Goal: Task Accomplishment & Management: Manage account settings

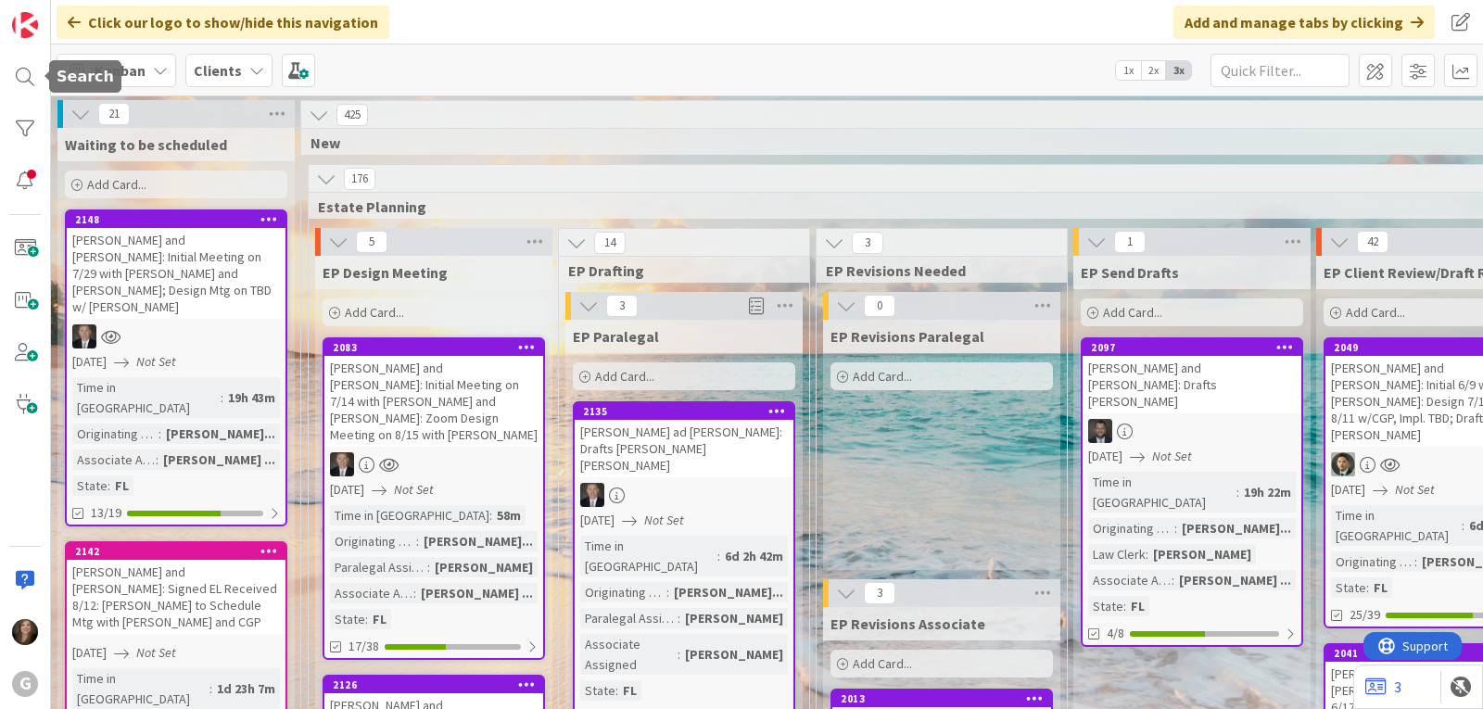
scroll to position [32, 0]
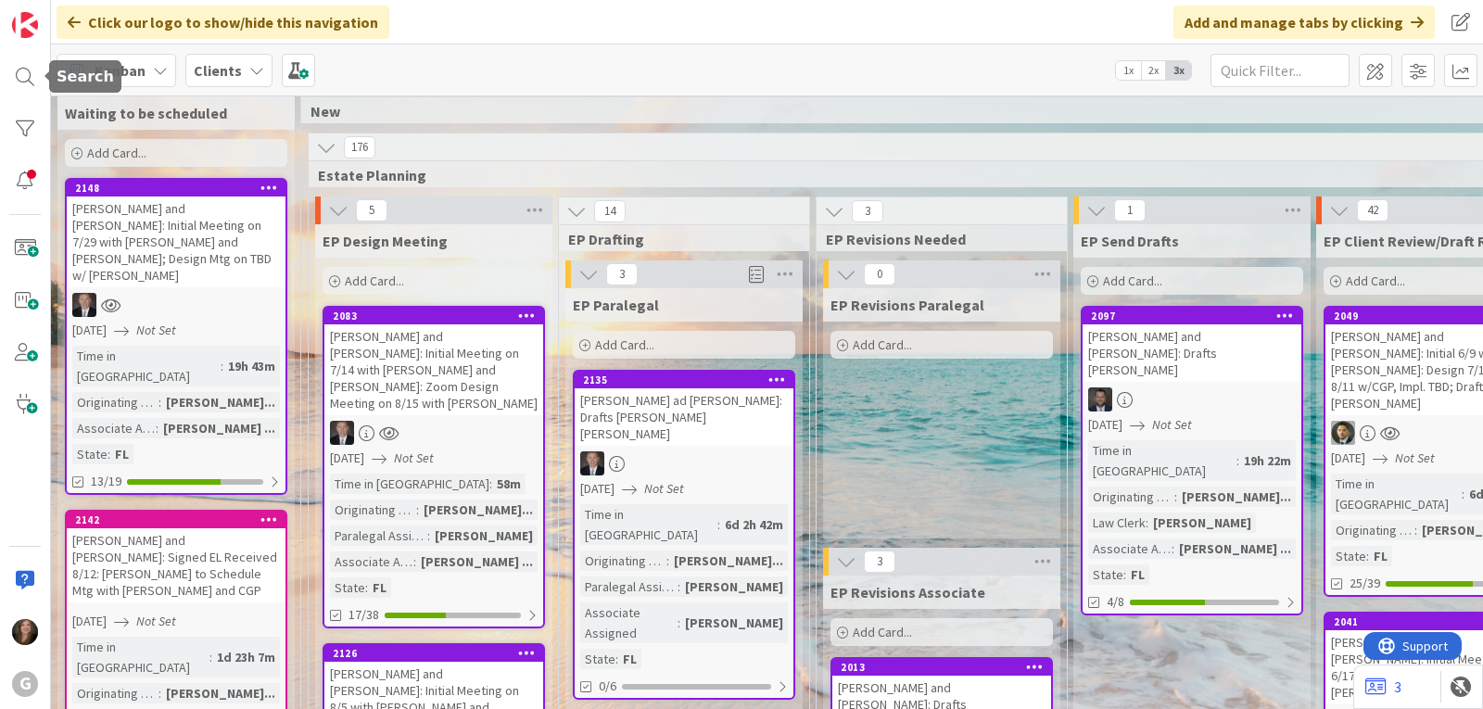
click at [27, 84] on div at bounding box center [24, 76] width 37 height 37
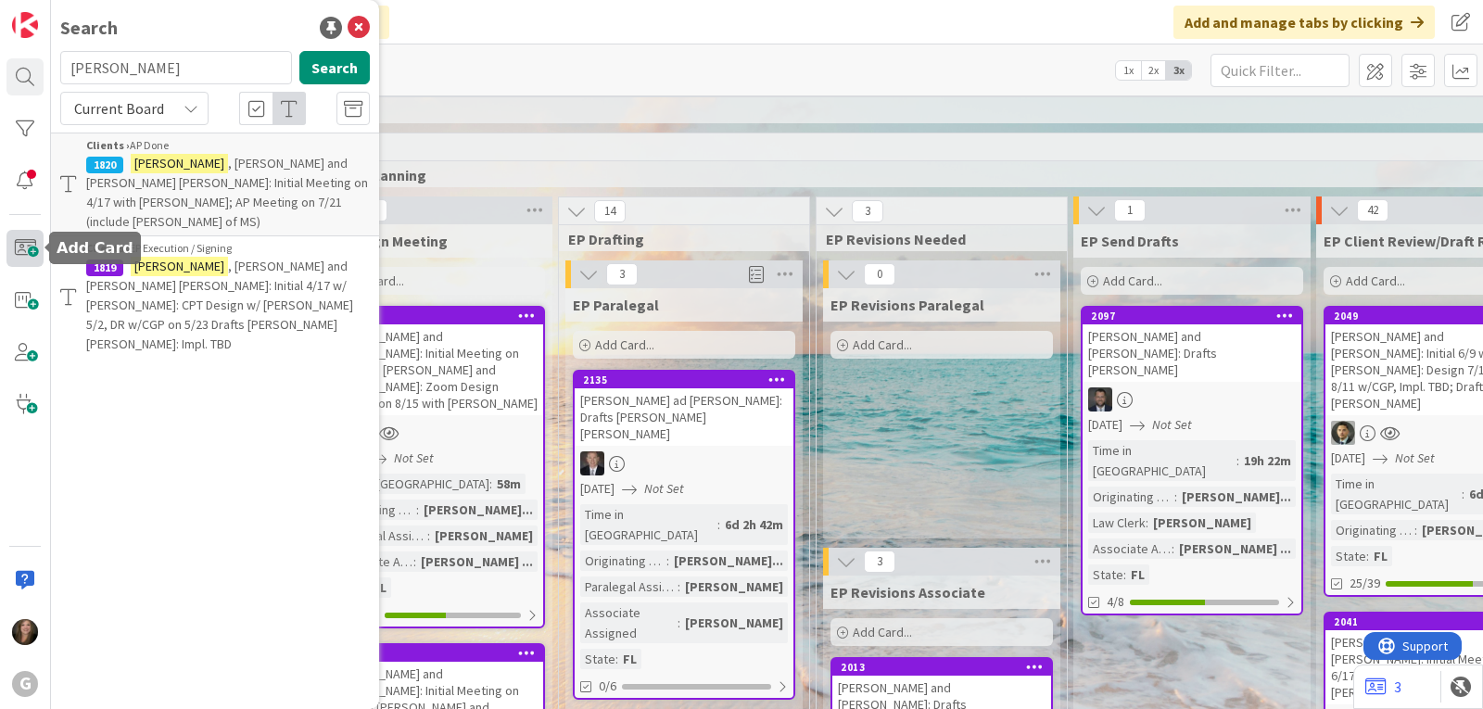
click at [20, 256] on span at bounding box center [24, 248] width 37 height 37
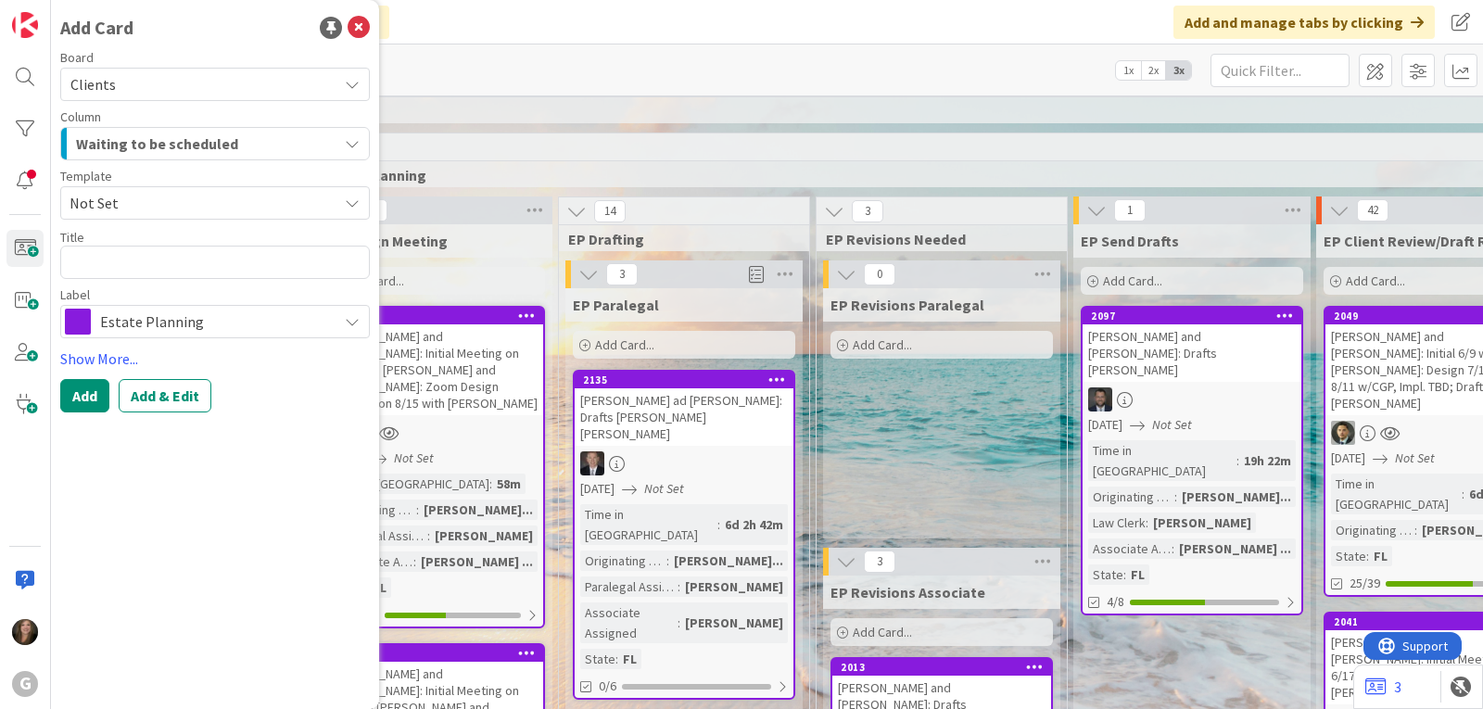
click at [348, 203] on icon at bounding box center [352, 203] width 15 height 15
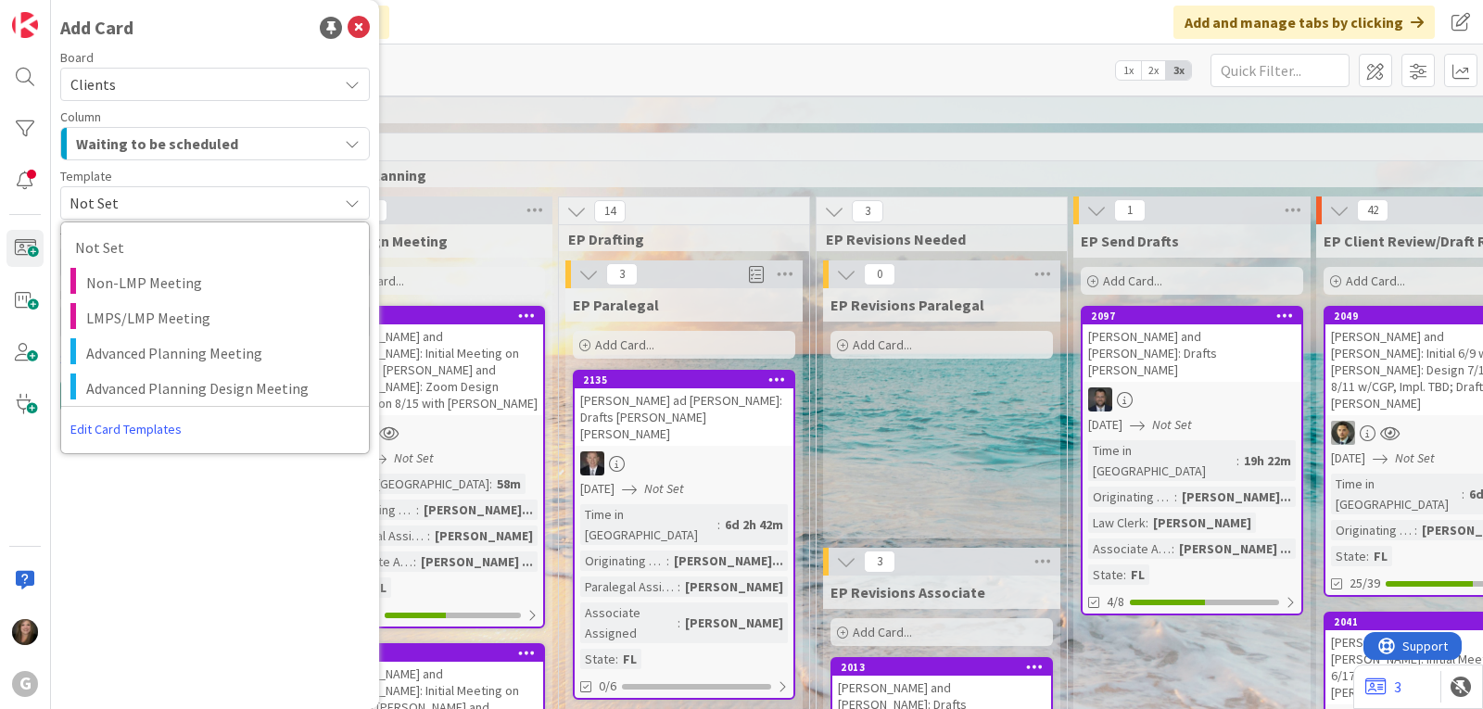
click at [341, 203] on span "Not Set" at bounding box center [215, 202] width 310 height 33
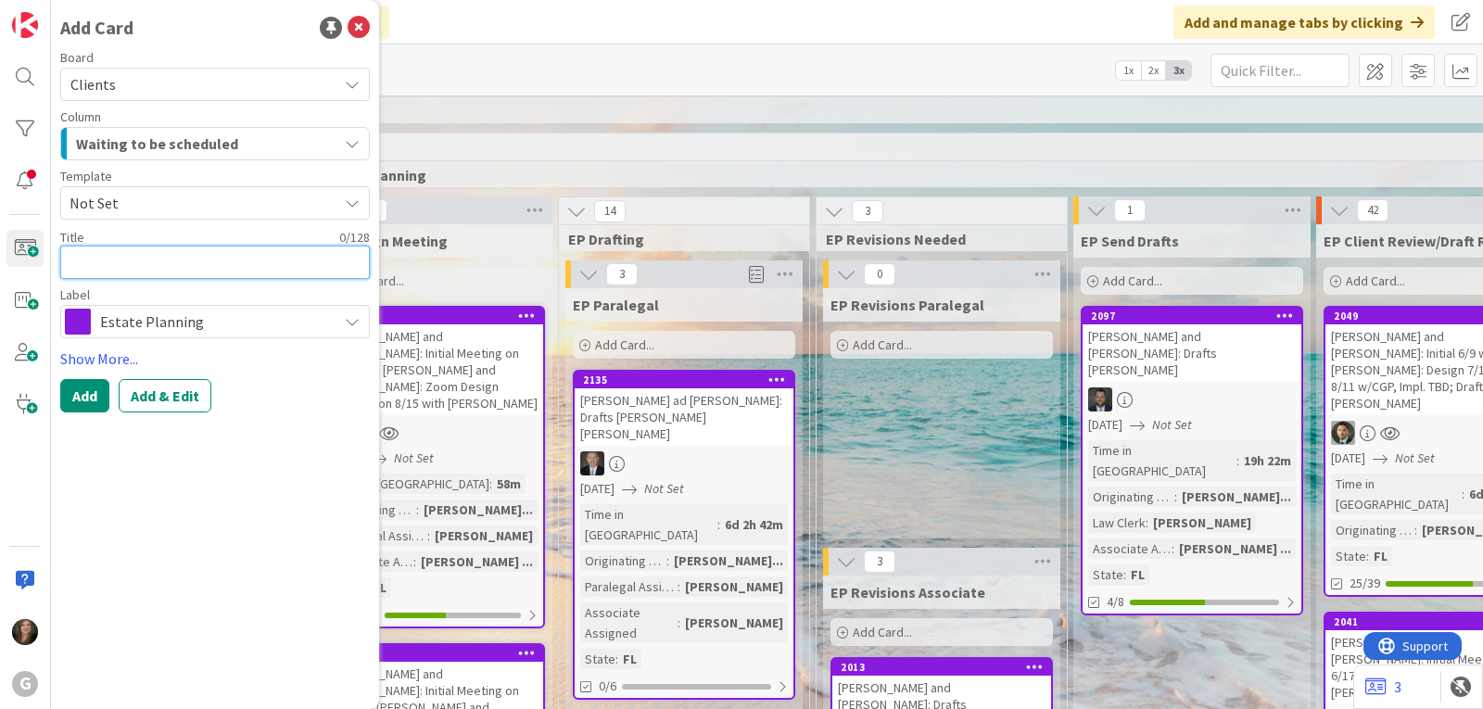
click at [104, 264] on textarea at bounding box center [215, 262] width 310 height 33
type textarea "x"
type textarea "L"
type textarea "x"
type textarea "Li"
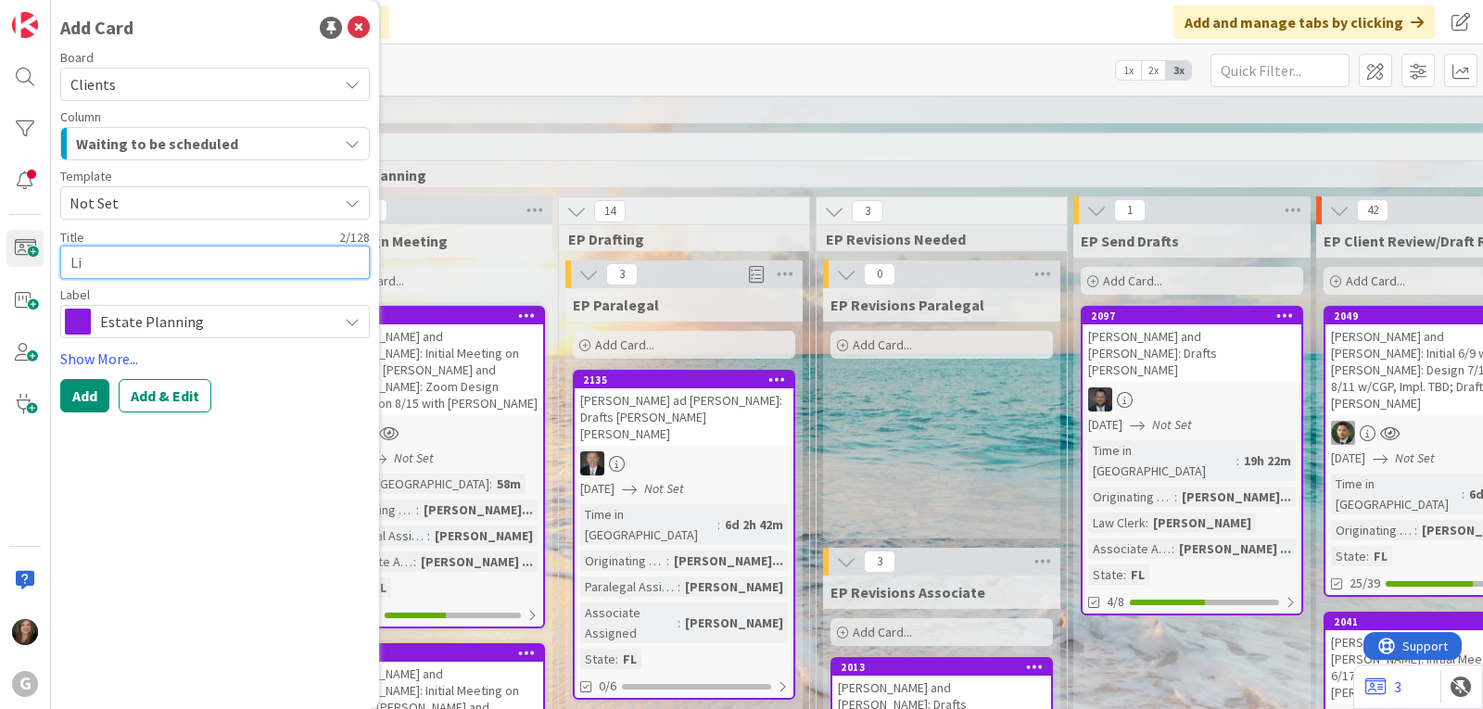
type textarea "x"
type textarea "[PERSON_NAME]"
type textarea "x"
type textarea "[PERSON_NAME]"
type textarea "x"
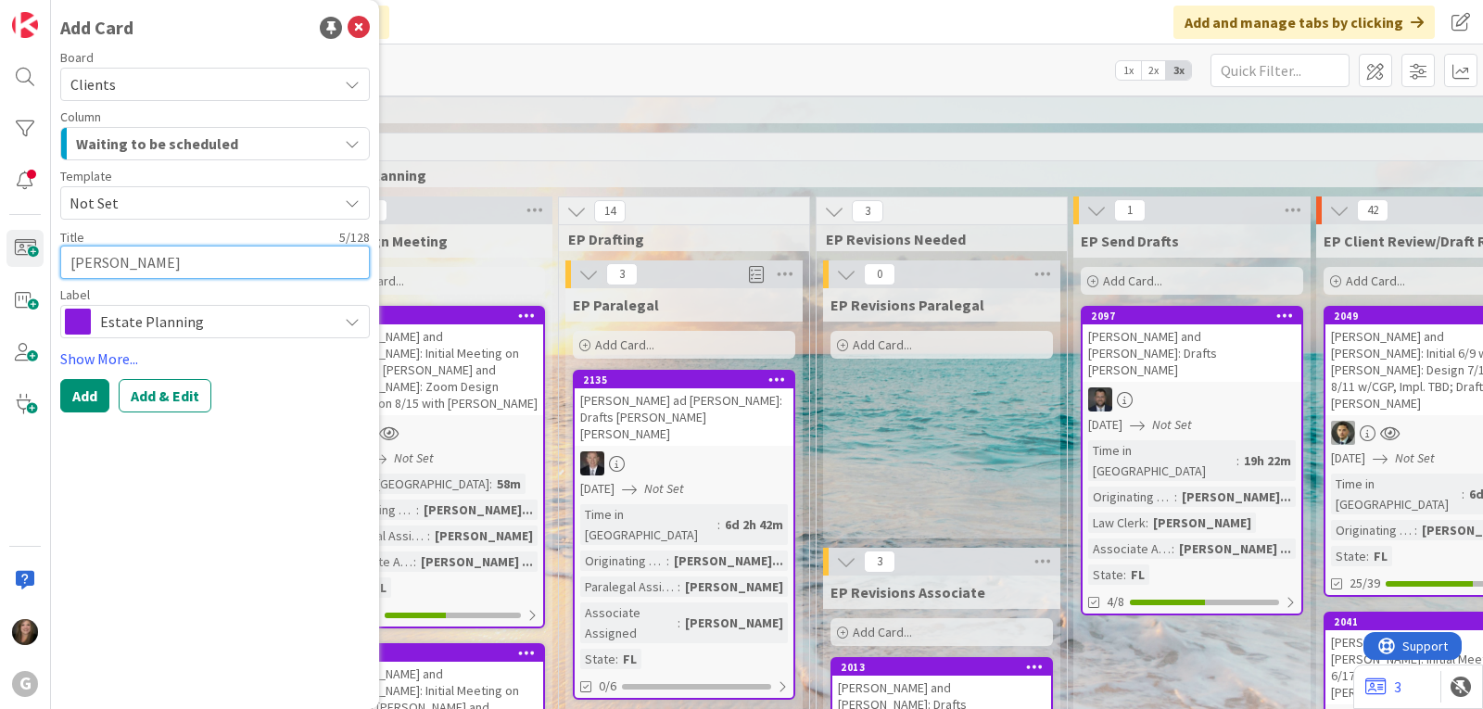
type textarea "Linde"
type textarea "x"
type textarea "[PERSON_NAME]"
type textarea "x"
type textarea "[PERSON_NAME],"
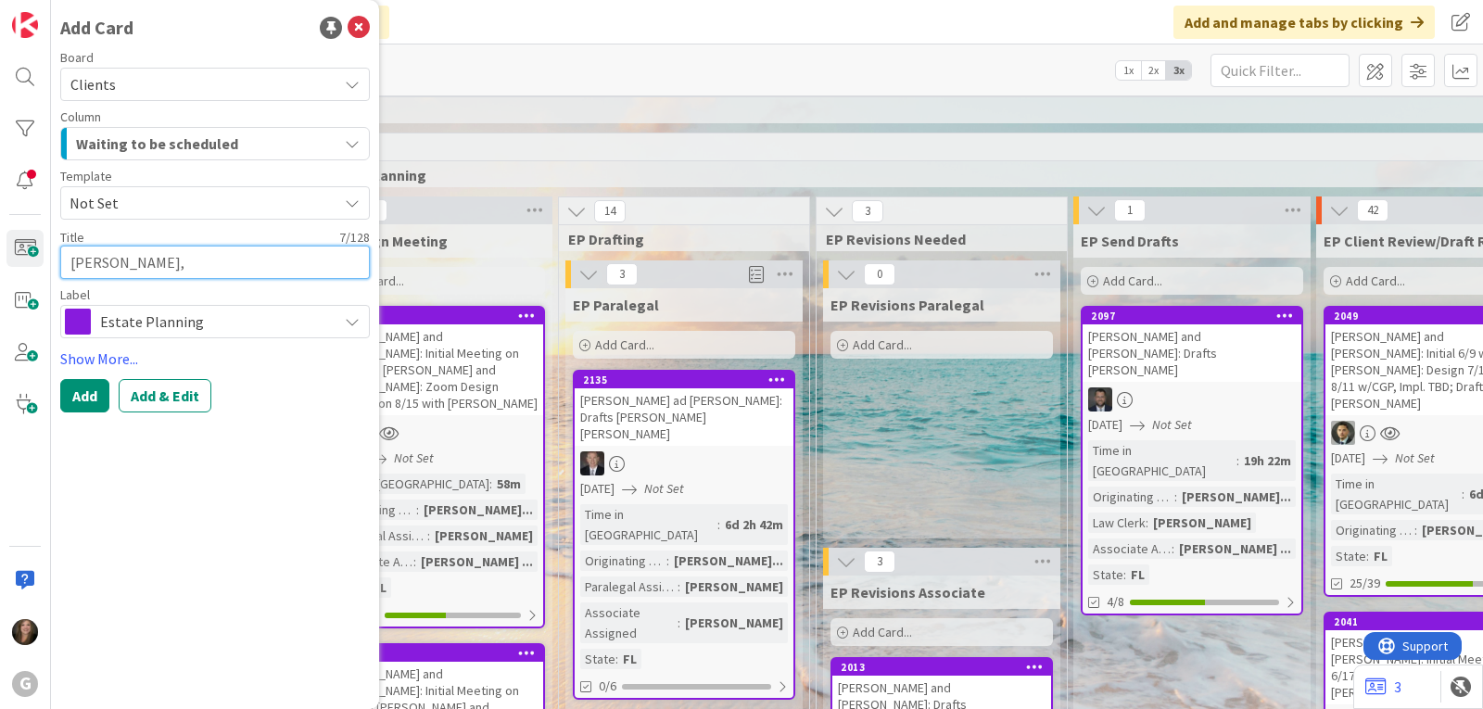
type textarea "x"
type textarea "[PERSON_NAME],"
type textarea "x"
type textarea "[PERSON_NAME], D"
type textarea "x"
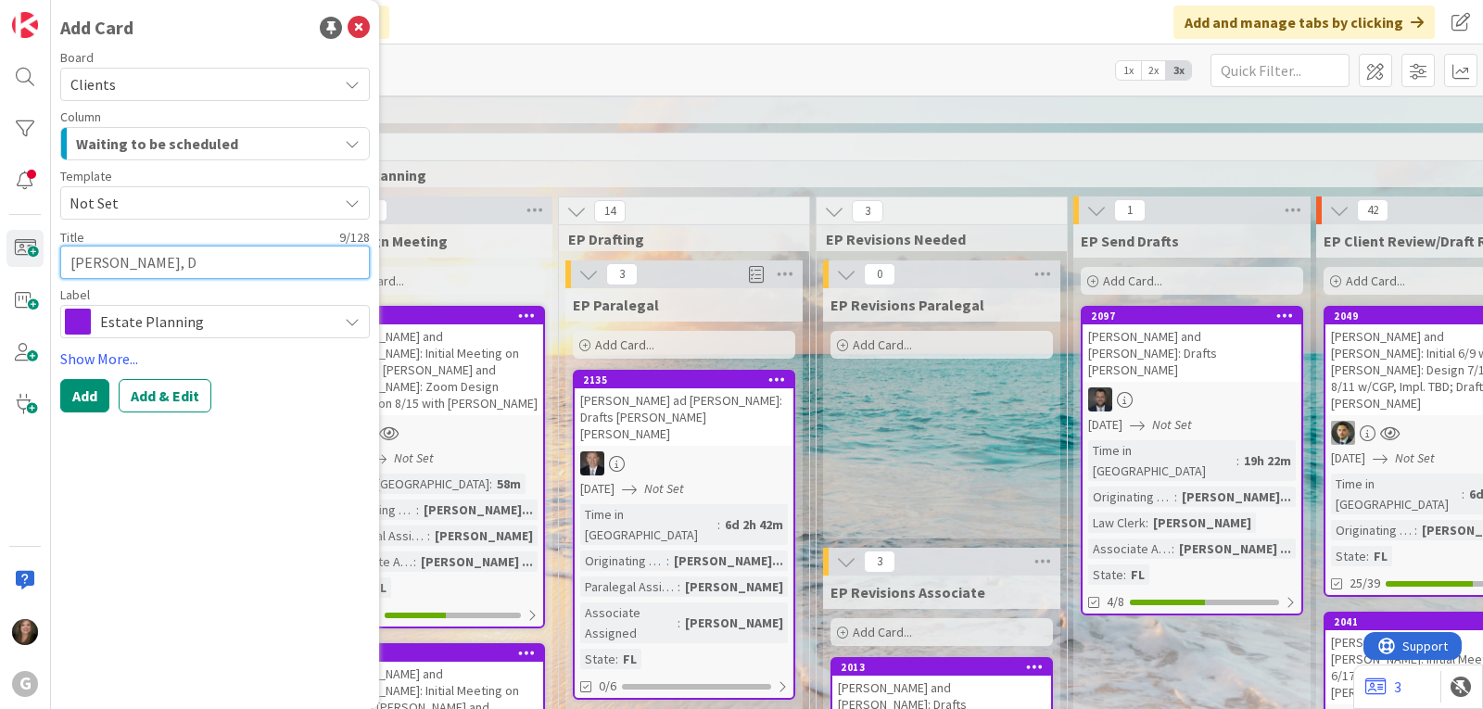
type textarea "[PERSON_NAME], Da"
type textarea "x"
type textarea "[PERSON_NAME]"
type textarea "x"
type textarea "[PERSON_NAME]"
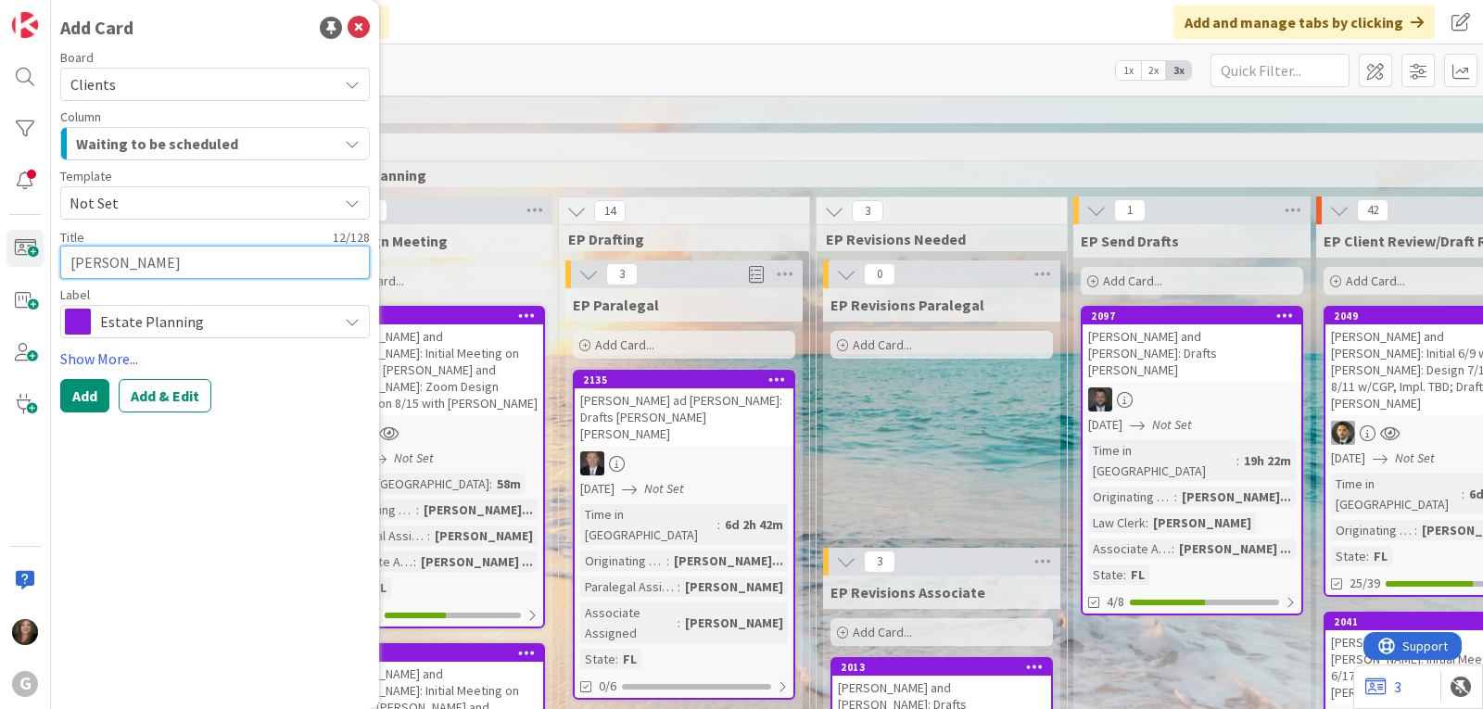
type textarea "x"
type textarea "[PERSON_NAME]"
type textarea "x"
type textarea "[PERSON_NAME]:"
type textarea "x"
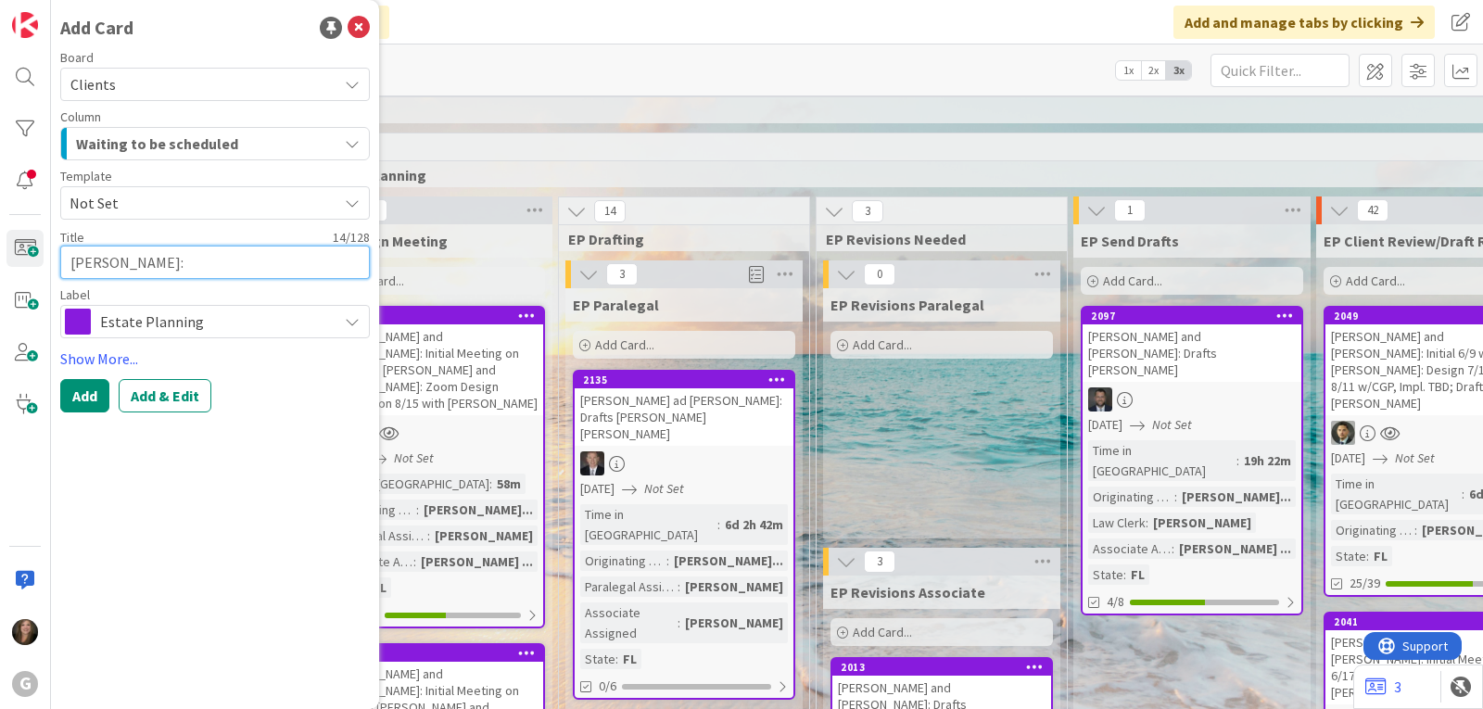
type textarea "[PERSON_NAME]:"
type textarea "x"
type textarea "[PERSON_NAME]: A"
type textarea "x"
type textarea "[PERSON_NAME]: Av"
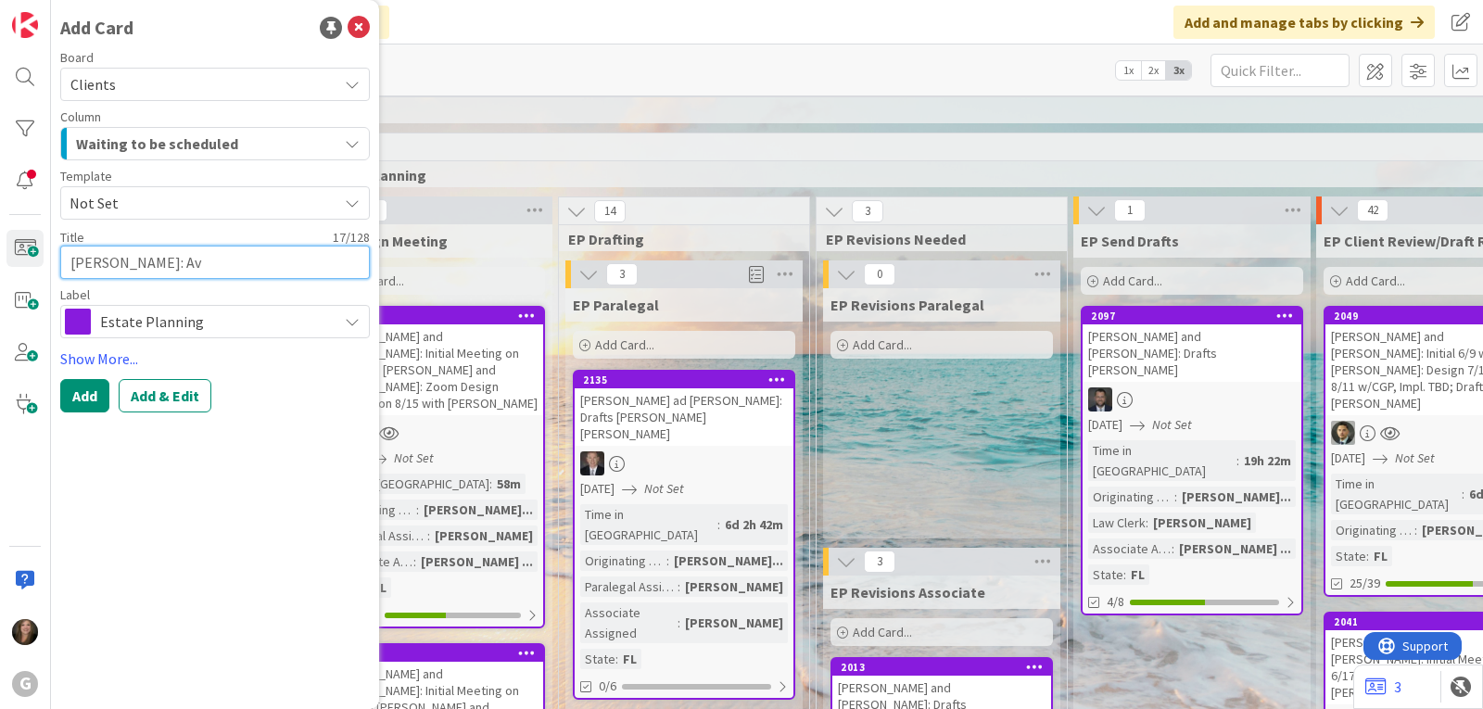
type textarea "x"
type textarea "[PERSON_NAME]: Avo"
type textarea "x"
type textarea "[PERSON_NAME]: Avoc"
type textarea "x"
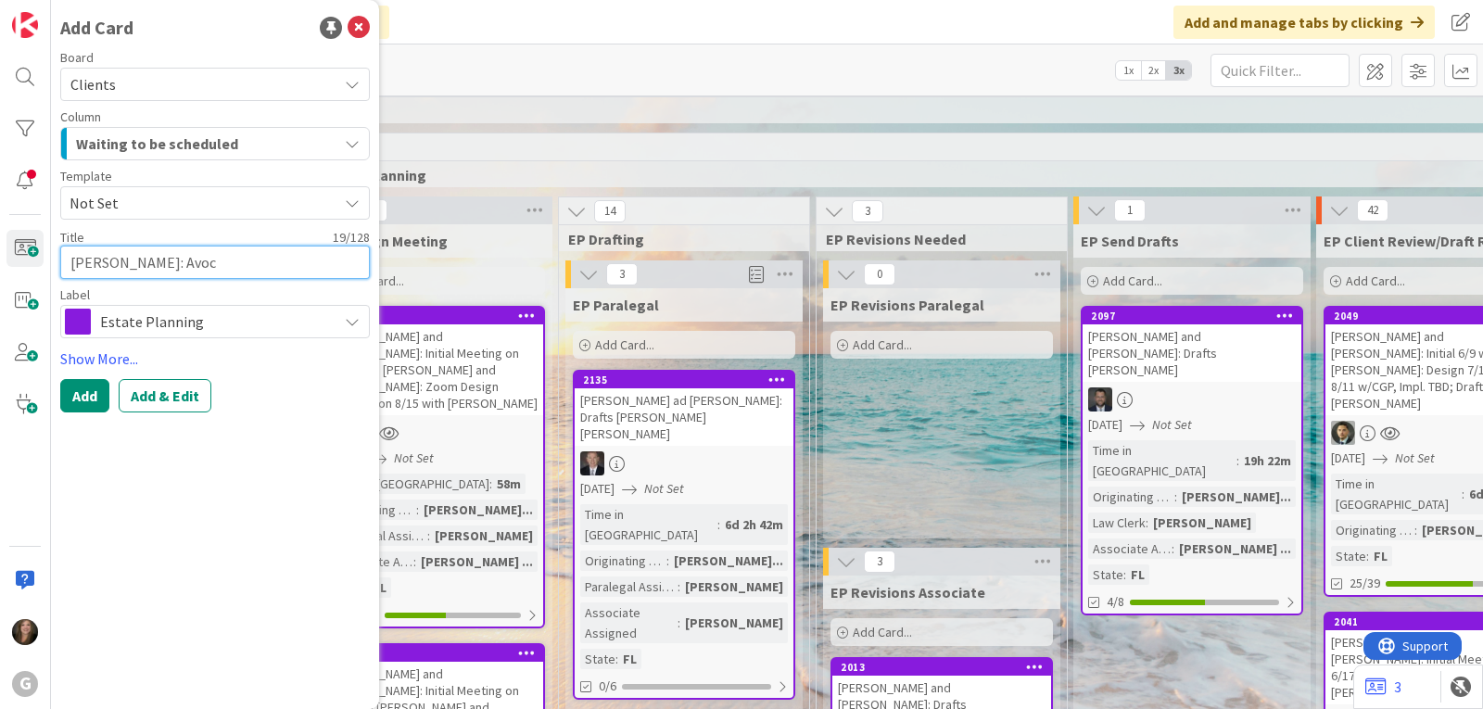
type textarea "[PERSON_NAME]: Avoca"
type textarea "x"
type textarea "[PERSON_NAME]: Avocad"
type textarea "x"
type textarea "[PERSON_NAME]: Avocado"
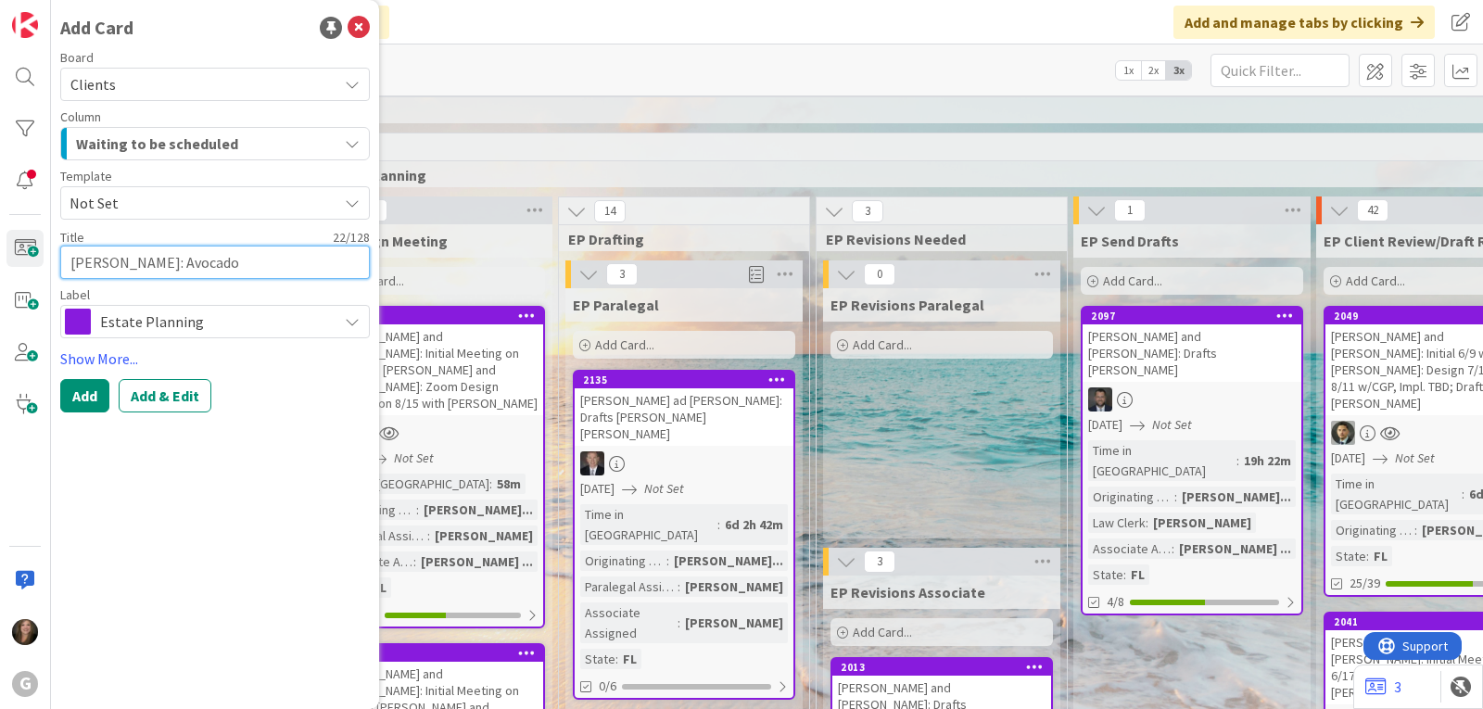
type textarea "x"
type textarea "[PERSON_NAME]: Avocado"
type textarea "x"
type textarea "[PERSON_NAME]: Avocado T"
type textarea "x"
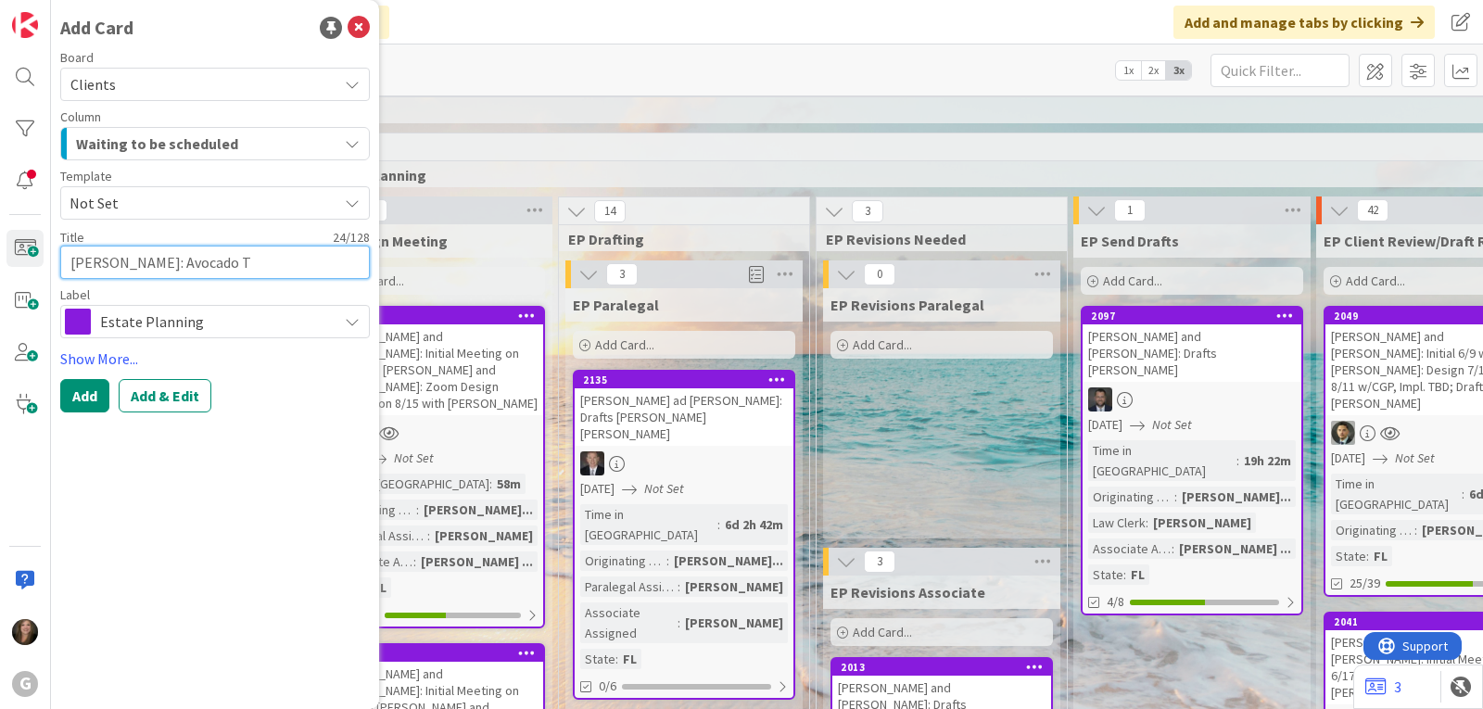
type textarea "[PERSON_NAME]: Avocado Tr"
type textarea "x"
type textarea "[PERSON_NAME]: Avocado Trus"
type textarea "x"
type textarea "[PERSON_NAME]: Avocado Trust"
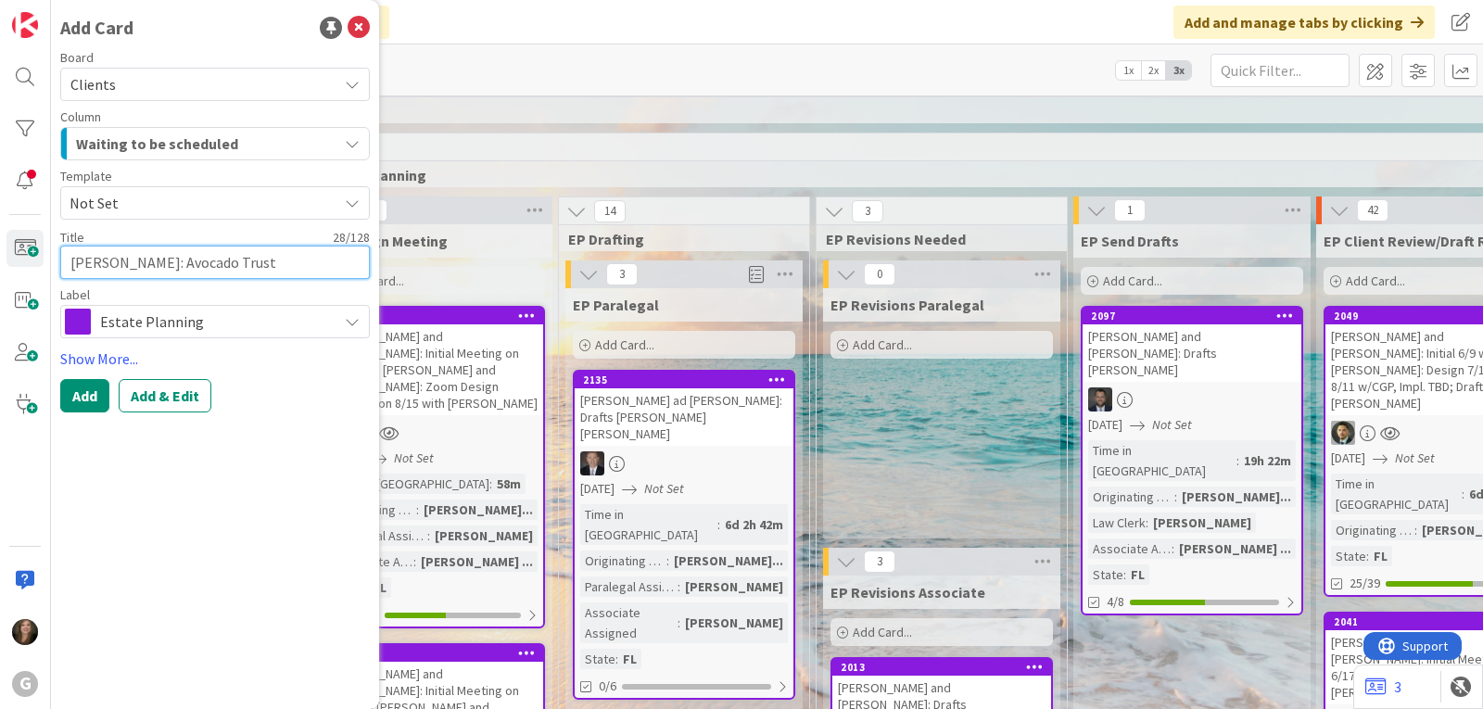
click at [249, 263] on textarea "[PERSON_NAME]: Avocado Trust" at bounding box center [215, 262] width 310 height 33
type textarea "x"
type textarea "[PERSON_NAME]: Avocado Trust"
type textarea "x"
type textarea "[PERSON_NAME]: Avocado Trust B"
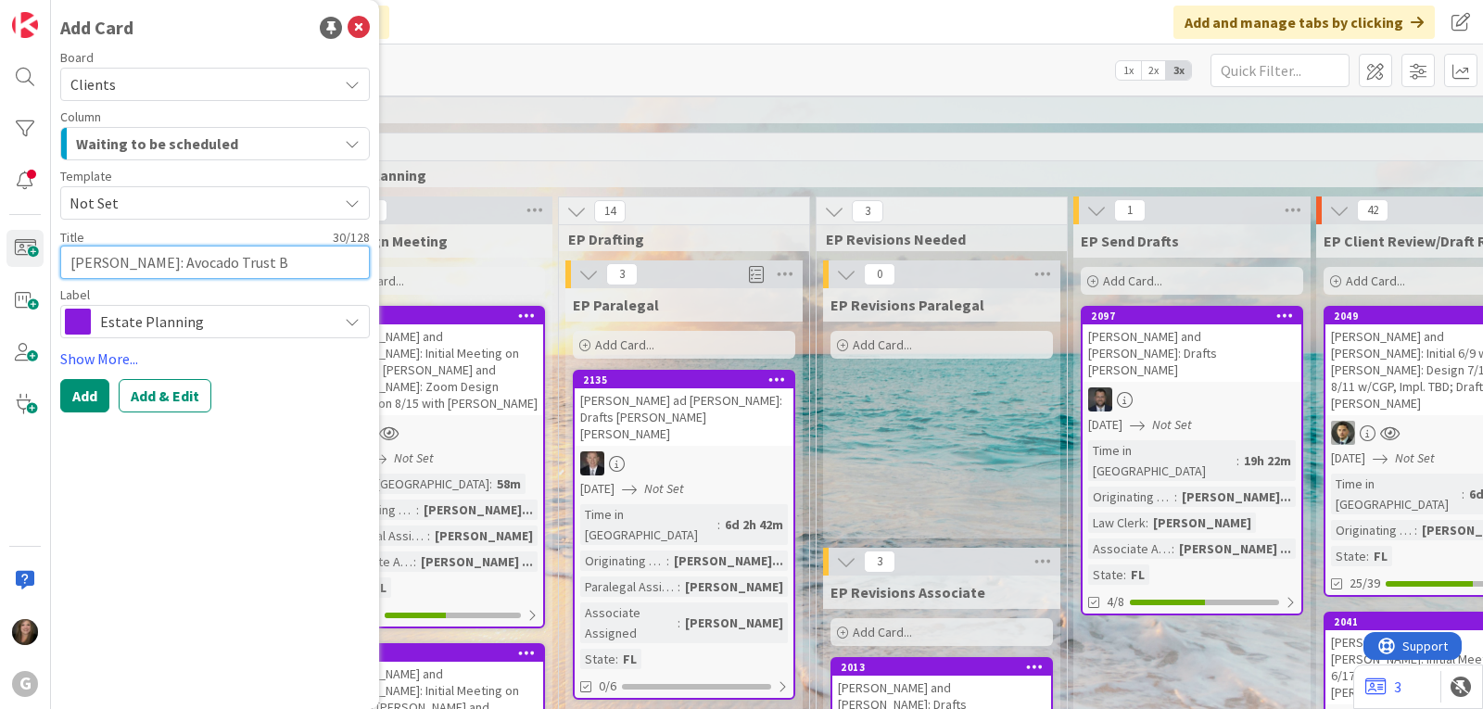
type textarea "x"
type textarea "[PERSON_NAME]: Avocado Trust Bu"
type textarea "x"
type textarea "[PERSON_NAME]: Avocado Trust Buy"
type textarea "x"
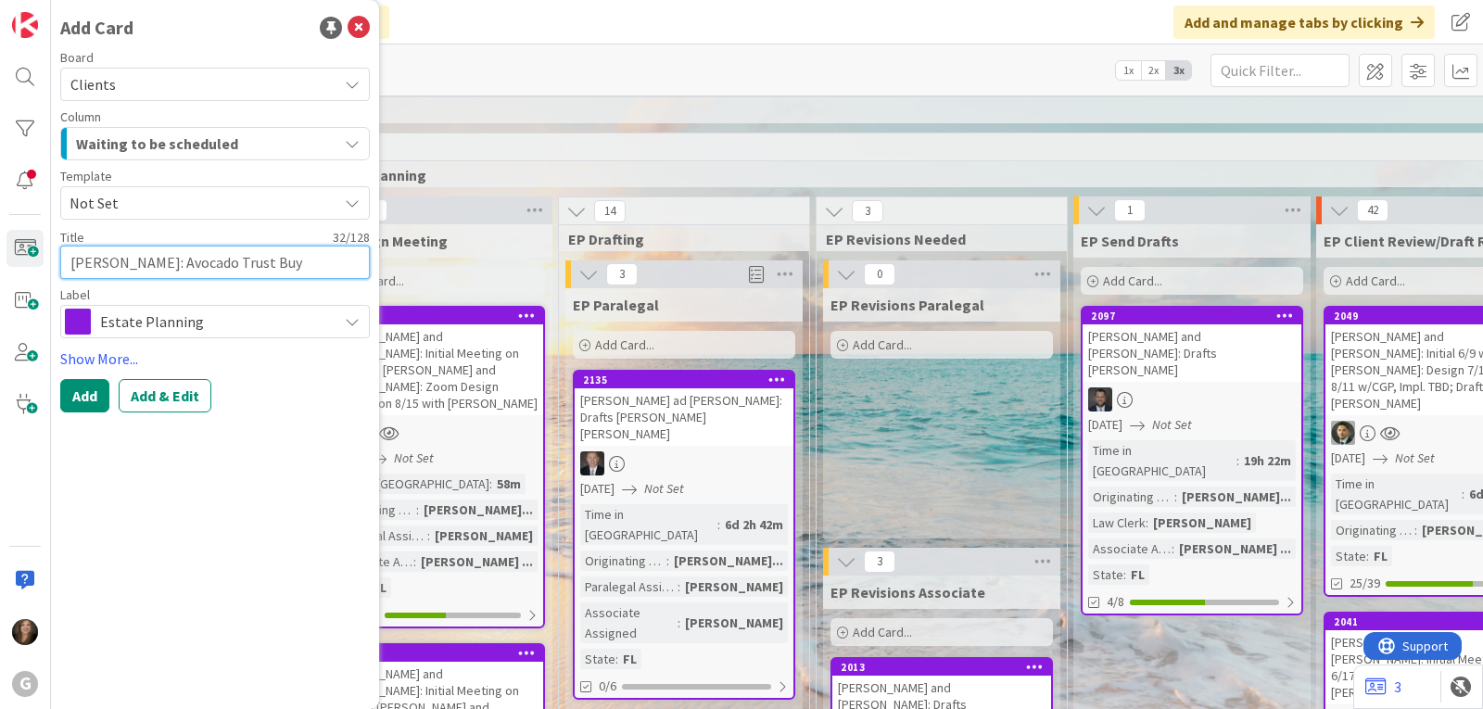
type textarea "[PERSON_NAME]: Avocado Trust Buyi"
type textarea "x"
type textarea "[PERSON_NAME]: Avocado Trust Buyin"
type textarea "x"
type textarea "[PERSON_NAME]: Avocado Trust Buying"
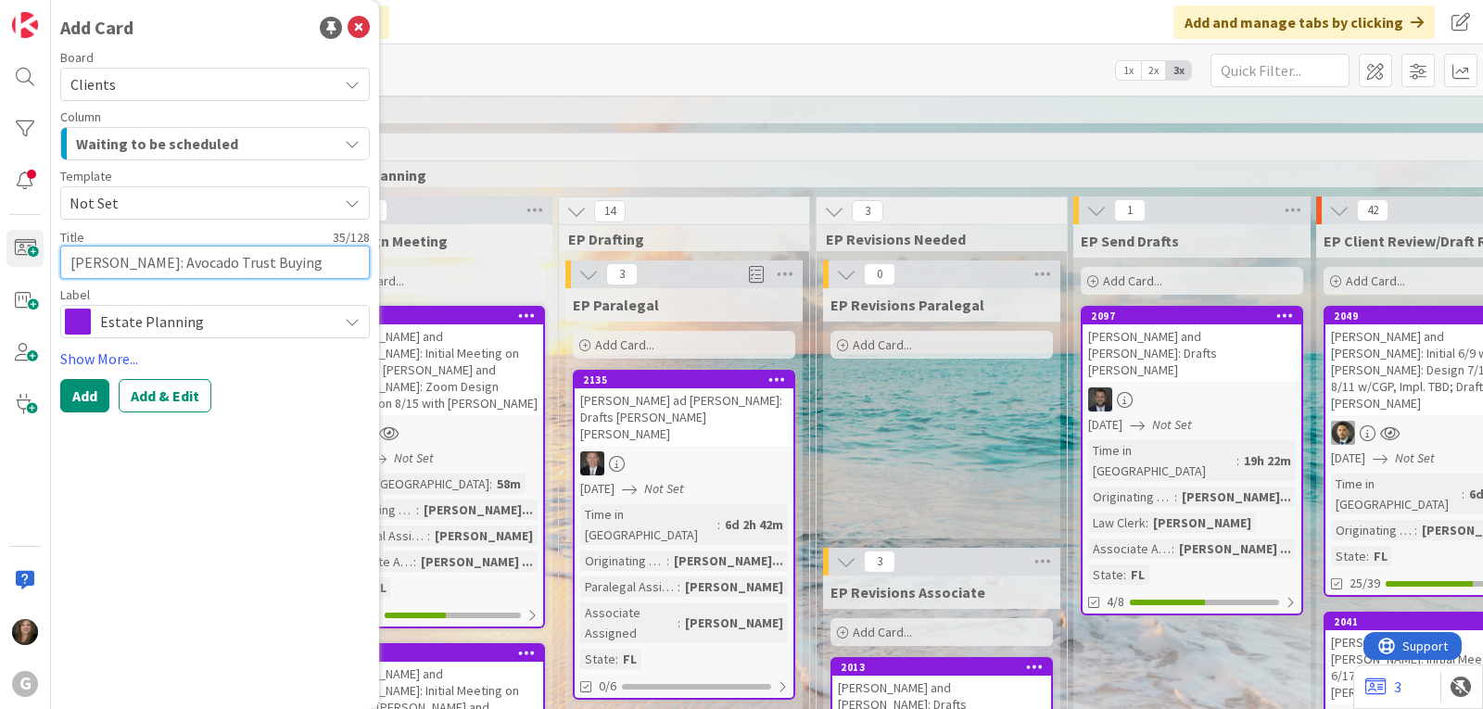
type textarea "x"
type textarea "[PERSON_NAME]: Avocado Trust Buying"
type textarea "x"
type textarea "[PERSON_NAME]: Avocado Trust Buying S"
type textarea "x"
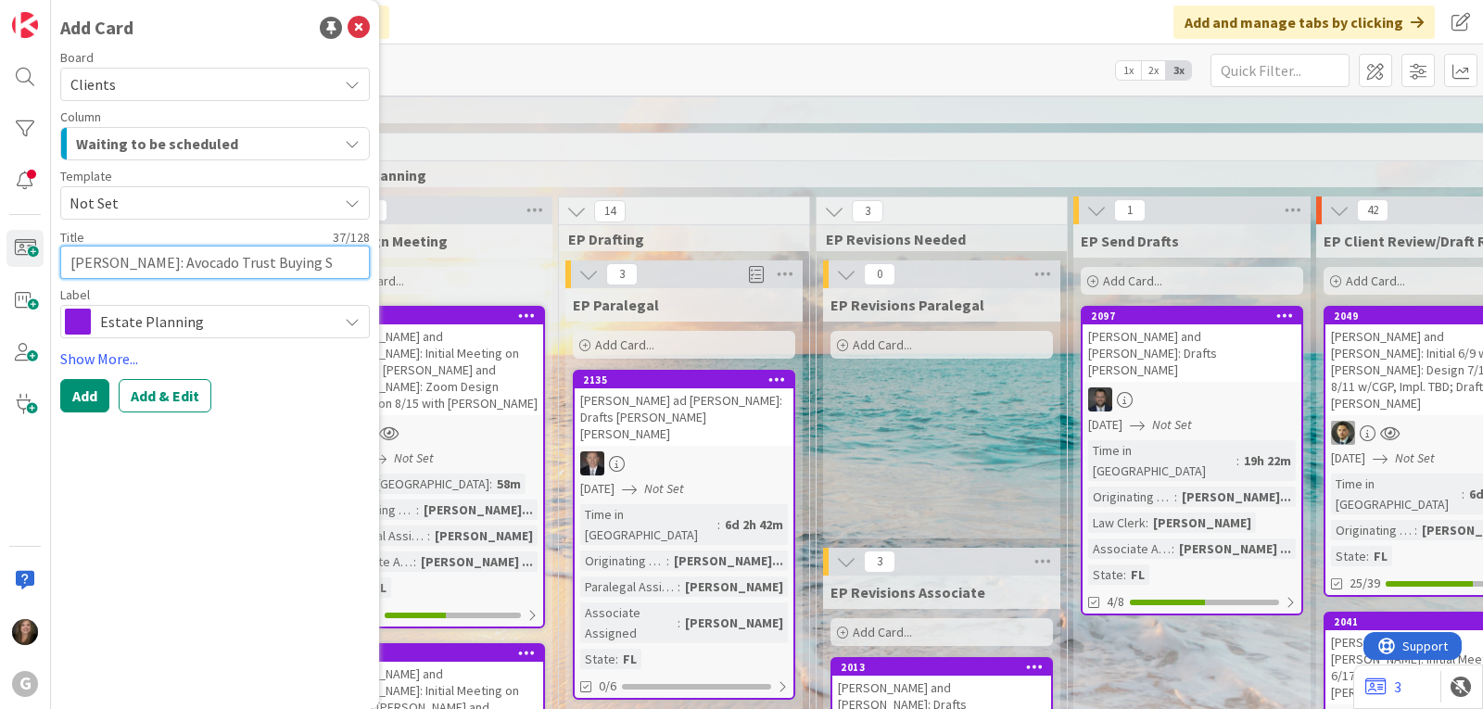
type textarea "[PERSON_NAME]: Avocado Trust Buying Sh"
type textarea "x"
type textarea "[PERSON_NAME]: Avocado Trust Buying Sha"
type textarea "x"
type textarea "[PERSON_NAME]: Avocado Trust Buying Shar"
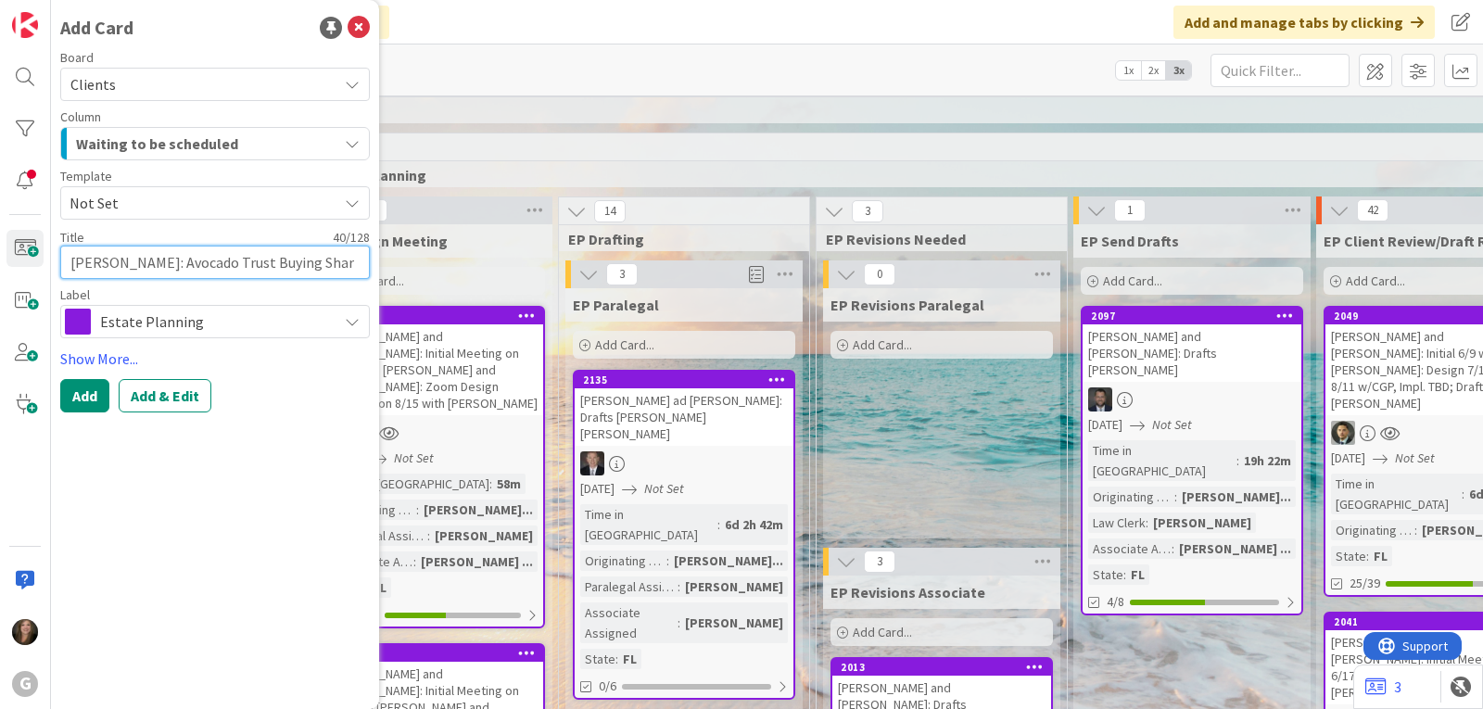
type textarea "x"
type textarea "[PERSON_NAME]: Avocado Trust Buying Share"
type textarea "x"
type textarea "[PERSON_NAME]: Avocado Trust Buying Shares"
type textarea "x"
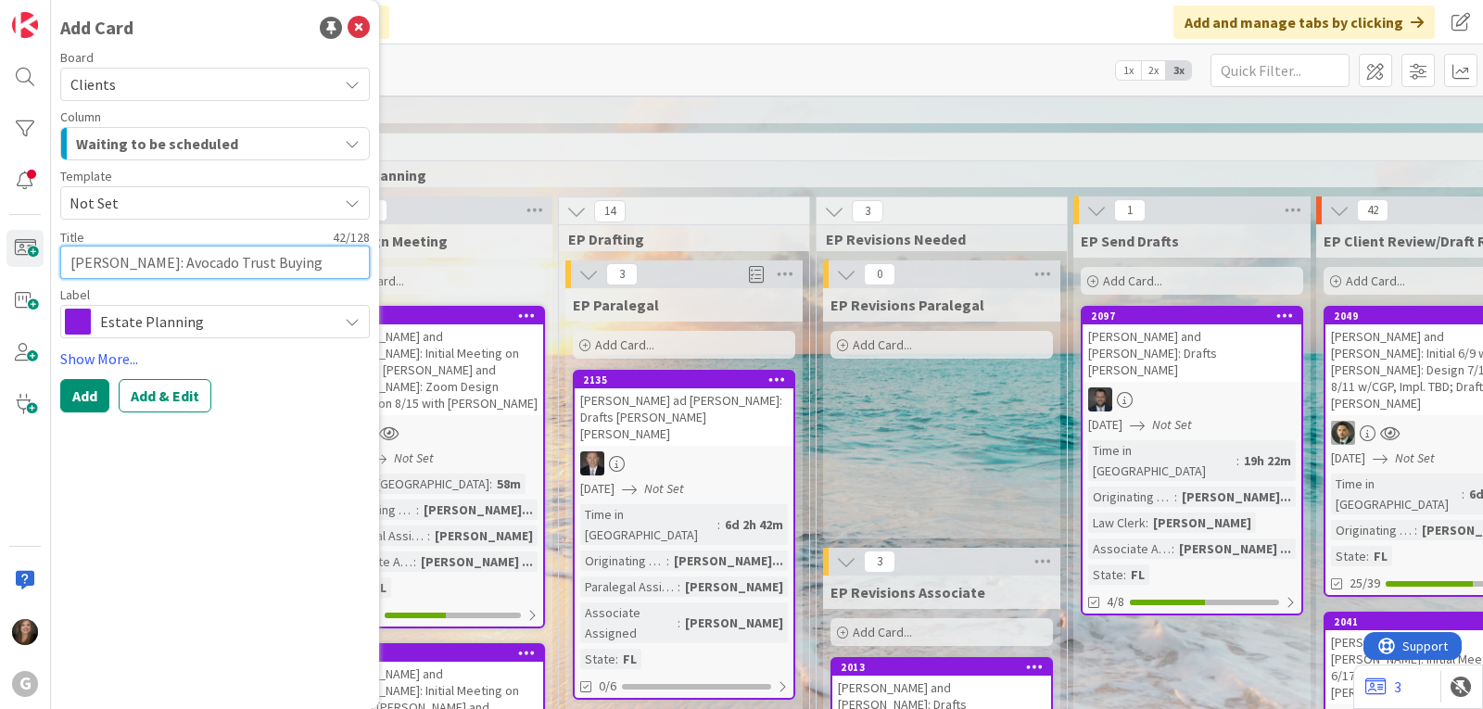
type textarea "[PERSON_NAME]: Avocado Trust Buying Shares"
type textarea "x"
type textarea "[PERSON_NAME]: Avocado Trust Buying Shares ("
type textarea "x"
type textarea "[PERSON_NAME]: Avocado Trust Buying Shares (A"
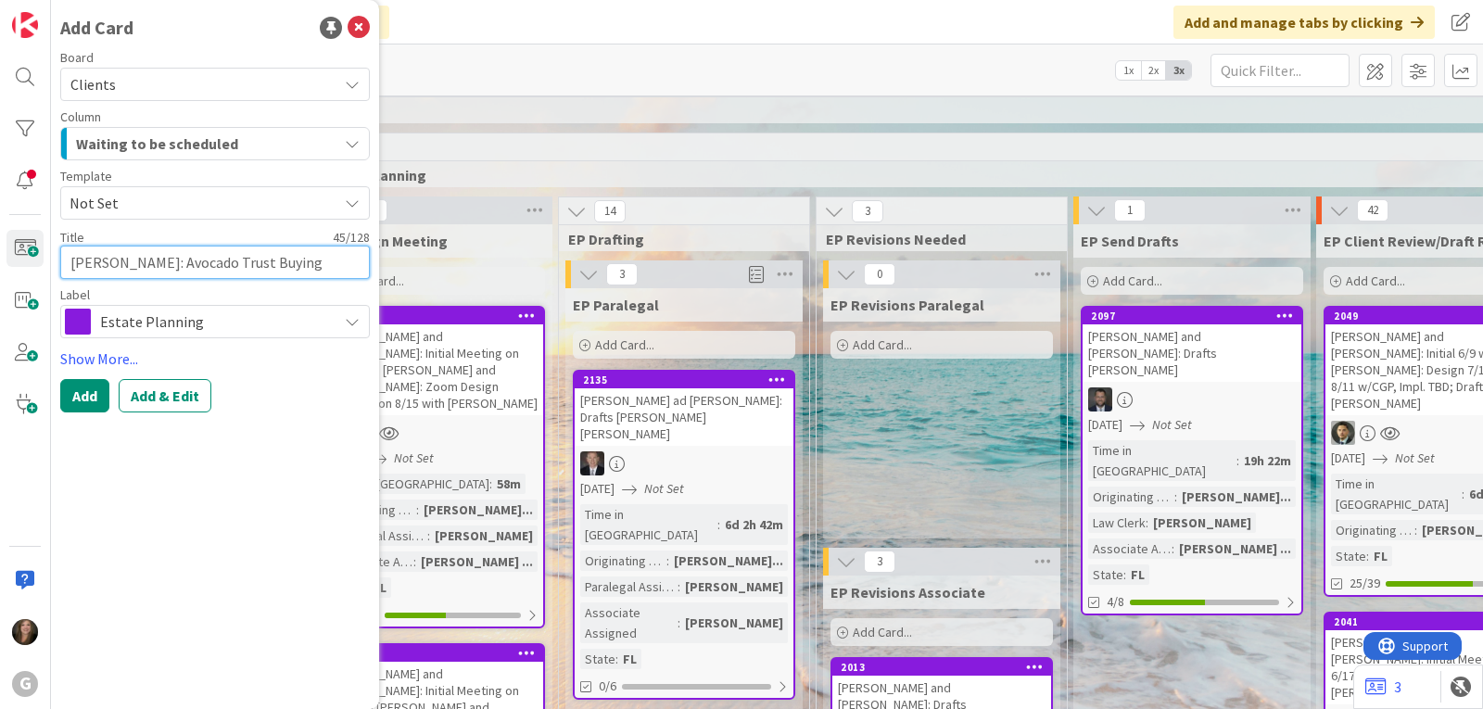
type textarea "x"
type textarea "[PERSON_NAME]: Avocado Trust Buying Shares (Ar"
type textarea "x"
type textarea "[PERSON_NAME]: Avocado Trust Buying Shares (Are"
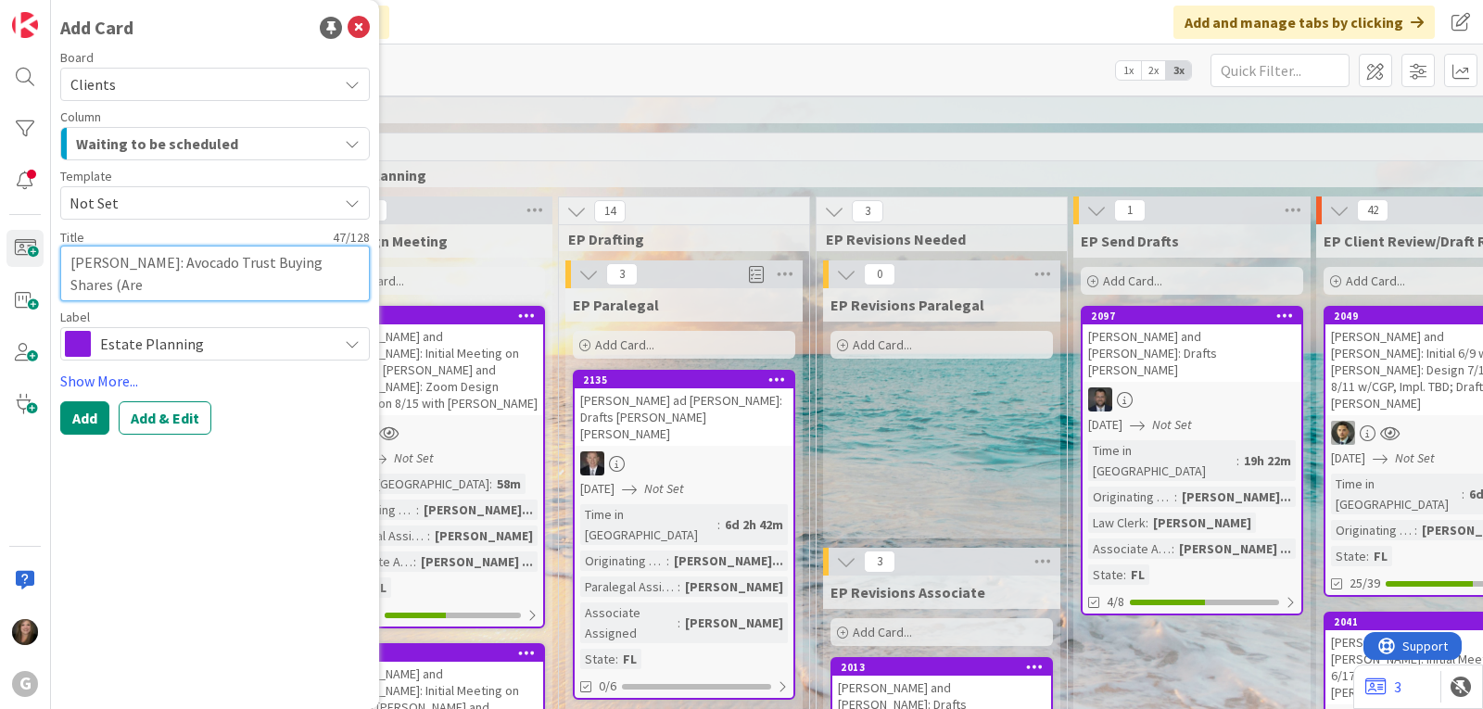
type textarea "x"
type textarea "[PERSON_NAME]: Avocado Trust Buying Shares (Areo"
type textarea "x"
type textarea "[PERSON_NAME]: Avocado Trust Buying Shares (Are"
type textarea "x"
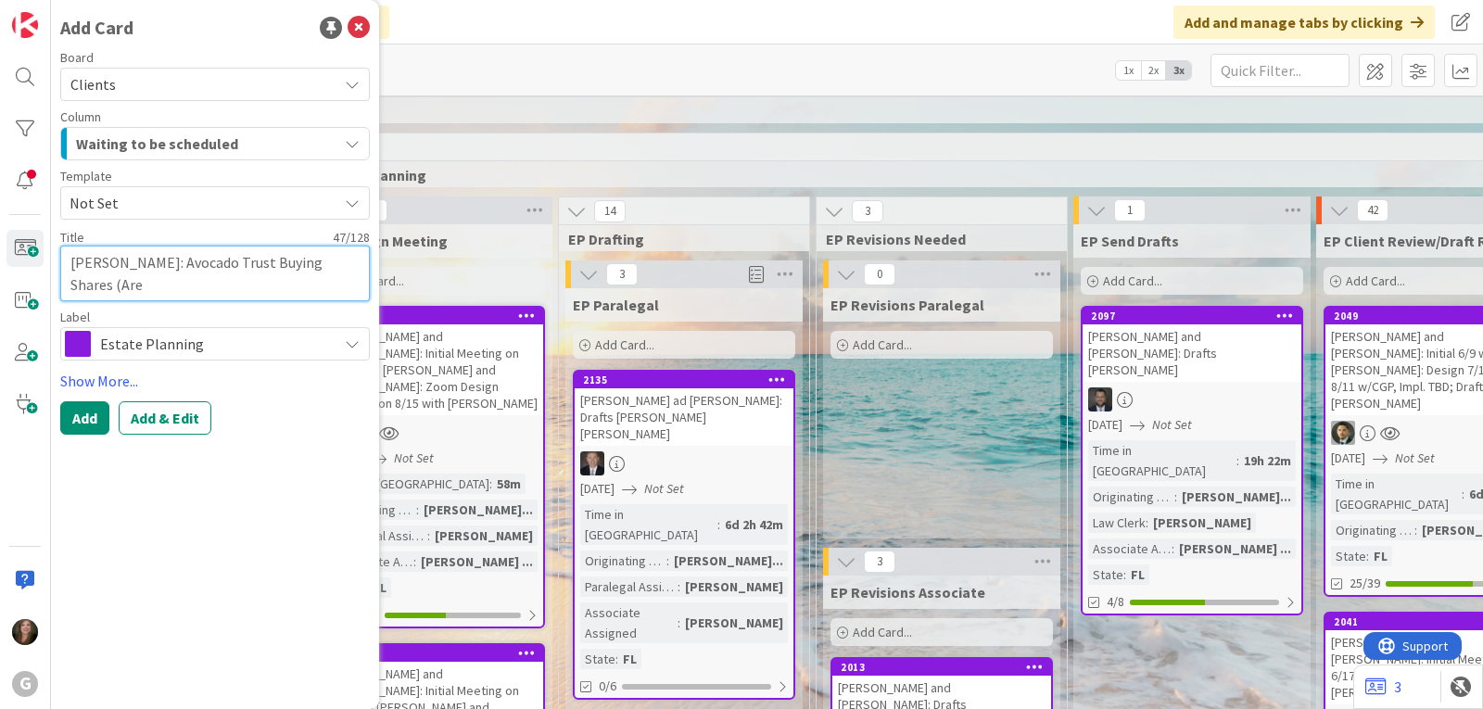
type textarea "[PERSON_NAME]: Avocado Trust Buying Shares (Ar"
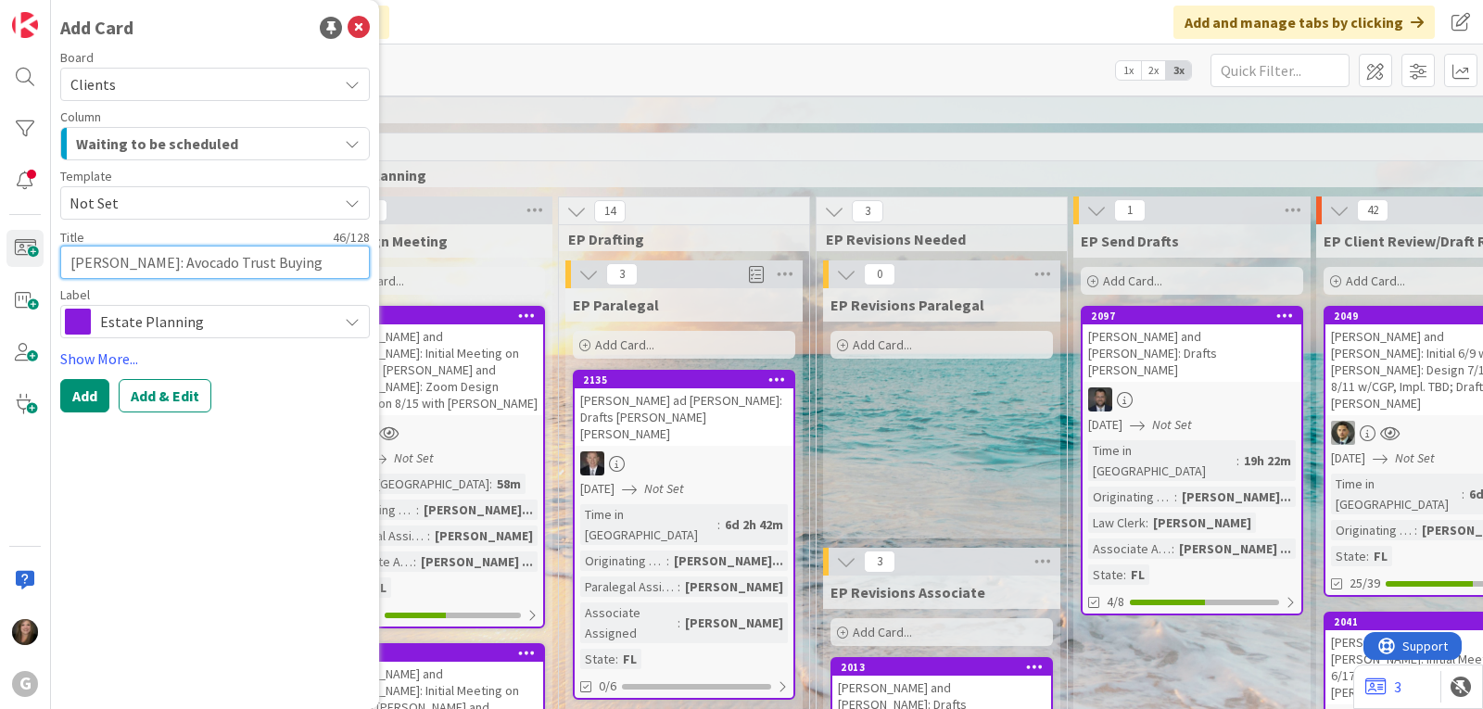
type textarea "x"
type textarea "[PERSON_NAME]: Avocado Trust Buying Shares (A"
type textarea "x"
type textarea "[PERSON_NAME]: Avocado Trust Buying Shares (Ae"
type textarea "x"
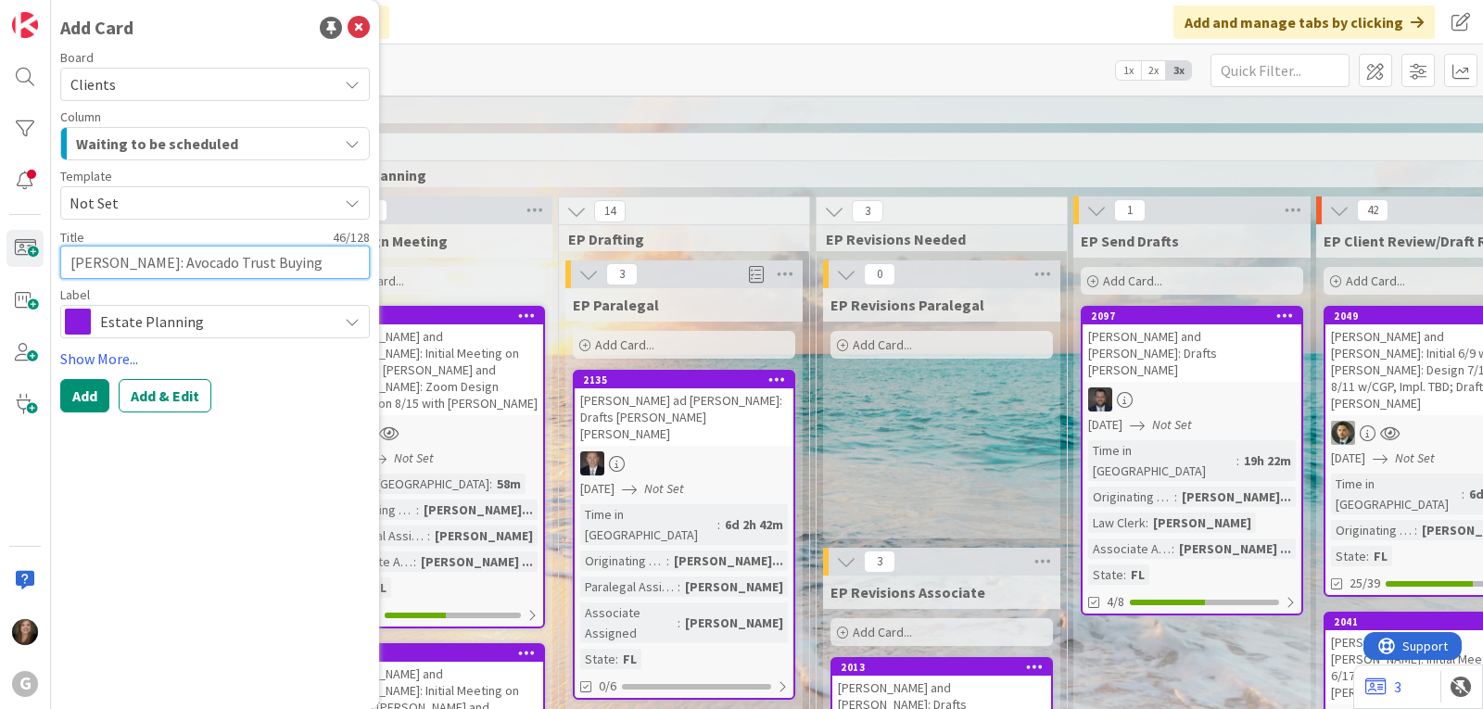
type textarea "[PERSON_NAME]: Avocado Trust Buying Shares (Aer"
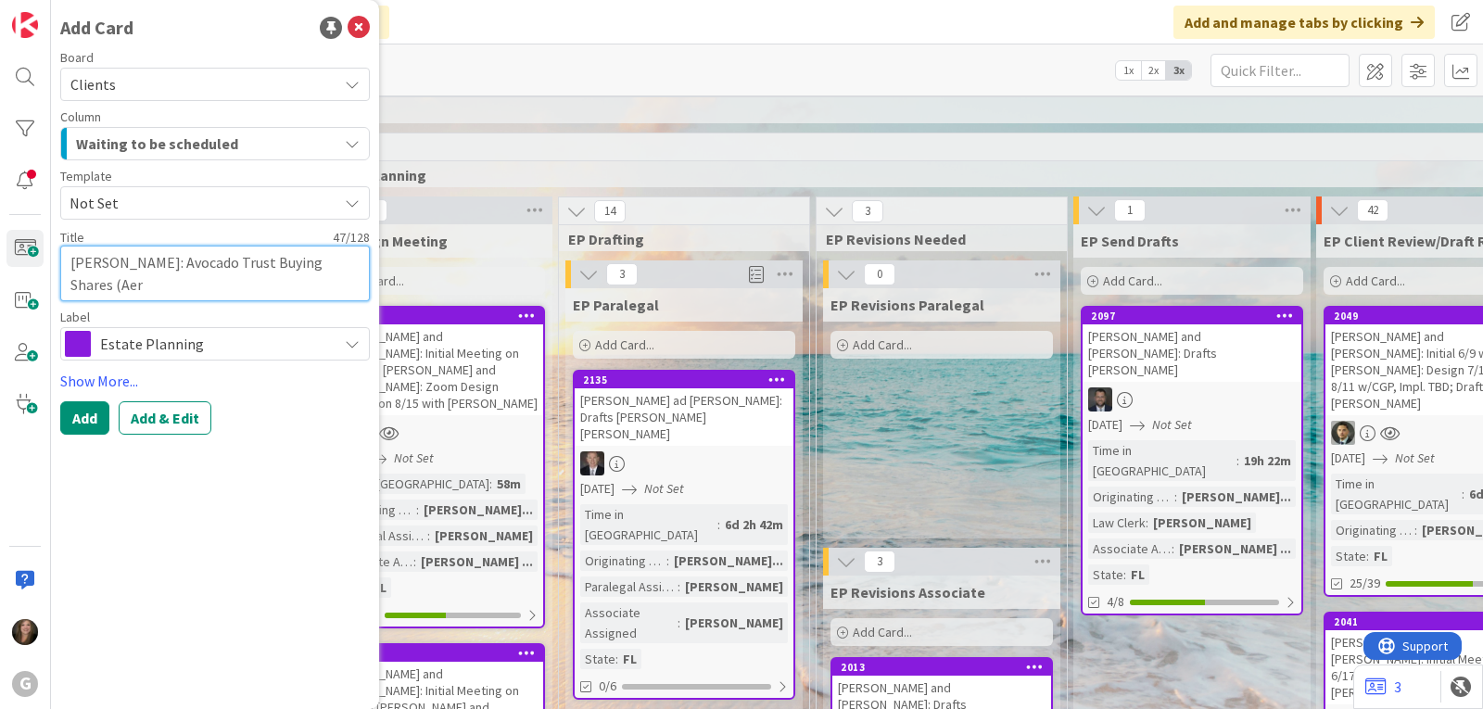
type textarea "x"
type textarea "[PERSON_NAME]: Avocado Trust Buying Shares (Aero"
type textarea "x"
type textarea "[PERSON_NAME]: Avocado Trust Buying Shares (Aeroc"
type textarea "x"
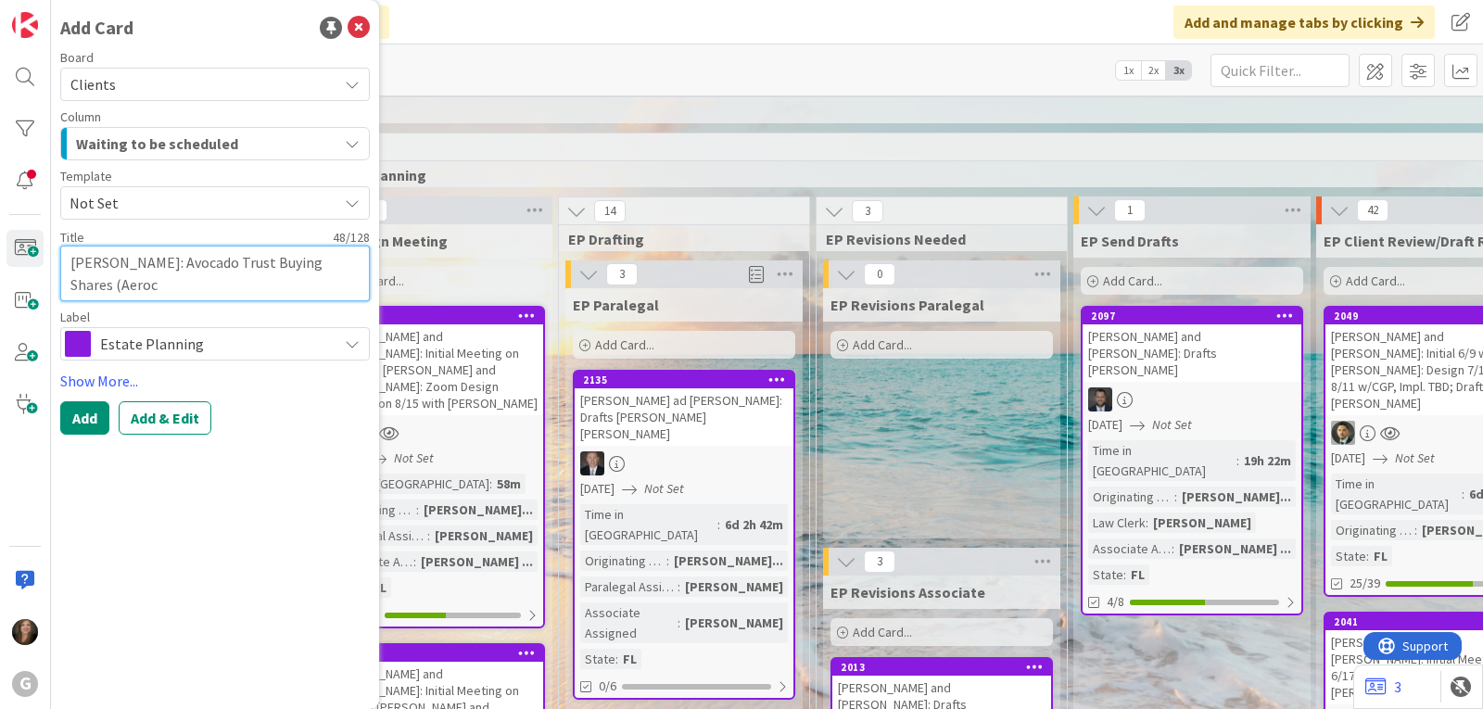
type textarea "[PERSON_NAME]: Avocado Trust Buying Shares (Aeroco"
type textarea "x"
type textarea "[PERSON_NAME]: Avocado Trust Buying Shares (Aerocon"
type textarea "x"
type textarea "[PERSON_NAME]: Avocado Trust Buying Shares (Aeroconn"
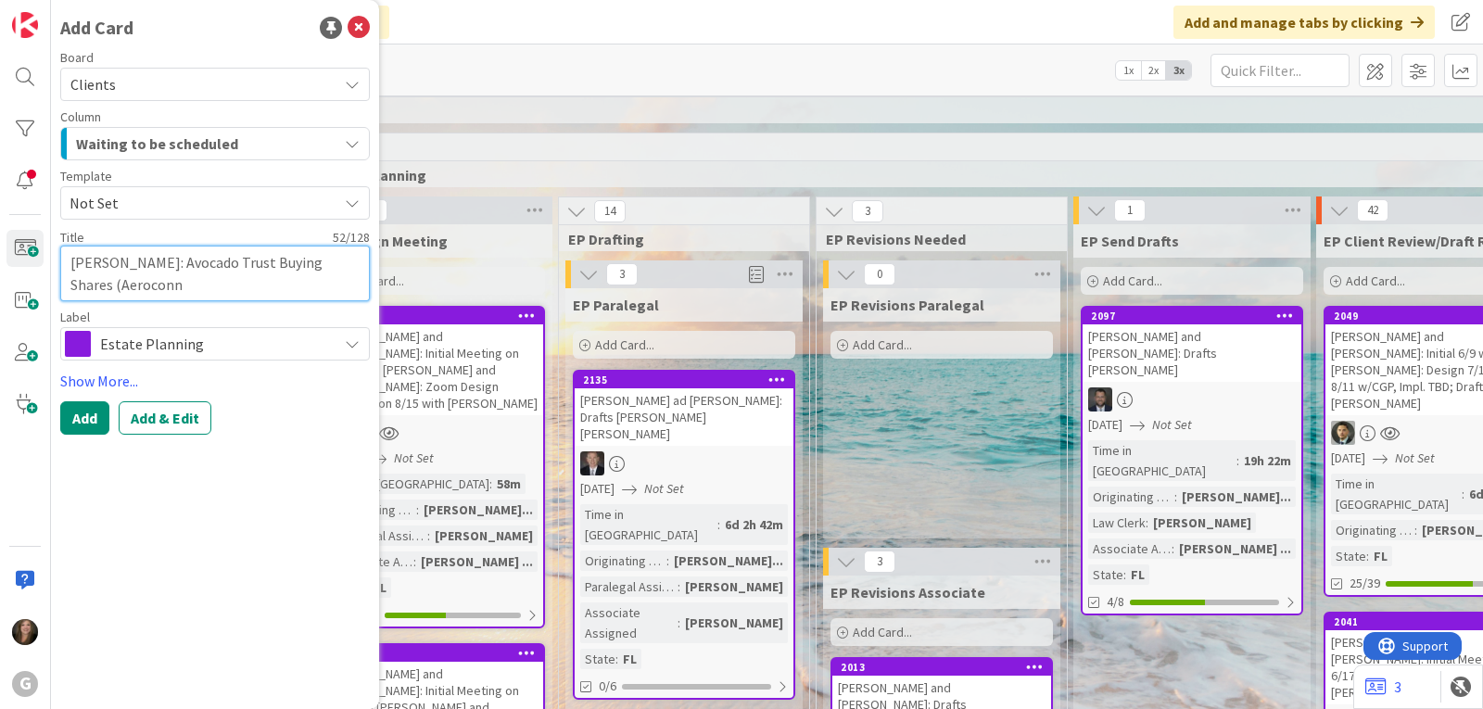
type textarea "x"
type textarea "[PERSON_NAME]: Avocado Trust Buying Shares (Aeroconne"
type textarea "x"
type textarea "[PERSON_NAME]: Avocado Trust Buying Shares (Aeroconnec"
type textarea "x"
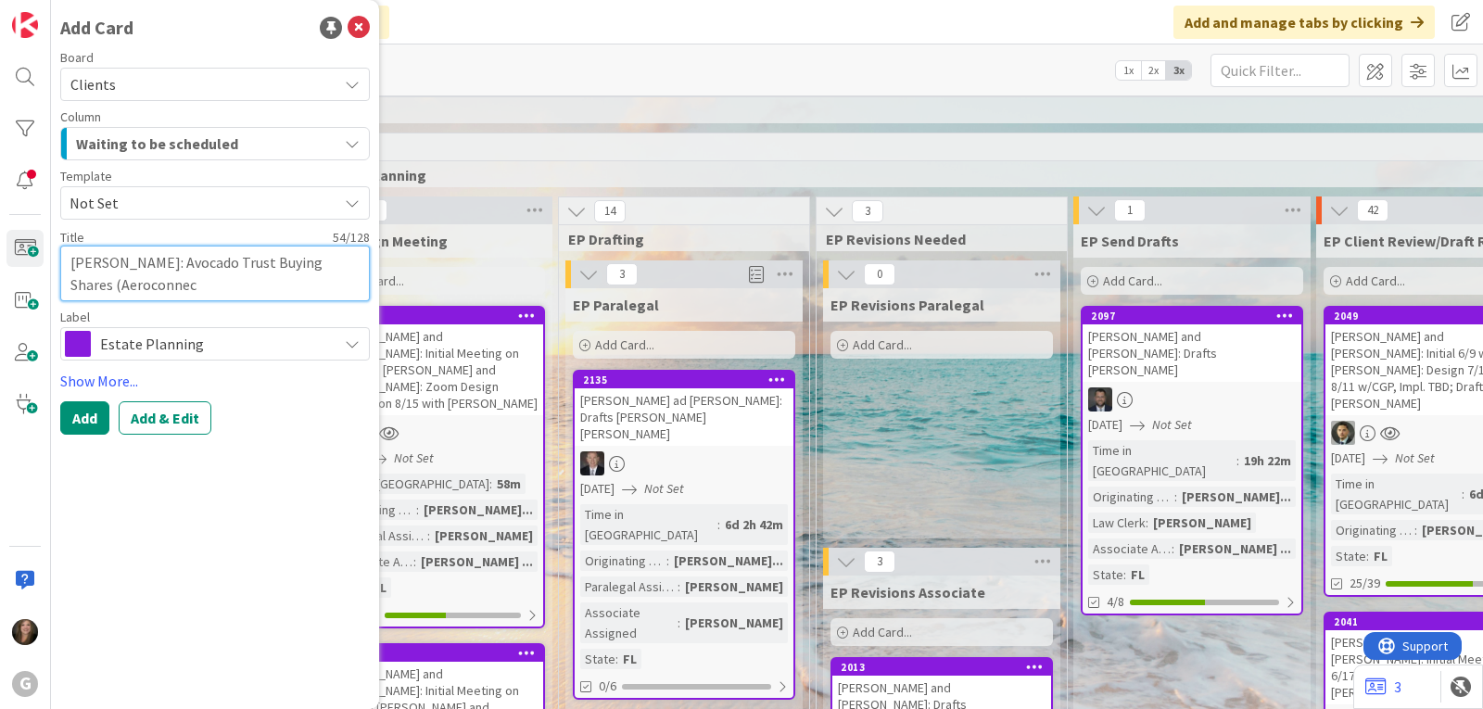
type textarea "[PERSON_NAME]: Avocado Trust Buying Shares (Aeroconnect"
type textarea "x"
type textarea "[PERSON_NAME]: Avocado Trust Buying Shares (Aeroconnecti"
type textarea "x"
type textarea "[PERSON_NAME]: Avocado Trust Buying Shares (Aeroconnectio"
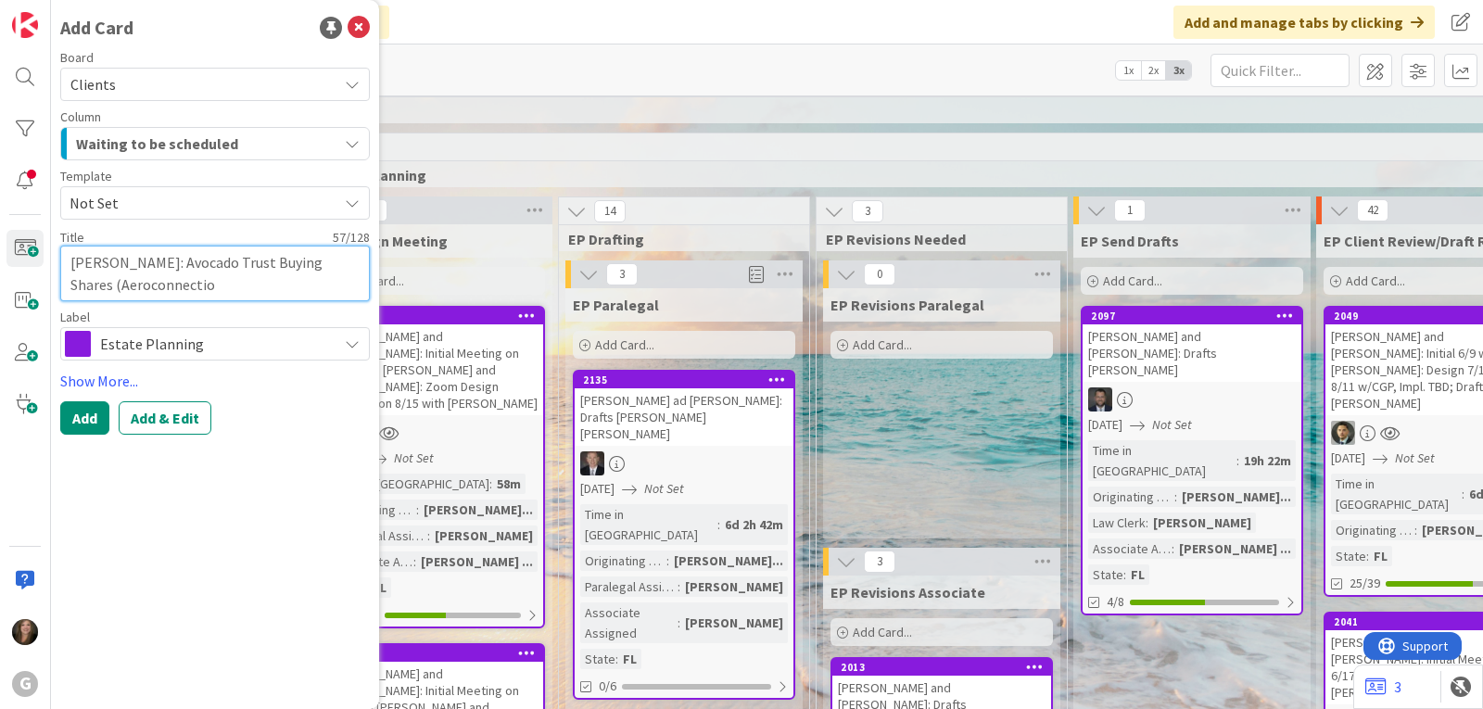
type textarea "x"
type textarea "[PERSON_NAME]: Avocado Trust Buying Shares (Aeroconnection"
type textarea "x"
type textarea "[PERSON_NAME]: Avocado Trust Buying Shares (Aeroconnection"
type textarea "x"
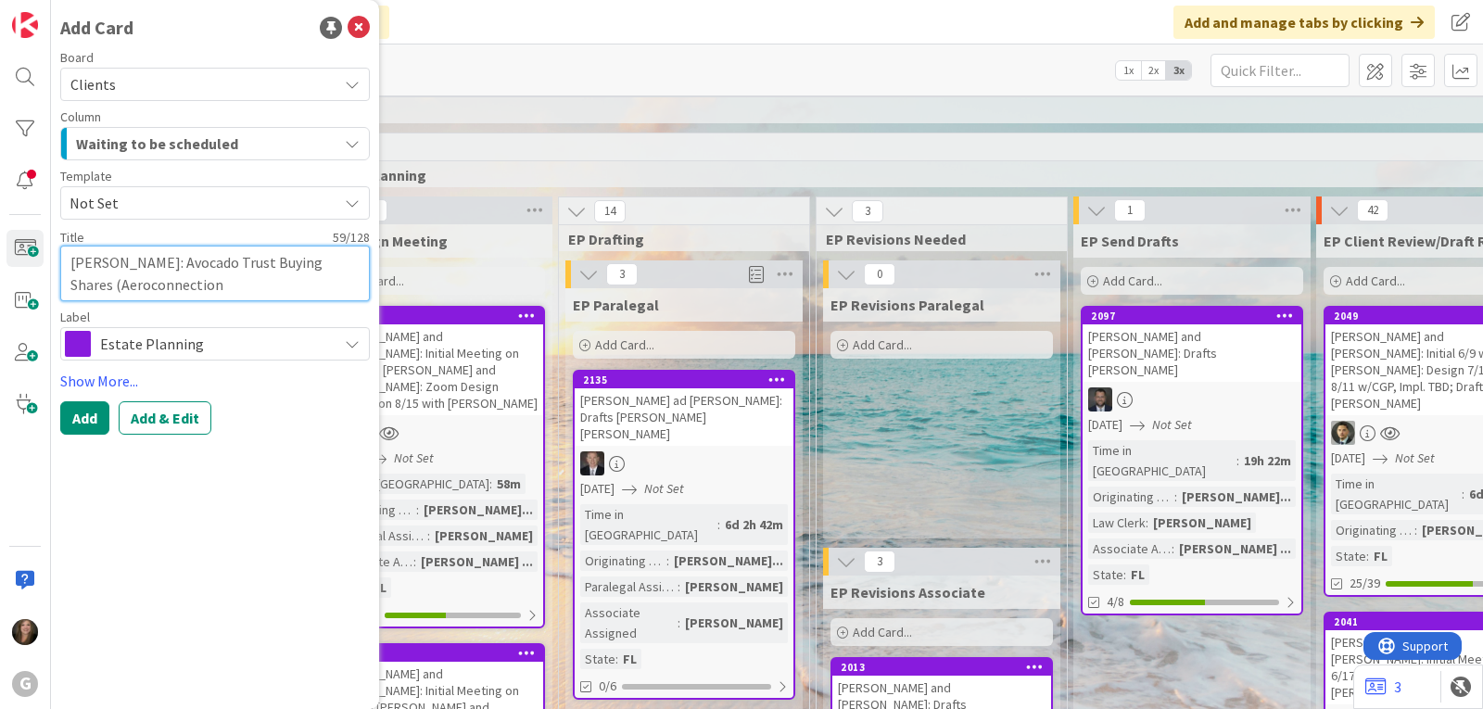
type textarea "[PERSON_NAME]: Avocado Trust Buying Shares (Aeroconnection K"
type textarea "x"
type textarea "[PERSON_NAME]: Avocado Trust Buying Shares (Aeroconnection Ki"
type textarea "x"
type textarea "[PERSON_NAME]: Avocado Trust Buying Shares (Aeroconnection Kin"
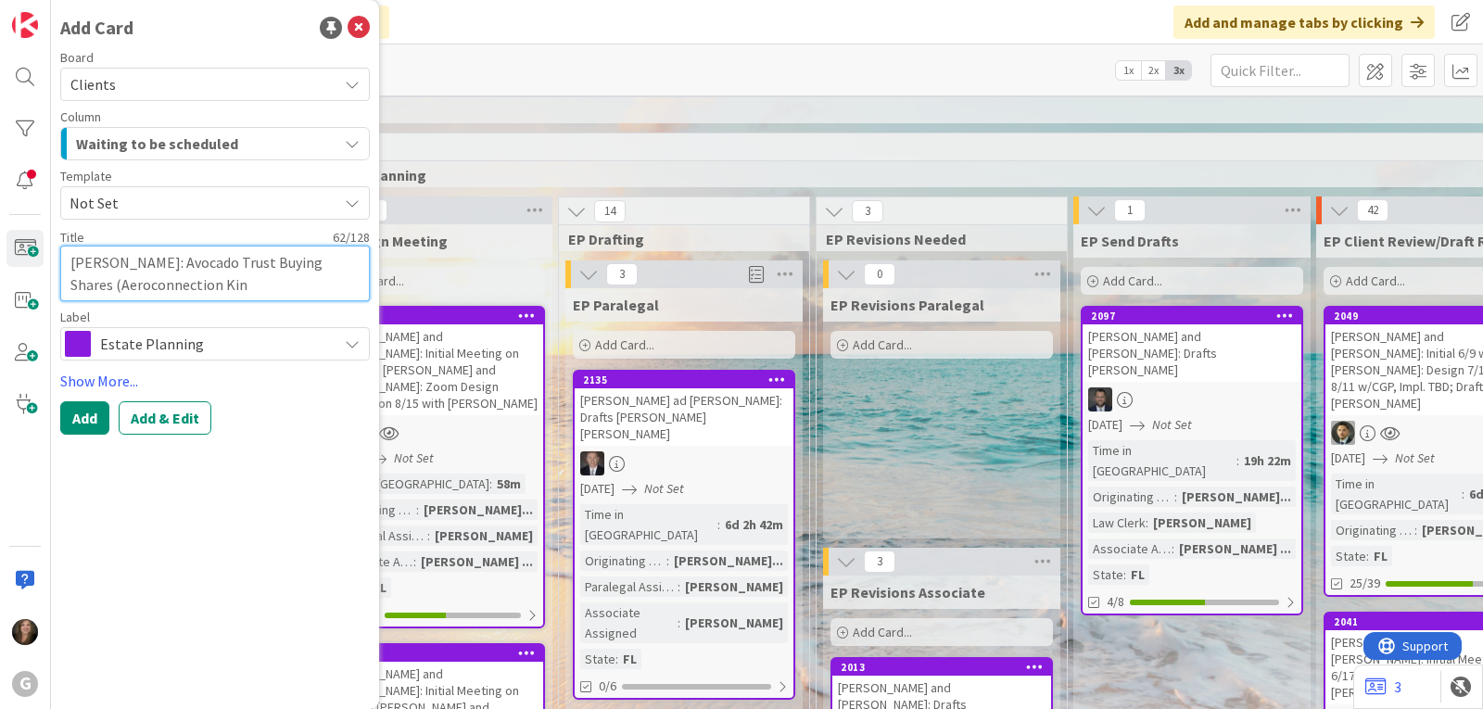
type textarea "x"
type textarea "[PERSON_NAME]: Avocado Trust Buying Shares (Aeroconnection King"
type textarea "x"
type textarea "[PERSON_NAME]: Avocado Trust Buying Shares (Aeroconnection King"
type textarea "x"
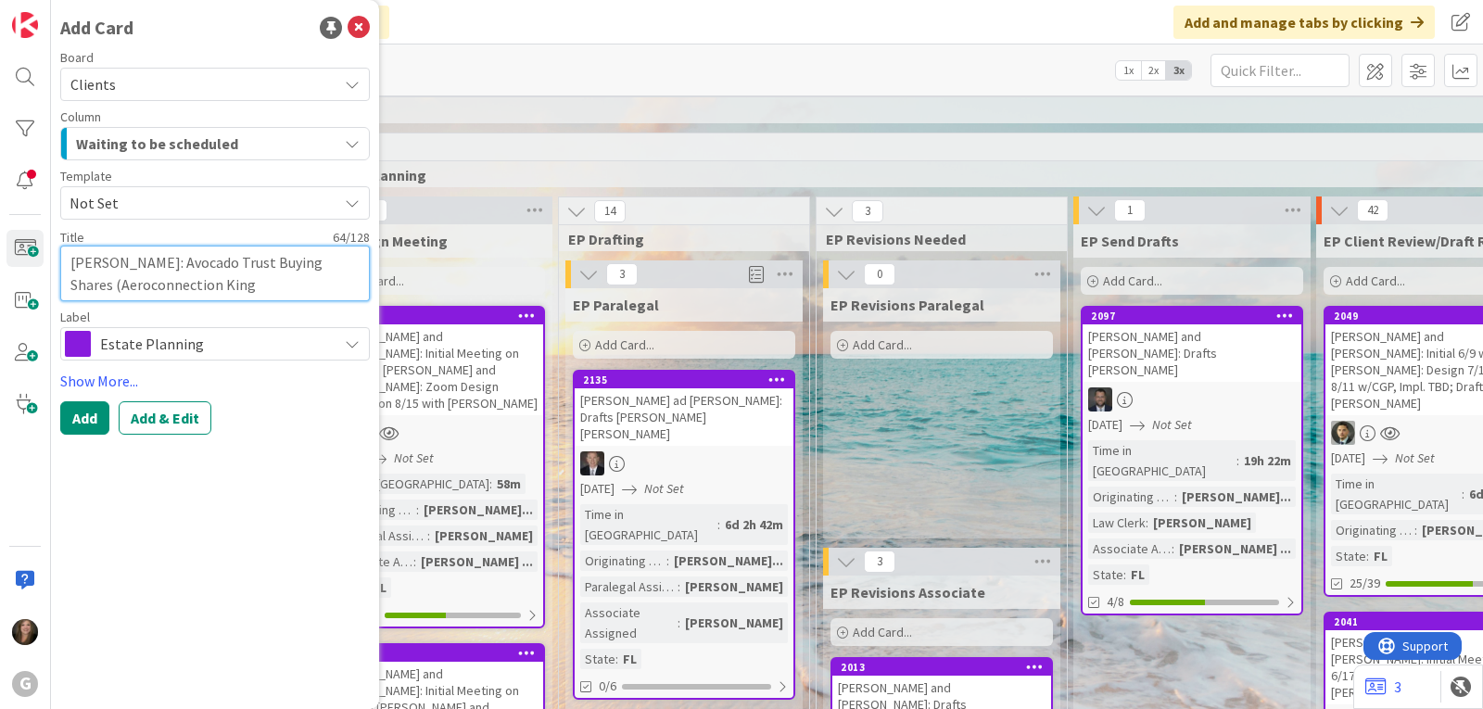
type textarea "[PERSON_NAME]: Avocado Trust Buying Shares (Aeroconnection King A"
type textarea "x"
type textarea "[PERSON_NAME]: Avocado Trust Buying Shares (Aeroconnection [PERSON_NAME]"
type textarea "x"
type textarea "[PERSON_NAME]: Avocado Trust Buying Shares (Aeroconnection King Air"
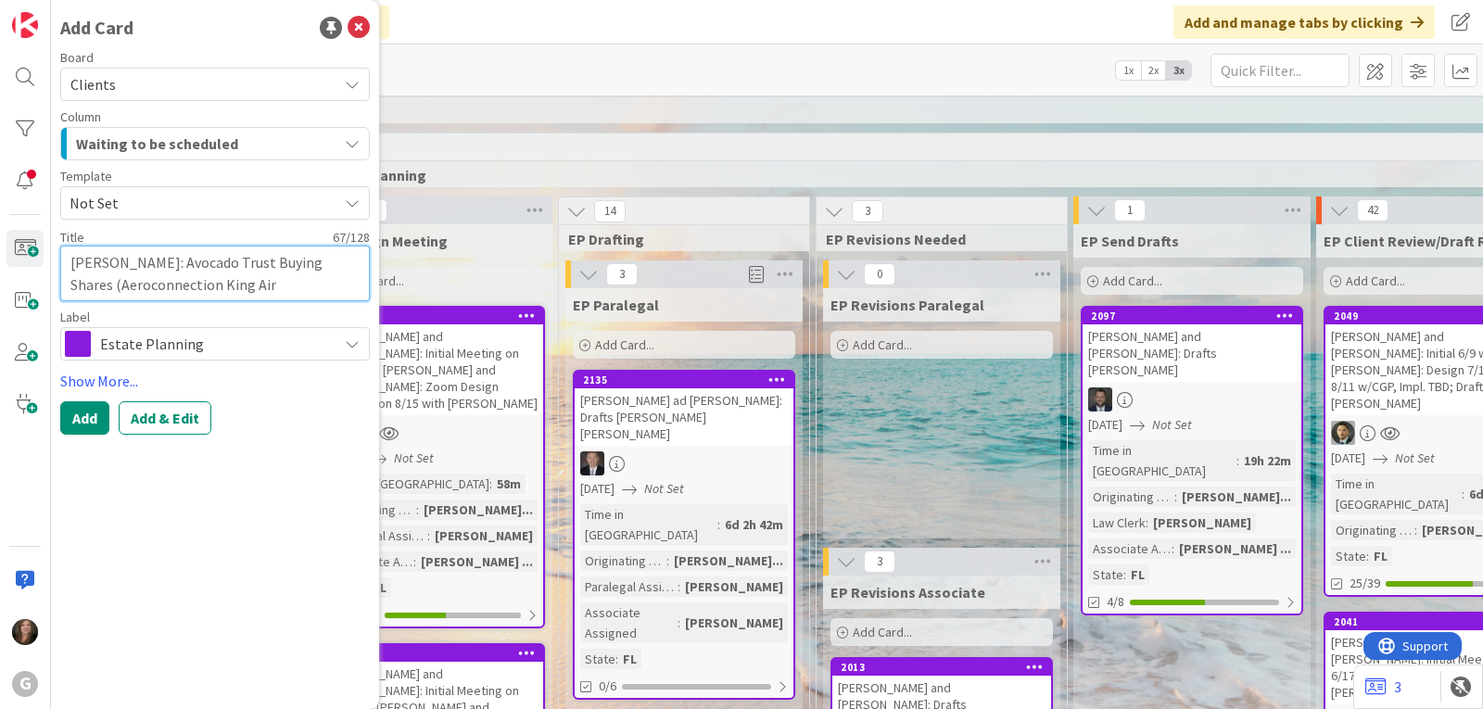
type textarea "x"
type textarea "[PERSON_NAME]: Avocado Trust Buying Shares (Aeroconnection King Air"
type textarea "x"
type textarea "[PERSON_NAME]: Avocado Trust Buying Shares (Aeroconnection King Air"
type textarea "x"
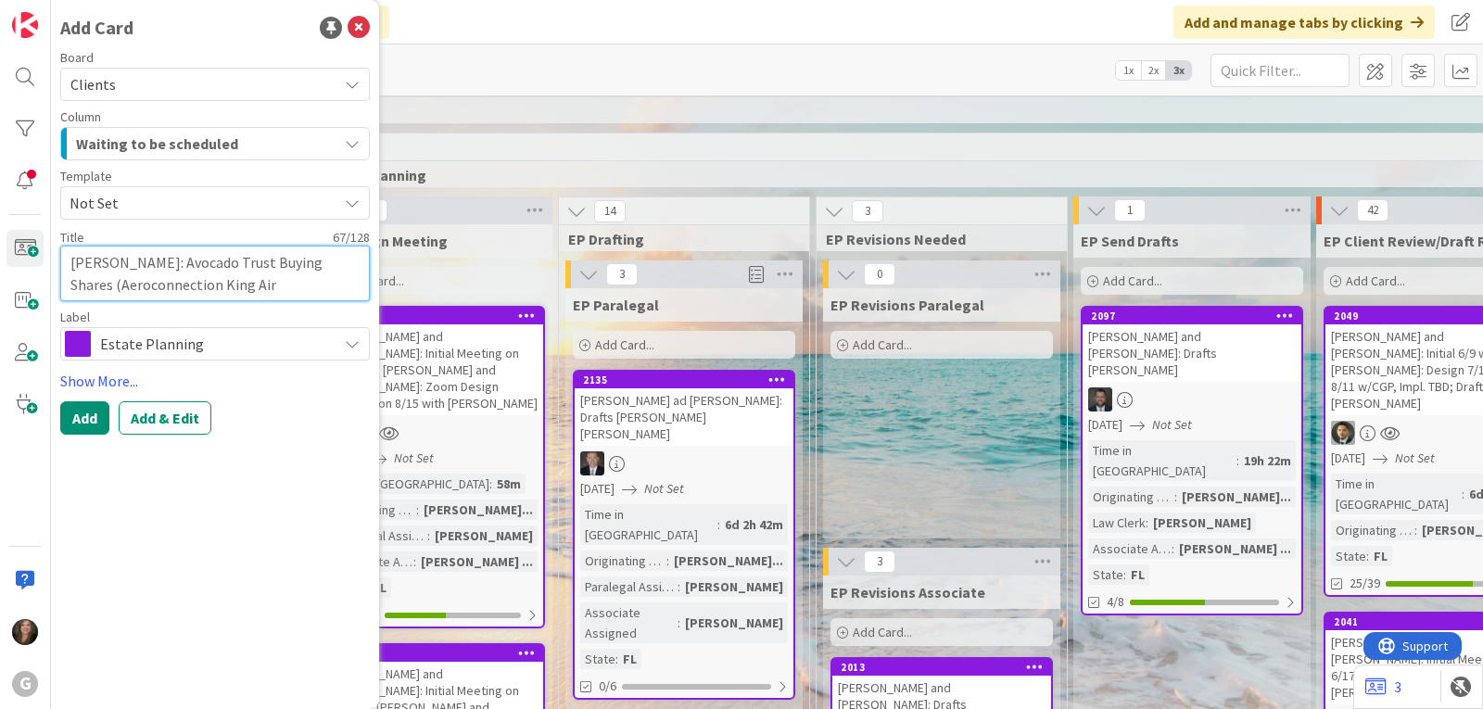
type textarea "[PERSON_NAME]: Avocado Trust Buying Shares (Aeroconnection King Air,"
type textarea "x"
type textarea "[PERSON_NAME]: Avocado Trust Buying Shares (Aeroconnection King Air,"
type textarea "x"
type textarea "[PERSON_NAME]: Avocado Trust Buying Shares (Aeroconnection King Air, L"
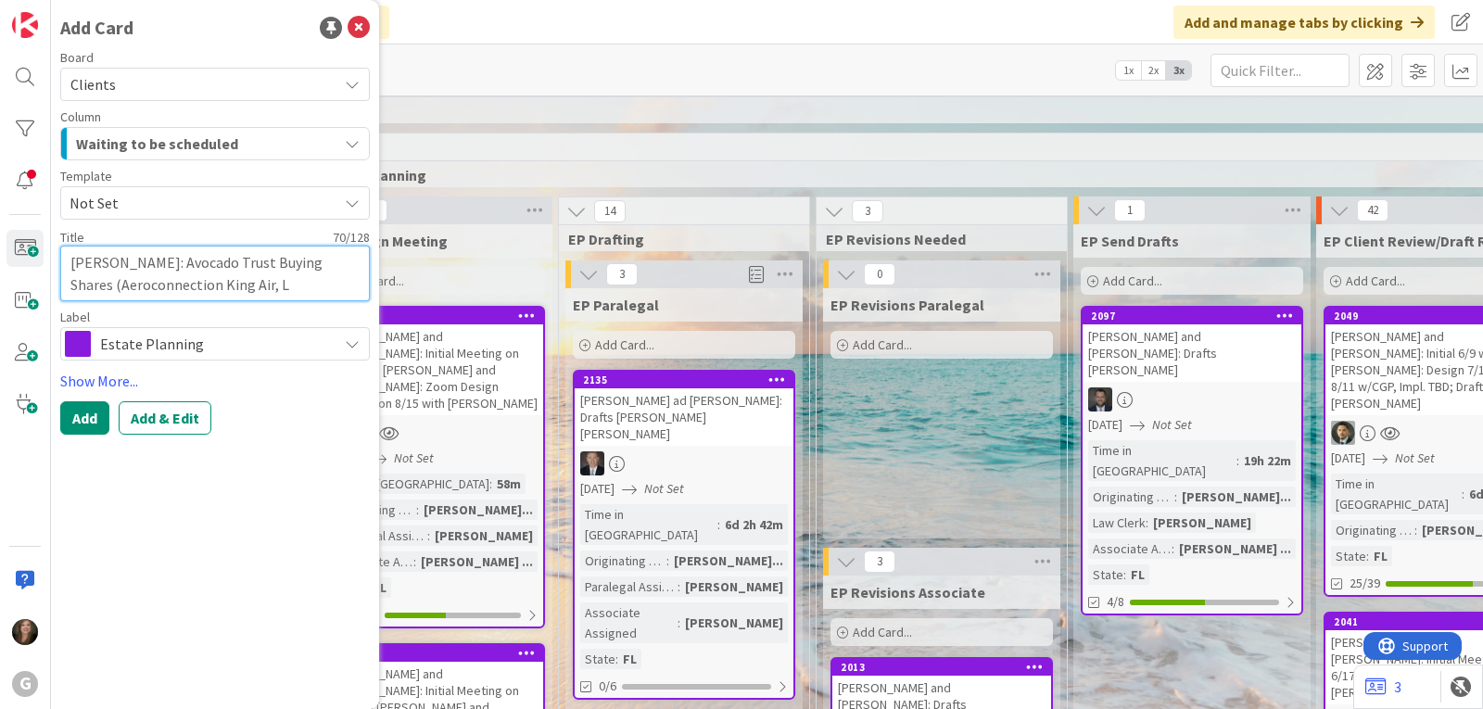
type textarea "x"
type textarea "[PERSON_NAME]: Avocado Trust Buying Shares (Aeroconnection King Air, LL"
type textarea "x"
type textarea "[PERSON_NAME]: Avocado Trust Buying Shares (Aeroconnection King Air, LLC"
type textarea "x"
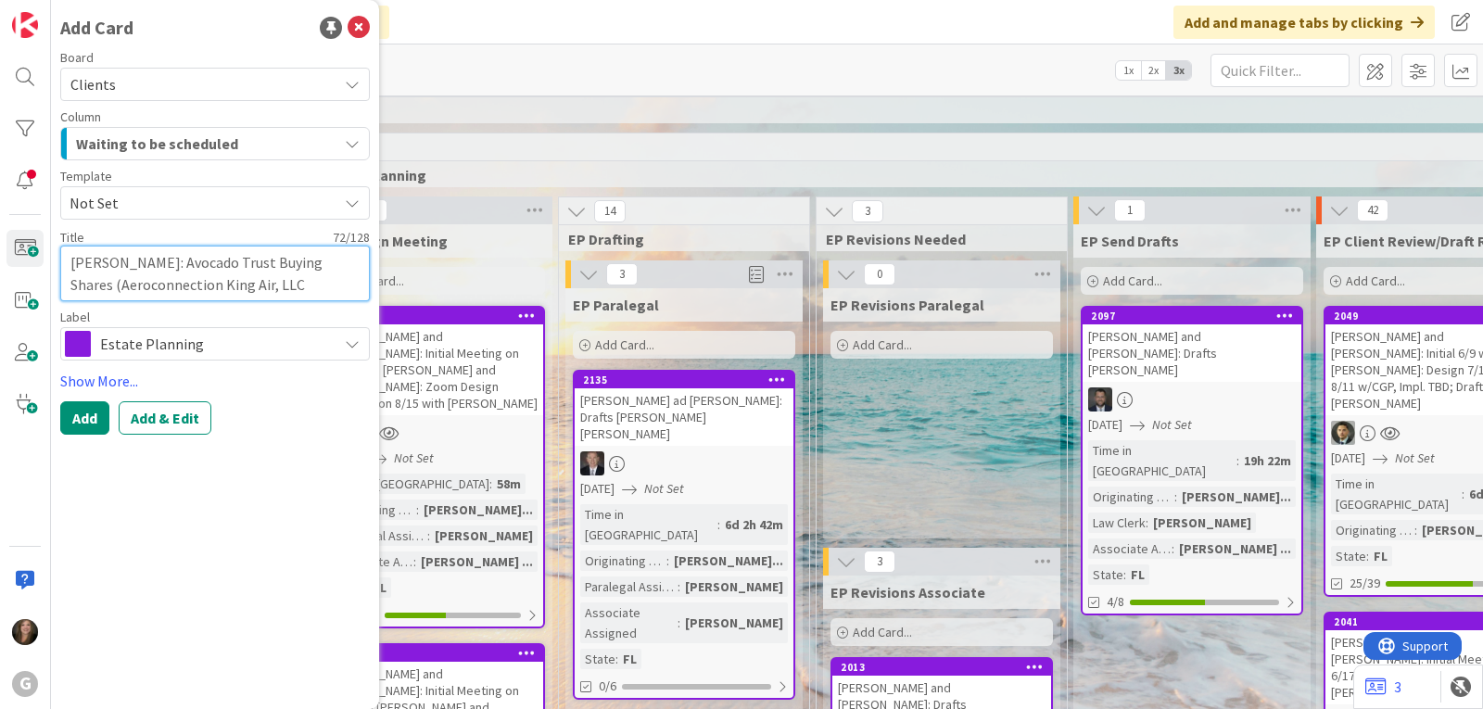
type textarea "[PERSON_NAME]: Avocado Trust Buying Shares (Aeroconnection King Air, LLC)"
type textarea "x"
type textarea "[PERSON_NAME]: Avocado Trust Buying Shares (Aeroconnection King Air, LLC)"
type textarea "x"
type textarea "[PERSON_NAME]: Avocado Trust Buying Shares (Aeroconnection King Air, LLC) D"
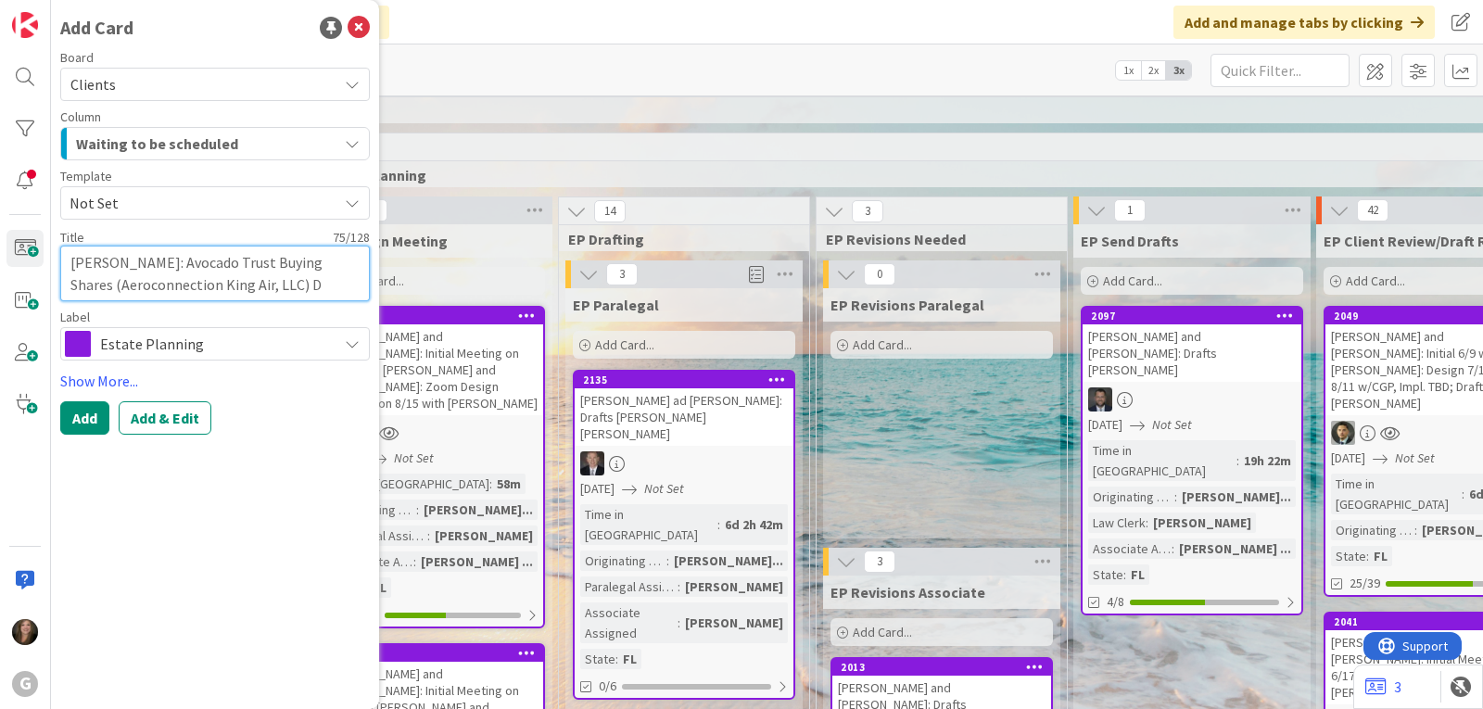
type textarea "x"
type textarea "[PERSON_NAME]: Avocado Trust Buying Shares (Aeroconnection King Air, LLC) Dr"
type textarea "x"
type textarea "[PERSON_NAME]: Avocado Trust Buying Shares (Aeroconnection King Air, LLC) Dra"
type textarea "x"
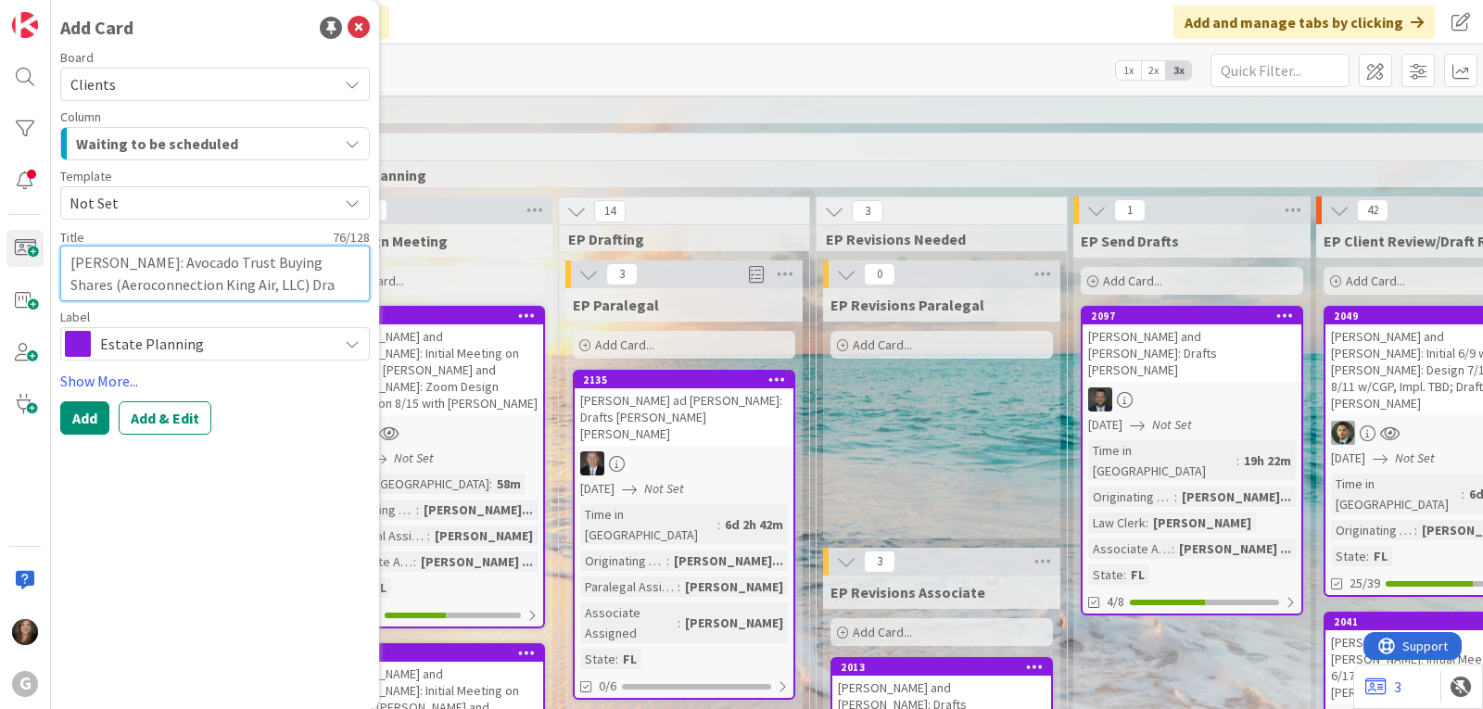
type textarea "[PERSON_NAME]: Avocado Trust Buying Shares (Aeroconnection King Air, LLC) Draf"
type textarea "x"
type textarea "[PERSON_NAME]: Avocado Trust Buying Shares (Aeroconnection King Air, LLC) Draft"
type textarea "x"
type textarea "[PERSON_NAME]: Avocado Trust Buying Shares (Aeroconnection King Air, LLC) Drafts"
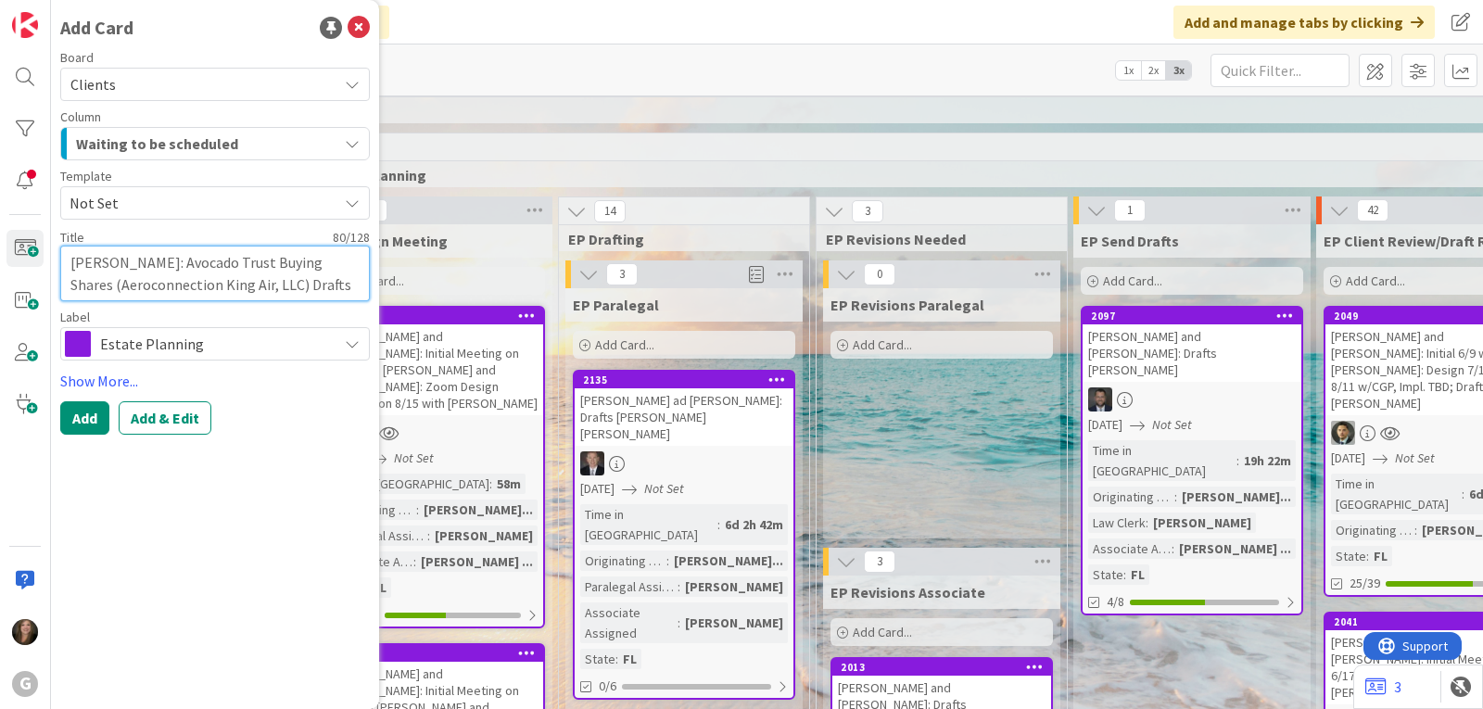
type textarea "x"
type textarea "[PERSON_NAME]: Avocado Trust Buying Shares (Aeroconnection King Air, LLC) Drafts"
type textarea "x"
type textarea "[PERSON_NAME]: Avocado Trust Buying Shares (Aeroconnection King Air, LLC) Draft…"
type textarea "x"
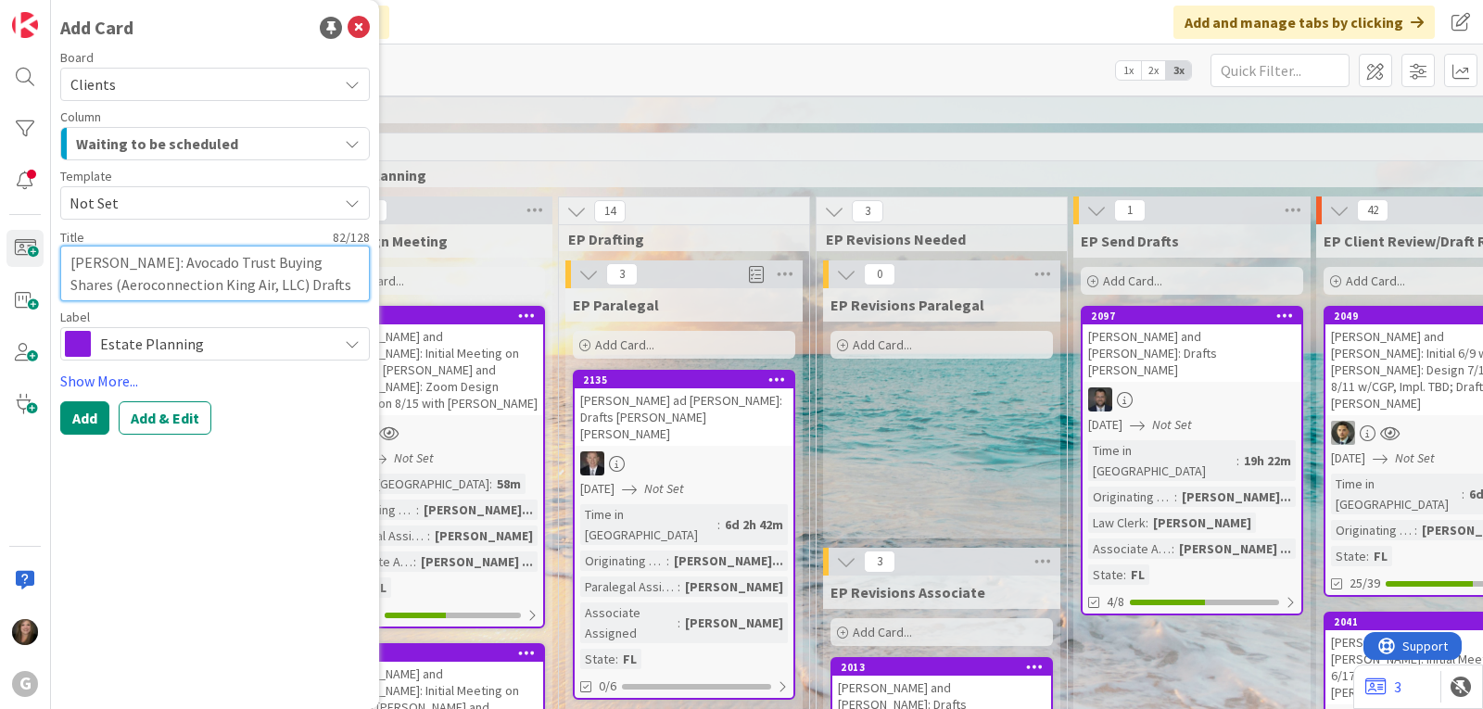
type textarea "[PERSON_NAME]: Avocado Trust Buying Shares (Aeroconnection King Air, LLC) Draft…"
type textarea "x"
type textarea "[PERSON_NAME]: Avocado Trust Buying Shares (Aeroconnection King Air, LLC) Draft…"
type textarea "x"
type textarea "[PERSON_NAME]: Avocado Trust Buying Shares (Aeroconnection King Air, LLC) Draft…"
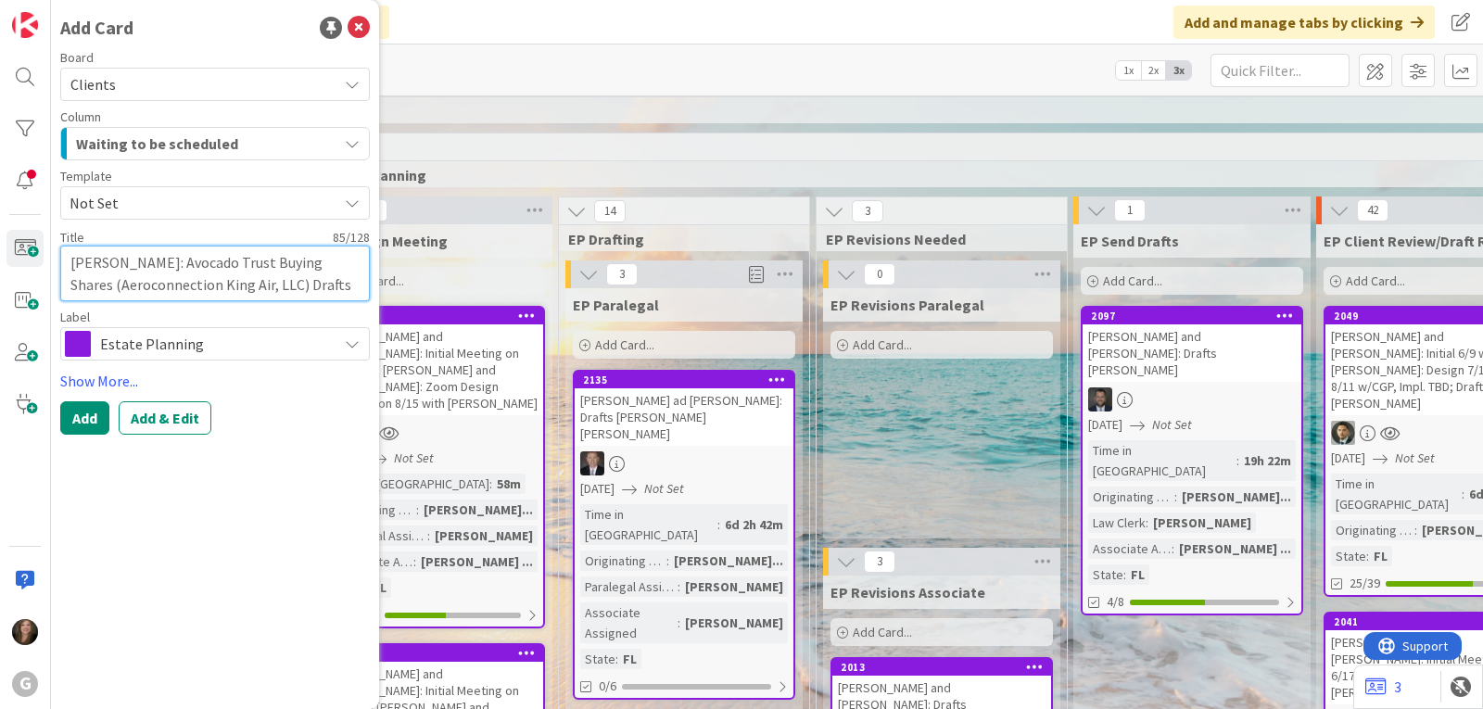
type textarea "x"
type textarea "[PERSON_NAME]: Avocado Trust Buying Shares (Aeroconnection King Air, LLC) Draft…"
type textarea "x"
type textarea "[PERSON_NAME]: Avocado Trust Buying Shares (Aeroconnection King Air, LLC) Draft…"
type textarea "x"
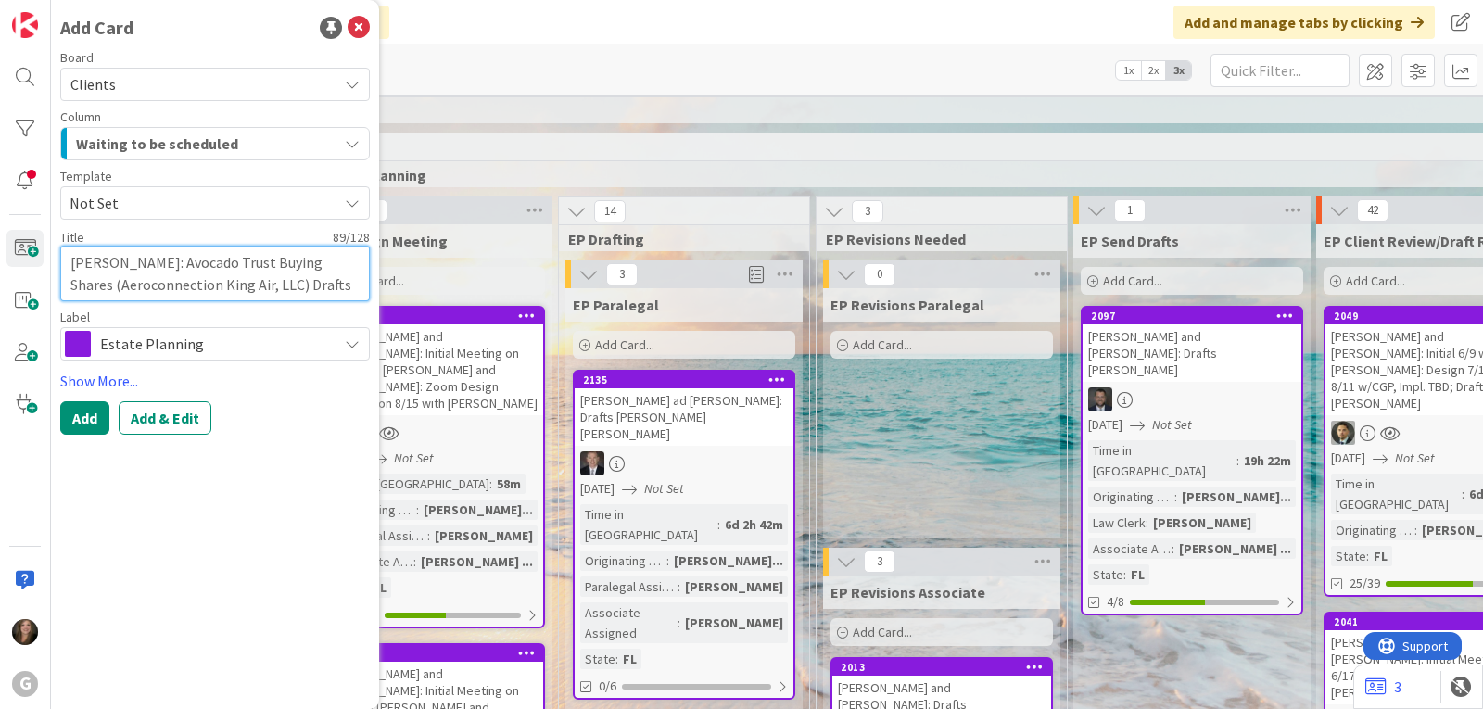
type textarea "[PERSON_NAME]: Avocado Trust Buying Shares (Aeroconnection King Air, LLC) Draft…"
type textarea "x"
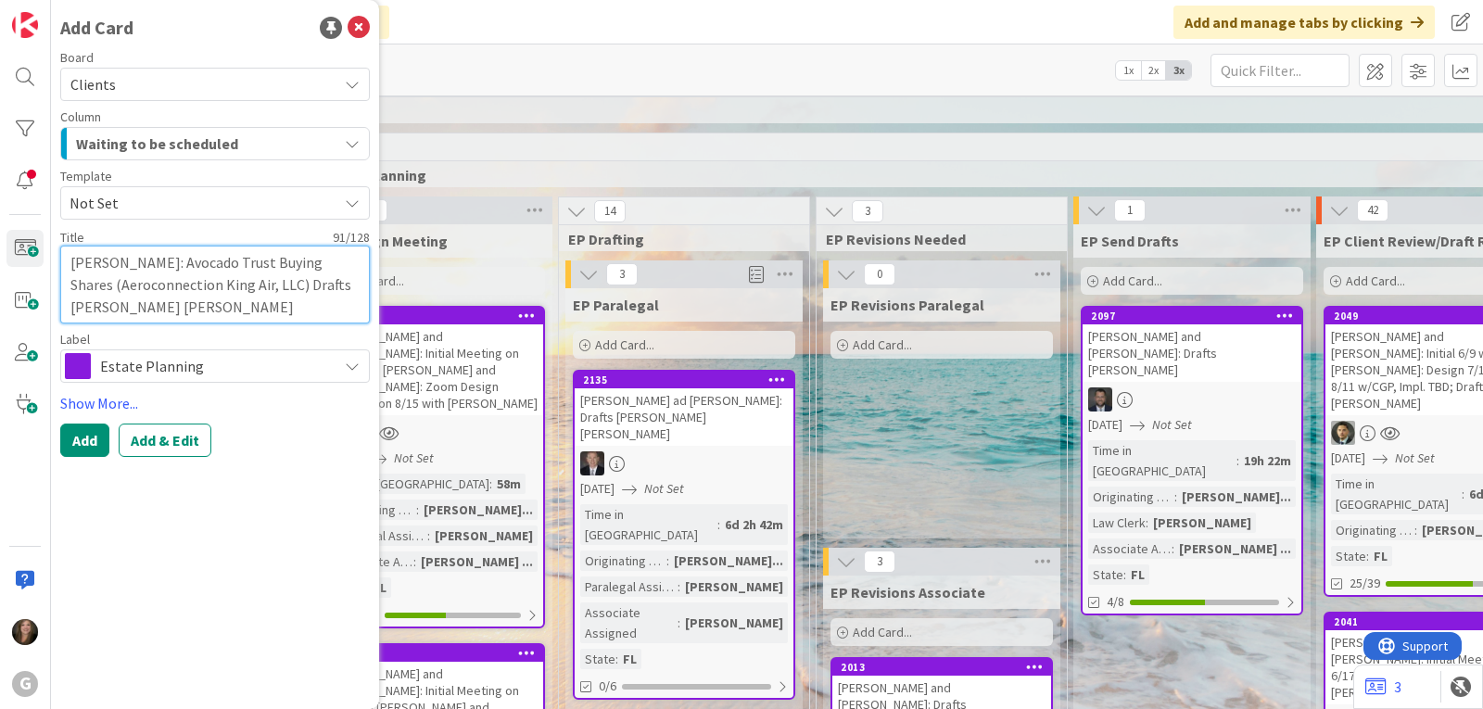
type textarea "[PERSON_NAME]: Avocado Trust Buying Shares (Aeroconnection King Air, LLC) Draft…"
click at [347, 362] on icon at bounding box center [352, 366] width 15 height 15
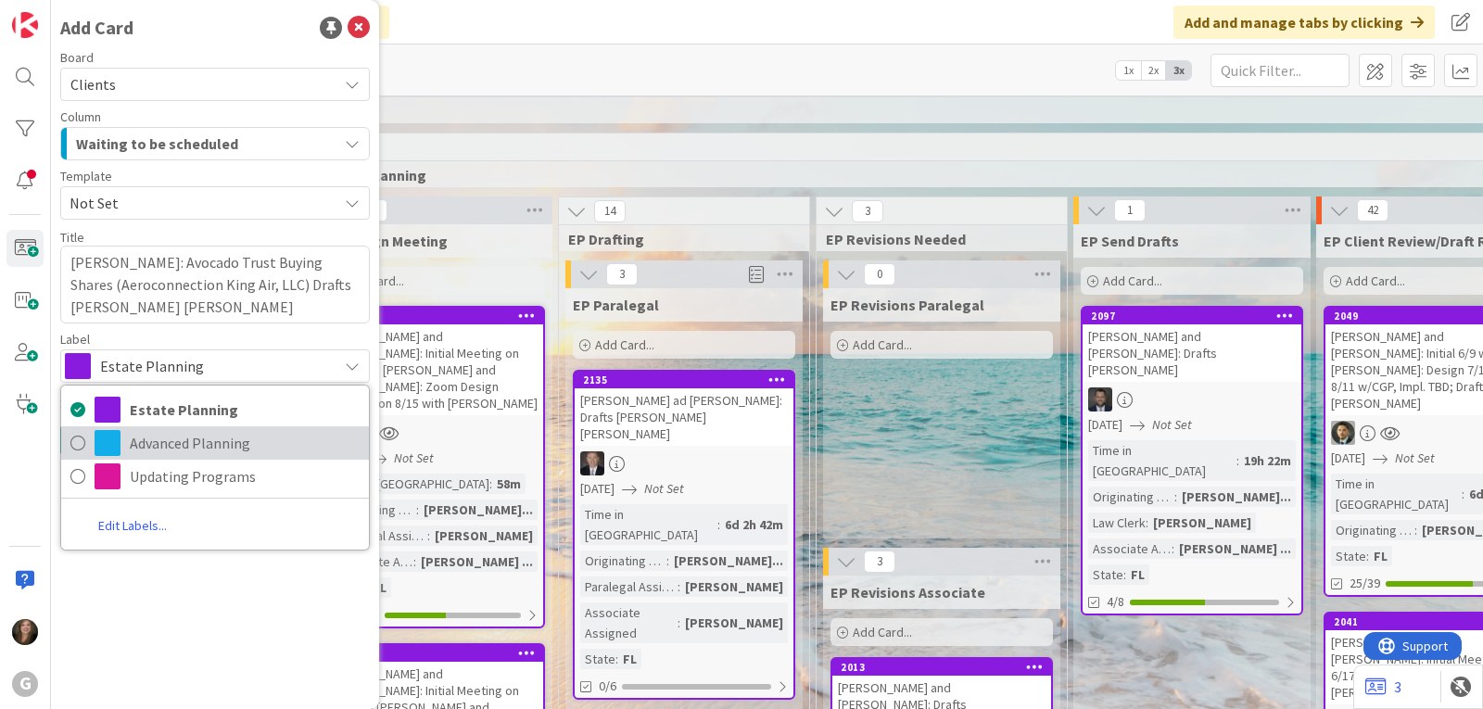
click at [273, 437] on span "Advanced Planning" at bounding box center [245, 443] width 230 height 28
type textarea "x"
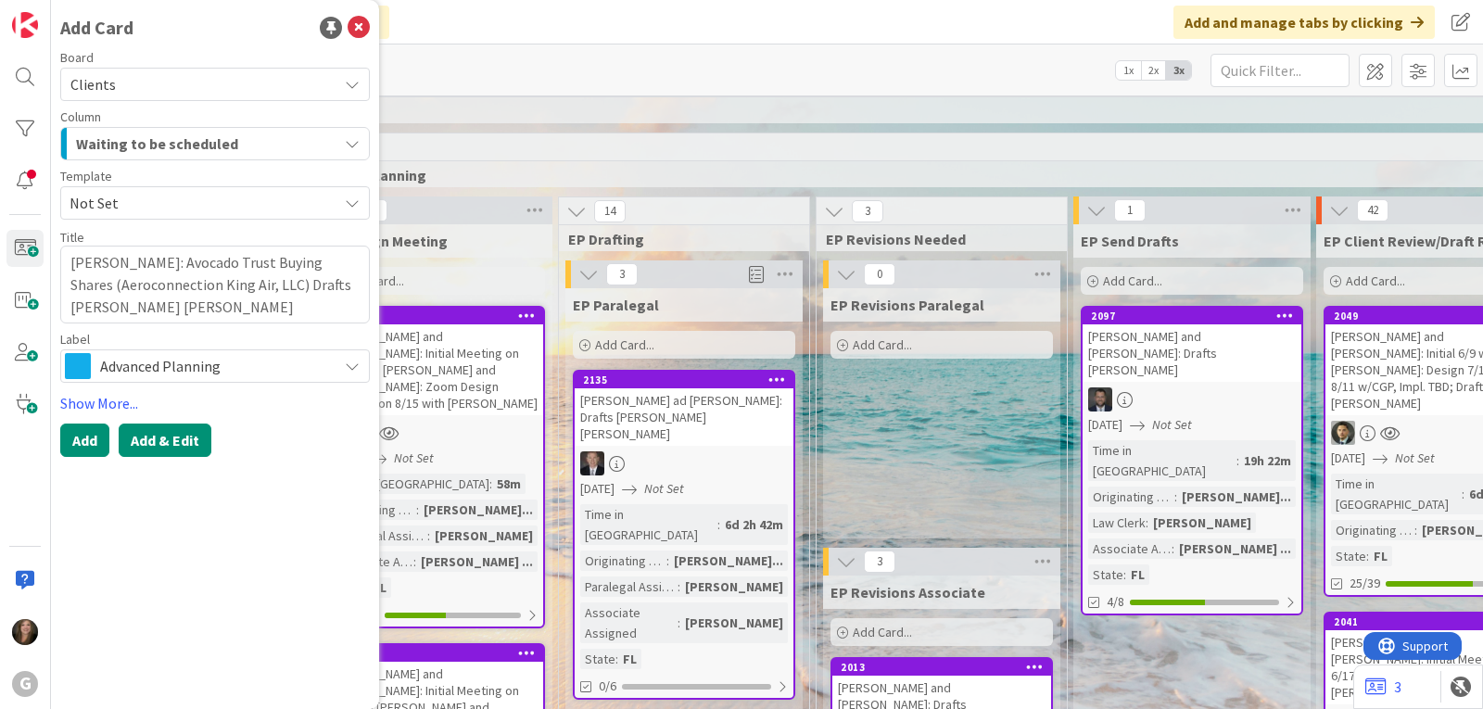
click at [171, 436] on button "Add & Edit" at bounding box center [165, 440] width 93 height 33
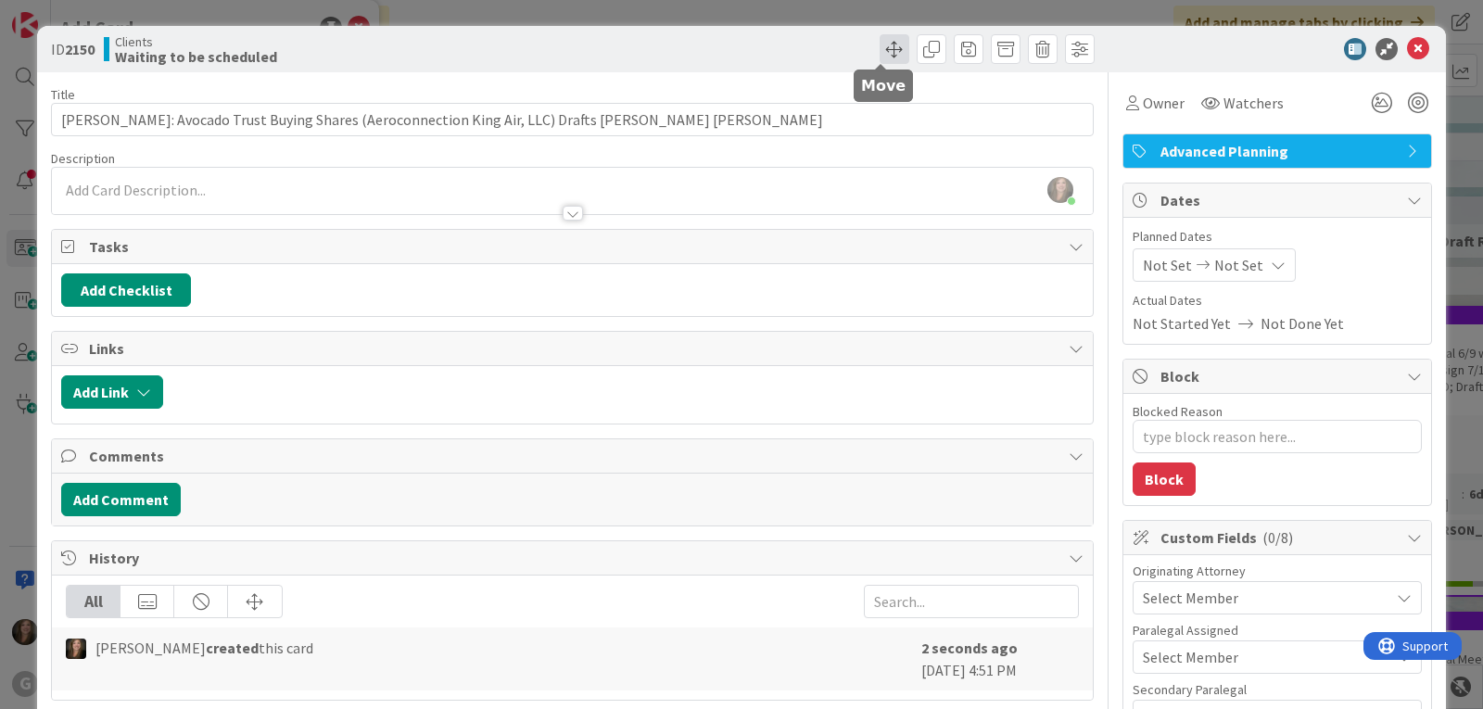
click at [880, 49] on span at bounding box center [895, 49] width 30 height 30
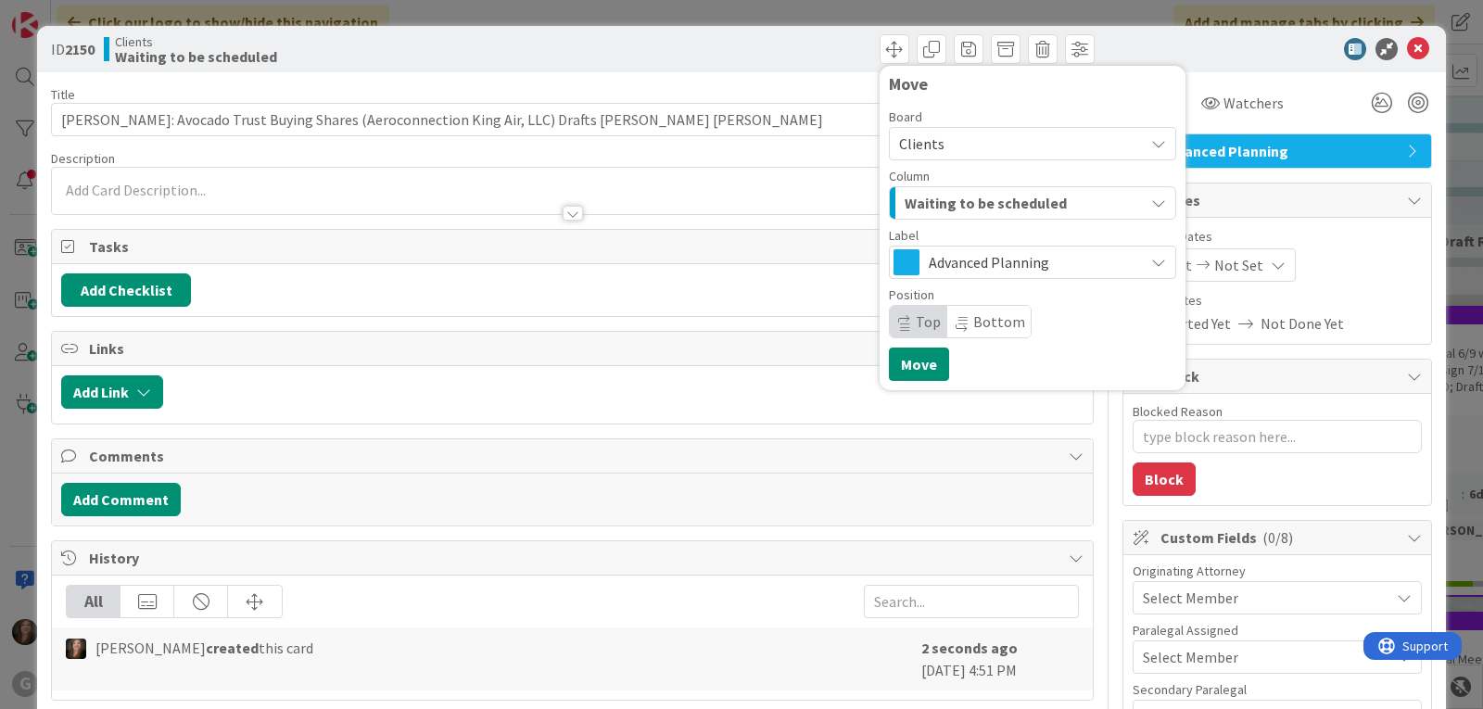
click at [1151, 200] on icon "button" at bounding box center [1158, 203] width 15 height 15
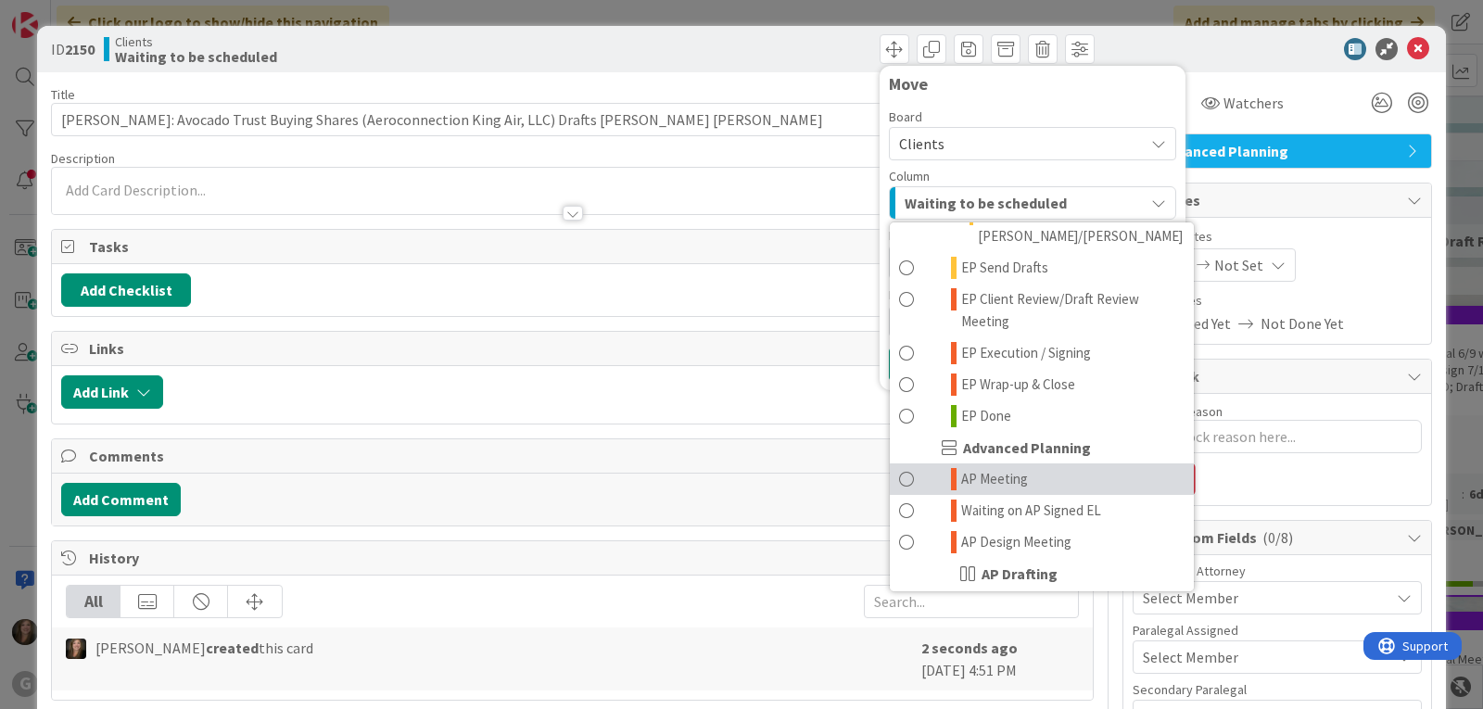
scroll to position [556, 0]
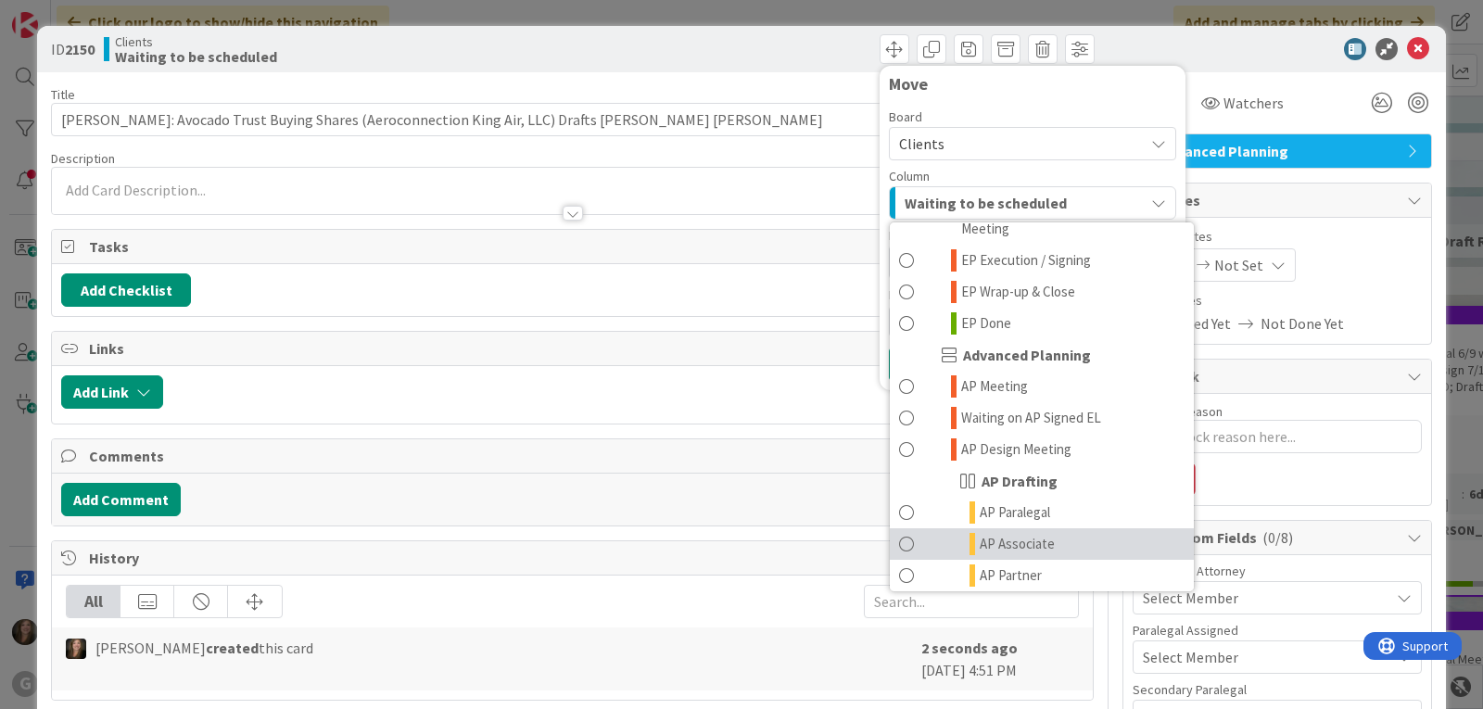
click at [1000, 533] on span "AP Associate" at bounding box center [1017, 544] width 75 height 22
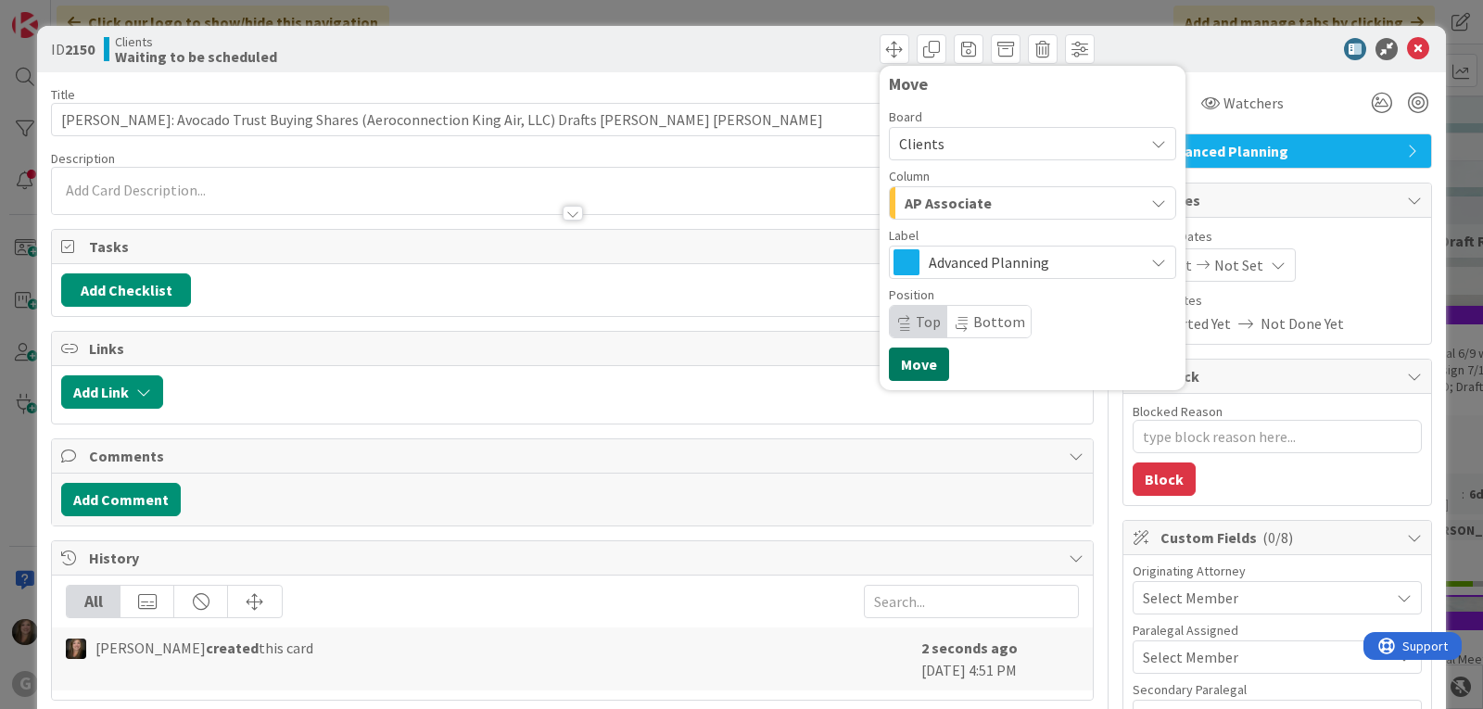
click at [907, 364] on button "Move" at bounding box center [919, 364] width 60 height 33
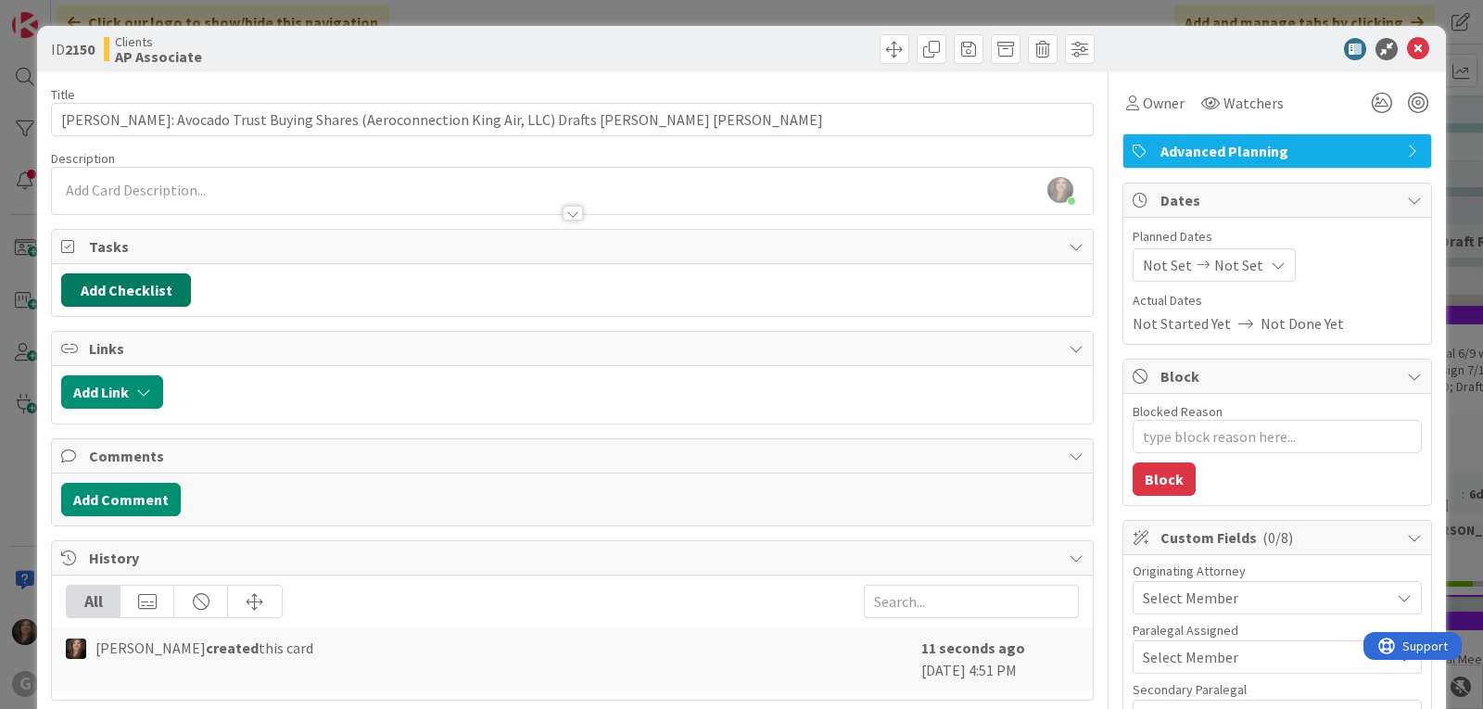
click at [139, 284] on button "Add Checklist" at bounding box center [126, 289] width 130 height 33
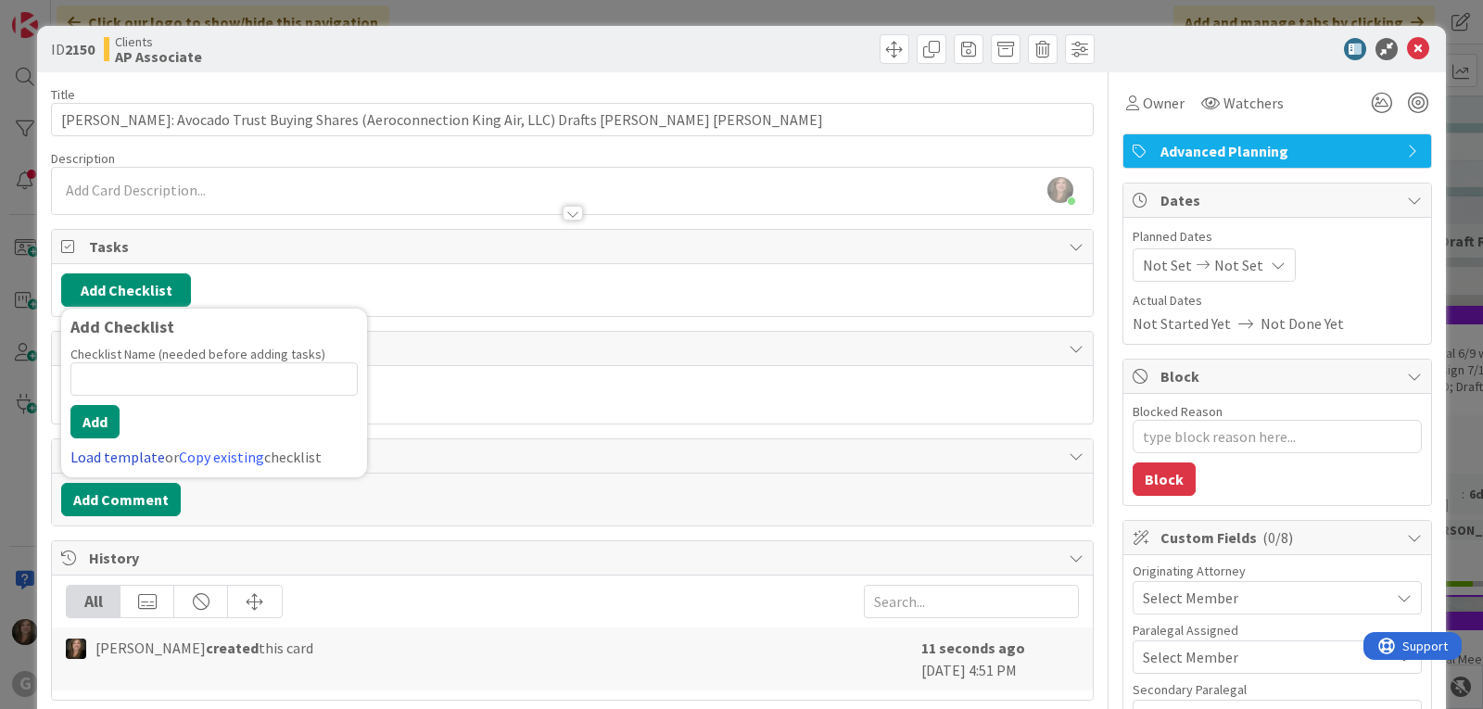
click at [101, 460] on link "Load template" at bounding box center [117, 457] width 95 height 19
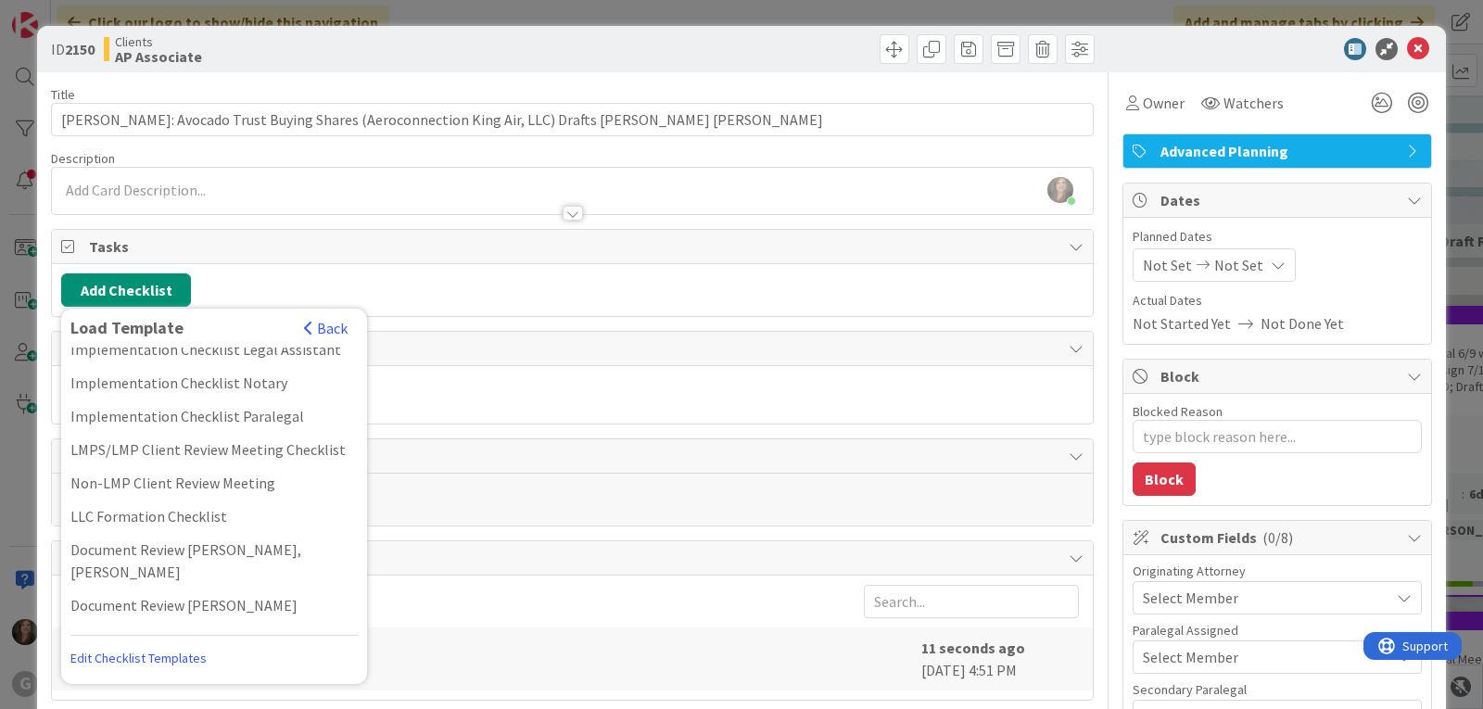
scroll to position [1020, 0]
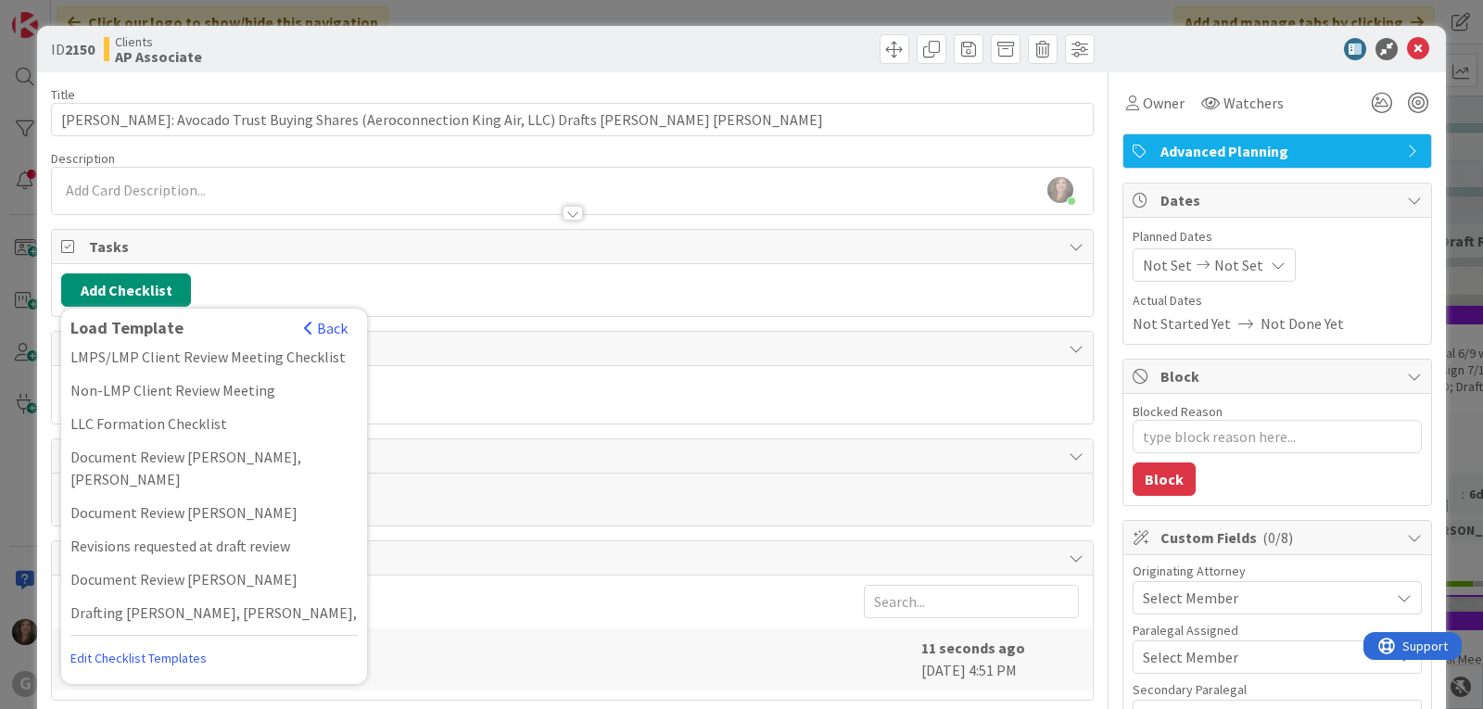
click at [105, 652] on div "Drafting [PERSON_NAME], [PERSON_NAME]" at bounding box center [214, 668] width 306 height 33
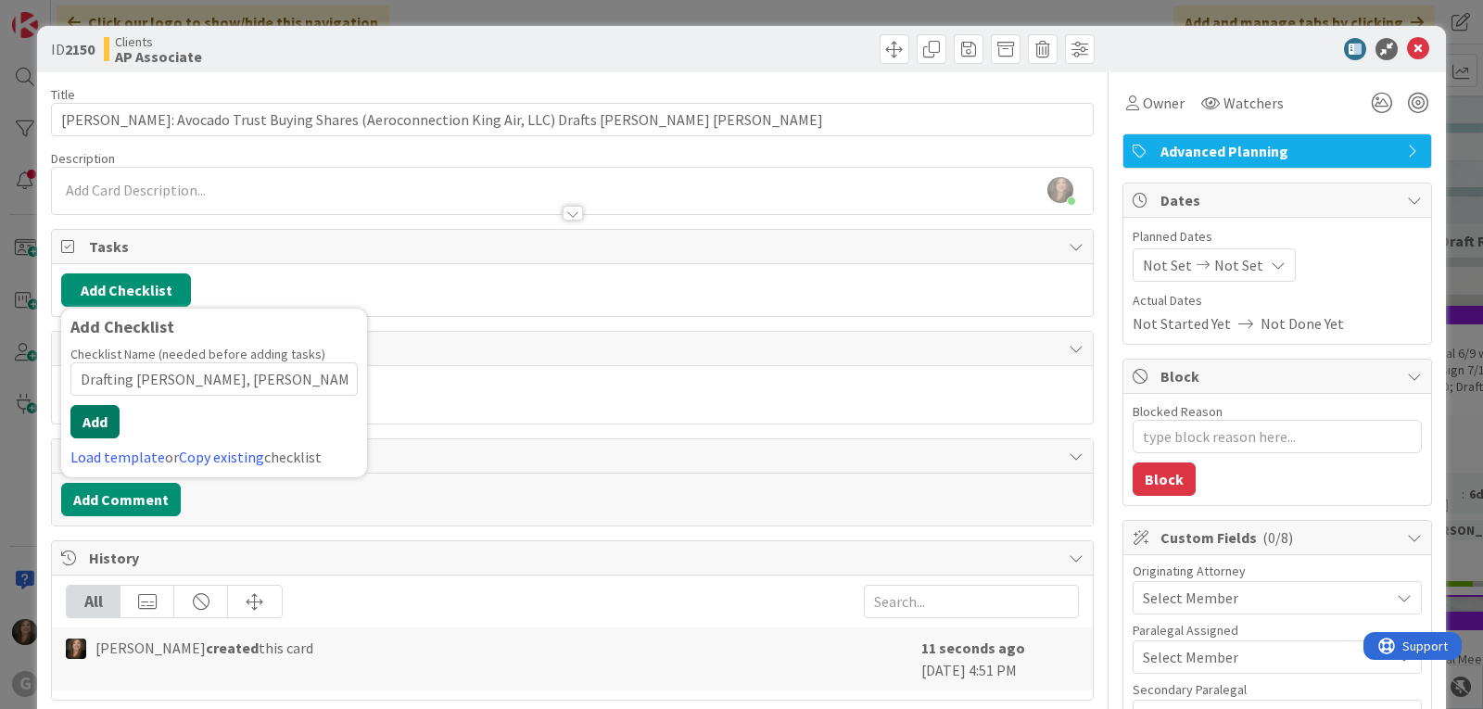
click at [105, 421] on button "Add" at bounding box center [94, 421] width 49 height 33
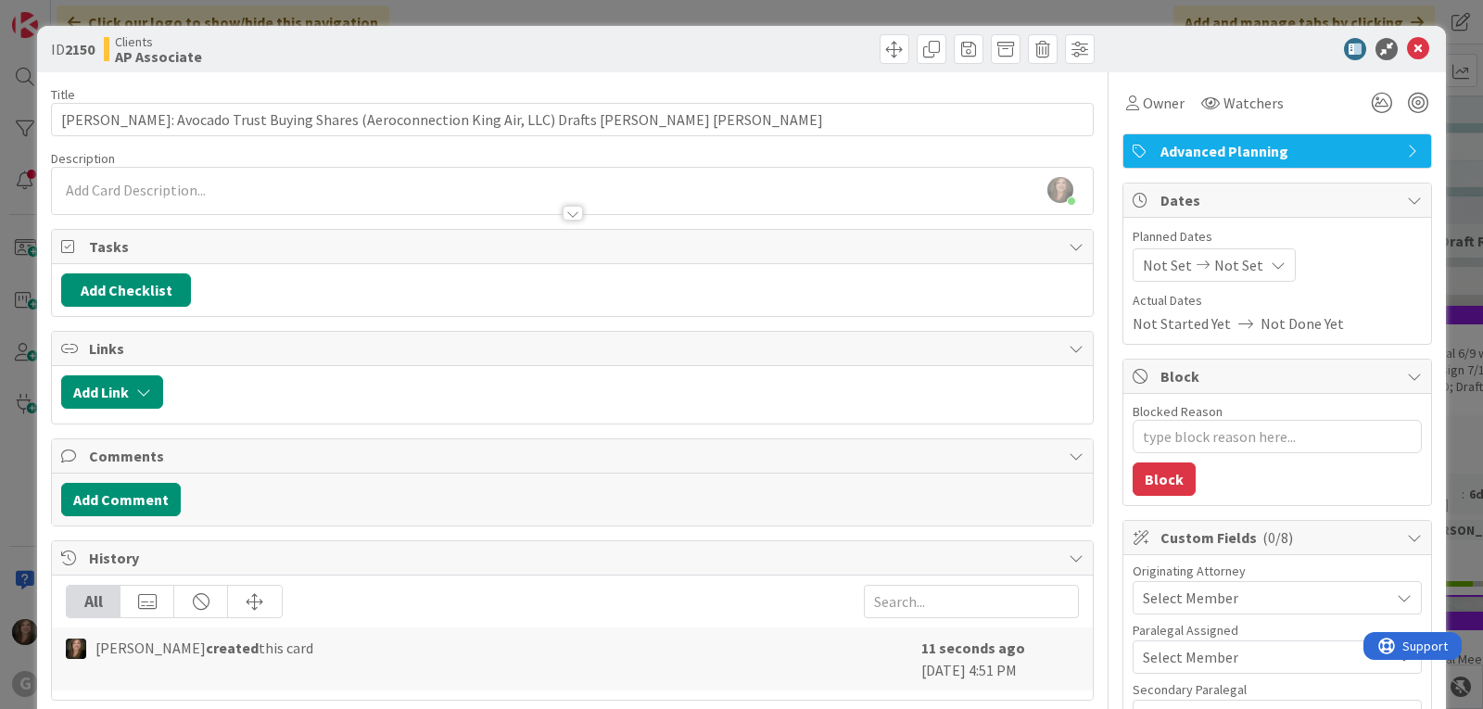
type textarea "x"
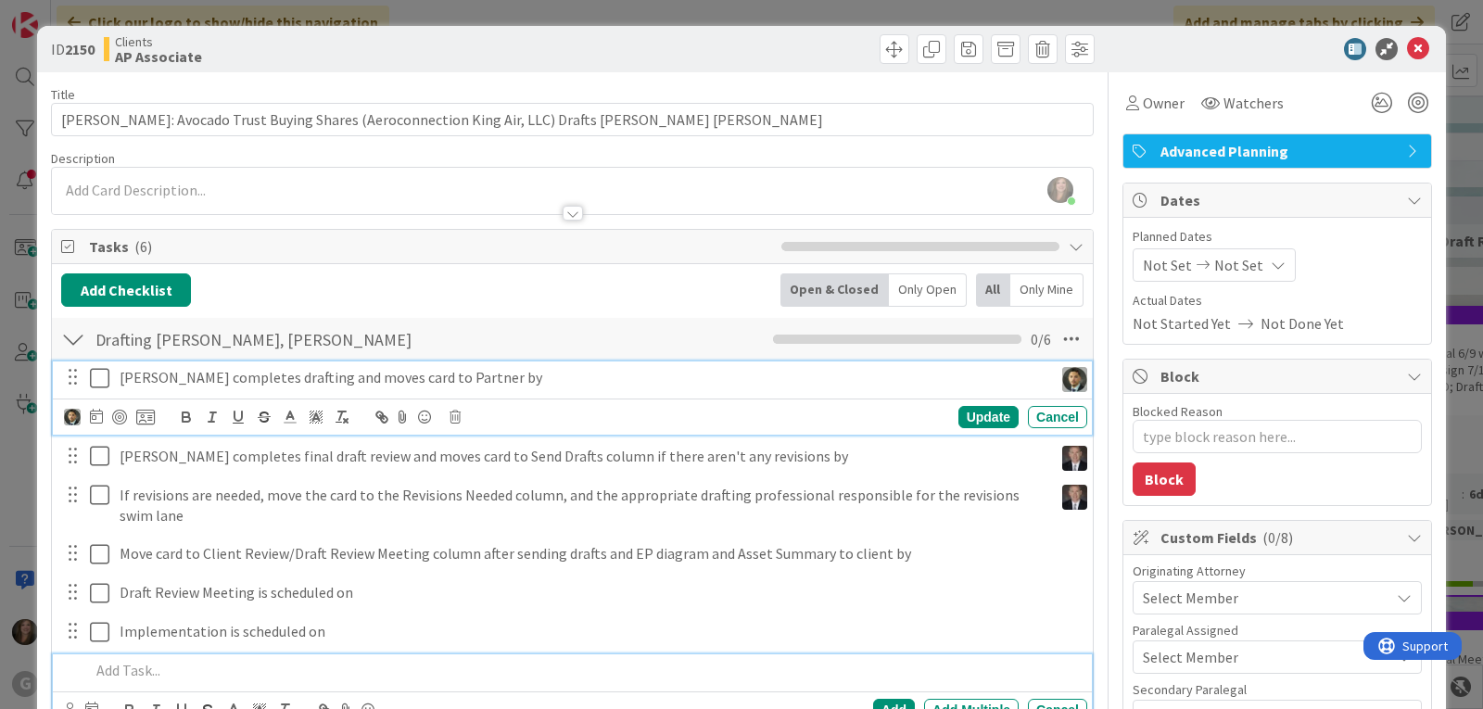
click at [197, 375] on p "[PERSON_NAME] completes drafting and moves card to Partner by" at bounding box center [583, 377] width 926 height 21
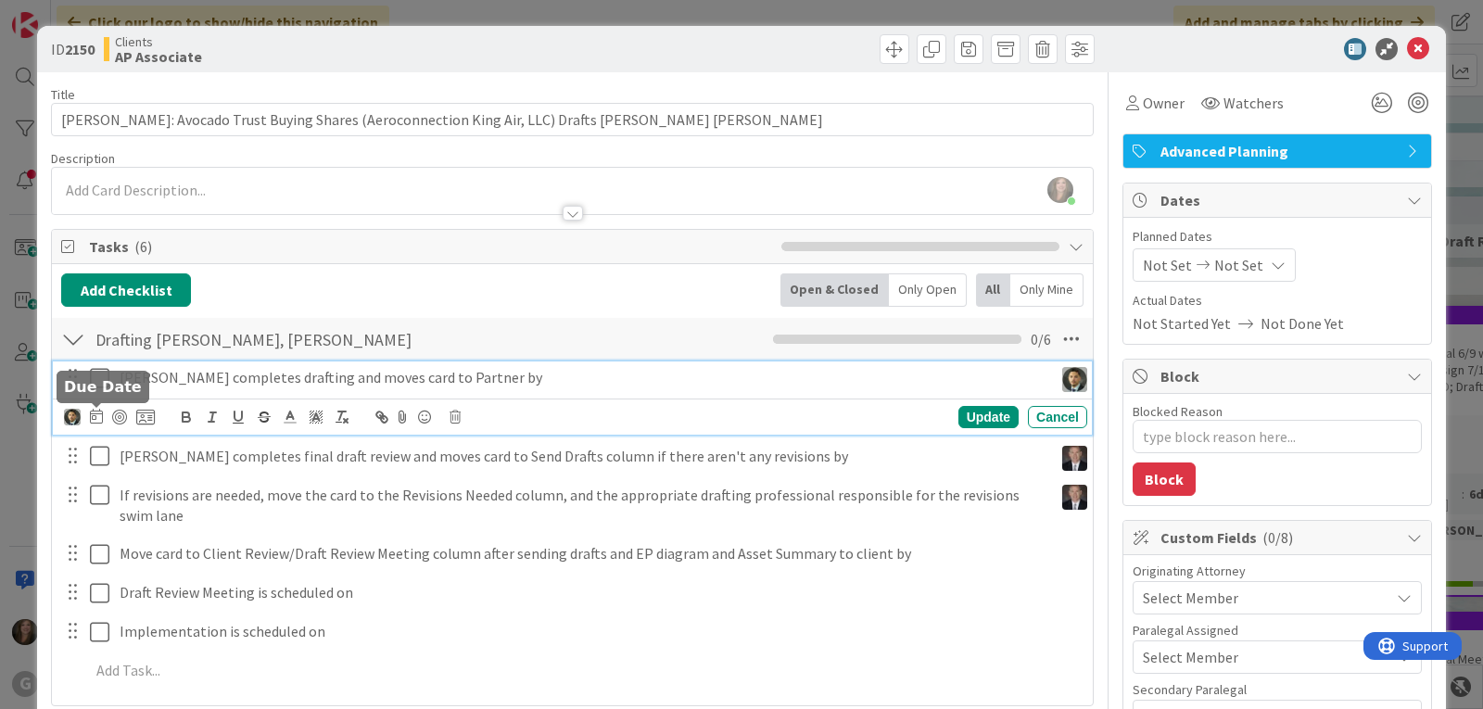
click at [94, 420] on icon at bounding box center [96, 416] width 13 height 15
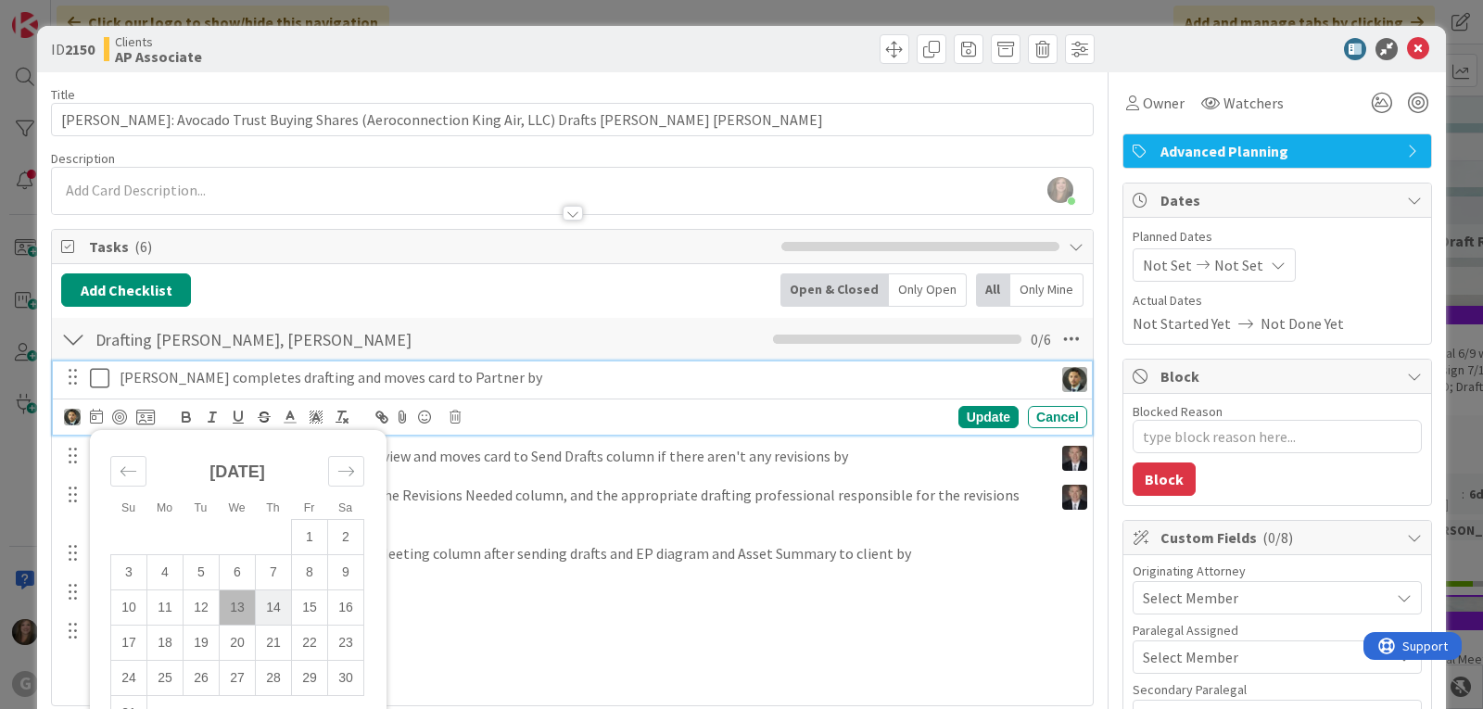
click at [270, 603] on td "14" at bounding box center [274, 607] width 36 height 35
type input "[DATE]"
type textarea "x"
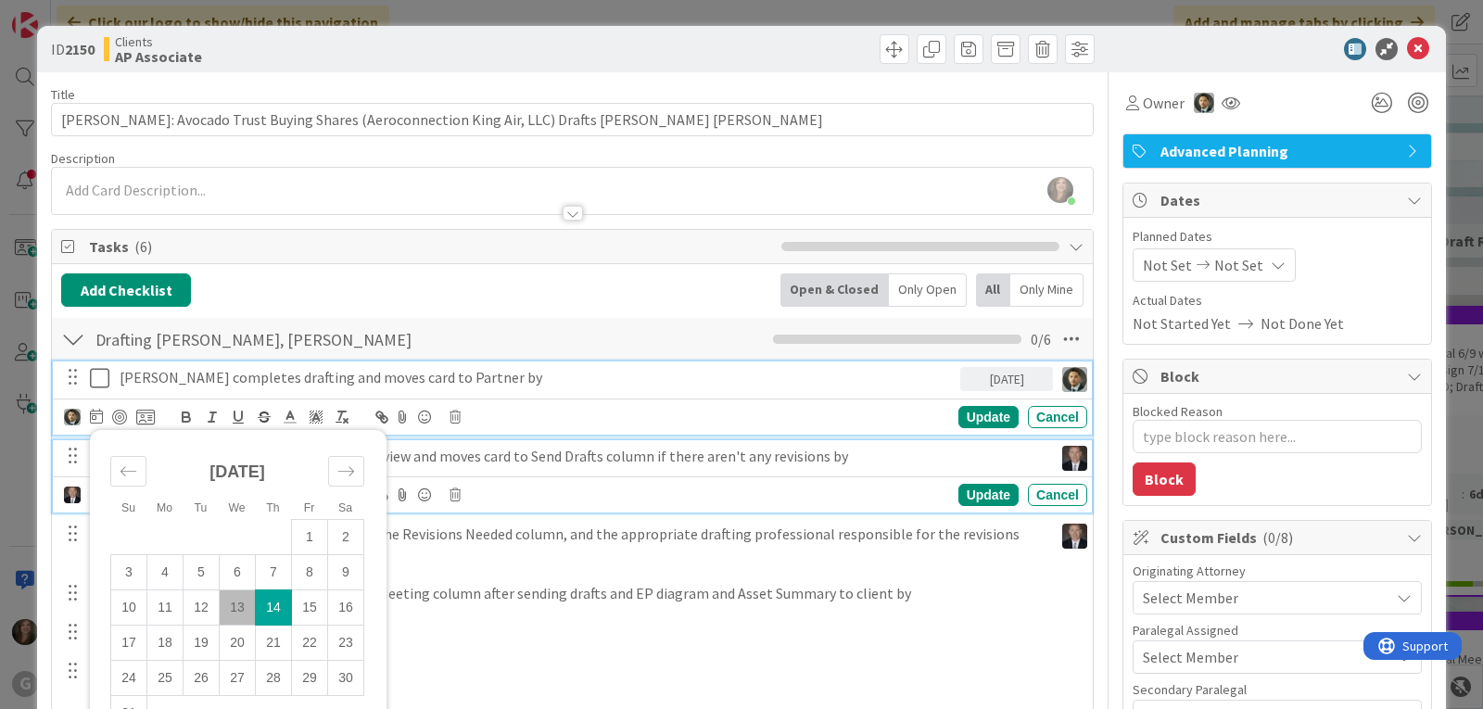
click at [654, 456] on p "[PERSON_NAME] completes final draft review and moves card to Send Drafts column…" at bounding box center [583, 456] width 926 height 21
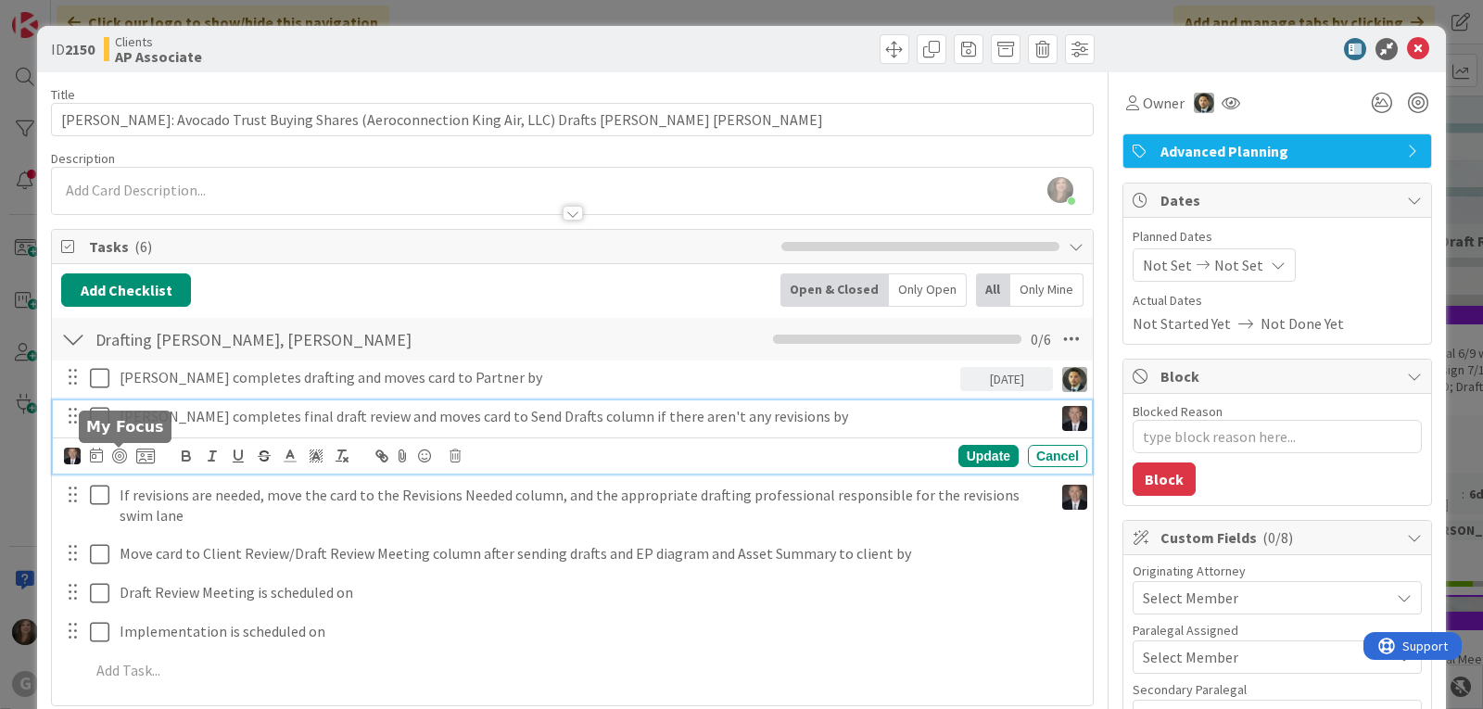
click at [96, 452] on icon at bounding box center [96, 455] width 13 height 15
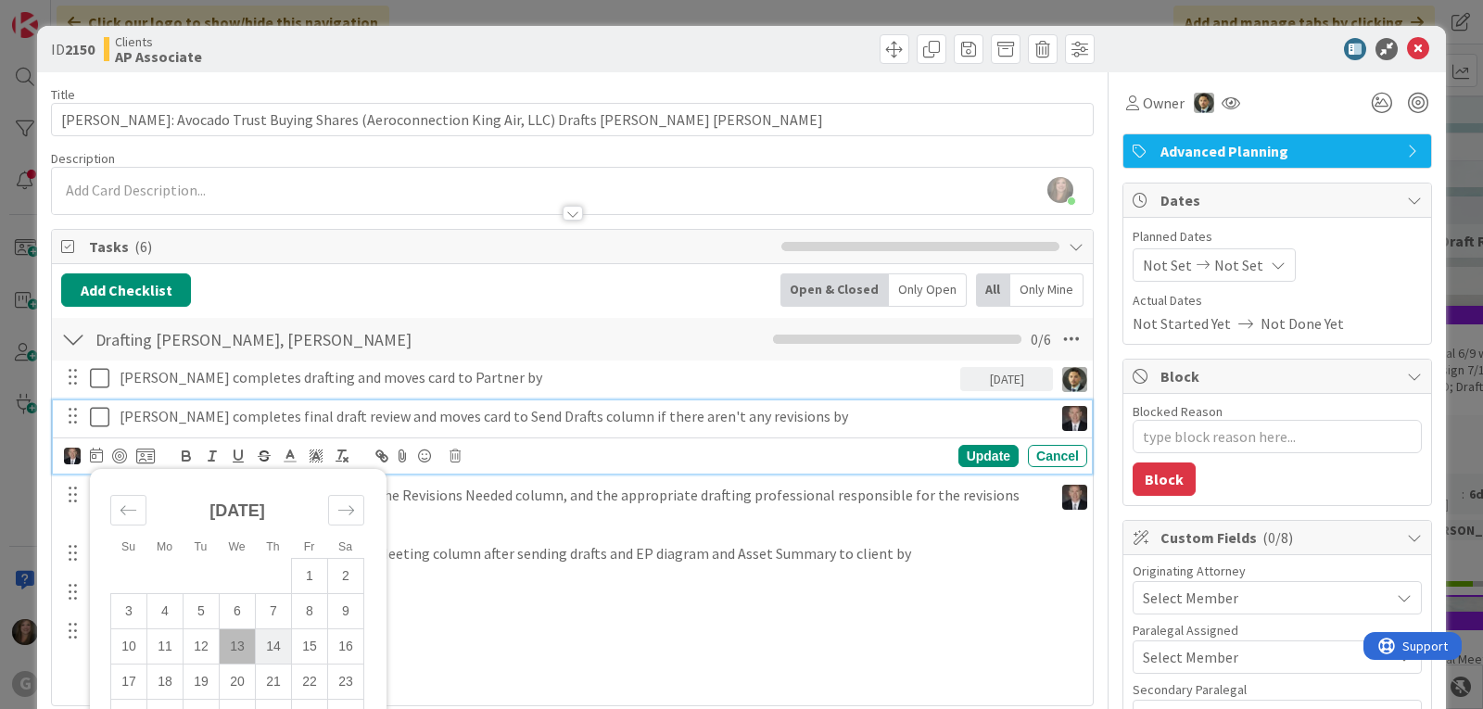
click at [272, 646] on td "14" at bounding box center [274, 645] width 36 height 35
type input "[DATE]"
type textarea "x"
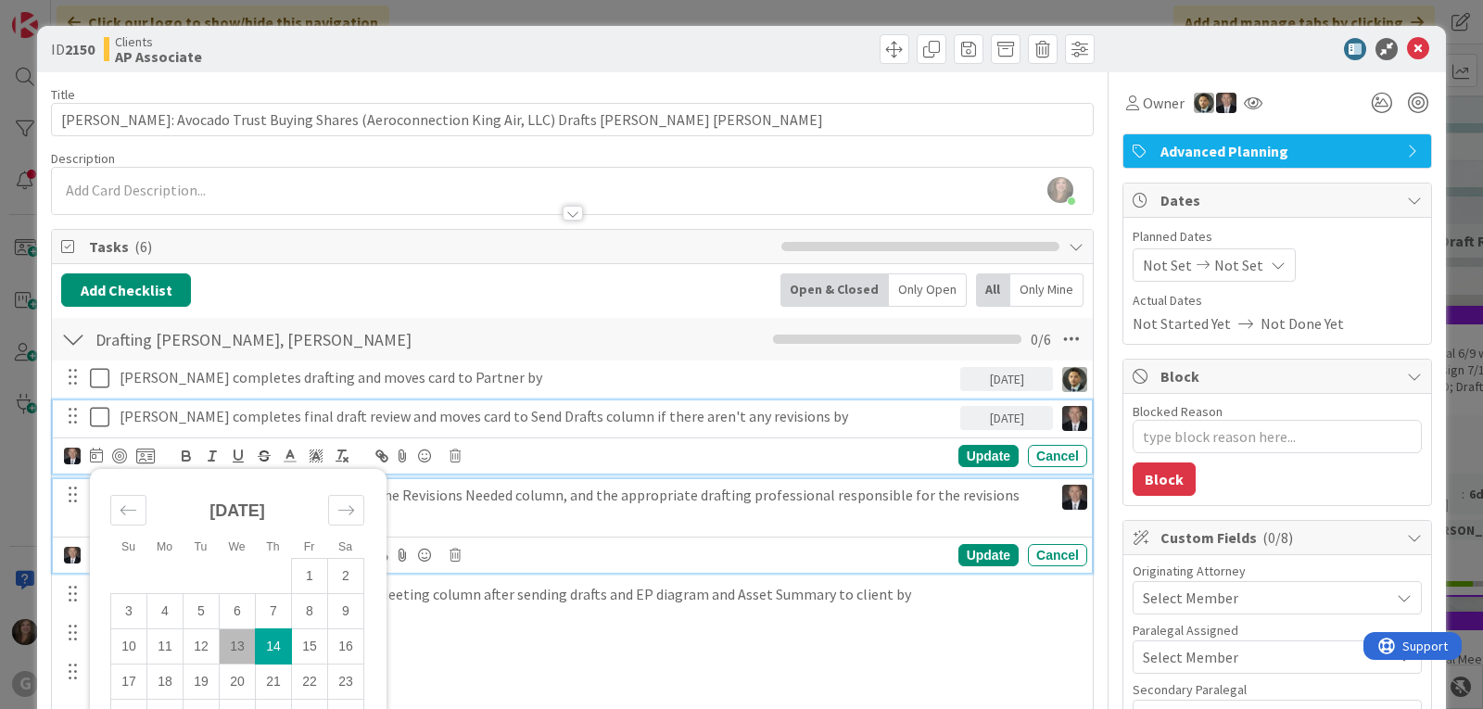
click at [528, 500] on p "If revisions are needed, move the card to the Revisions Needed column, and the …" at bounding box center [583, 506] width 926 height 42
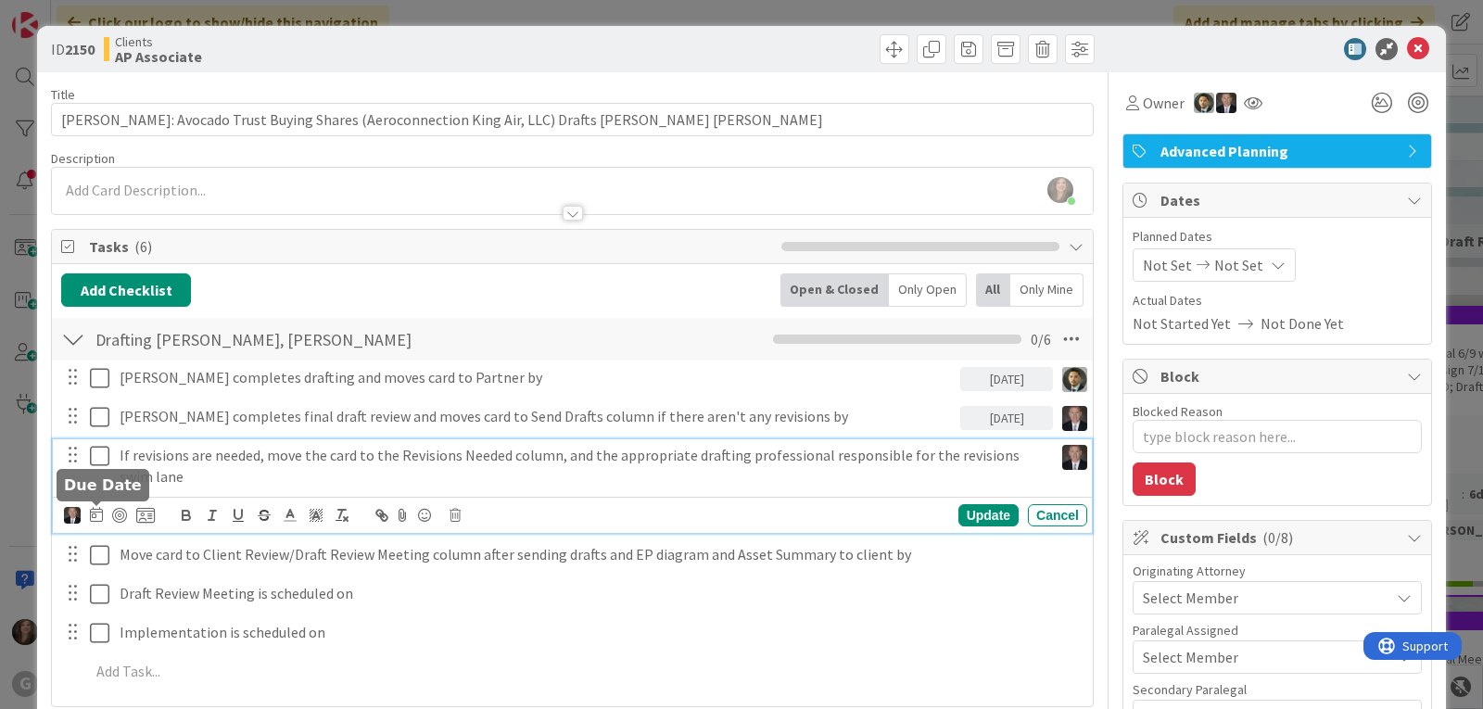
click at [94, 514] on icon at bounding box center [96, 514] width 13 height 15
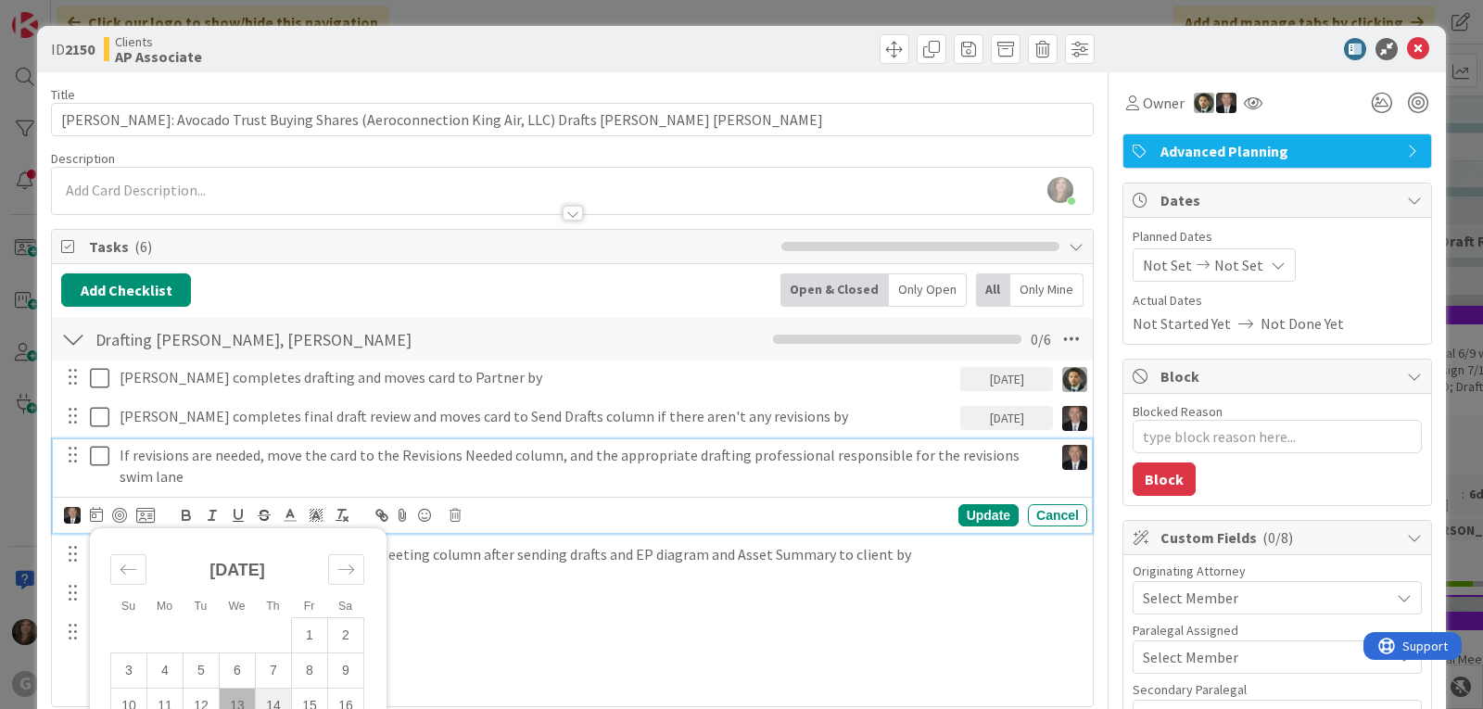
click at [269, 700] on td "14" at bounding box center [274, 706] width 36 height 35
type input "[DATE]"
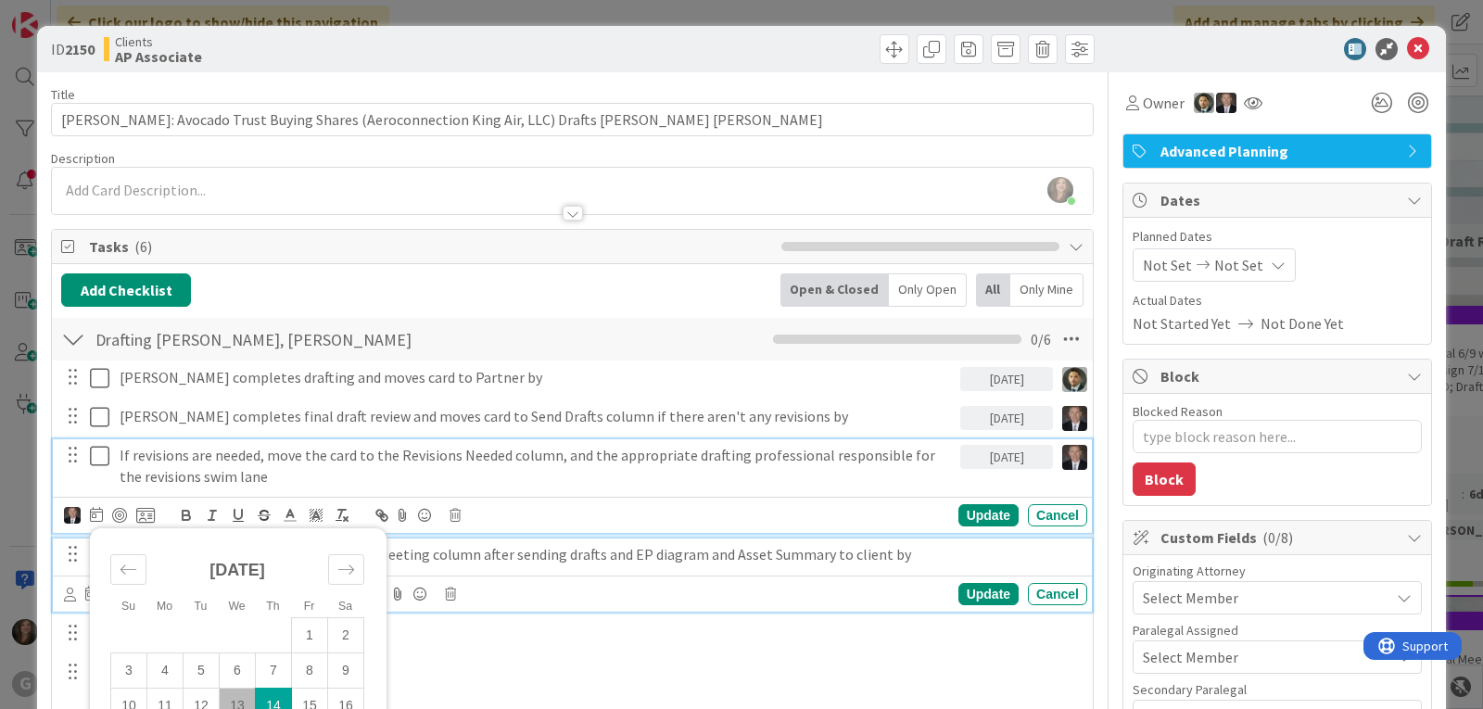
click at [501, 549] on p "Move card to Client Review/Draft Review Meeting column after sending drafts and…" at bounding box center [600, 554] width 960 height 21
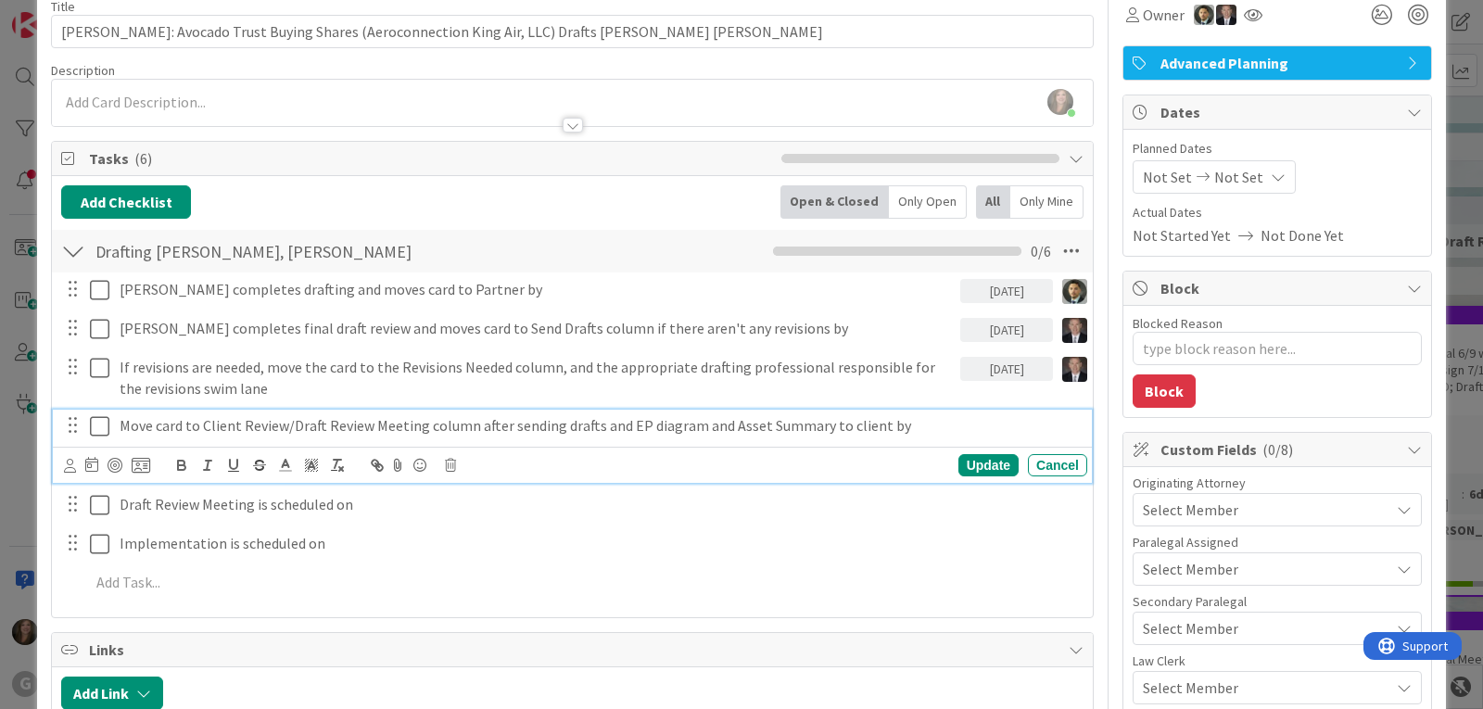
scroll to position [93, 0]
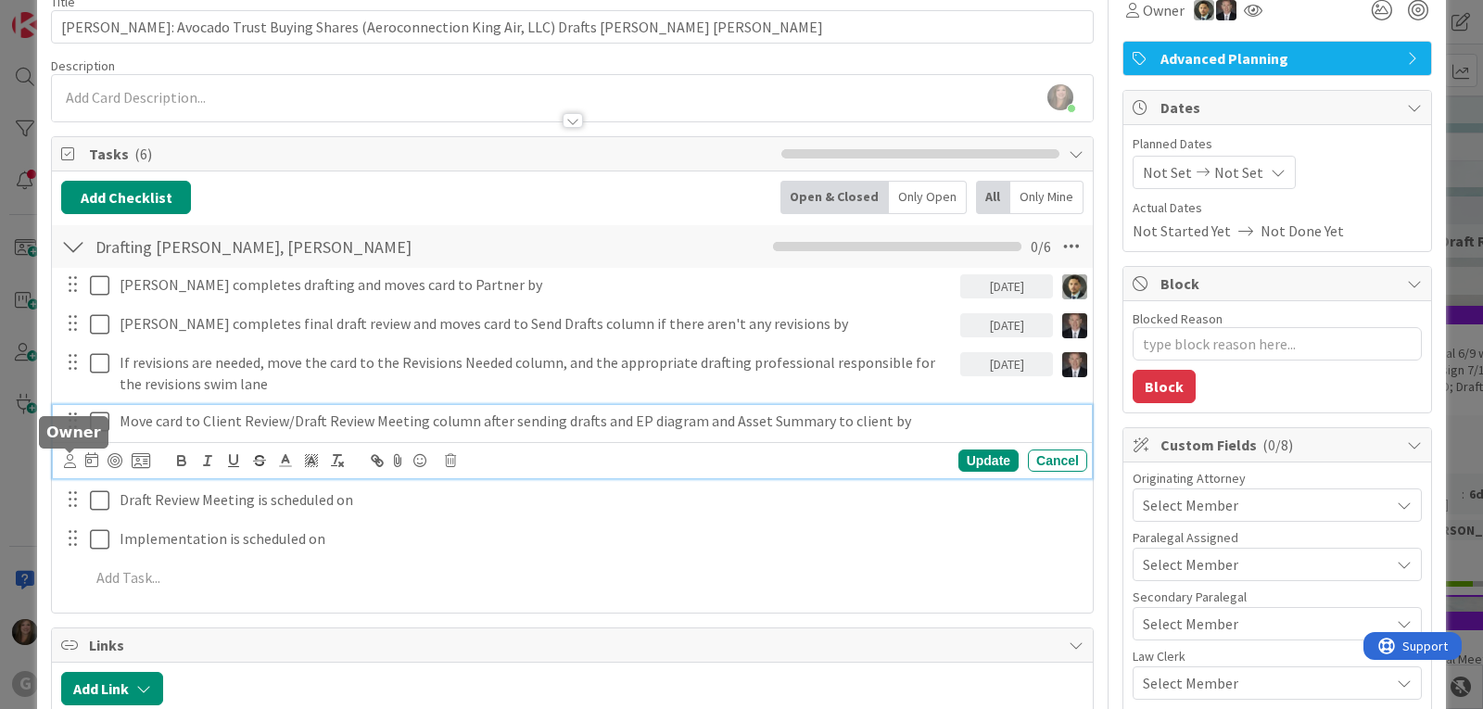
click at [65, 462] on icon at bounding box center [70, 461] width 12 height 14
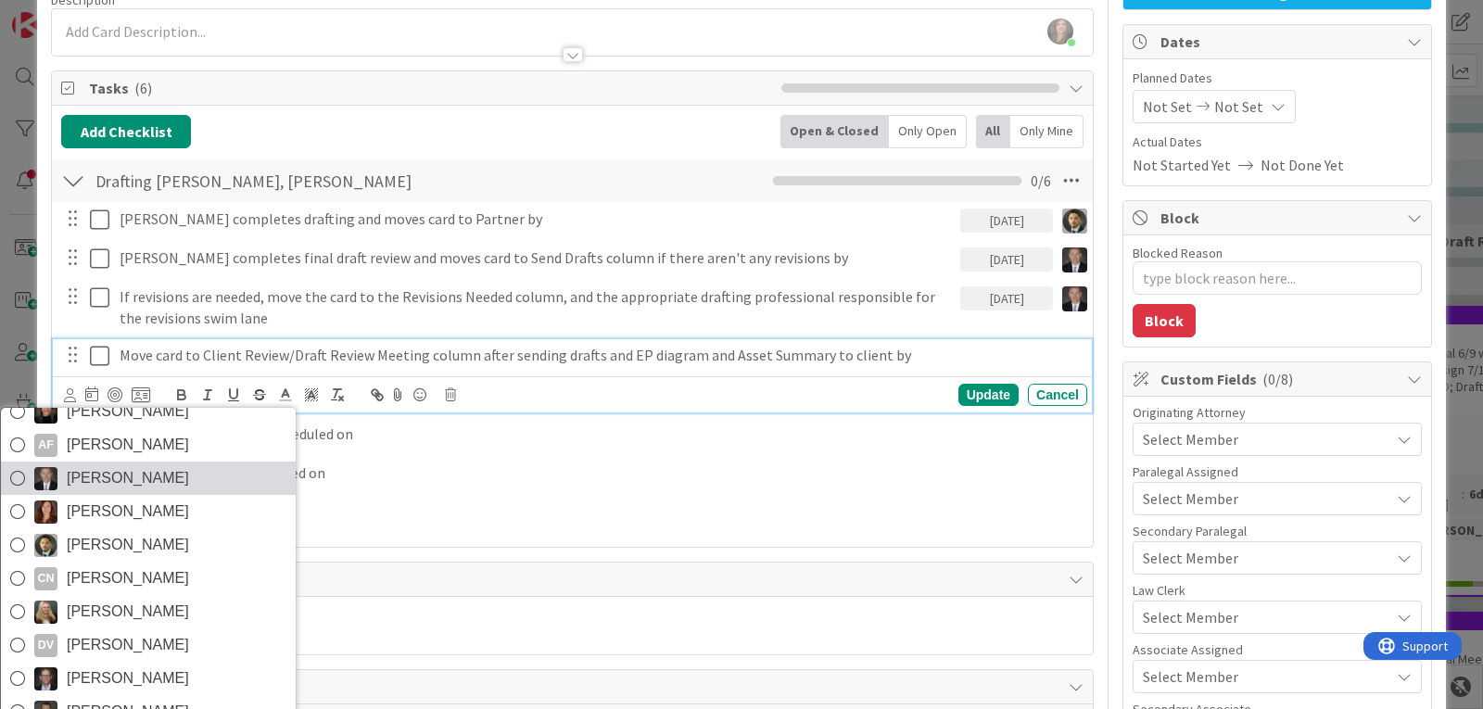
scroll to position [185, 0]
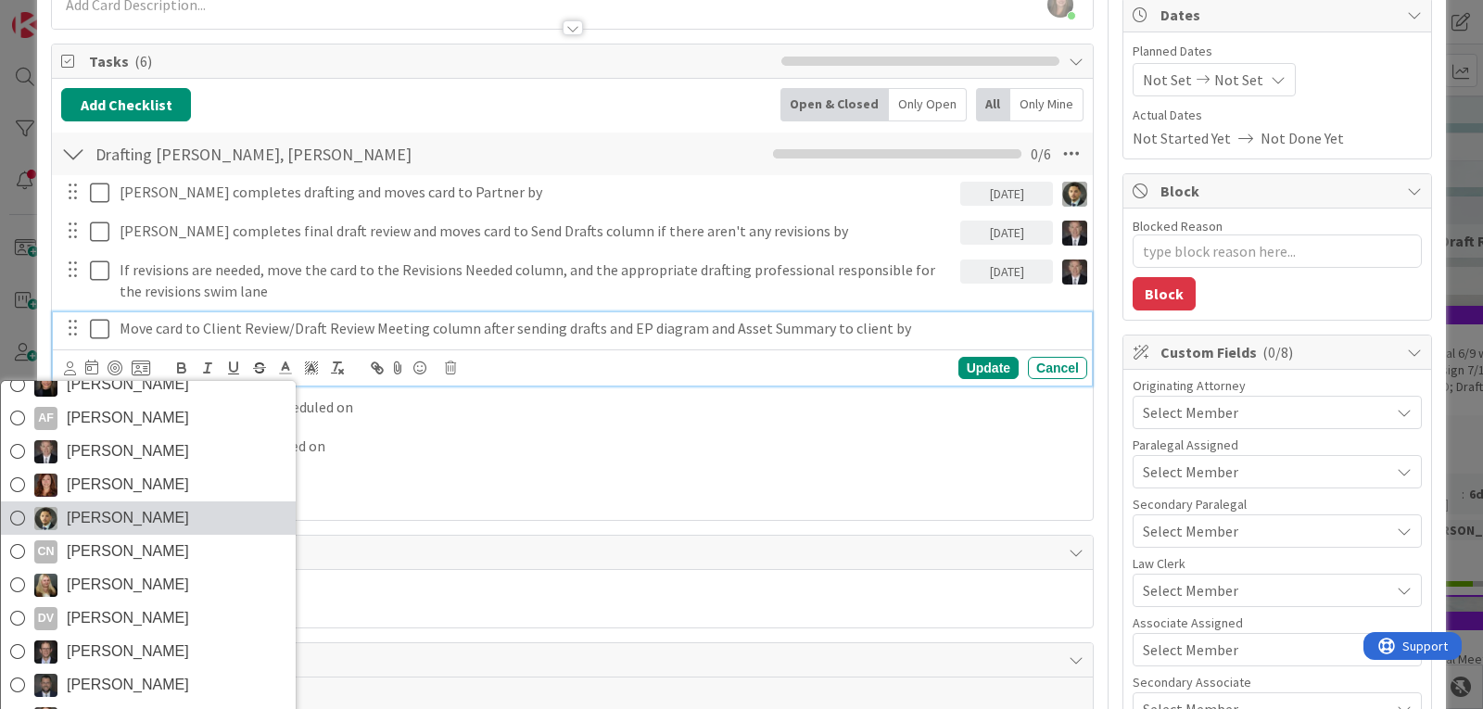
click at [131, 521] on span "[PERSON_NAME]" at bounding box center [128, 518] width 122 height 28
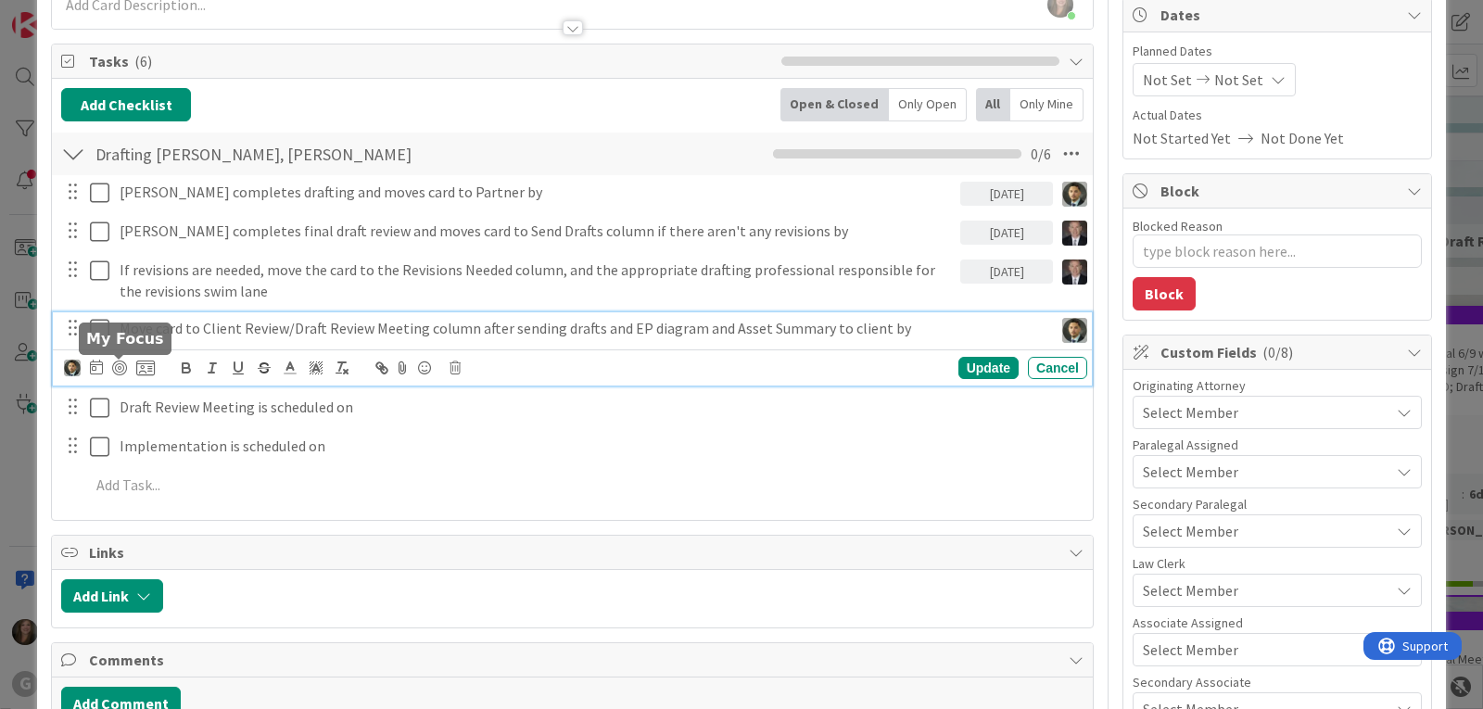
click at [90, 371] on icon at bounding box center [96, 367] width 13 height 15
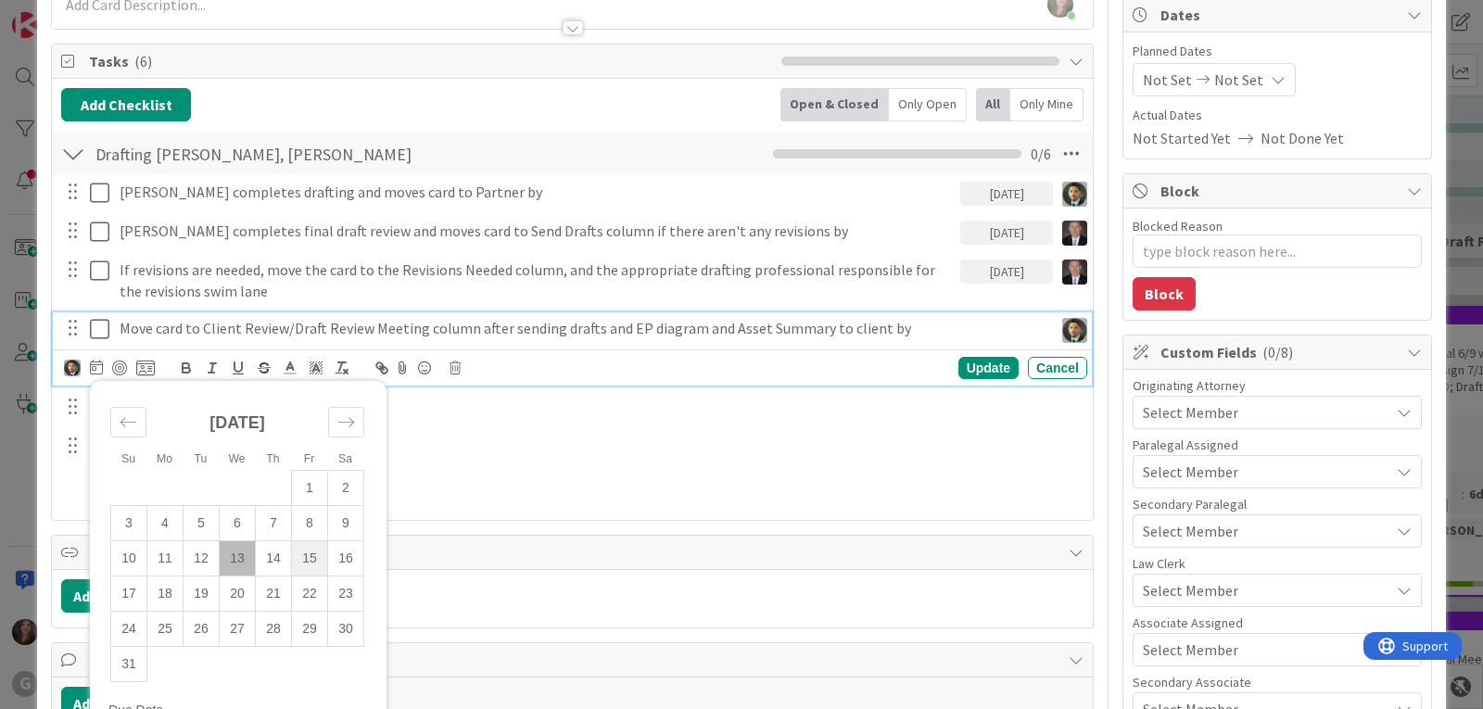
click at [311, 554] on td "15" at bounding box center [310, 558] width 36 height 35
click at [968, 368] on div "Update" at bounding box center [988, 368] width 60 height 22
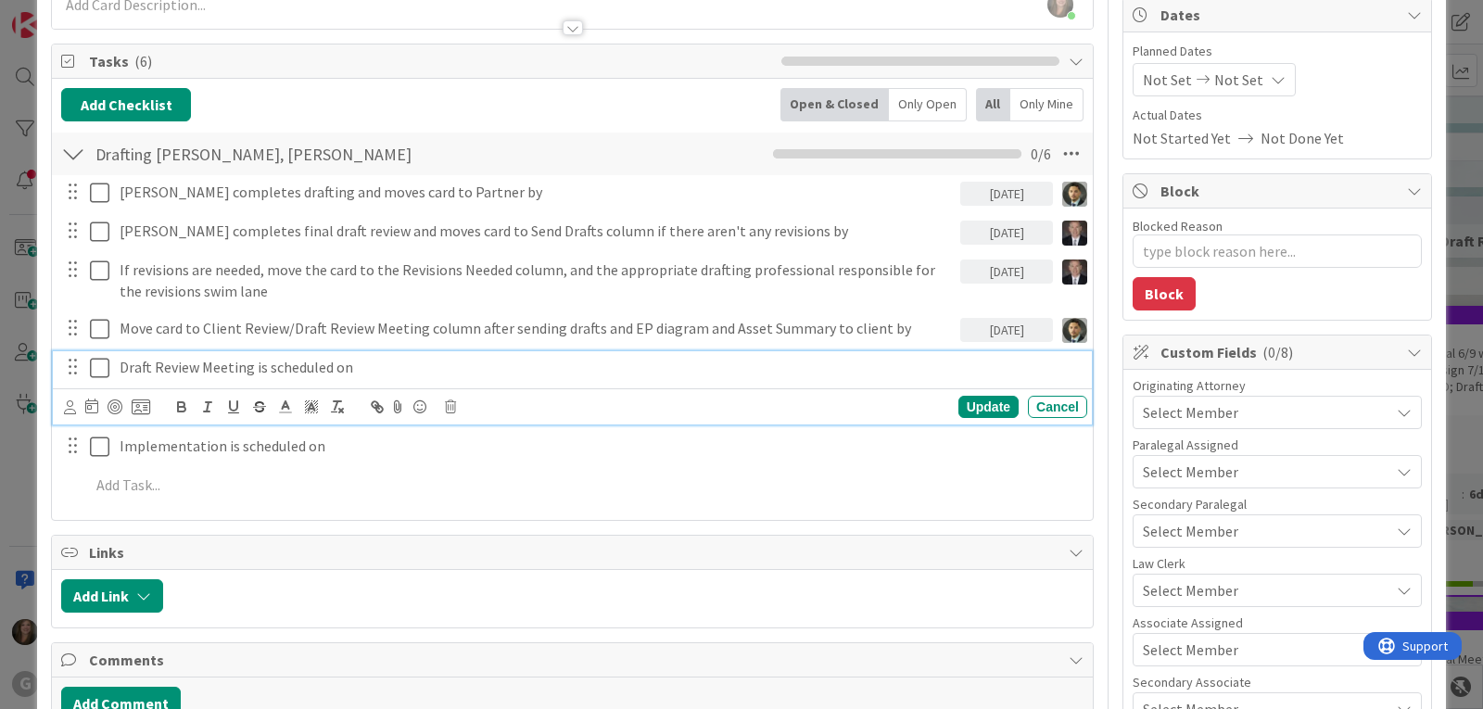
click at [307, 374] on p "Draft Review Meeting is scheduled on" at bounding box center [600, 367] width 960 height 21
click at [451, 412] on icon at bounding box center [450, 406] width 11 height 13
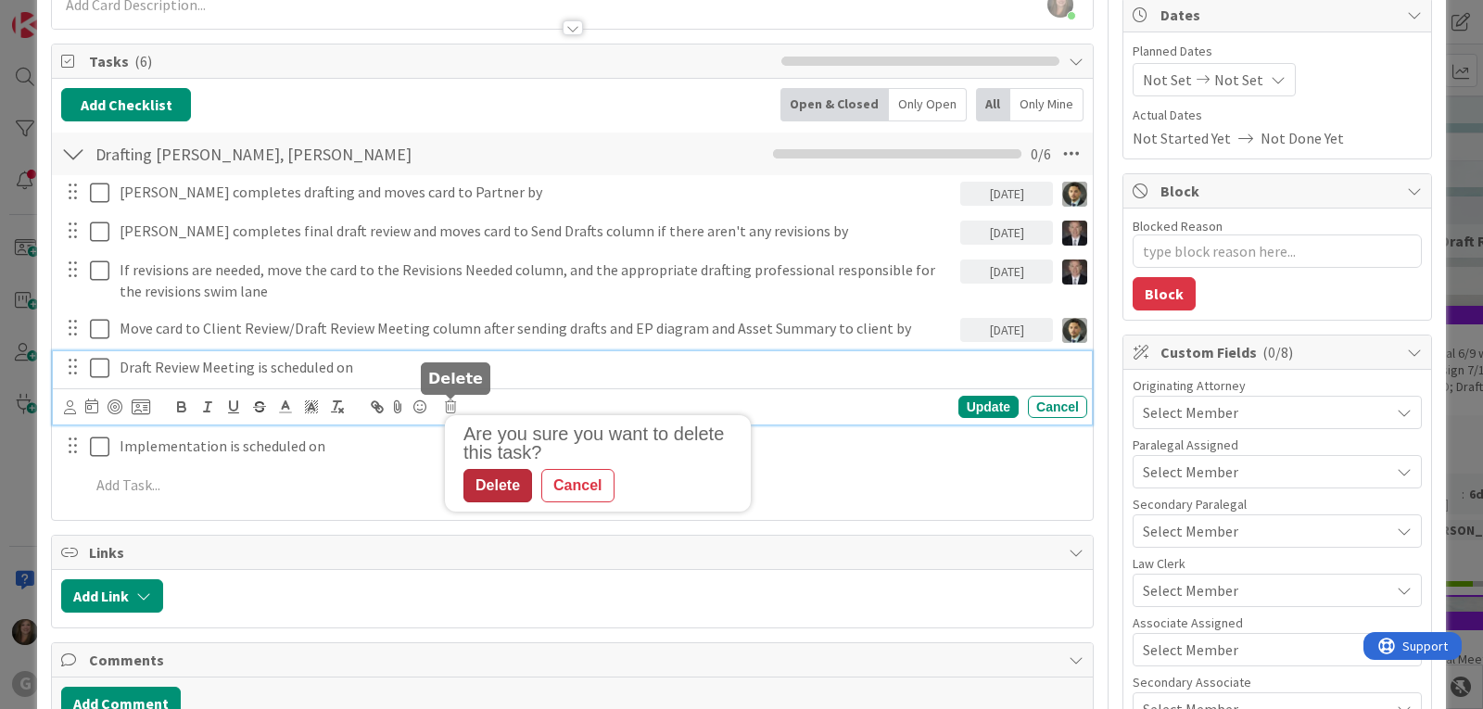
click at [492, 492] on div "Delete" at bounding box center [497, 485] width 69 height 33
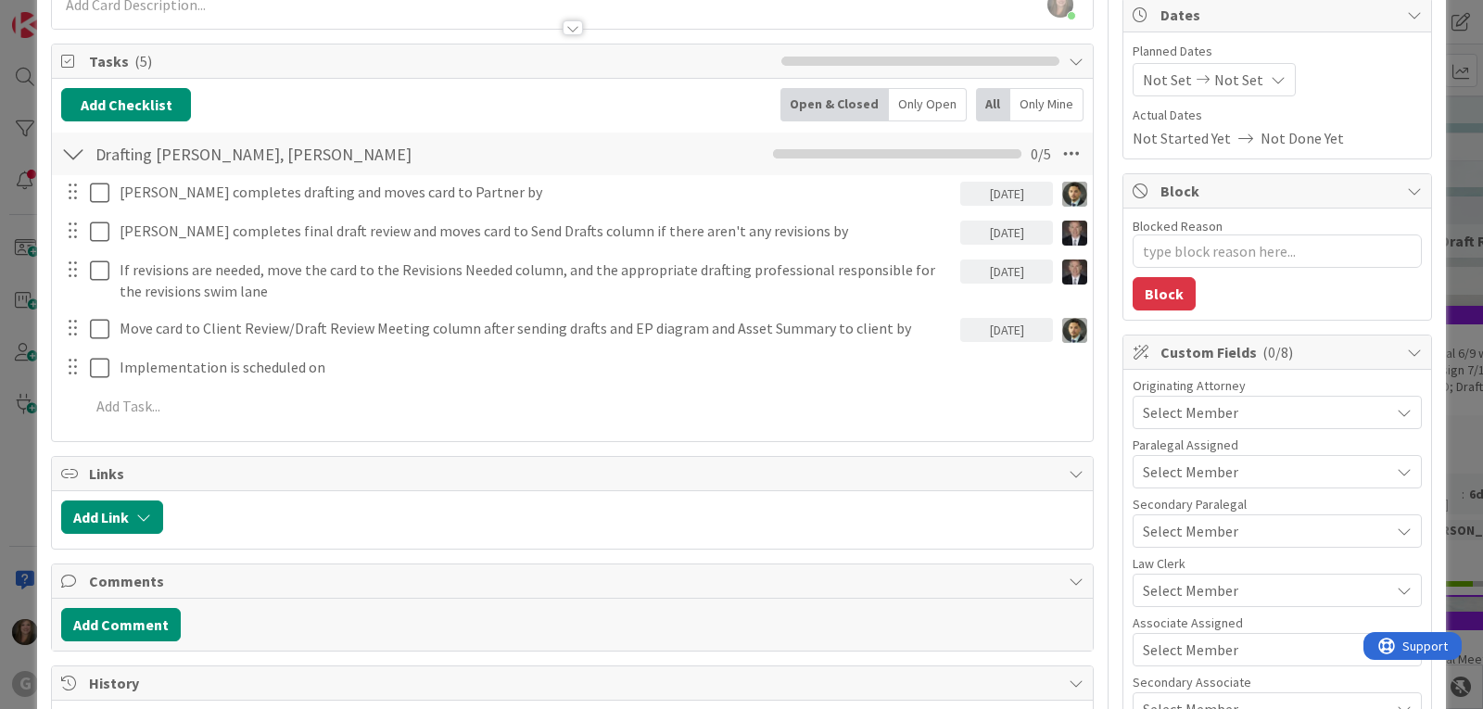
click at [1233, 399] on div "Select Member" at bounding box center [1277, 412] width 289 height 33
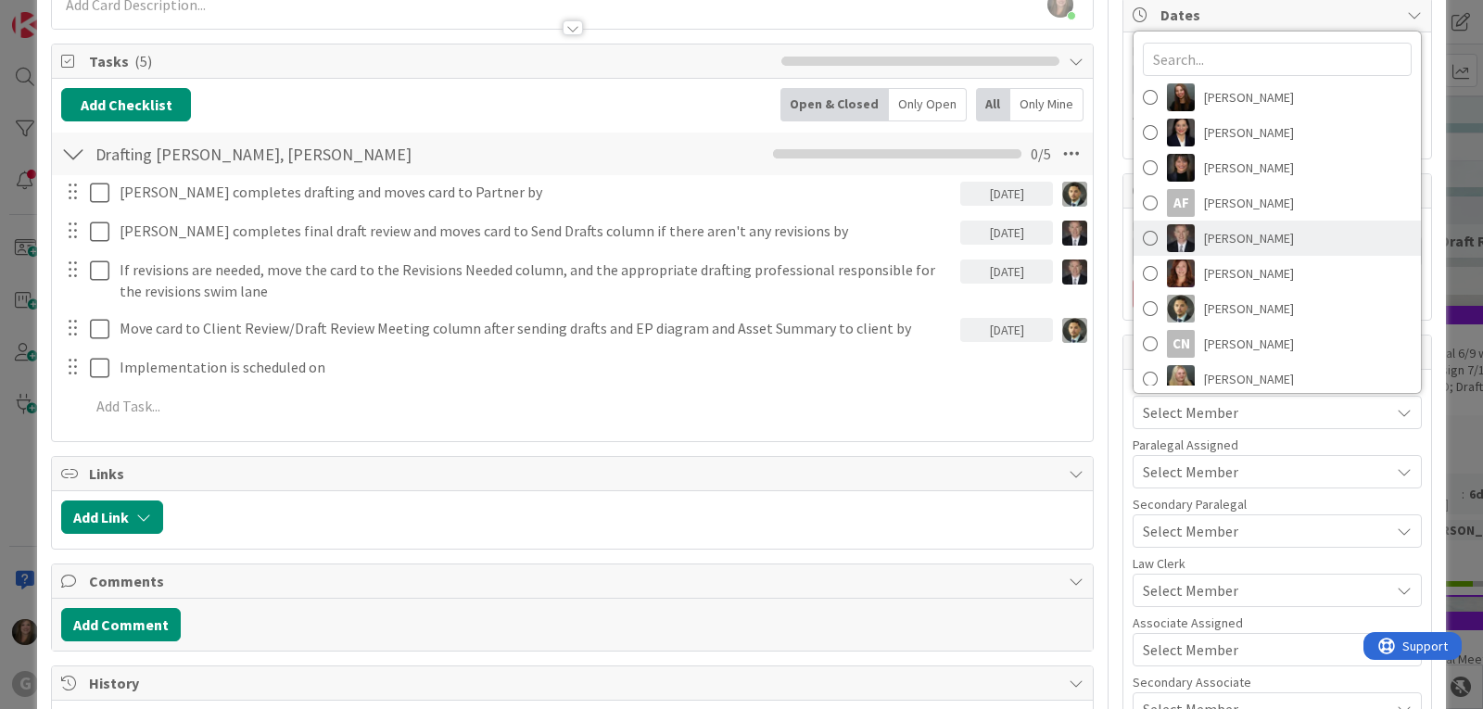
click at [1243, 241] on span "[PERSON_NAME]" at bounding box center [1249, 238] width 90 height 28
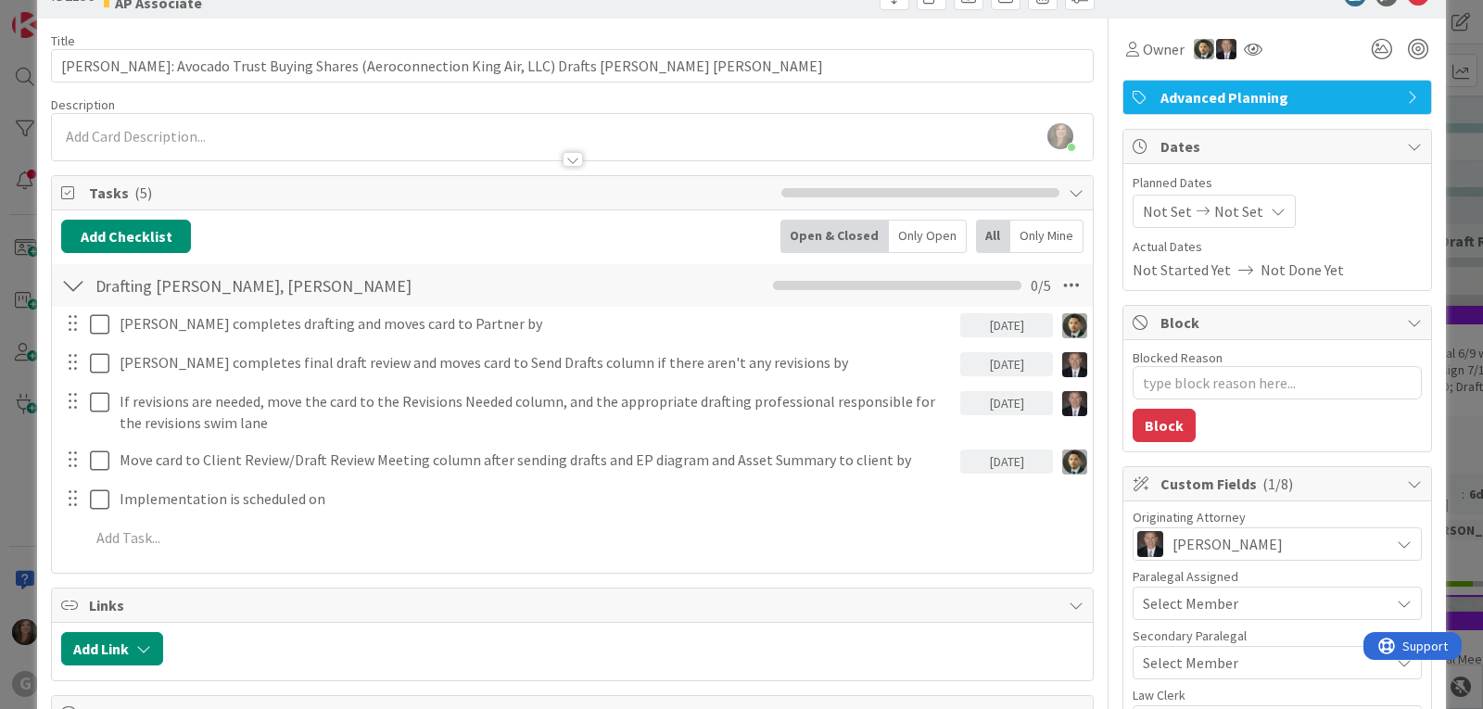
scroll to position [0, 0]
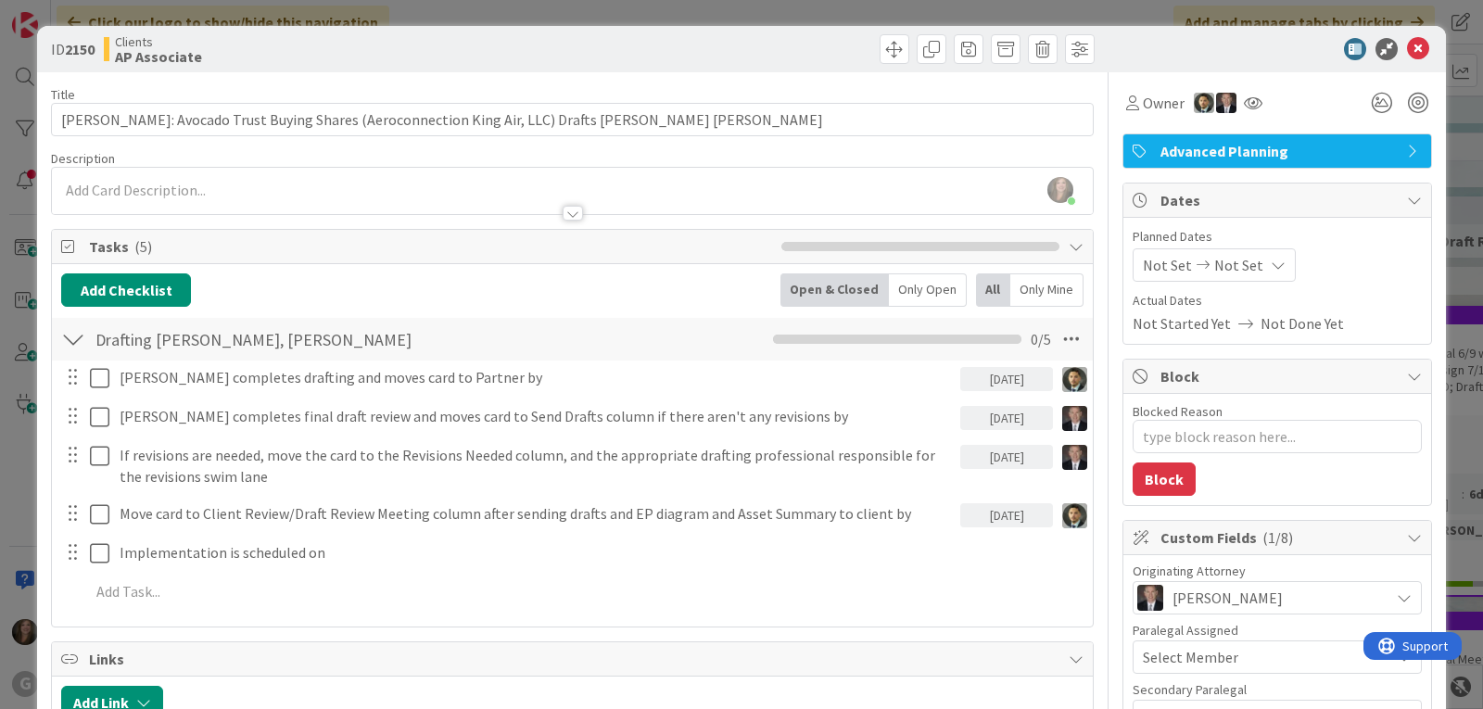
click at [1143, 263] on span "Not Set" at bounding box center [1167, 265] width 49 height 22
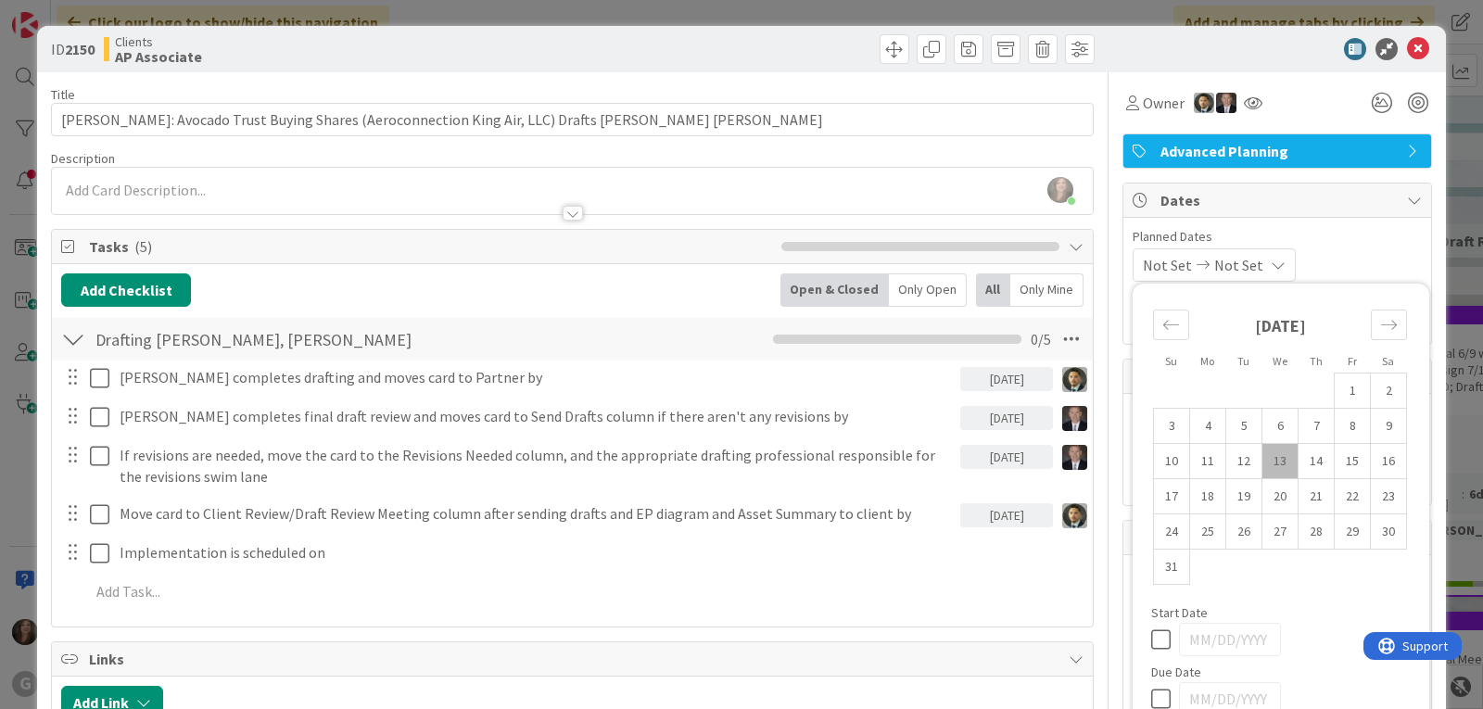
click at [1270, 455] on td "13" at bounding box center [1281, 461] width 36 height 35
click at [1151, 105] on span "Owner" at bounding box center [1164, 103] width 42 height 22
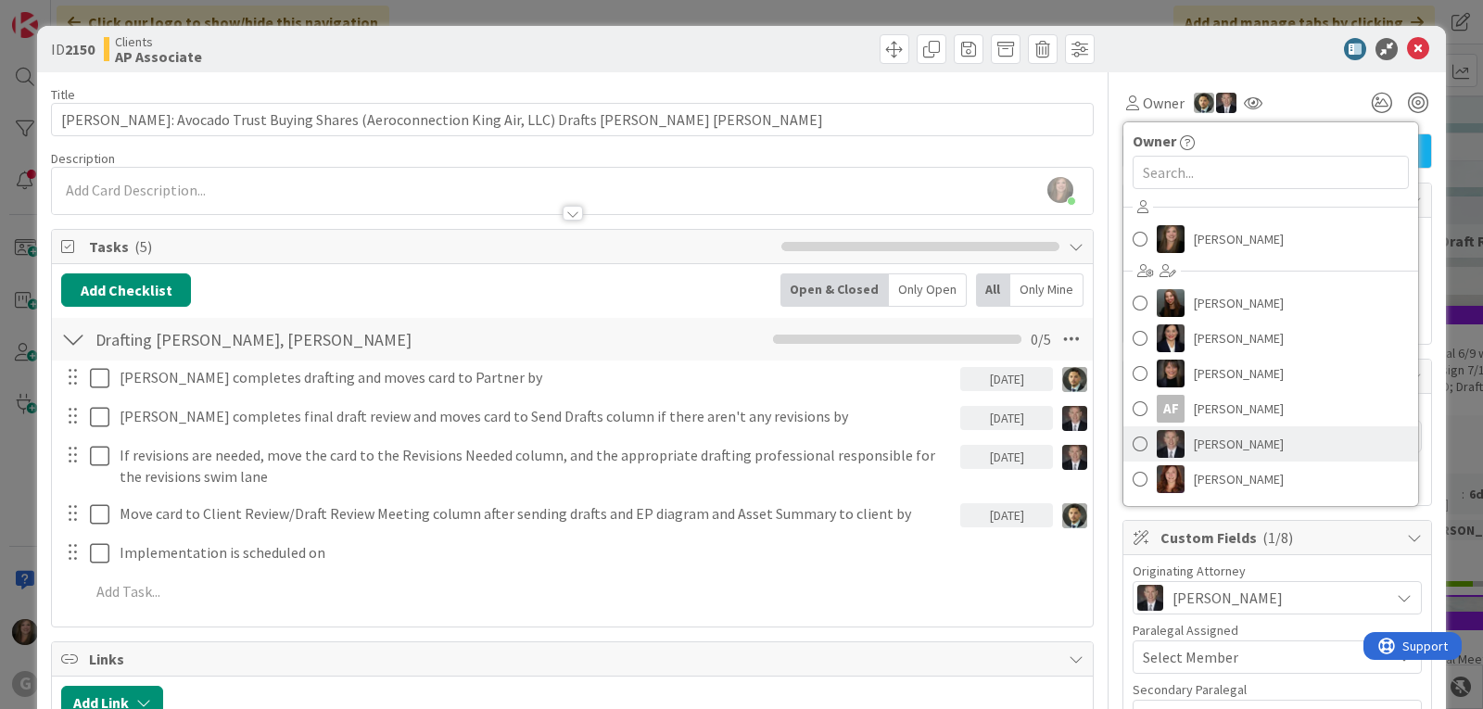
click at [1170, 446] on img at bounding box center [1171, 444] width 28 height 28
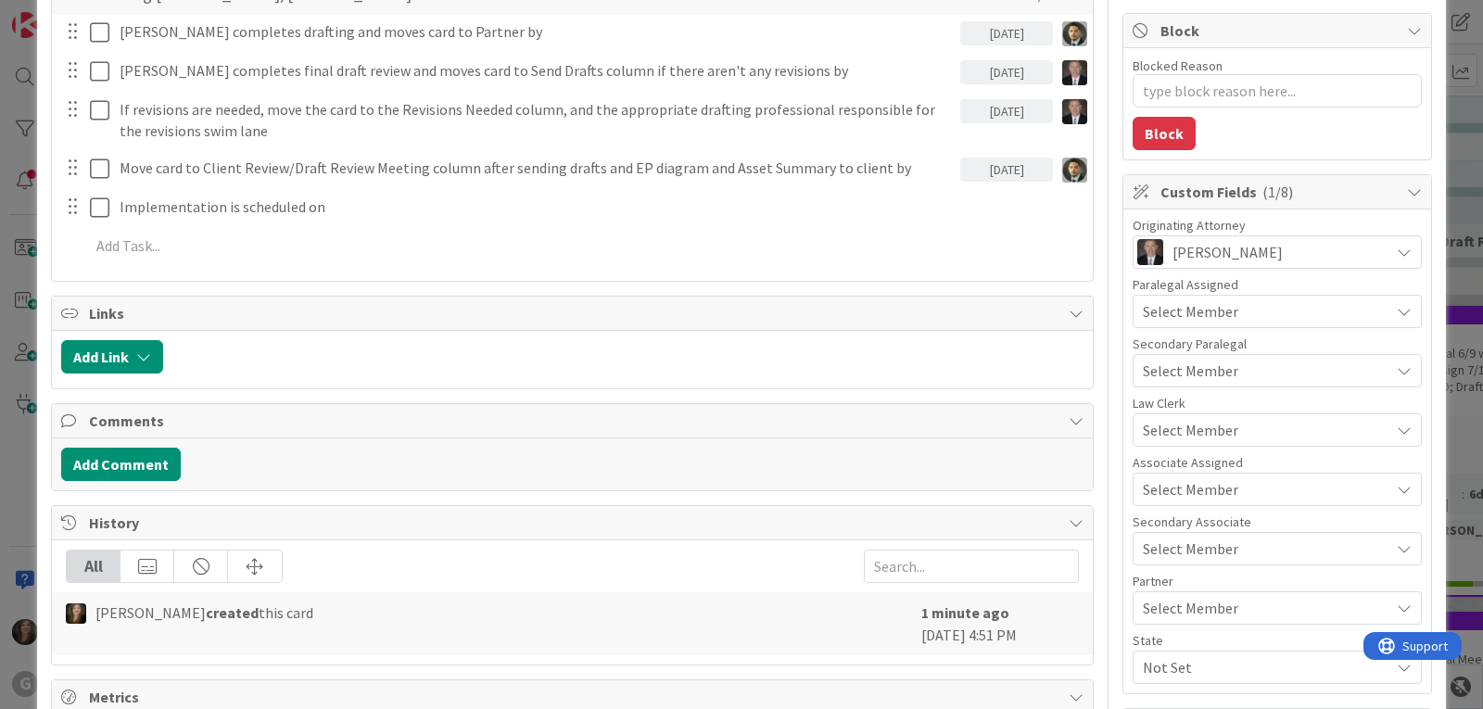
scroll to position [371, 0]
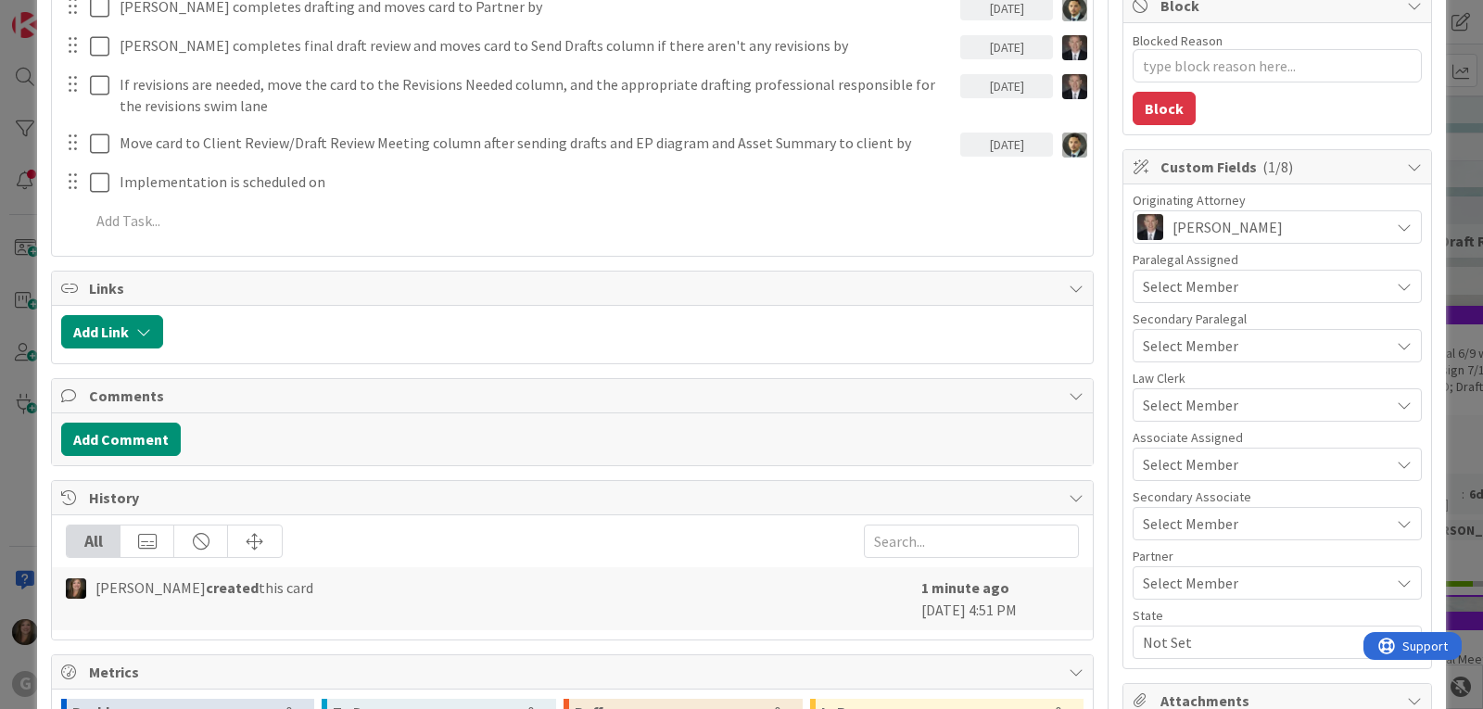
click at [1201, 459] on span "Select Member" at bounding box center [1190, 464] width 95 height 22
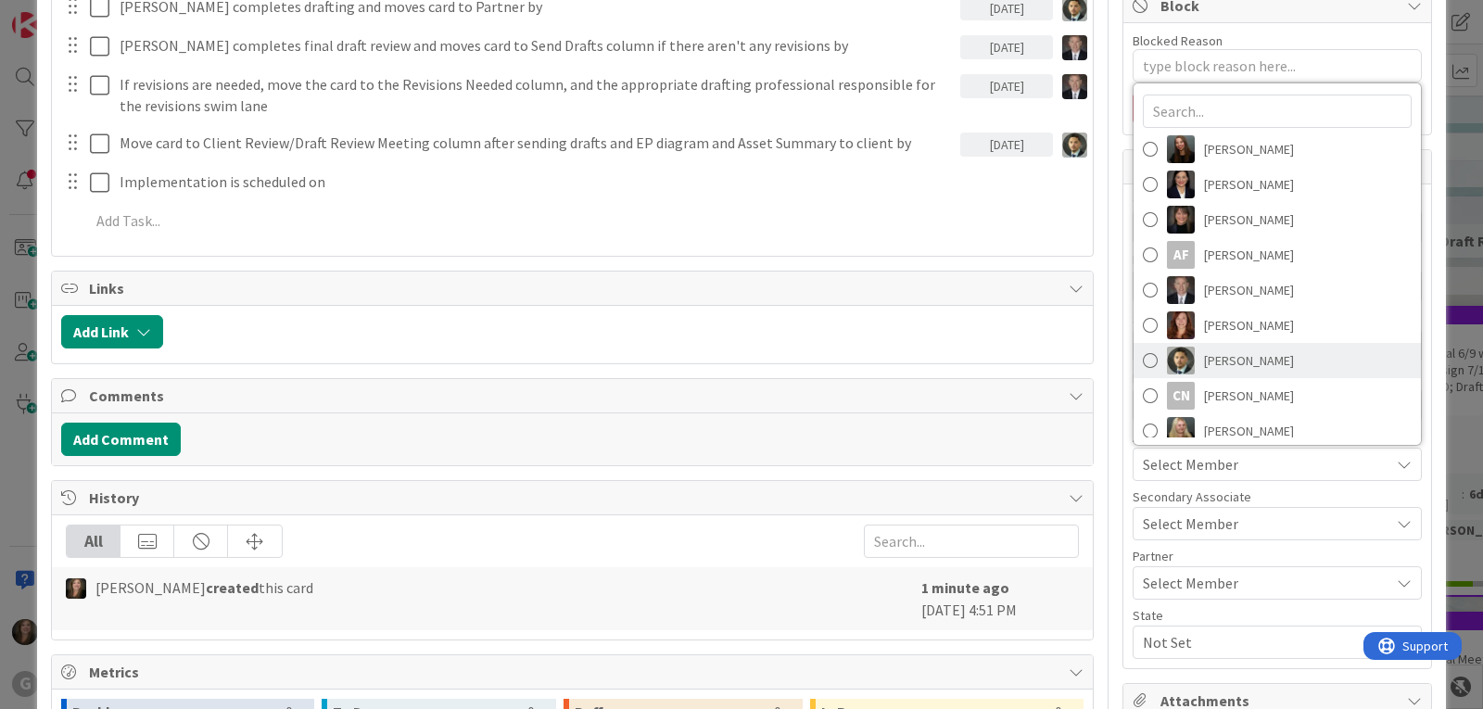
click at [1210, 366] on span "[PERSON_NAME]" at bounding box center [1249, 361] width 90 height 28
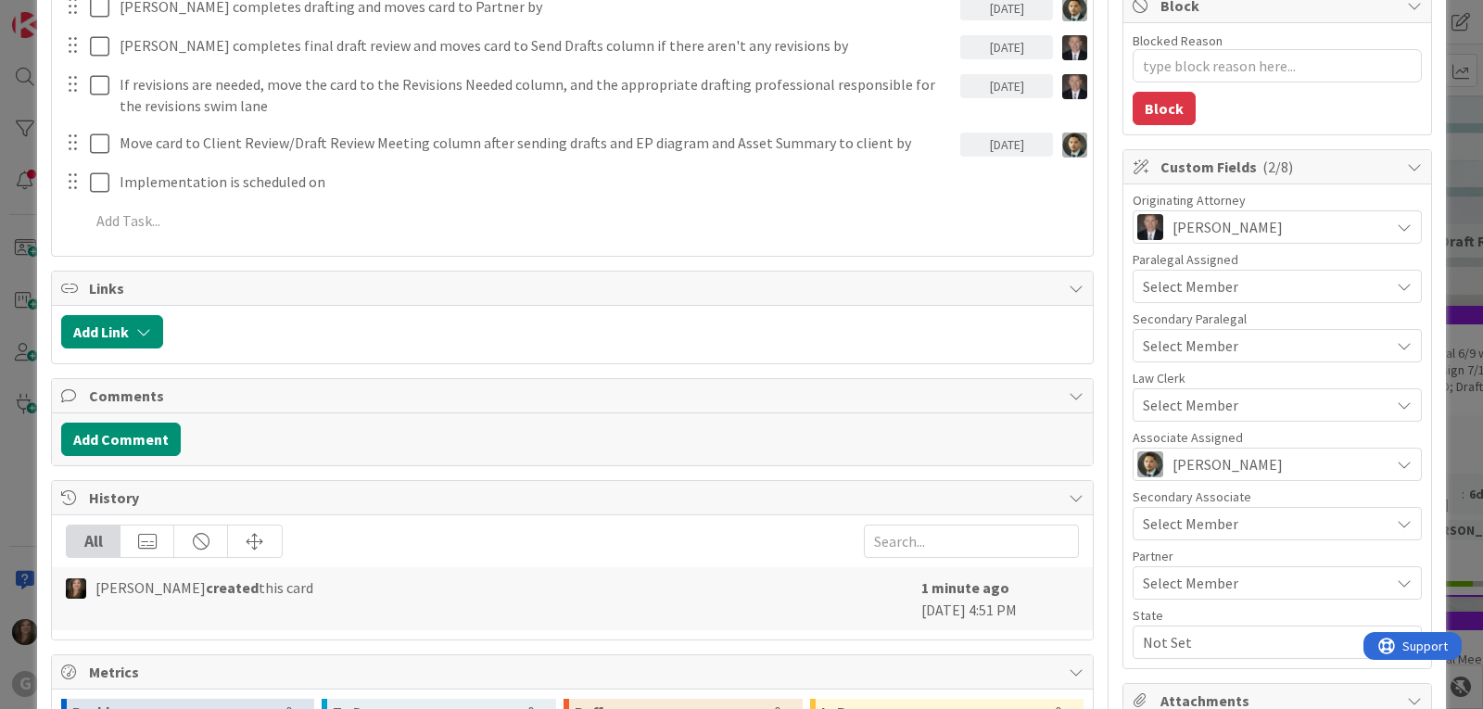
click at [1187, 638] on span "Not Set" at bounding box center [1266, 642] width 247 height 22
click at [1185, 565] on link "FL" at bounding box center [1273, 565] width 295 height 33
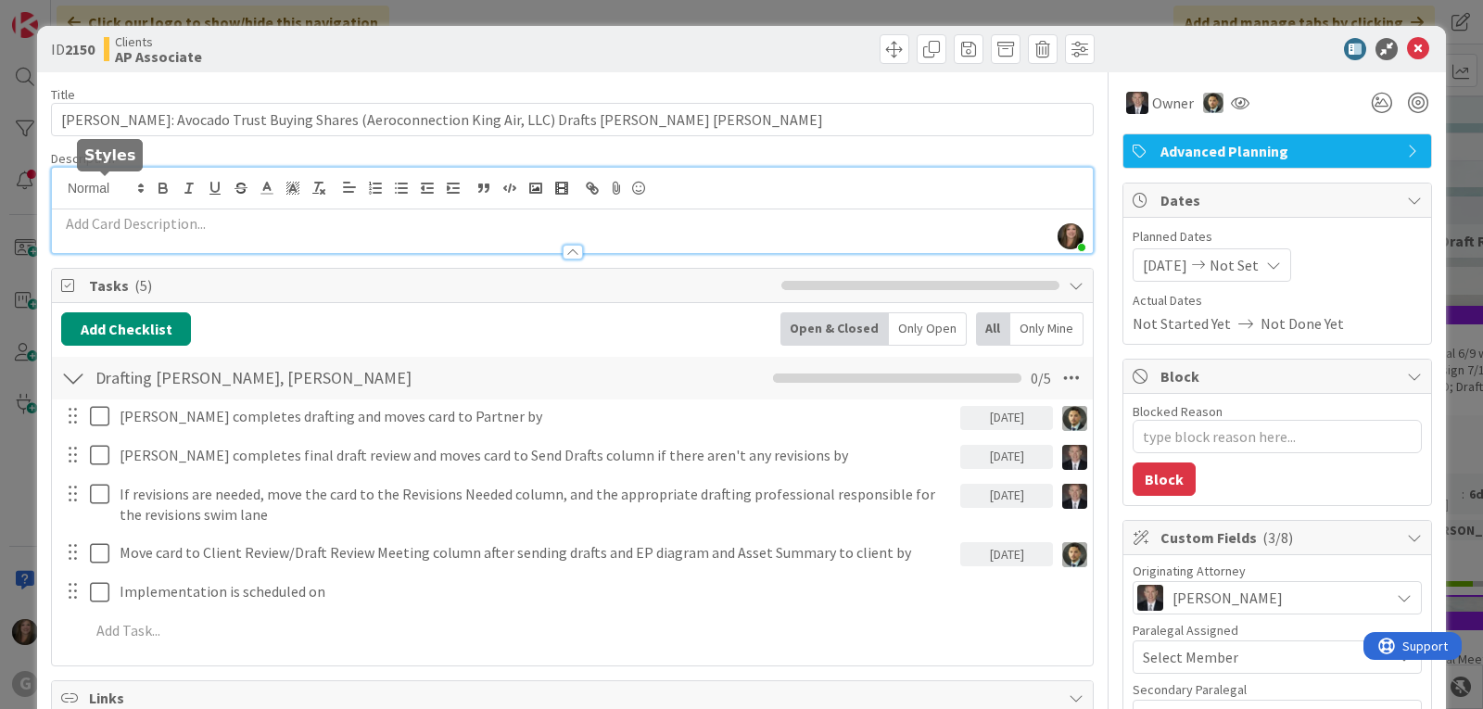
click at [117, 186] on div "[PERSON_NAME] just joined" at bounding box center [572, 210] width 1041 height 85
click at [189, 222] on p at bounding box center [572, 223] width 1022 height 21
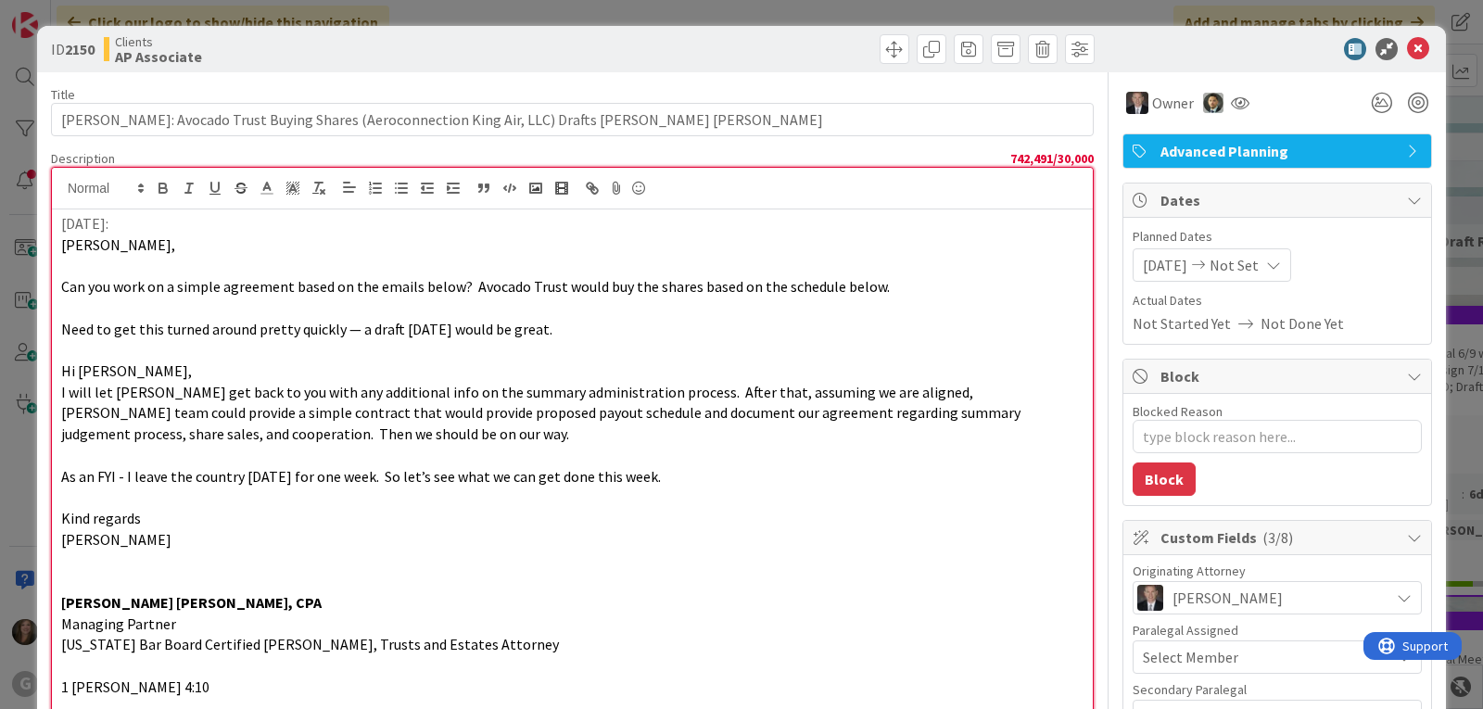
scroll to position [6480, 0]
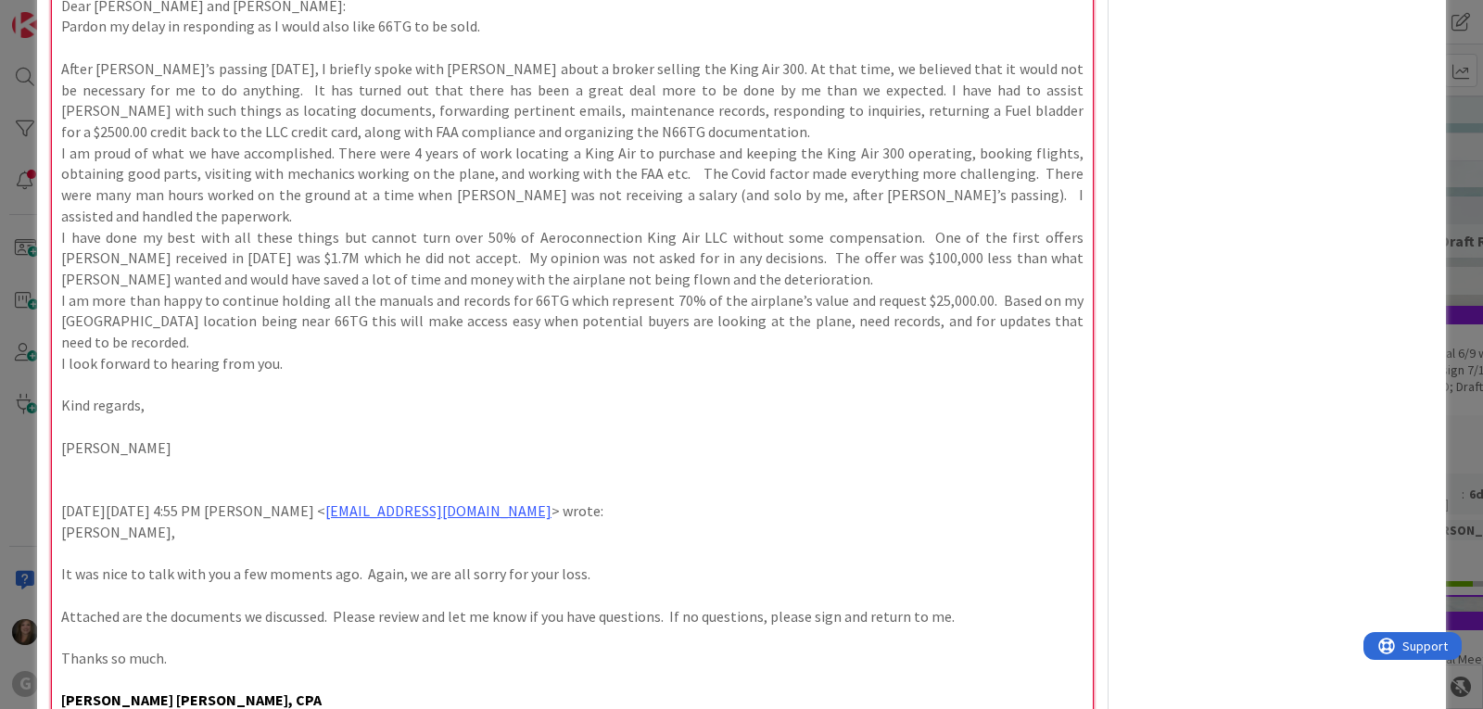
click at [128, 458] on p at bounding box center [572, 468] width 1022 height 21
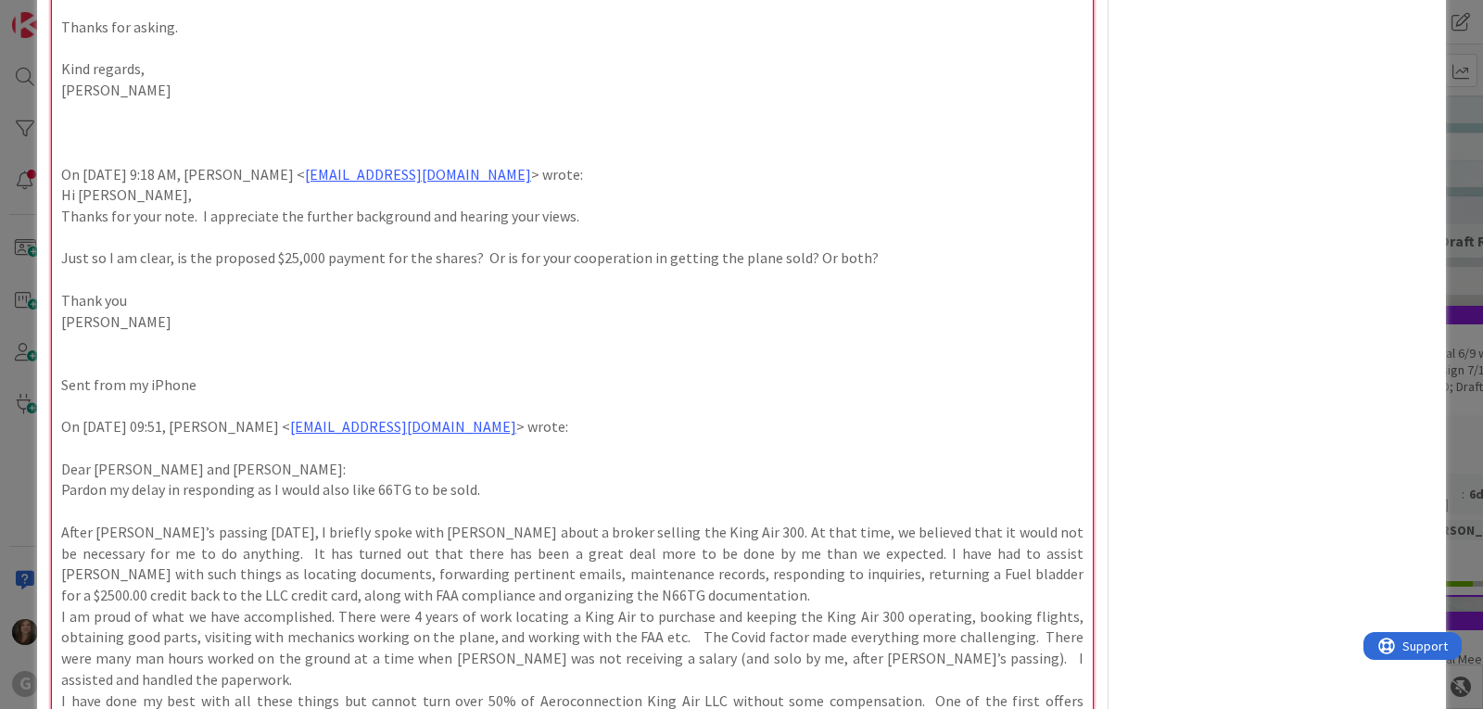
scroll to position [5923, 0]
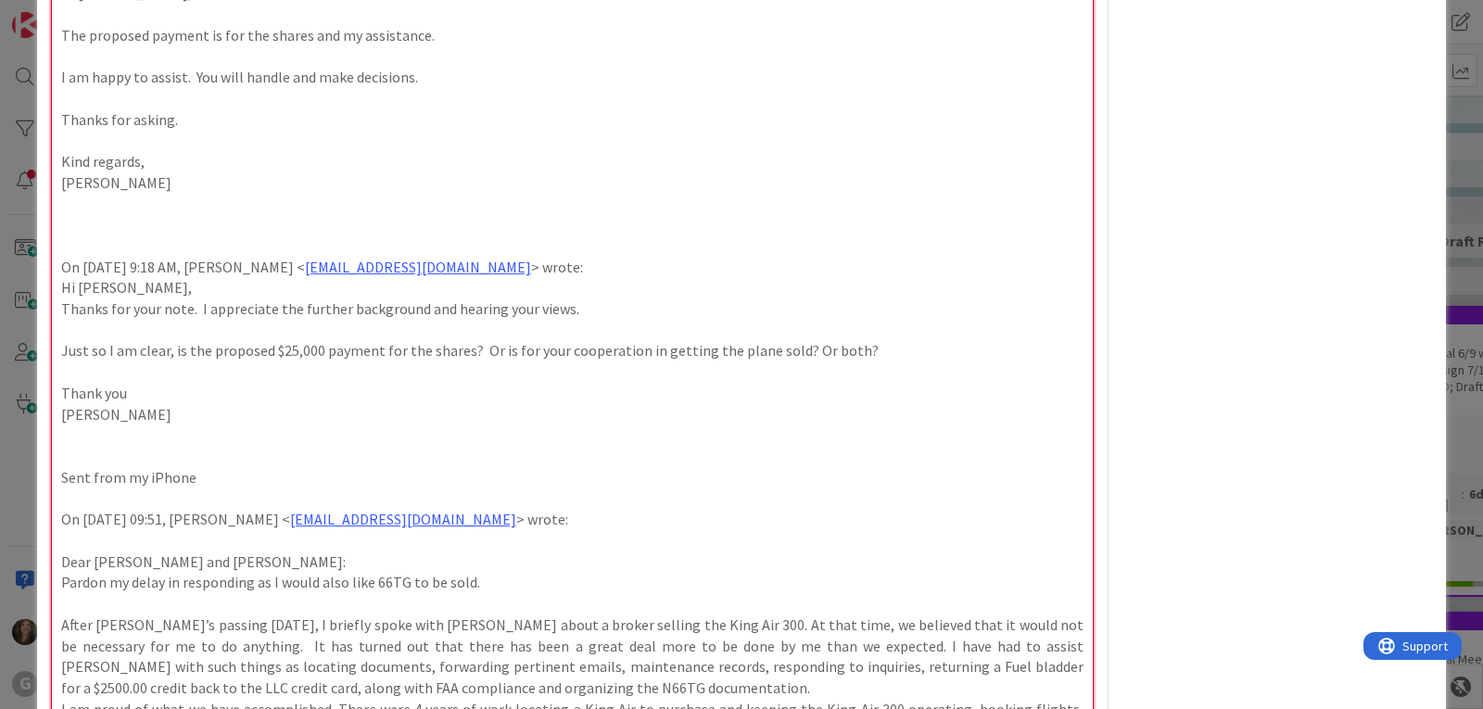
click at [83, 425] on p at bounding box center [572, 435] width 1022 height 21
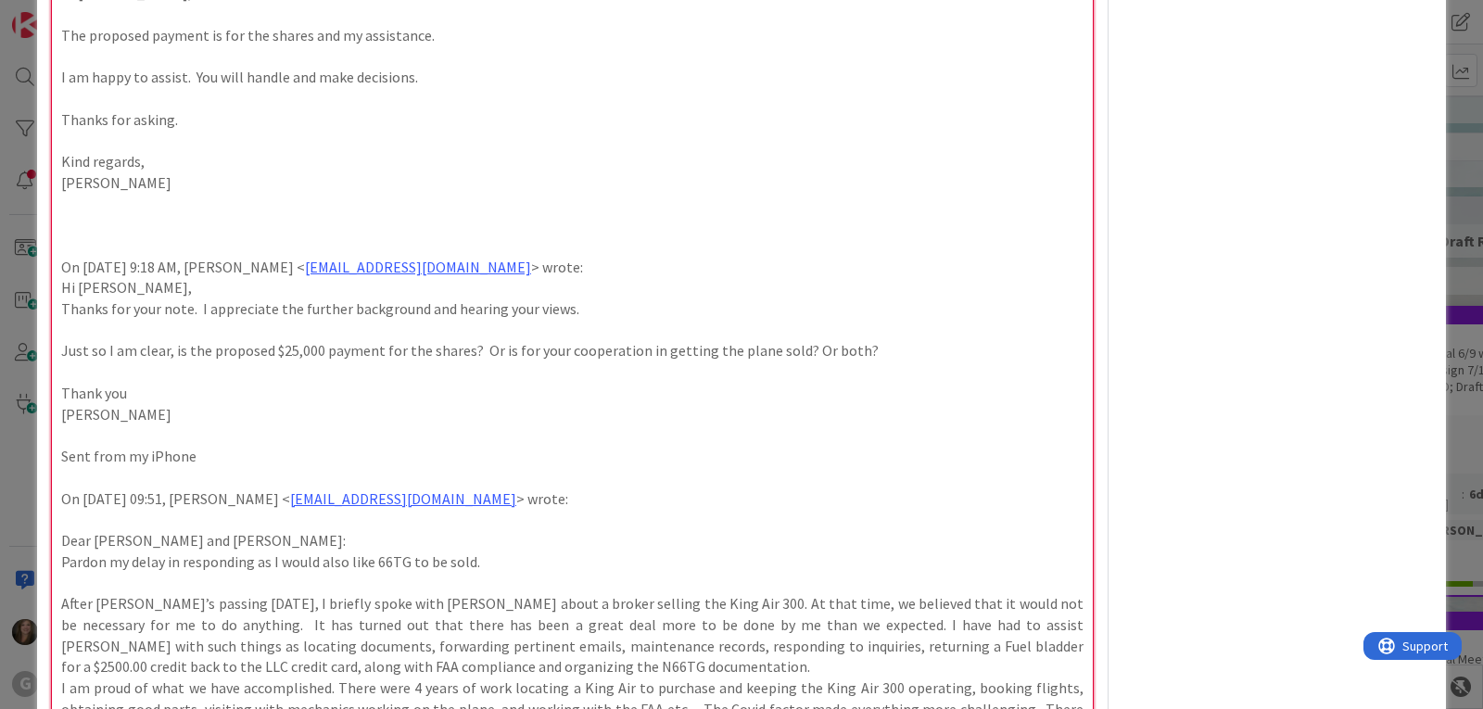
scroll to position [6109, 0]
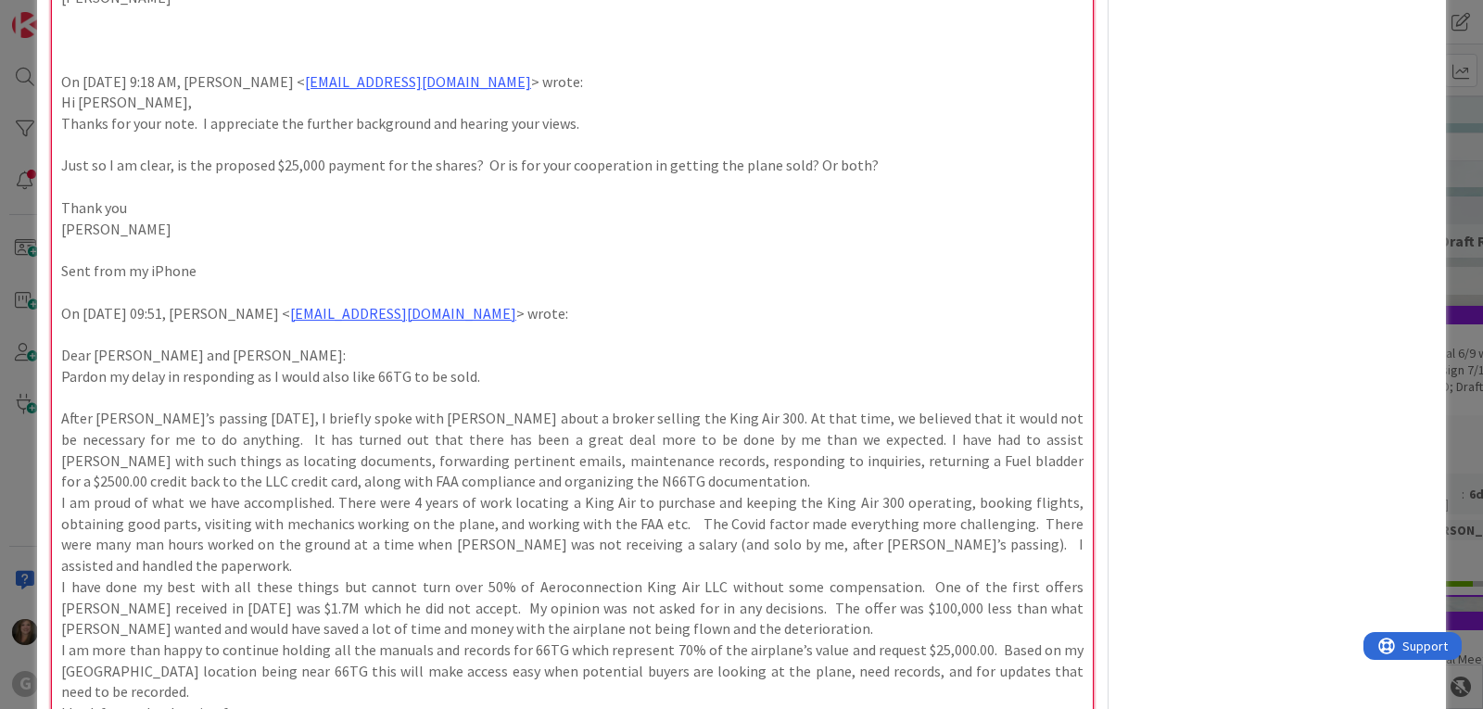
click at [560, 461] on p "After [PERSON_NAME]’s passing [DATE], I briefly spoke with [PERSON_NAME] about …" at bounding box center [572, 450] width 1022 height 84
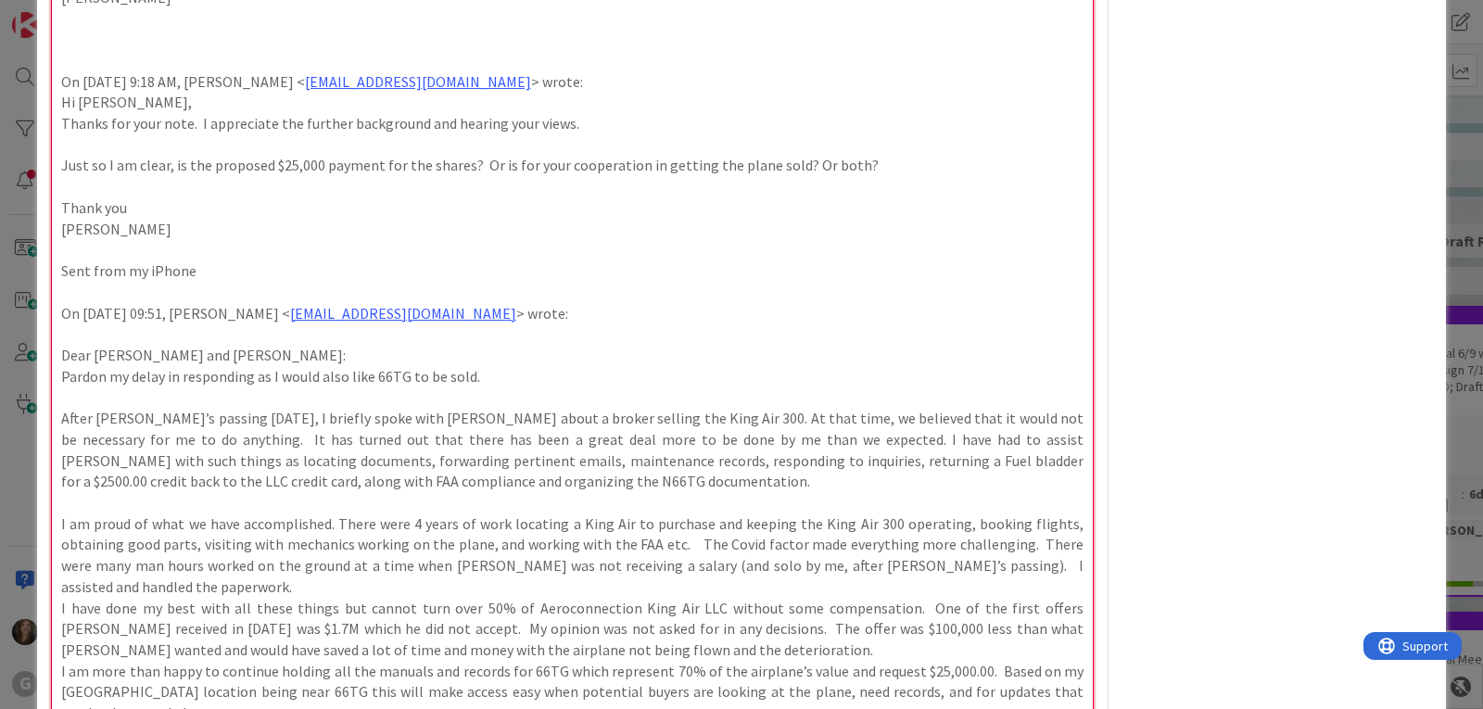
click at [547, 561] on p "I am proud of what we have accomplished. There were 4 years of work locating a …" at bounding box center [572, 556] width 1022 height 84
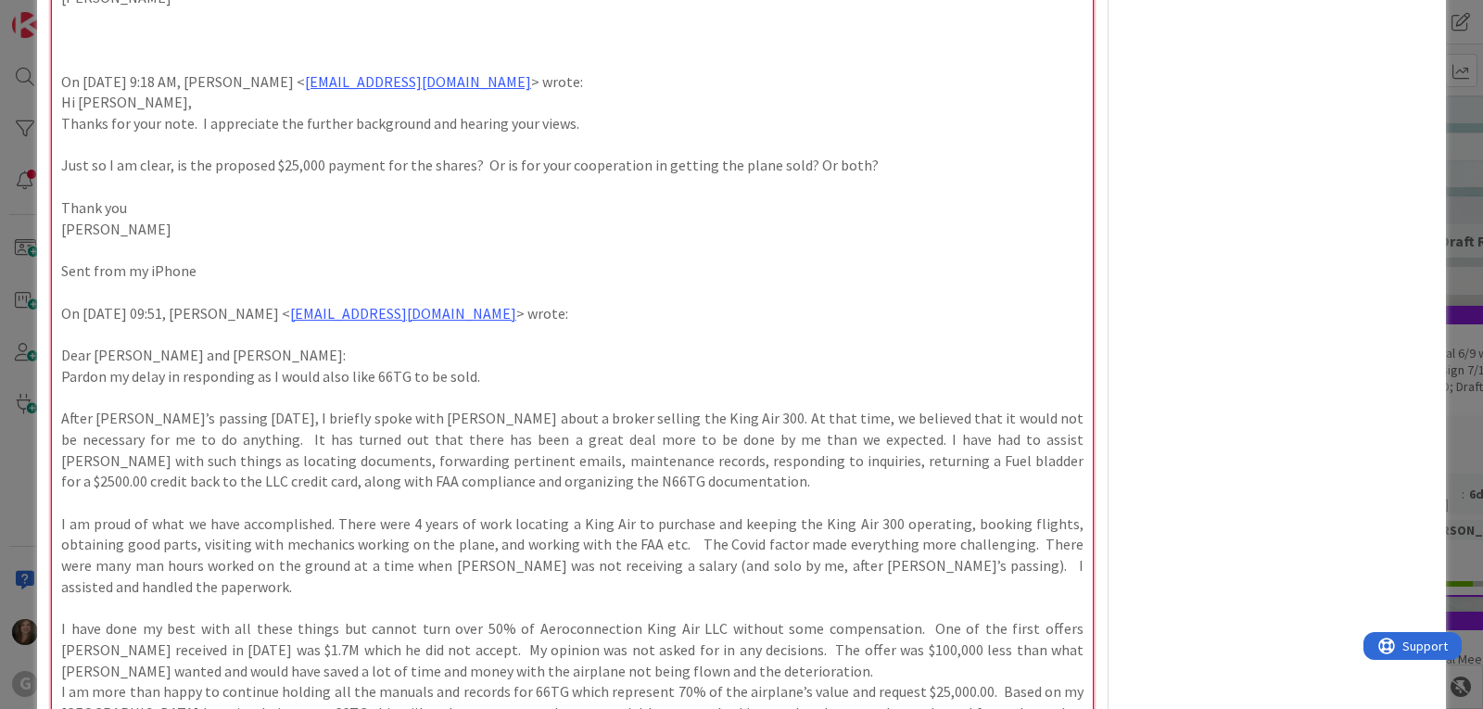
click at [662, 644] on p "I have done my best with all these things but cannot turn over 50% of Aeroconne…" at bounding box center [572, 649] width 1022 height 63
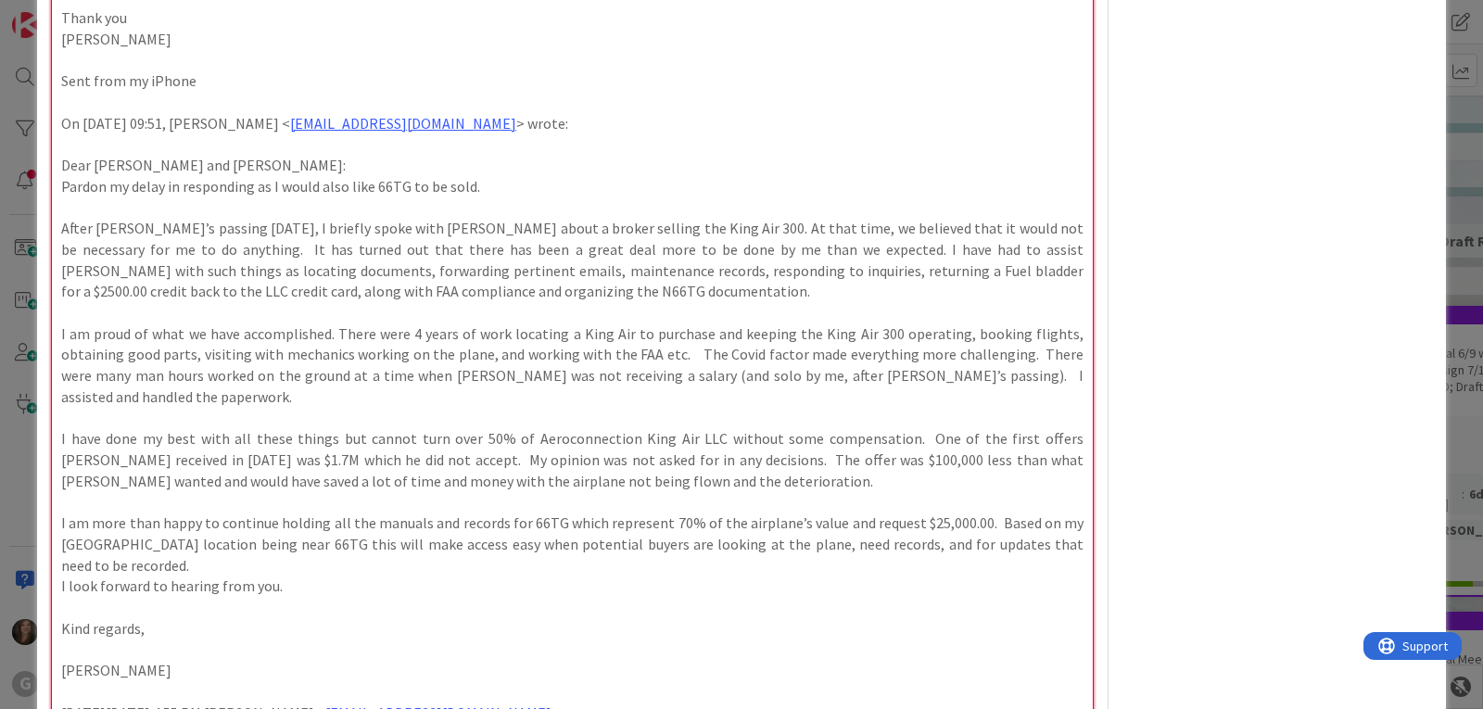
scroll to position [6387, 0]
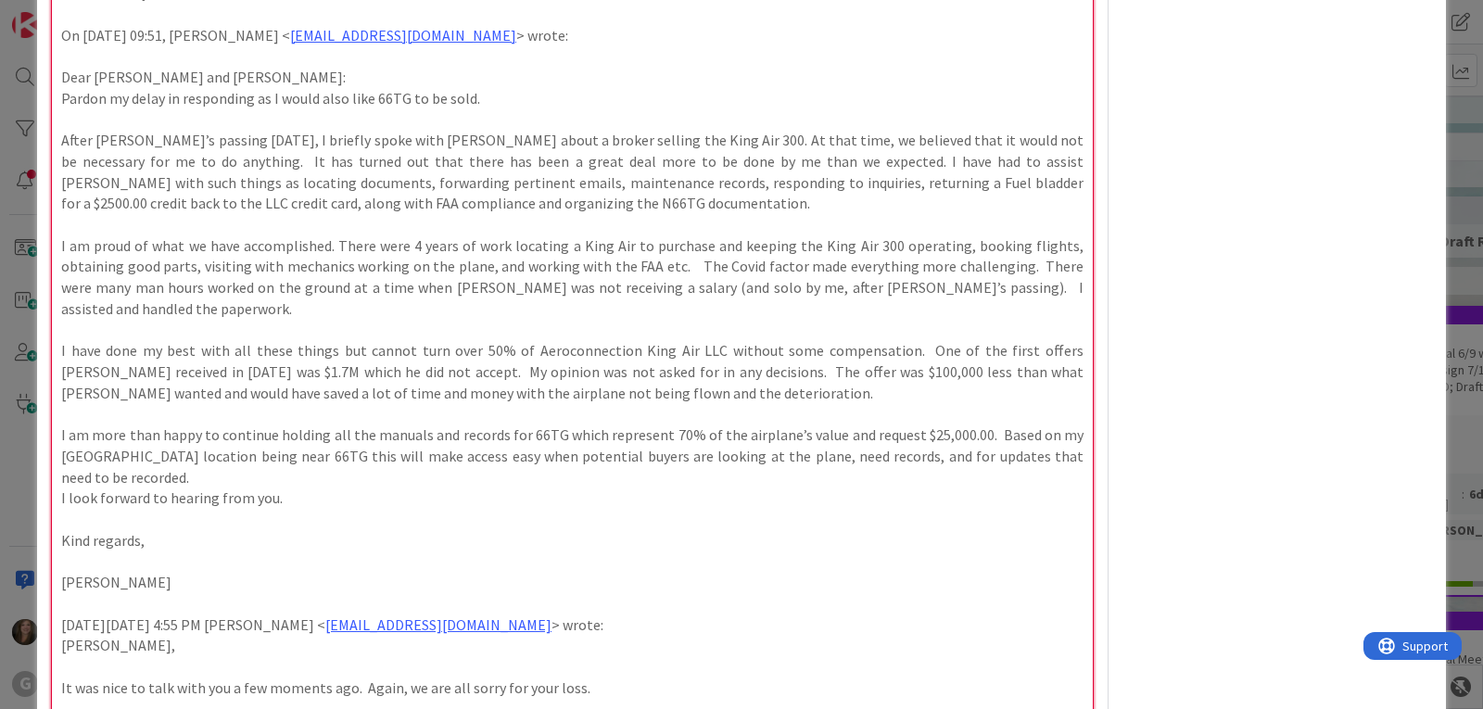
click at [217, 453] on p "I am more than happy to continue holding all the manuals and records for 66TG w…" at bounding box center [572, 456] width 1022 height 63
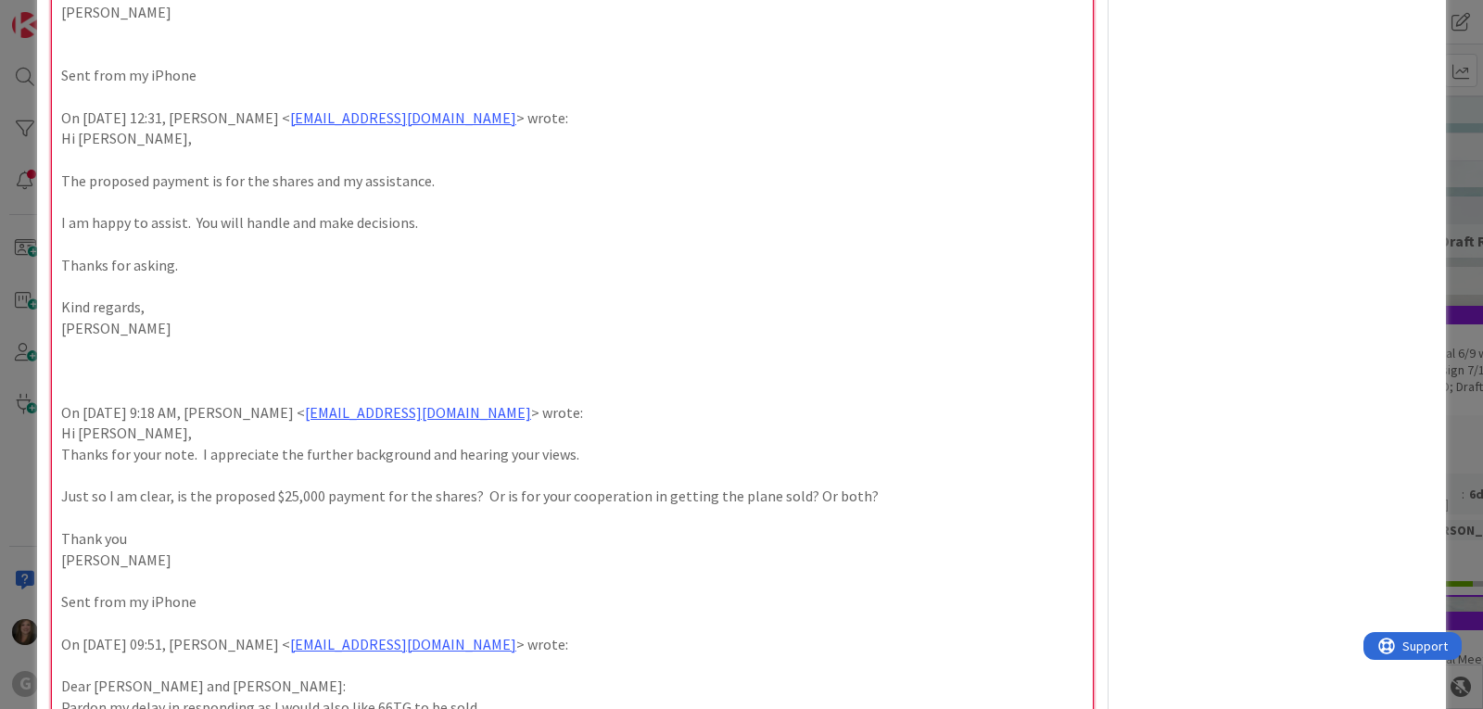
scroll to position [5553, 0]
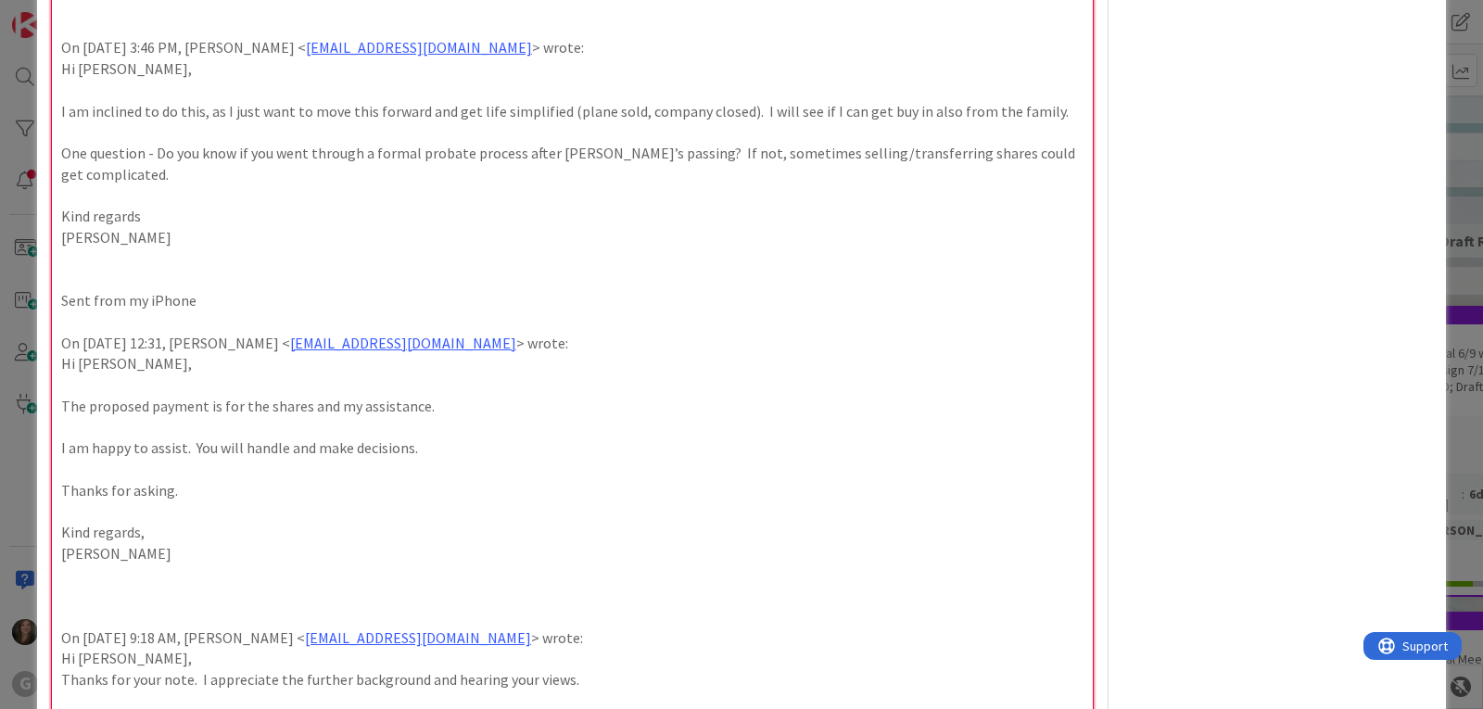
click at [83, 564] on p at bounding box center [572, 574] width 1022 height 21
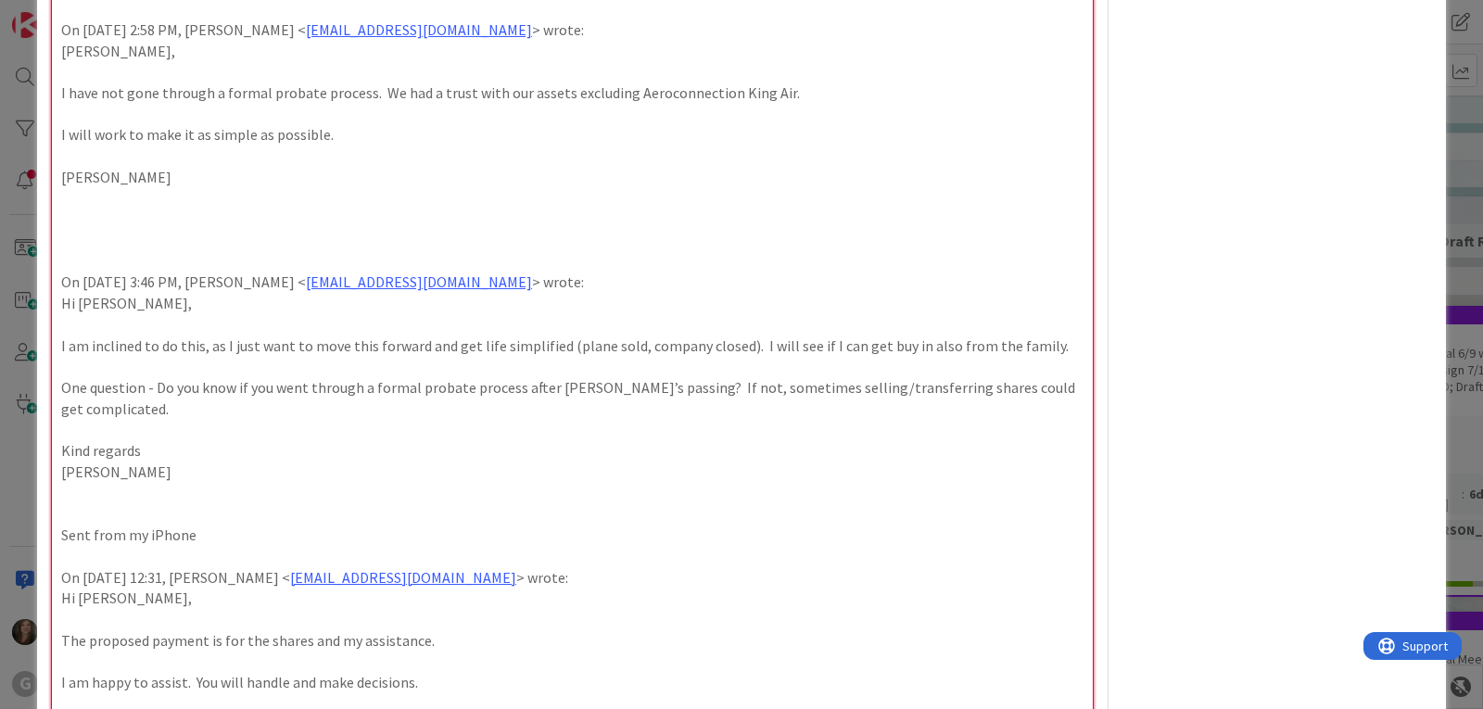
scroll to position [5275, 0]
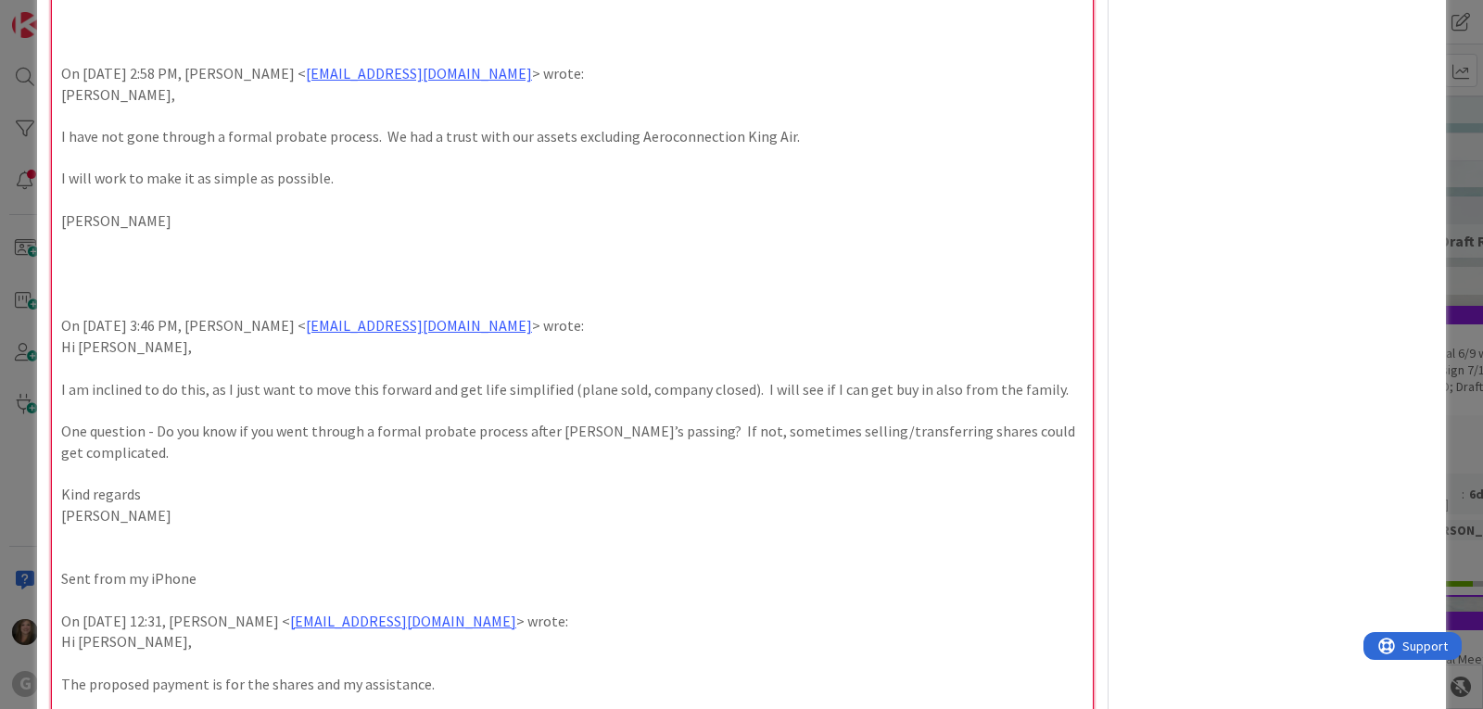
click at [81, 527] on p at bounding box center [572, 537] width 1022 height 21
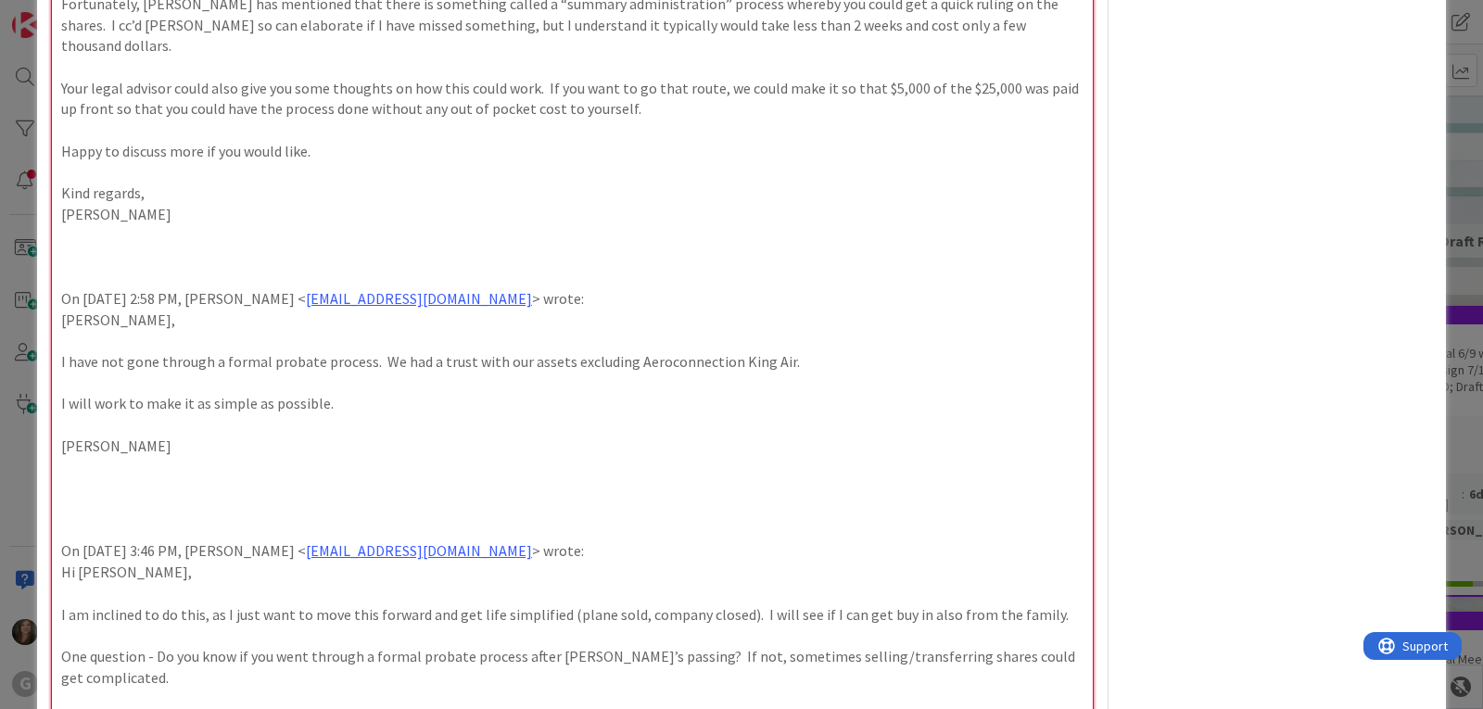
scroll to position [4996, 0]
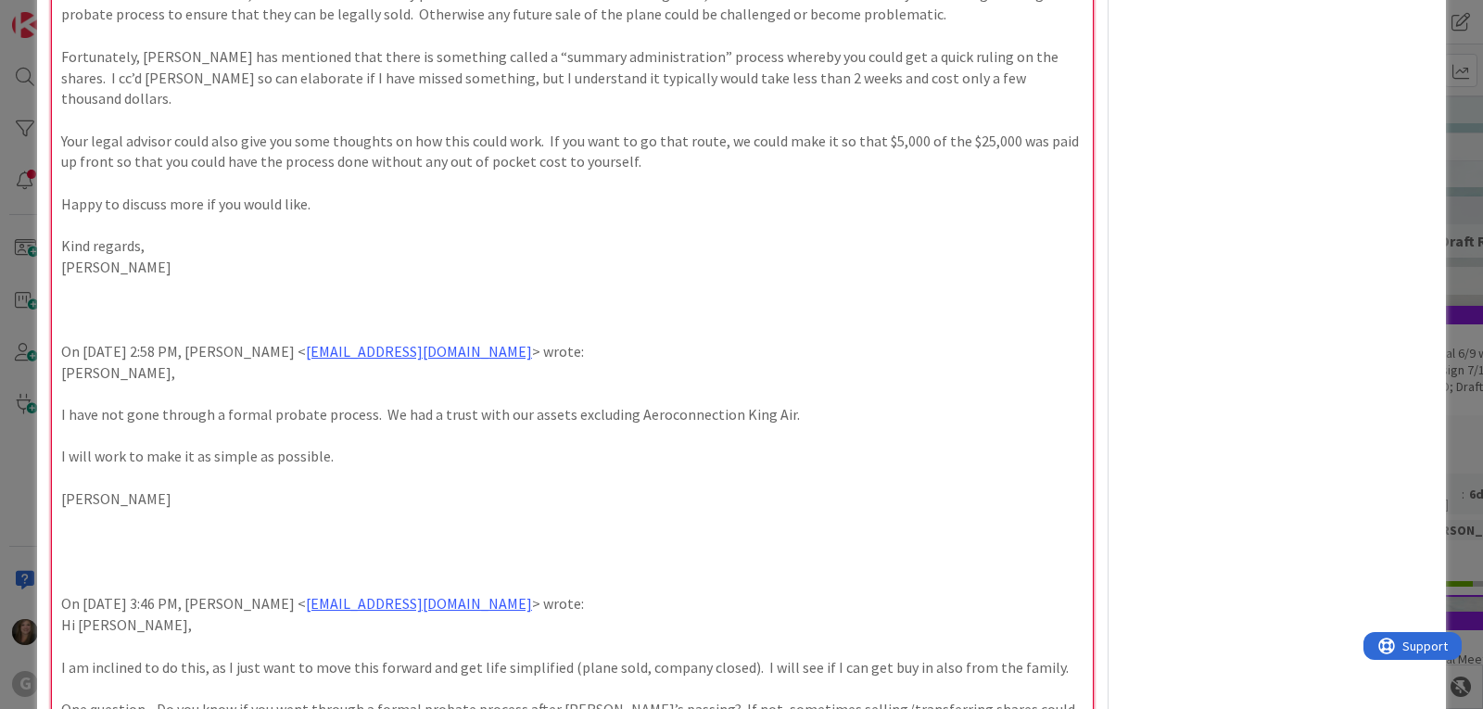
click at [71, 510] on p at bounding box center [572, 520] width 1022 height 21
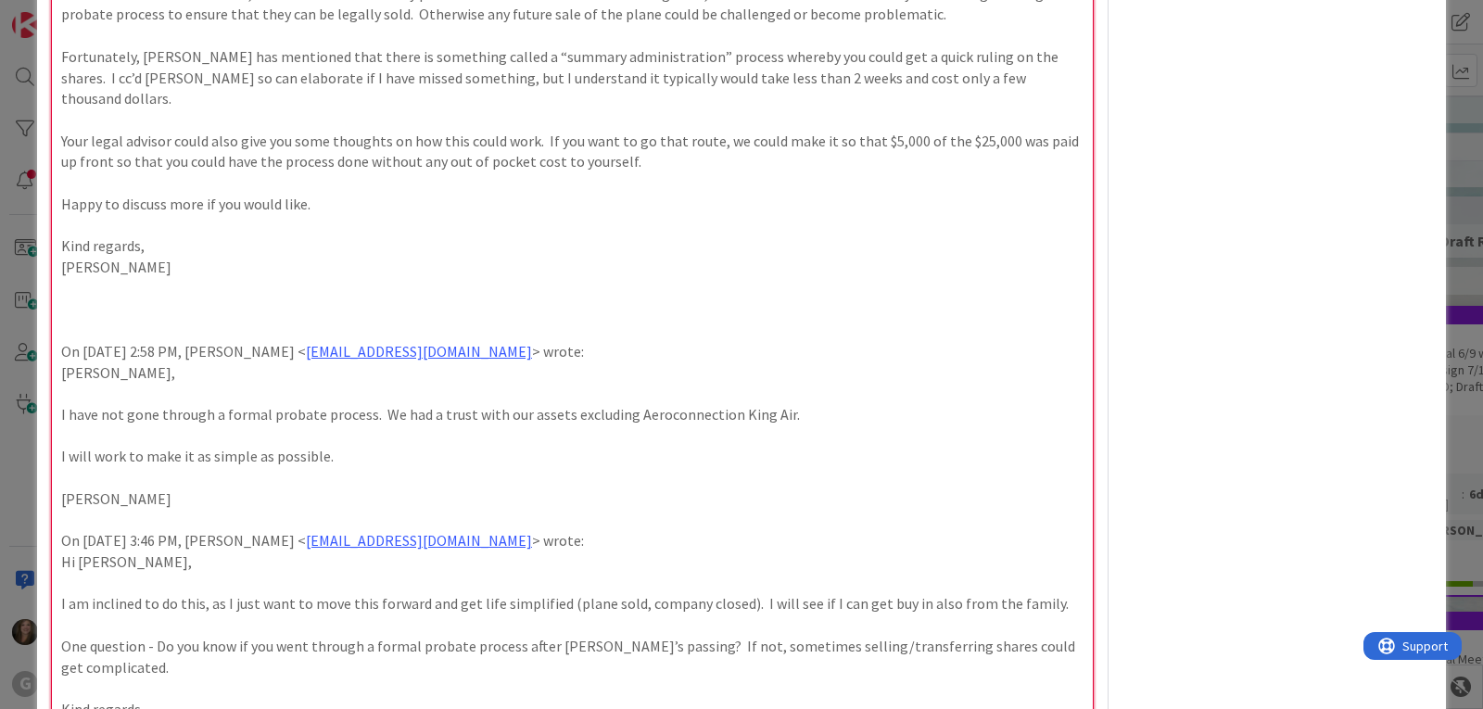
click at [75, 278] on p at bounding box center [572, 288] width 1022 height 21
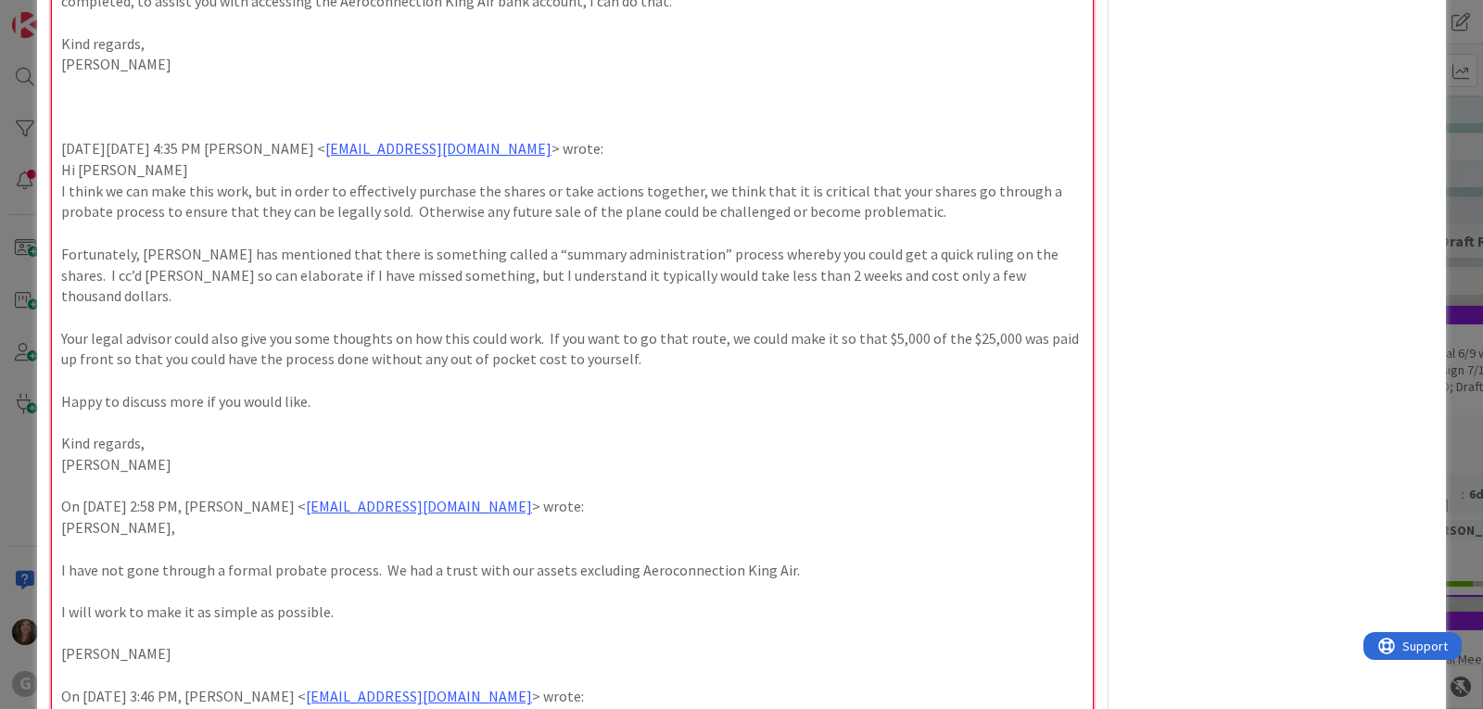
scroll to position [4626, 0]
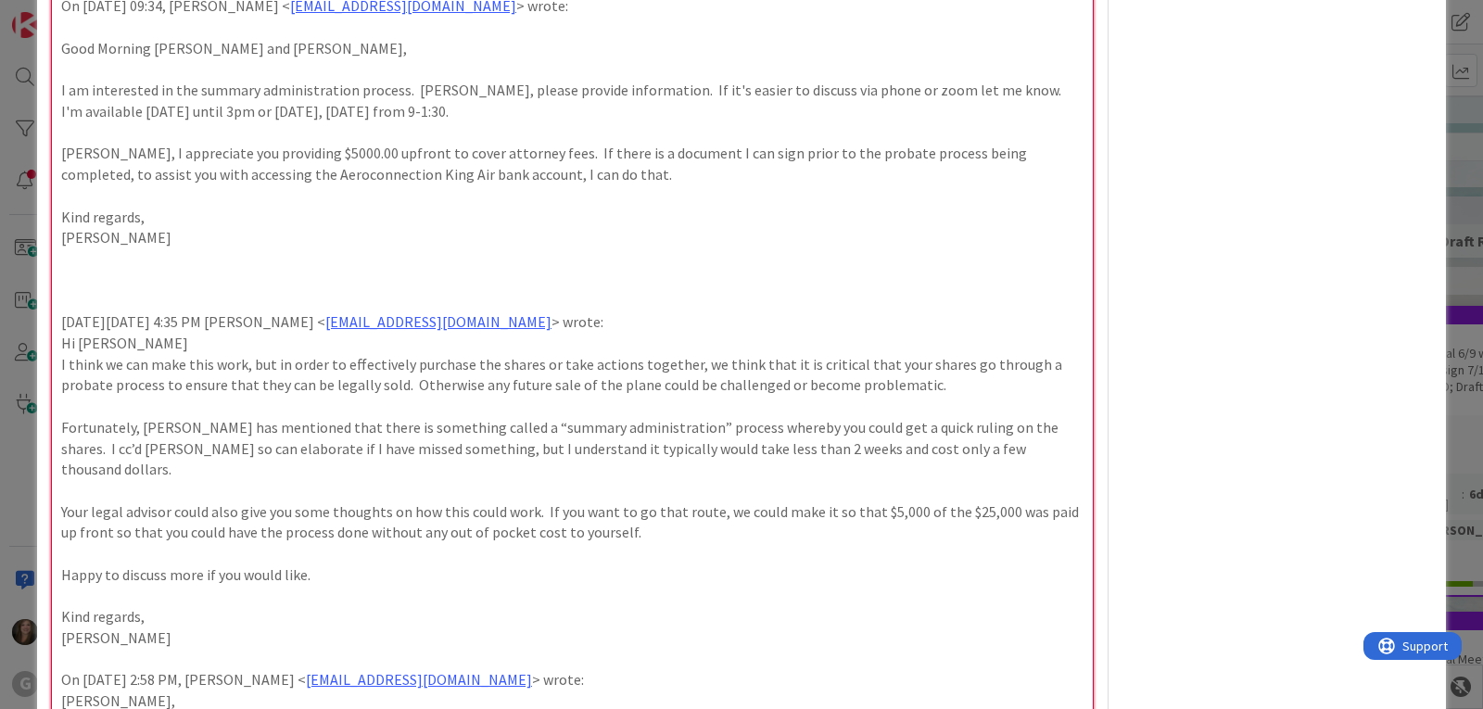
click at [75, 259] on p at bounding box center [572, 258] width 1022 height 21
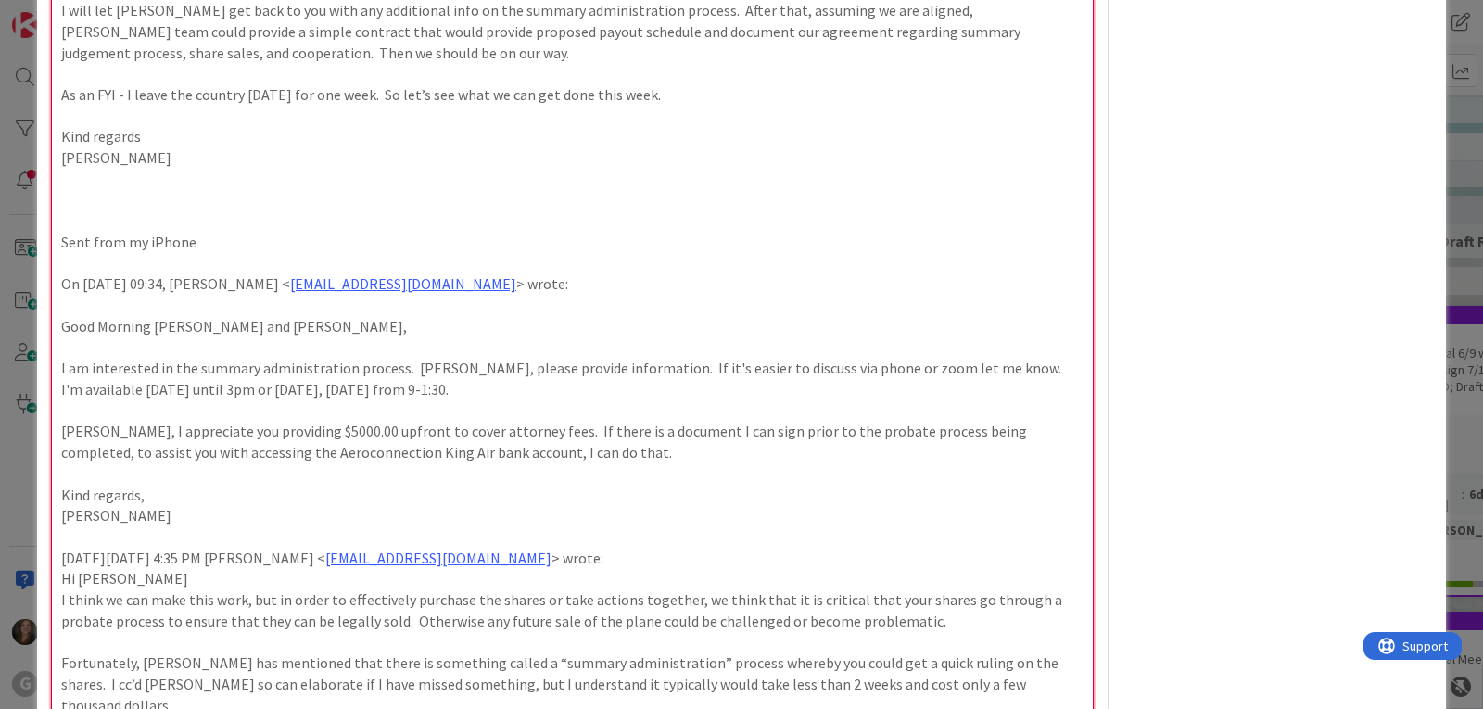
scroll to position [4255, 0]
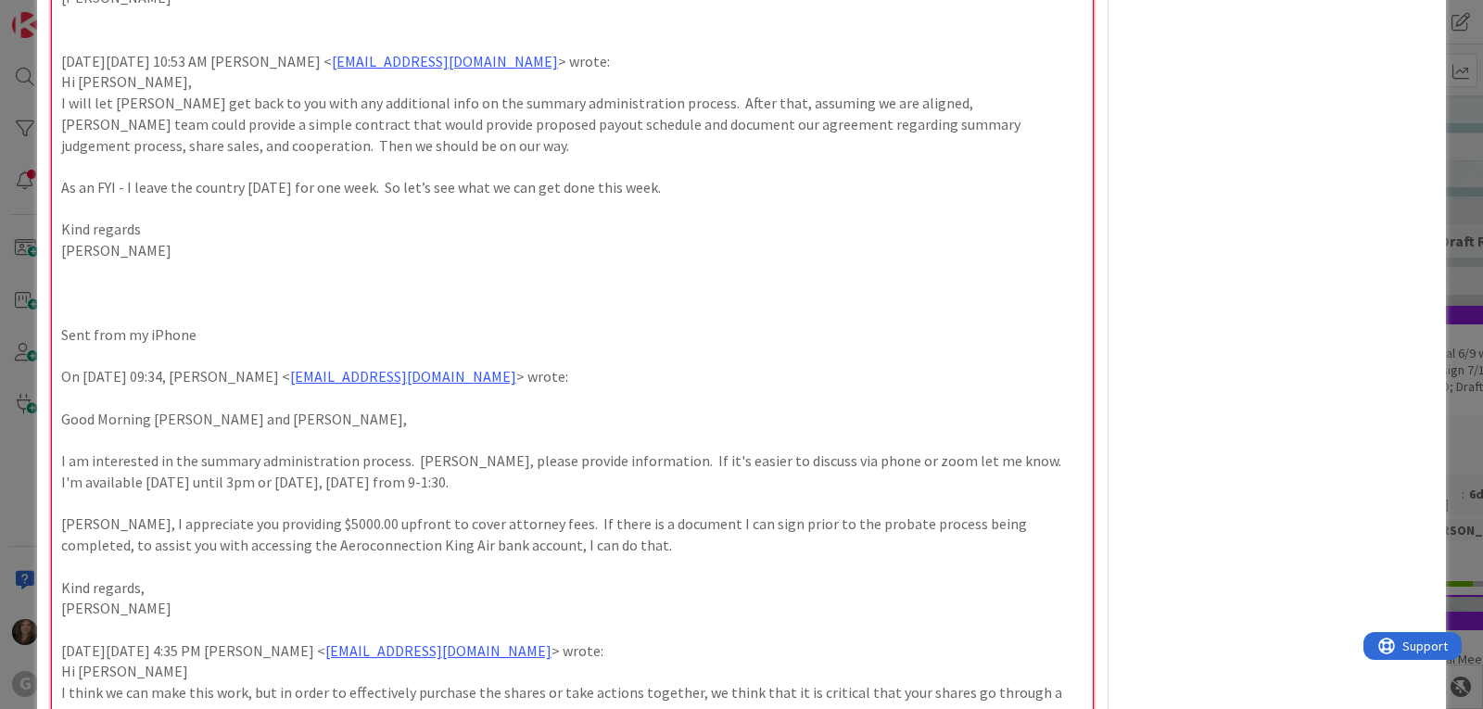
click at [73, 270] on p at bounding box center [572, 271] width 1022 height 21
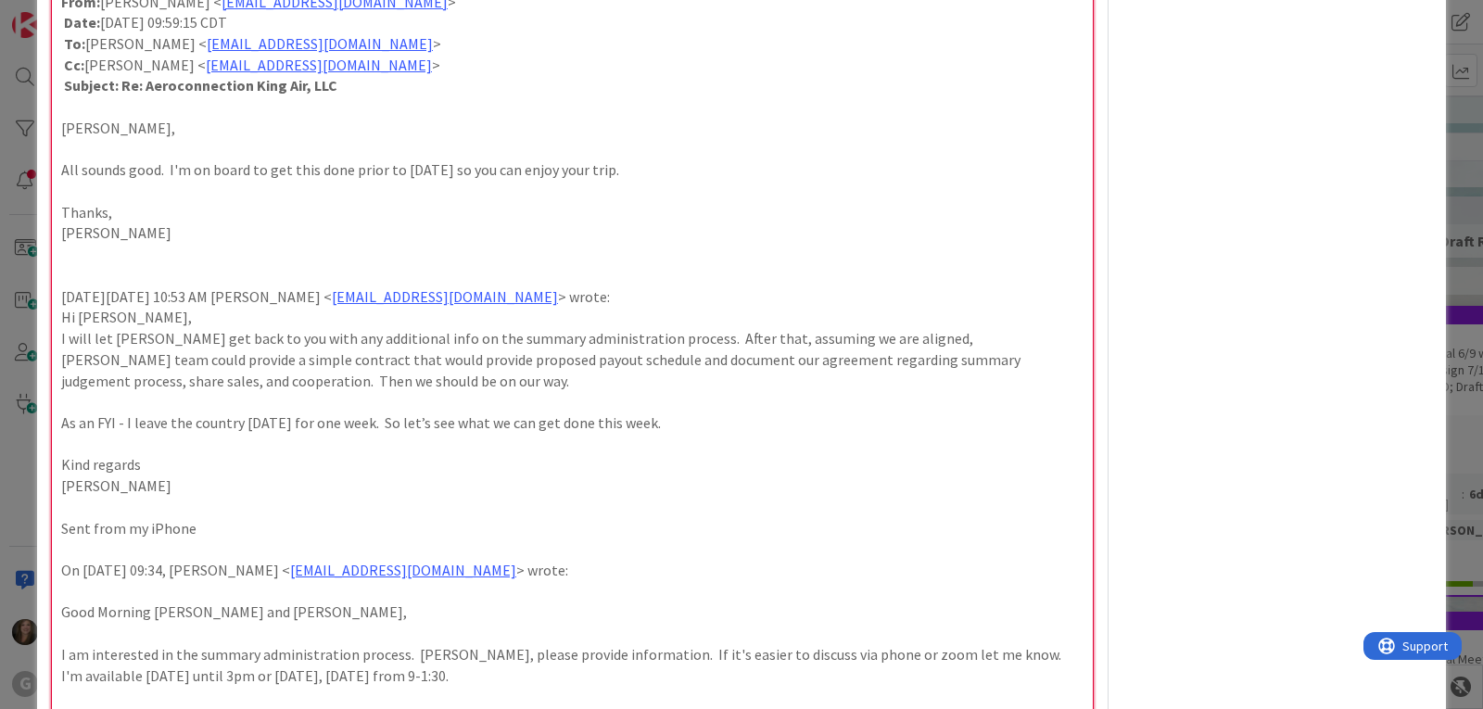
scroll to position [3977, 0]
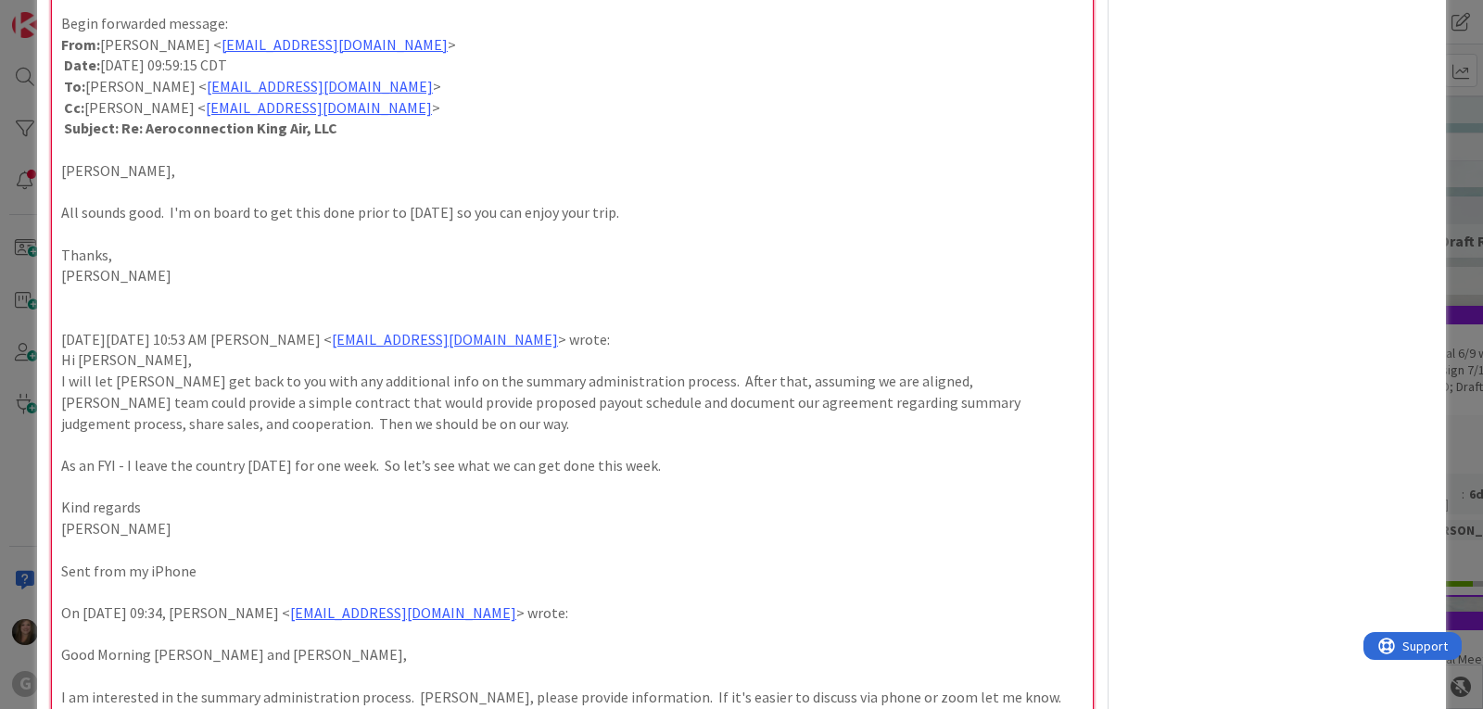
click at [80, 303] on p at bounding box center [572, 296] width 1022 height 21
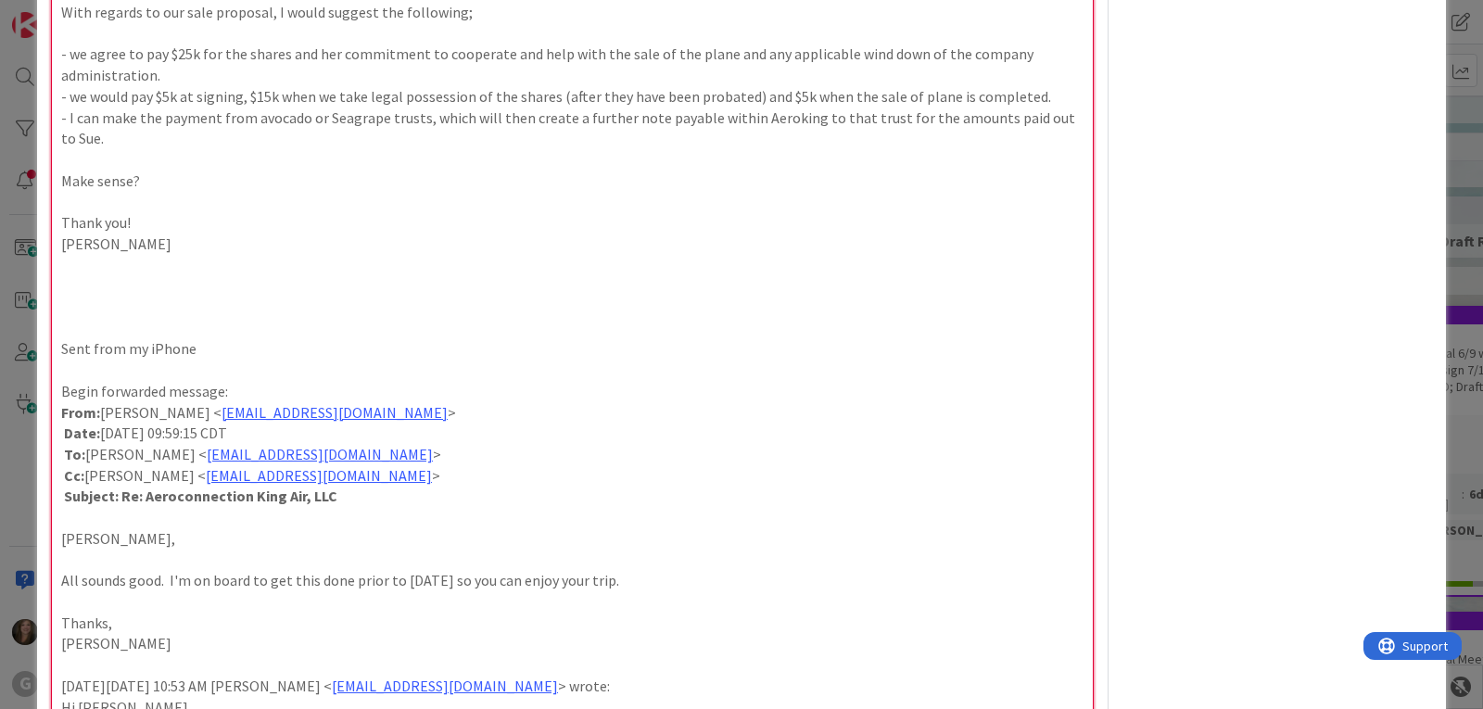
scroll to position [3606, 0]
click at [70, 265] on p at bounding box center [572, 268] width 1022 height 21
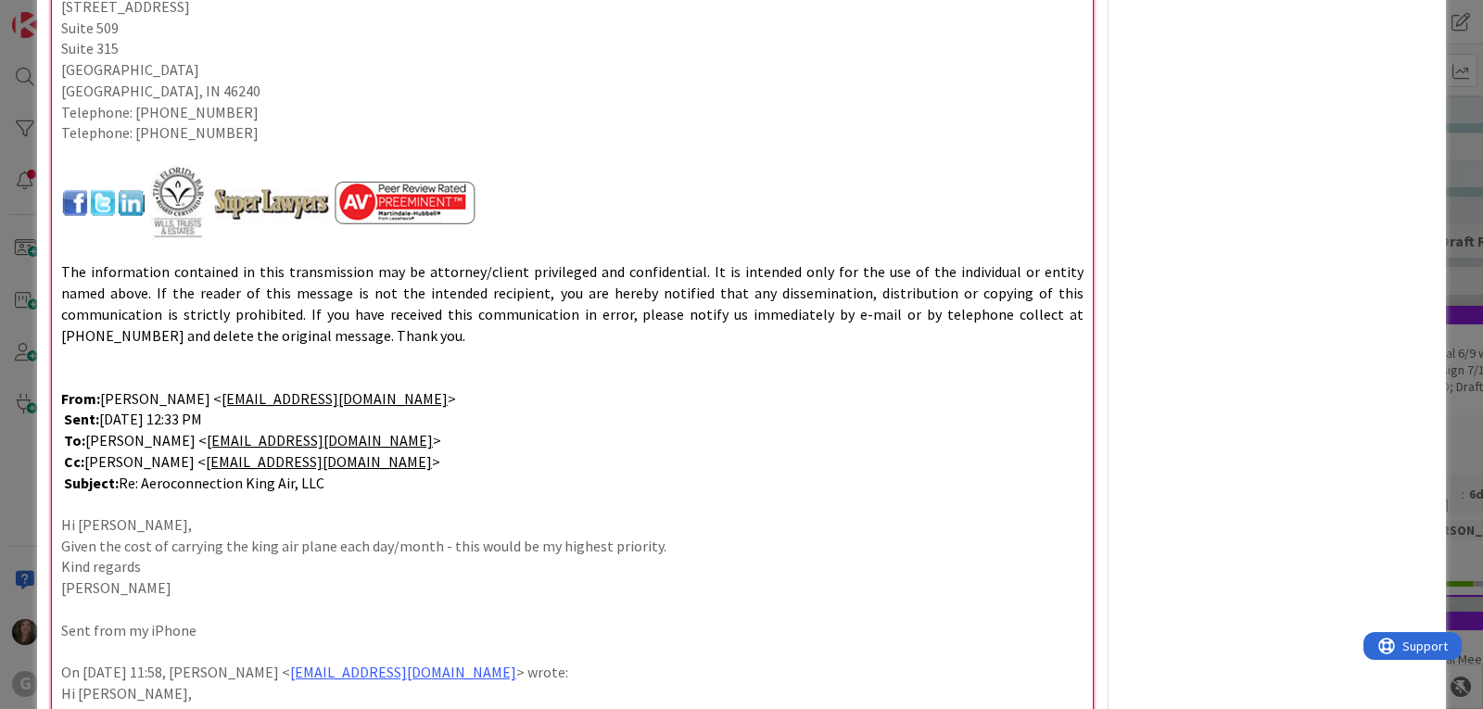
scroll to position [2772, 0]
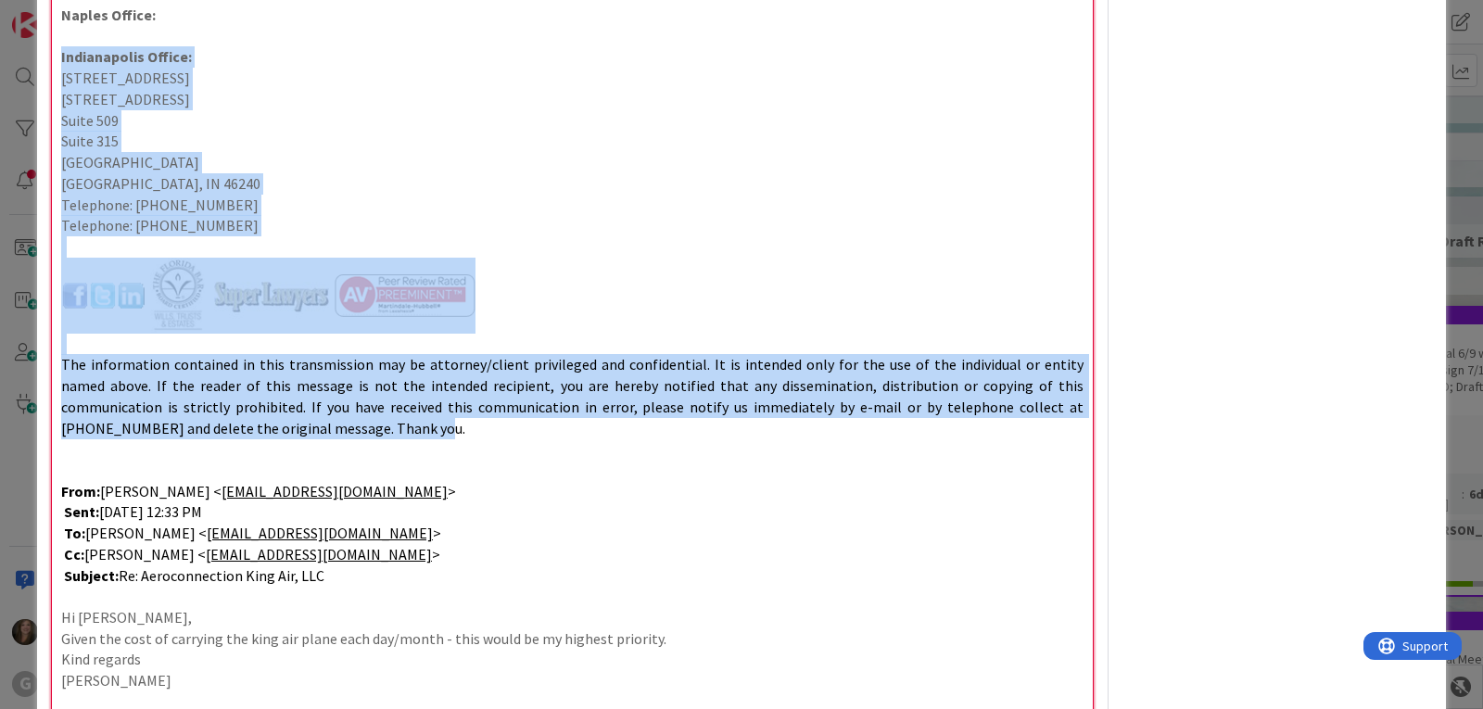
drag, startPoint x: 256, startPoint y: 437, endPoint x: 25, endPoint y: 61, distance: 440.7
click at [25, 61] on div "ID 2150 Clients AP Associate Move Move Title 91 / 128 [PERSON_NAME]: Avocado Tr…" at bounding box center [741, 354] width 1483 height 709
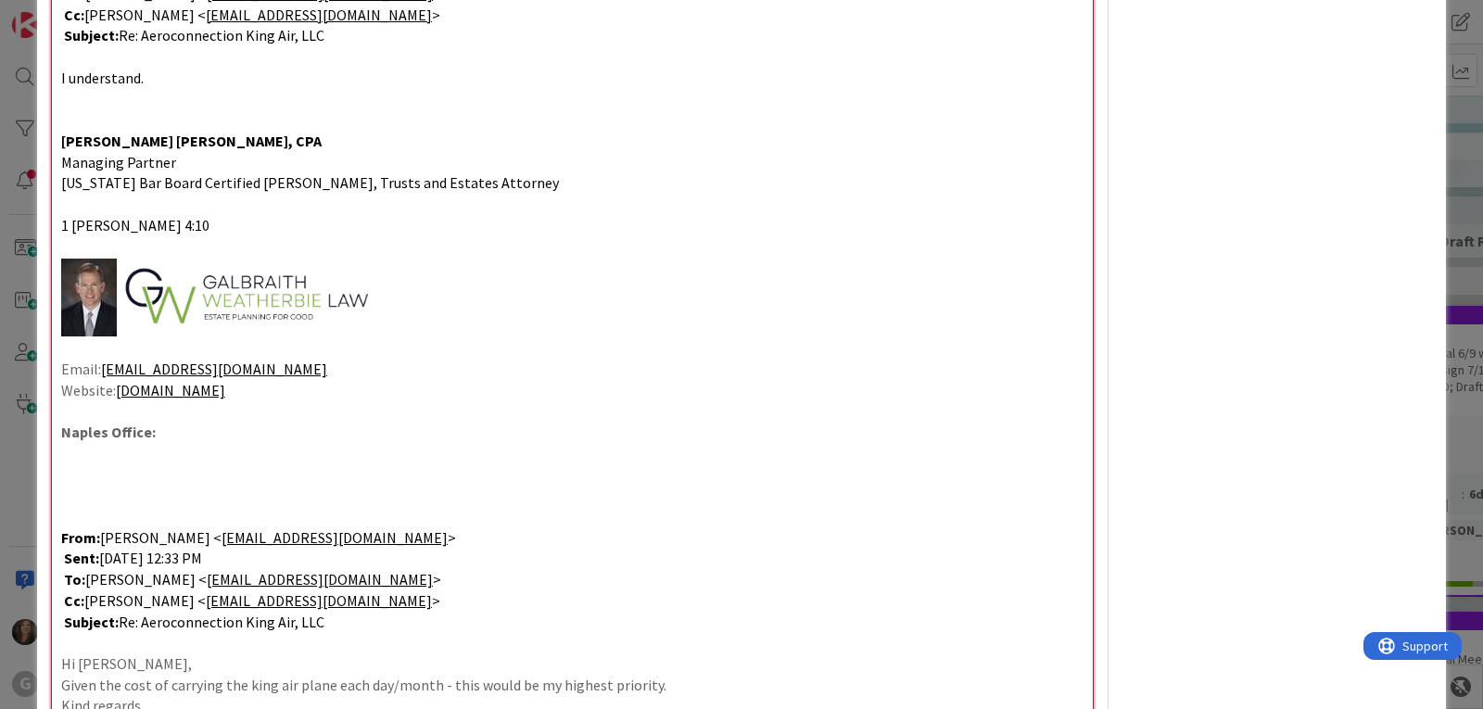
scroll to position [2308, 0]
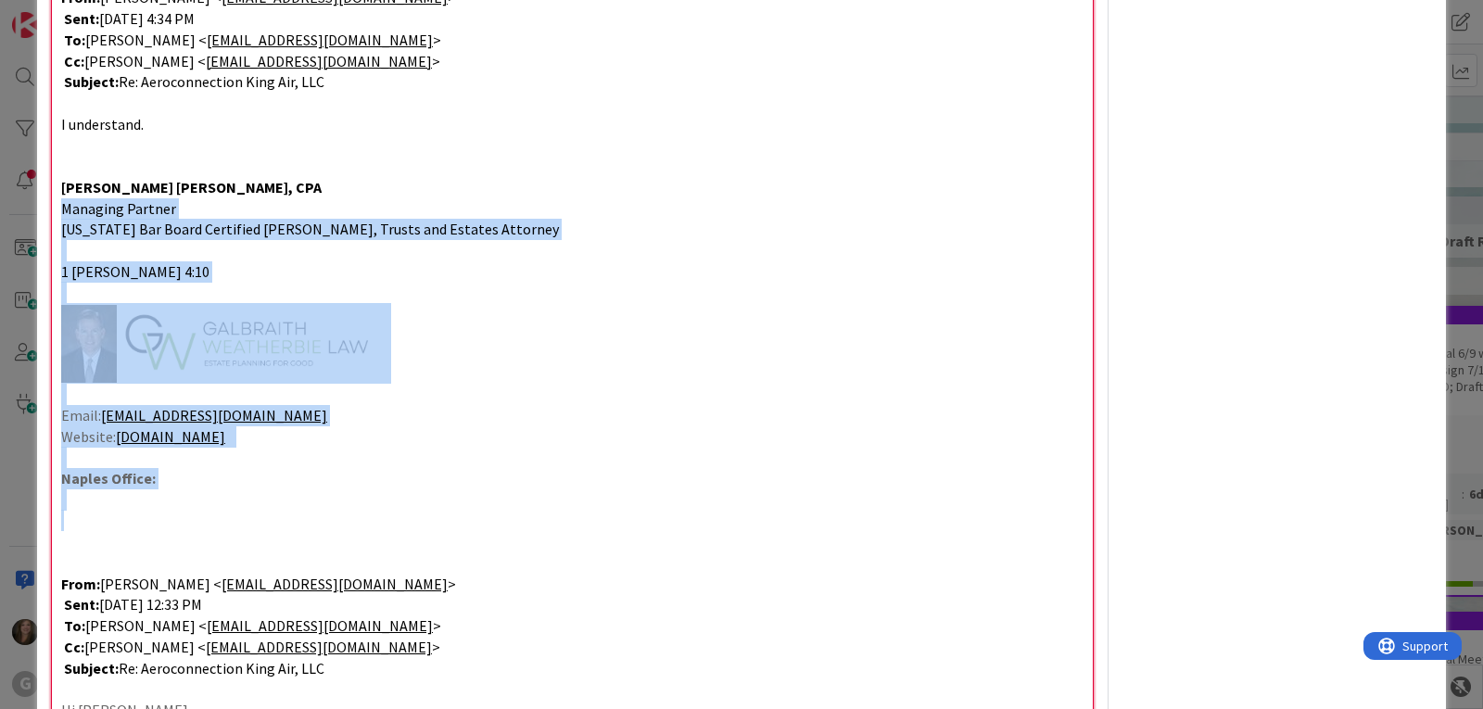
drag, startPoint x: 57, startPoint y: 521, endPoint x: 53, endPoint y: 212, distance: 308.7
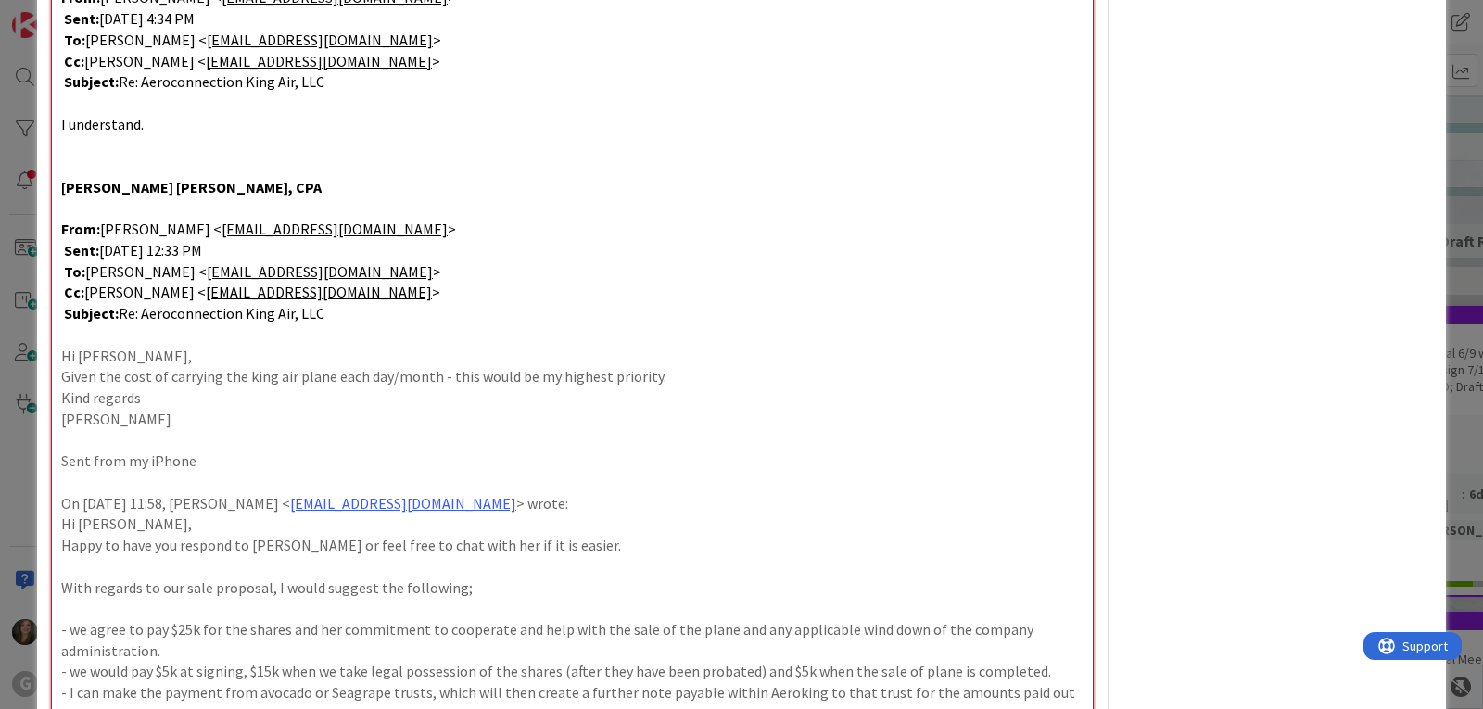
click at [76, 138] on p at bounding box center [572, 144] width 1022 height 21
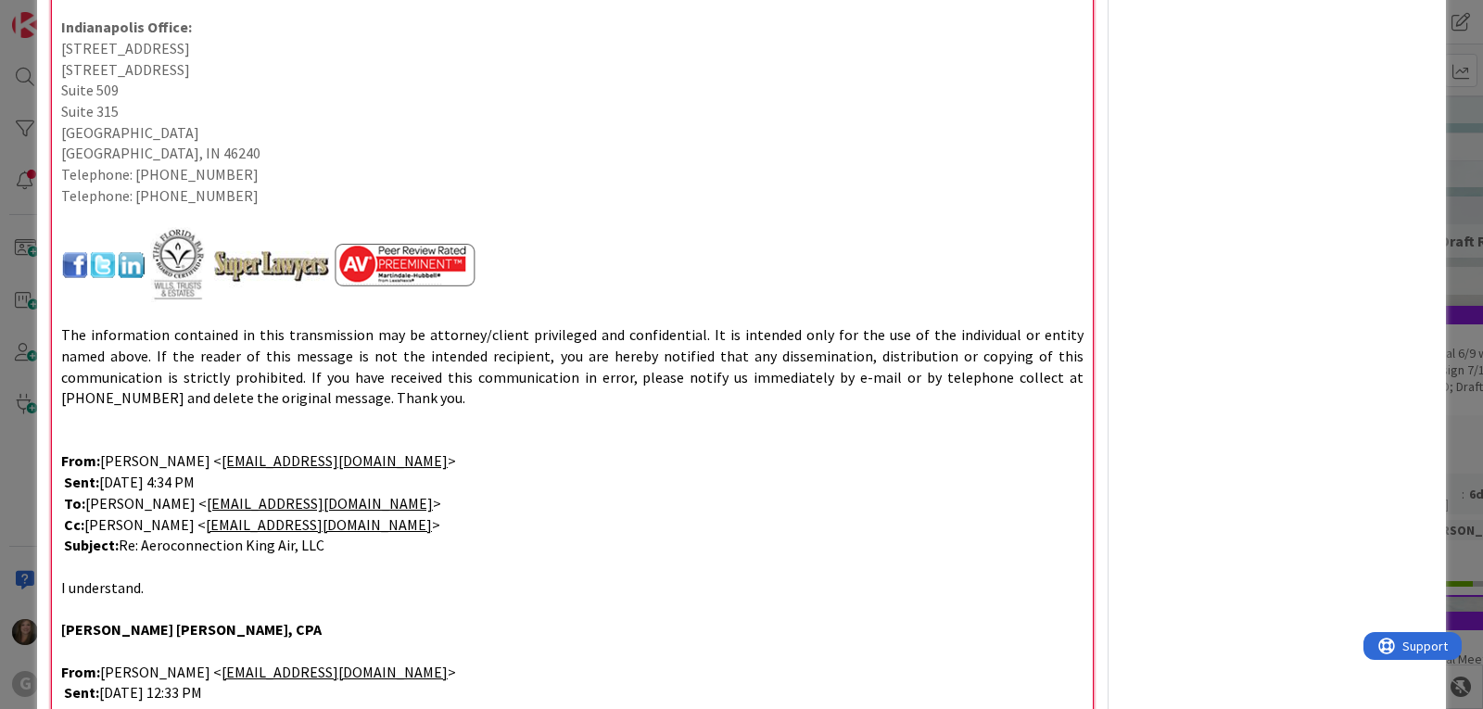
scroll to position [1752, 0]
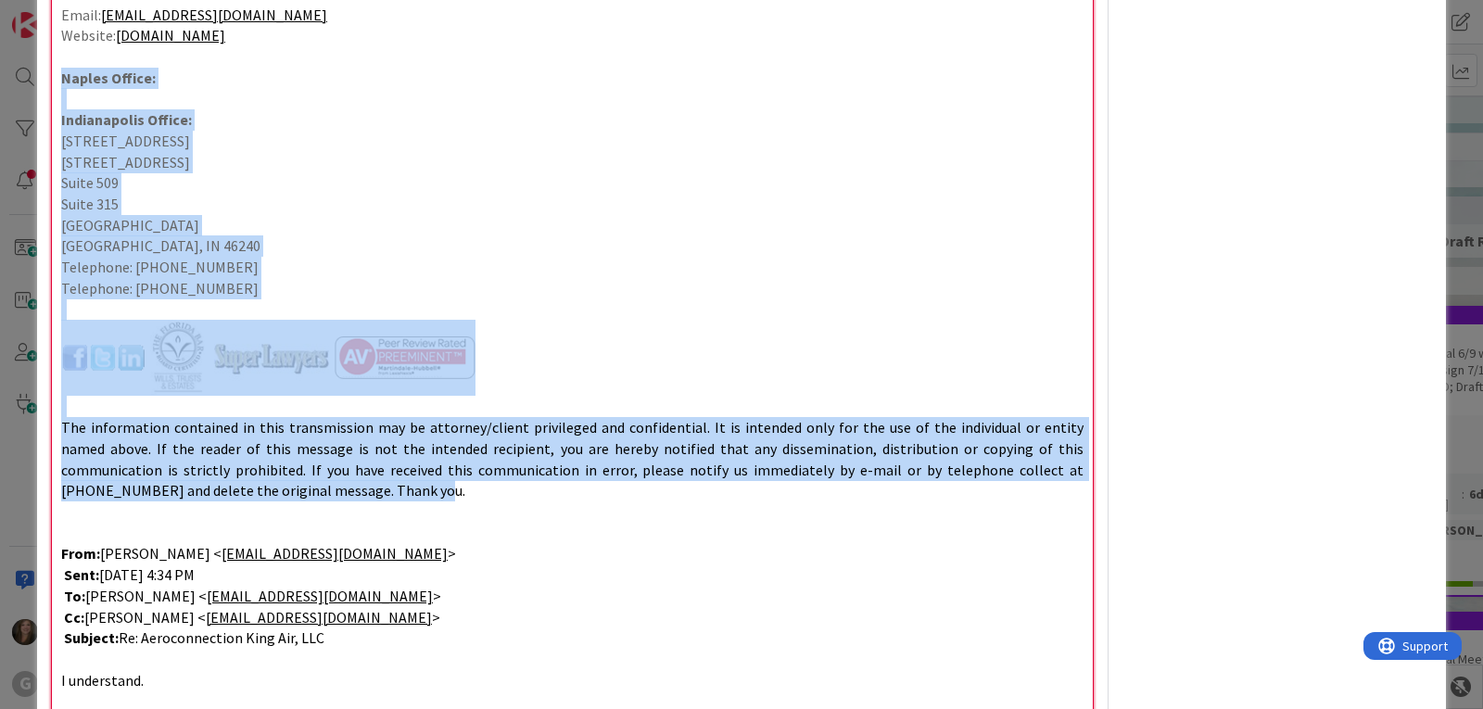
drag, startPoint x: 260, startPoint y: 496, endPoint x: 44, endPoint y: 84, distance: 465.2
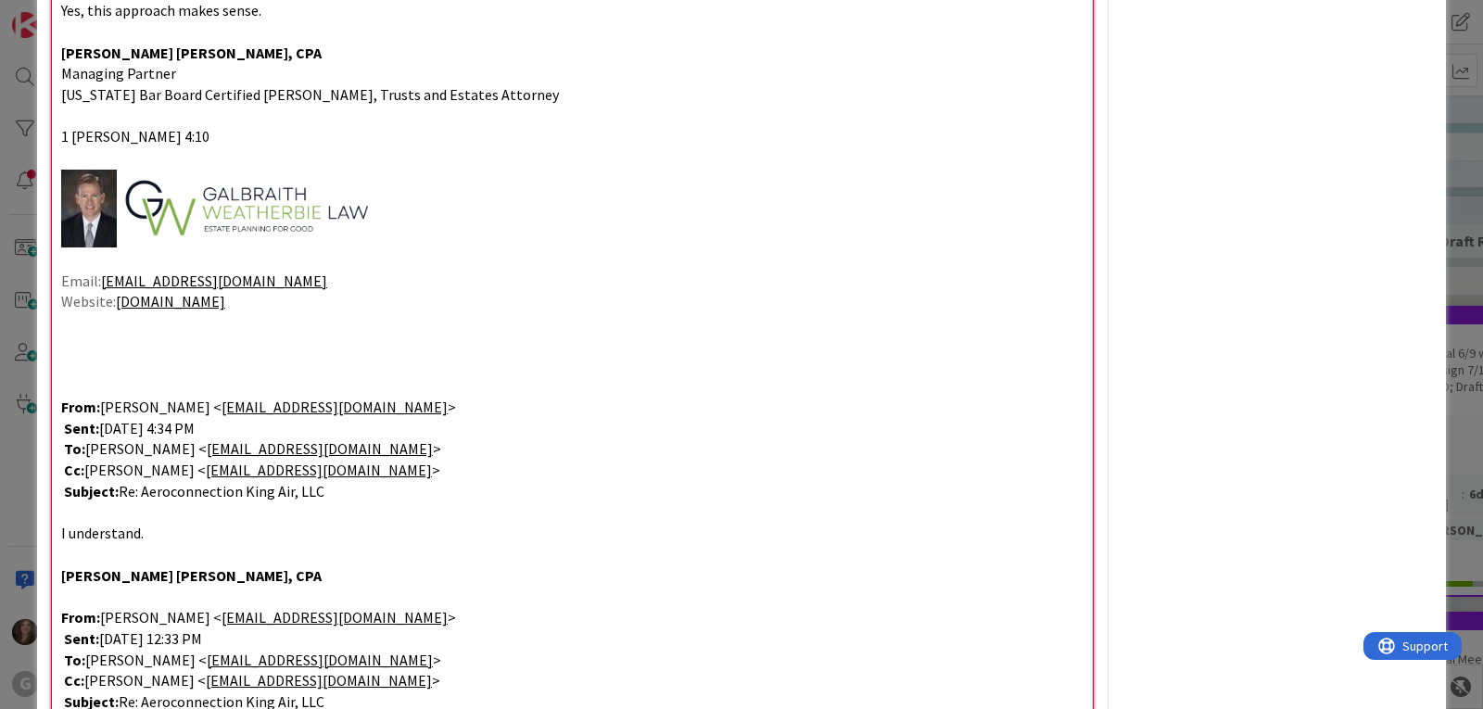
scroll to position [1474, 0]
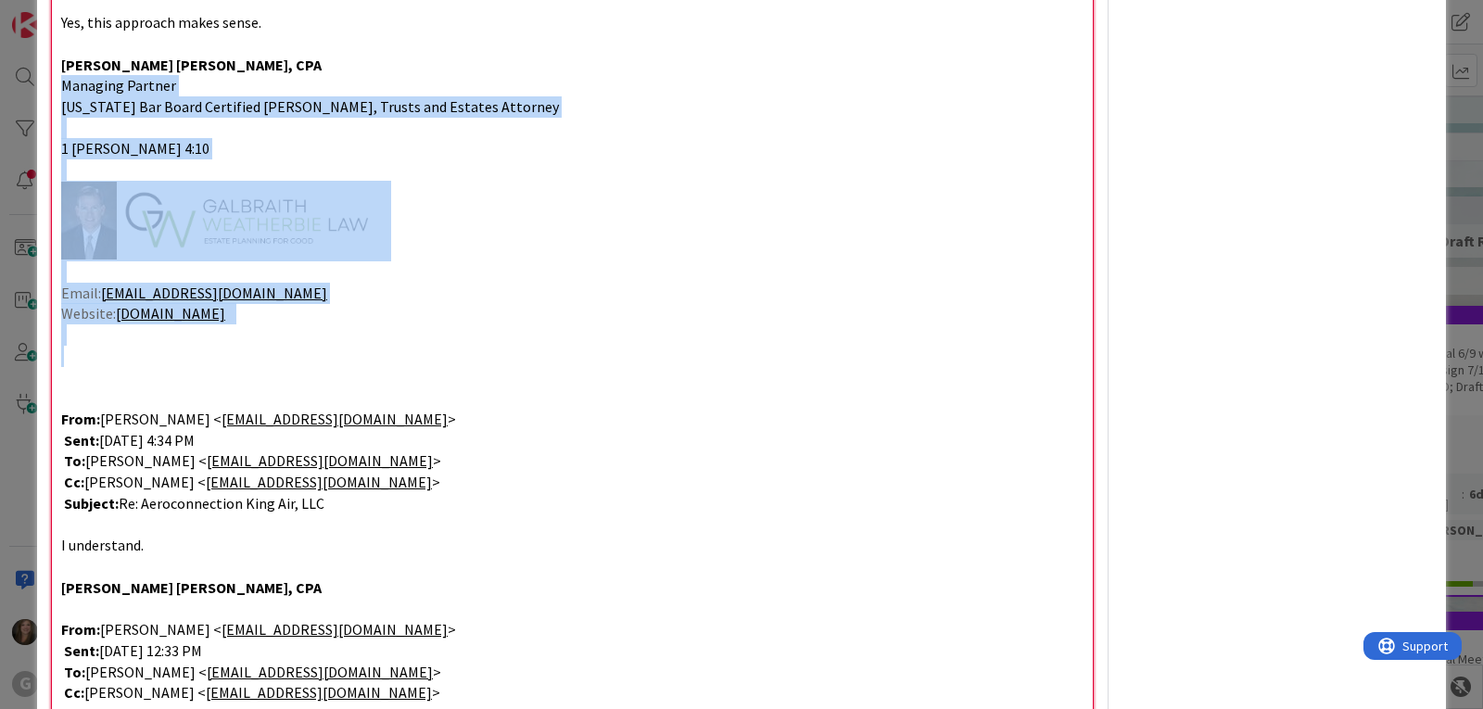
drag, startPoint x: 59, startPoint y: 365, endPoint x: 58, endPoint y: 89, distance: 276.2
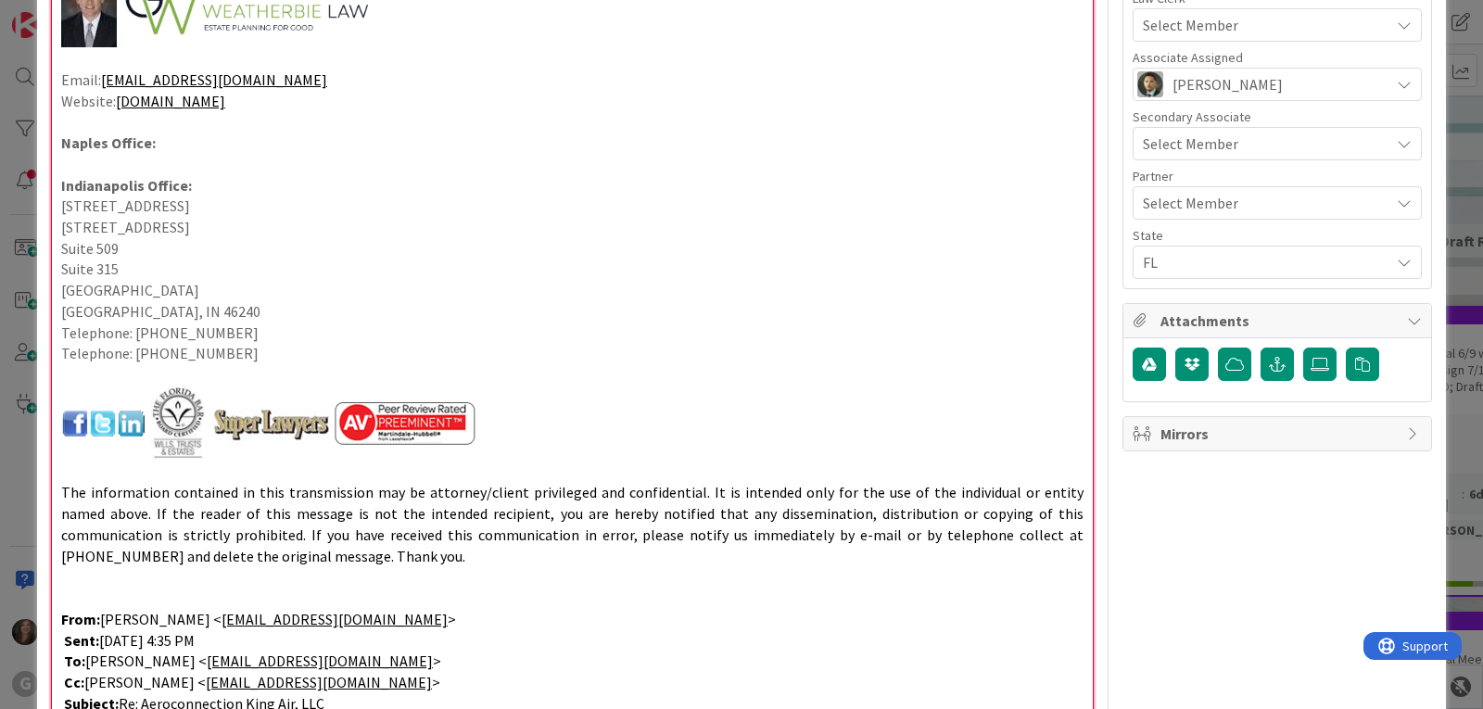
scroll to position [732, 0]
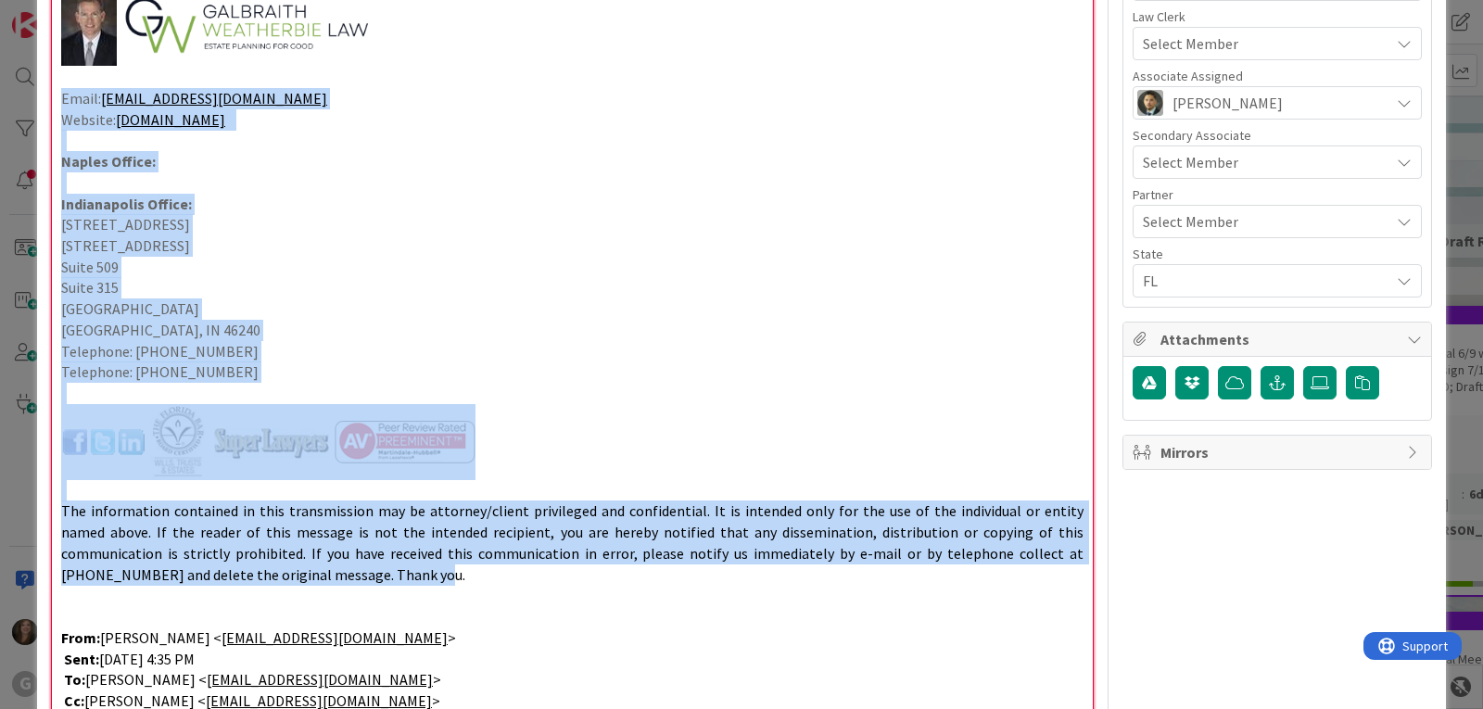
drag, startPoint x: 271, startPoint y: 582, endPoint x: 32, endPoint y: 98, distance: 539.3
click at [32, 98] on div "ID 2150 Clients AP Associate Move Move Title 91 / 128 [PERSON_NAME]: Avocado Tr…" at bounding box center [741, 354] width 1483 height 709
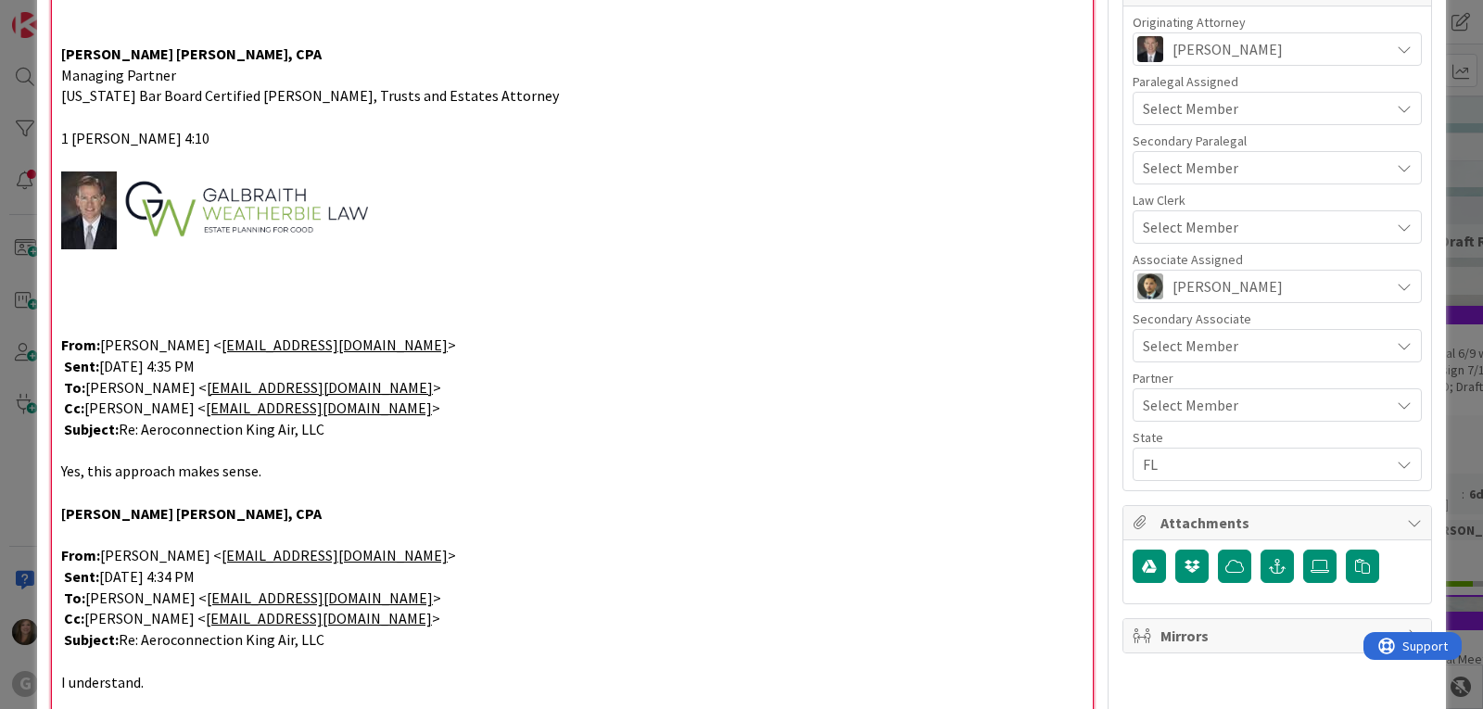
scroll to position [547, 0]
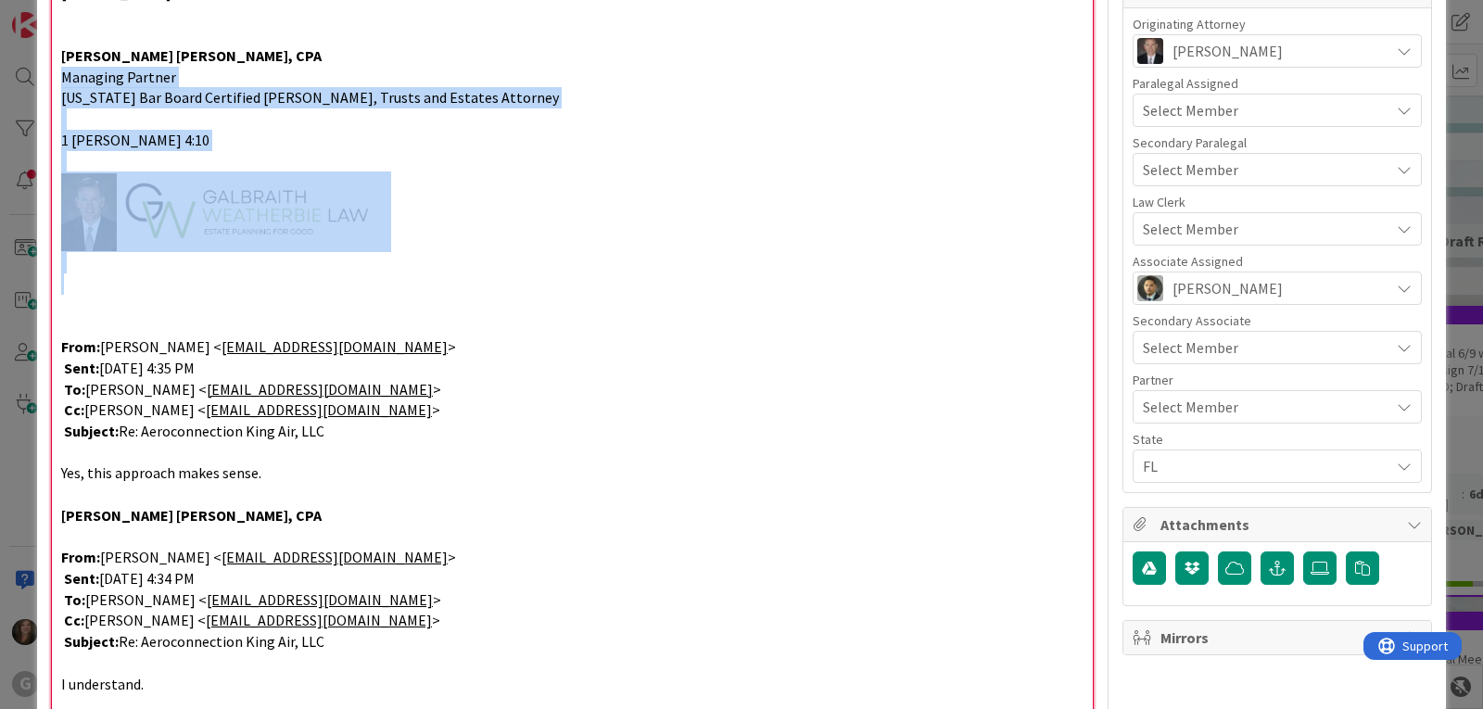
drag, startPoint x: 61, startPoint y: 299, endPoint x: 55, endPoint y: 76, distance: 223.5
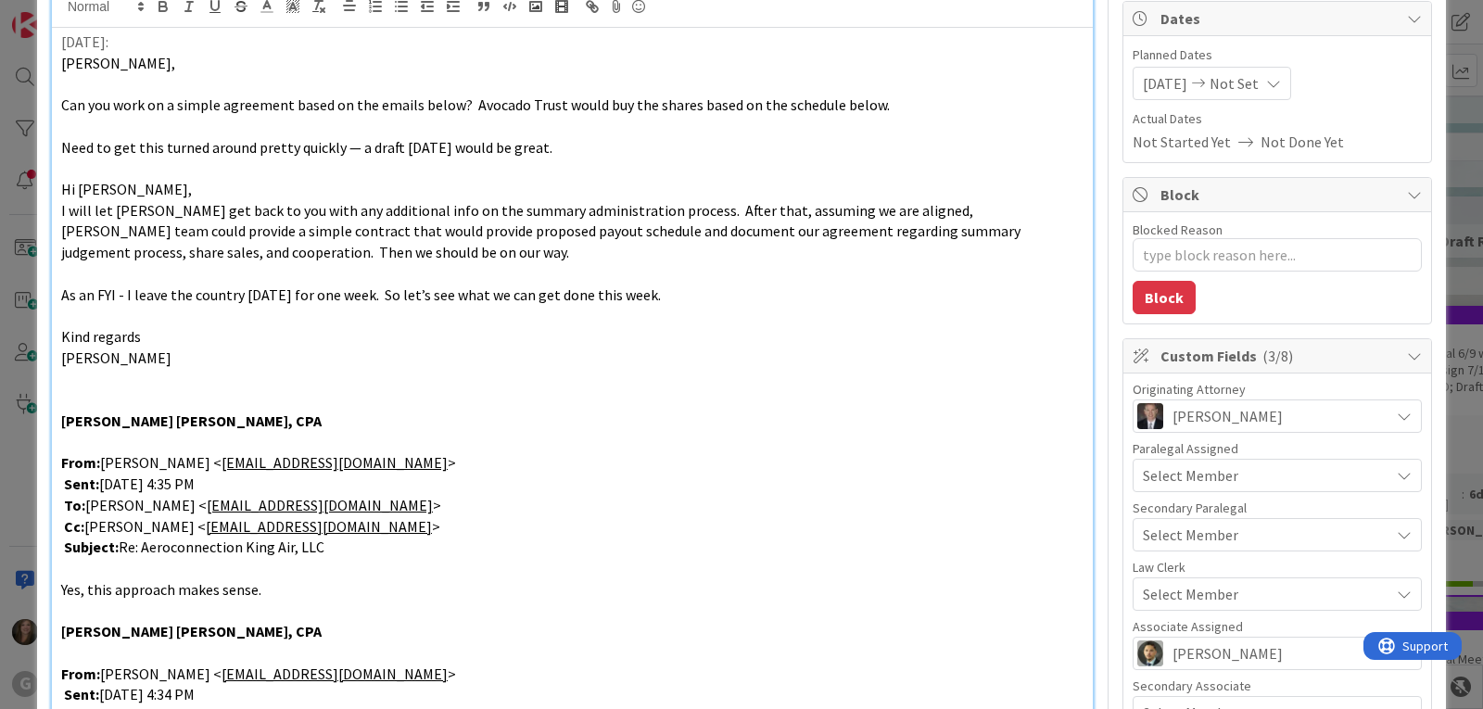
scroll to position [176, 0]
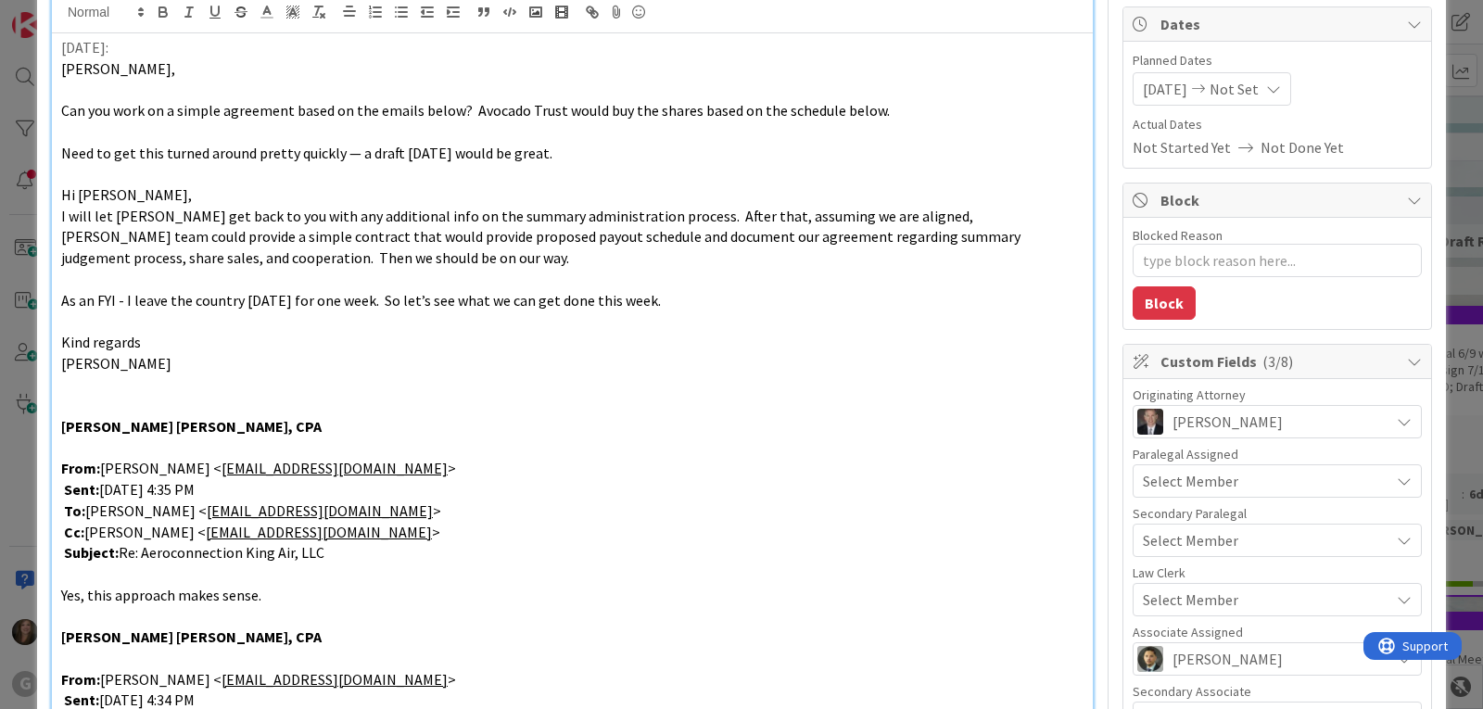
click at [83, 381] on p at bounding box center [572, 384] width 1022 height 21
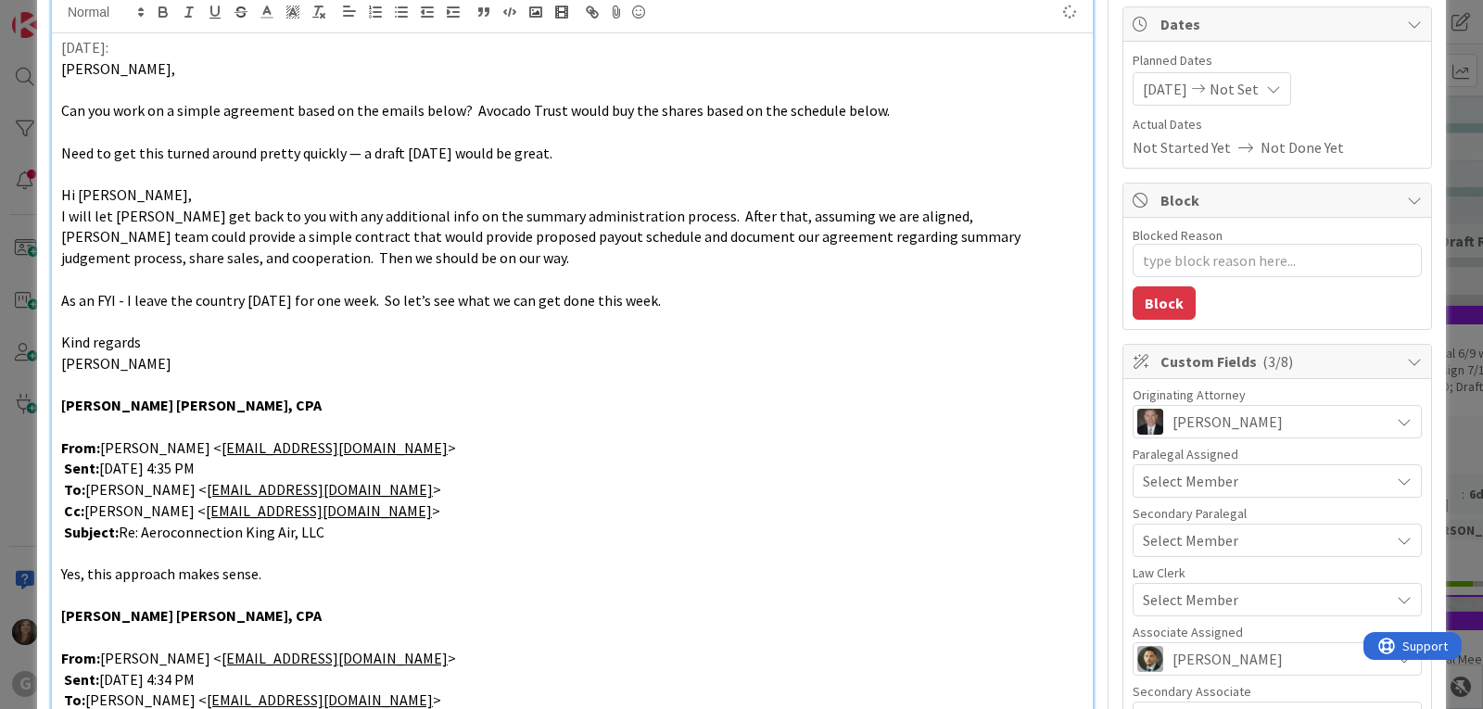
scroll to position [0, 0]
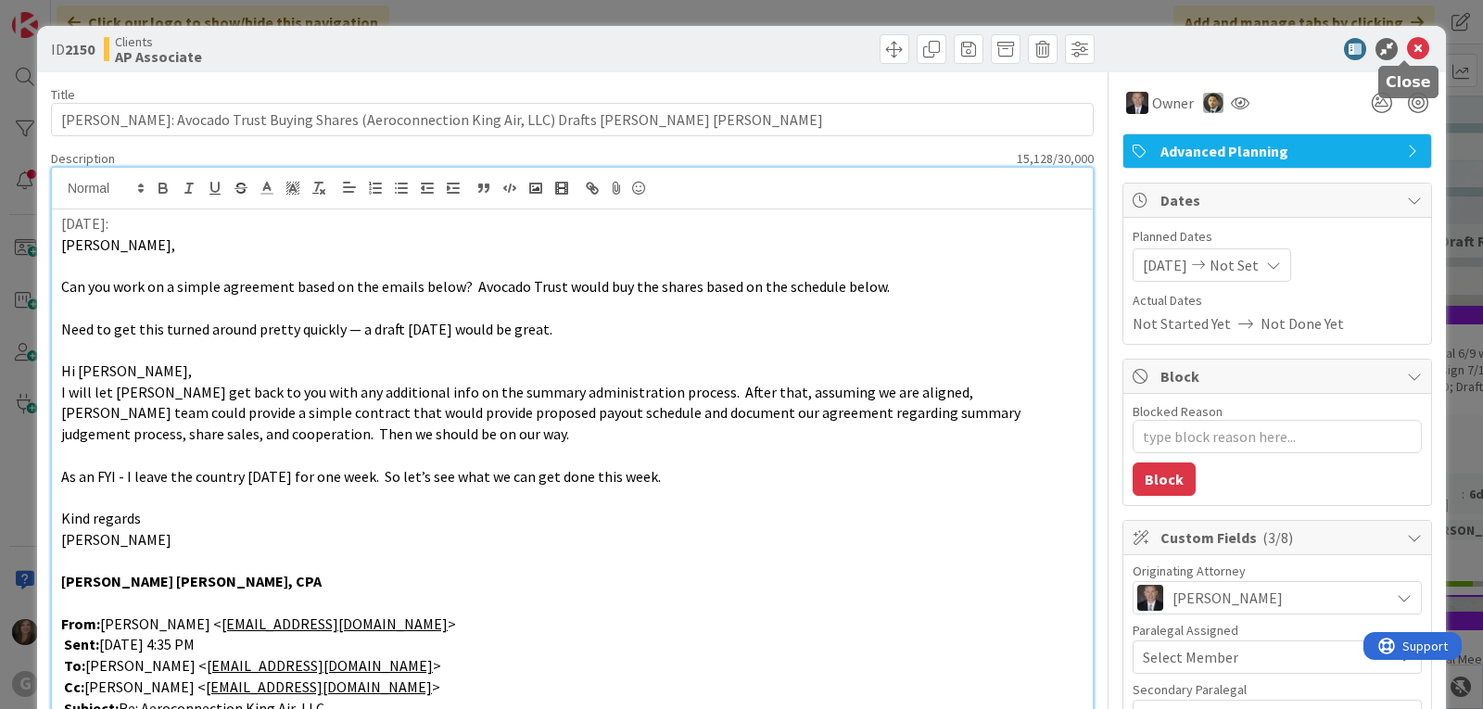
click at [1407, 48] on icon at bounding box center [1418, 49] width 22 height 22
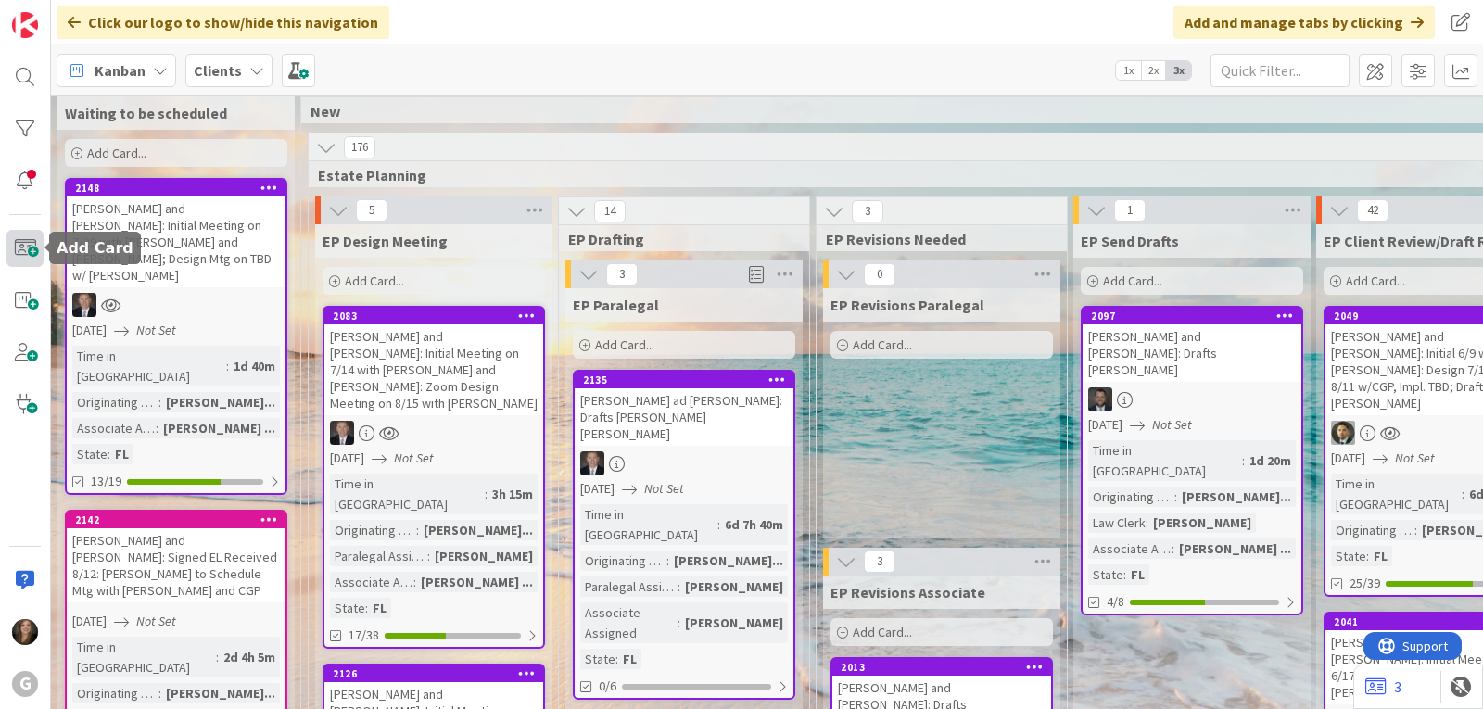
click at [28, 246] on span at bounding box center [24, 248] width 37 height 37
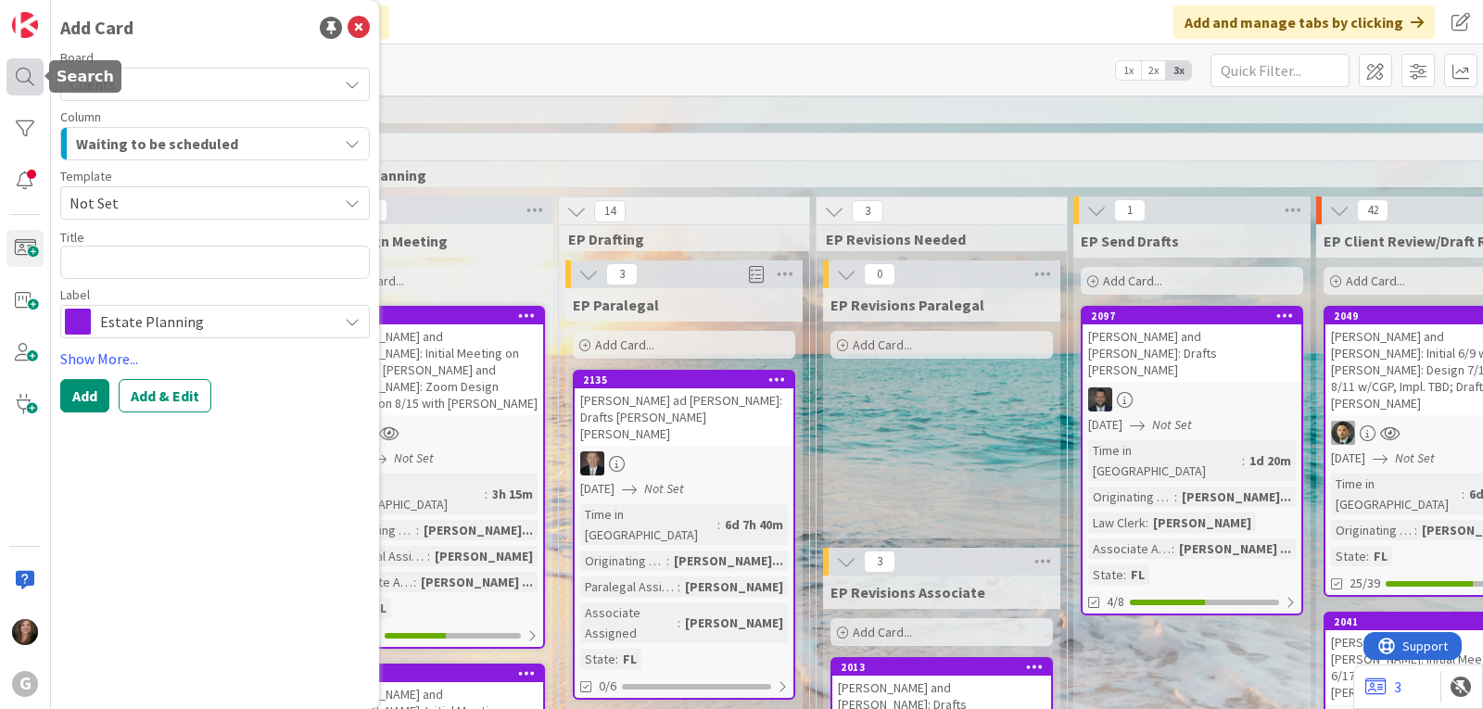
click at [20, 78] on div at bounding box center [24, 76] width 37 height 37
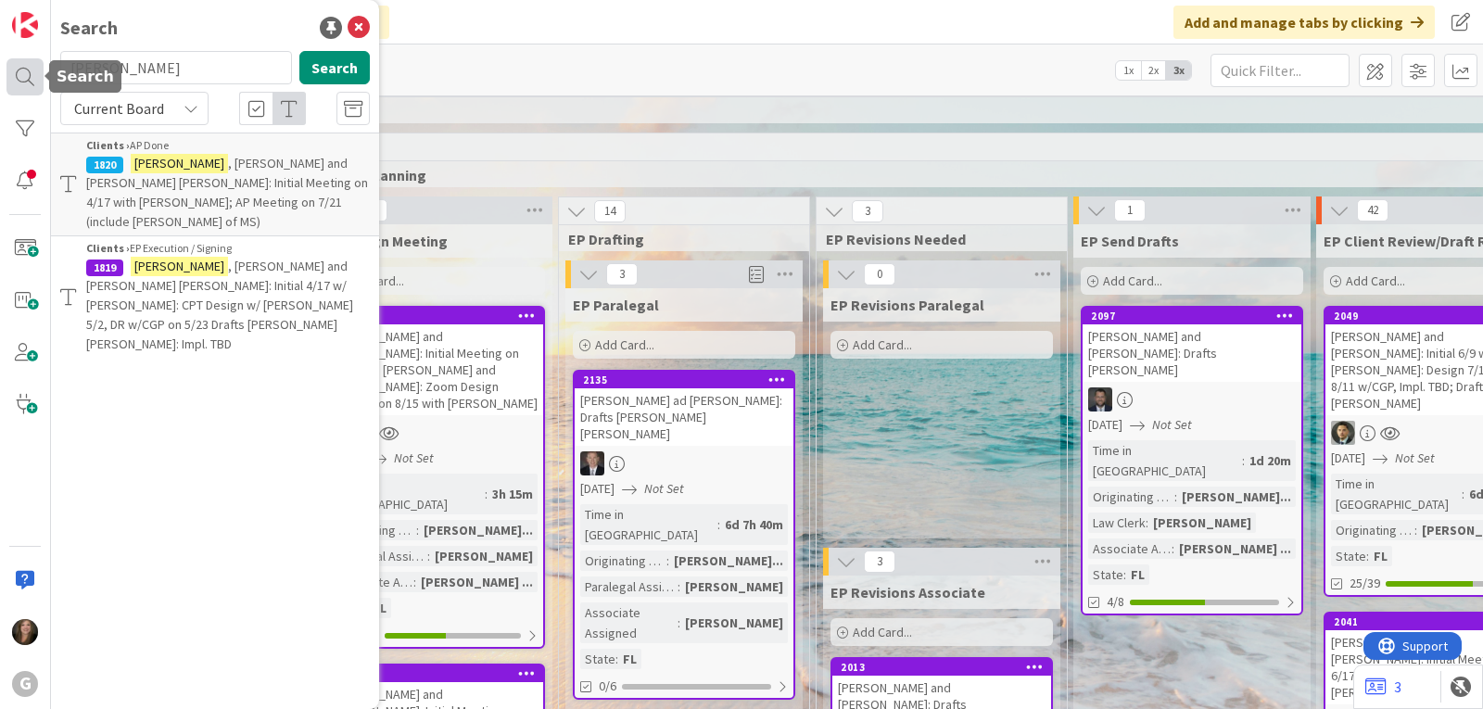
drag, startPoint x: 149, startPoint y: 72, endPoint x: 39, endPoint y: 65, distance: 110.6
click at [39, 65] on div "G Search [PERSON_NAME] Search Current Board Clients › AP Done 1820 [PERSON_NAME…" at bounding box center [25, 354] width 51 height 709
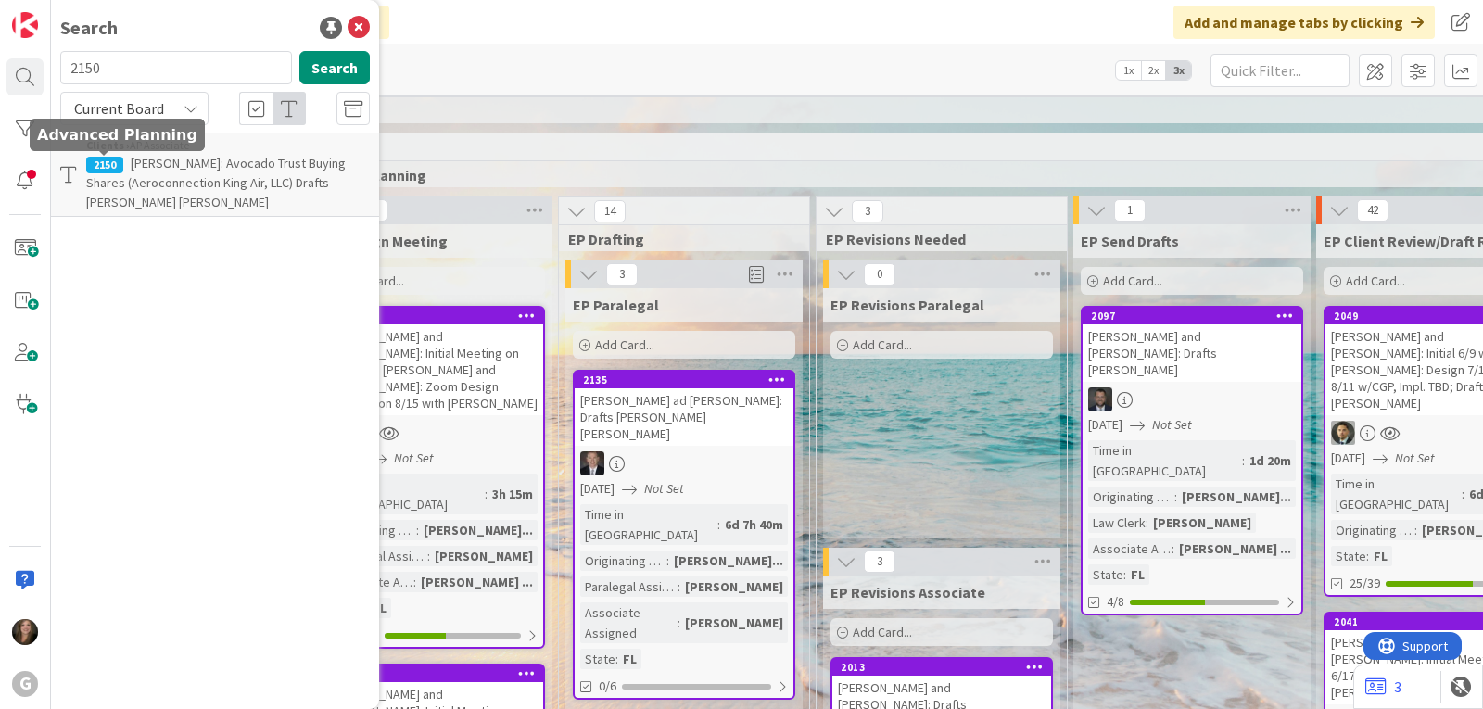
click at [92, 169] on div "2150" at bounding box center [104, 165] width 37 height 17
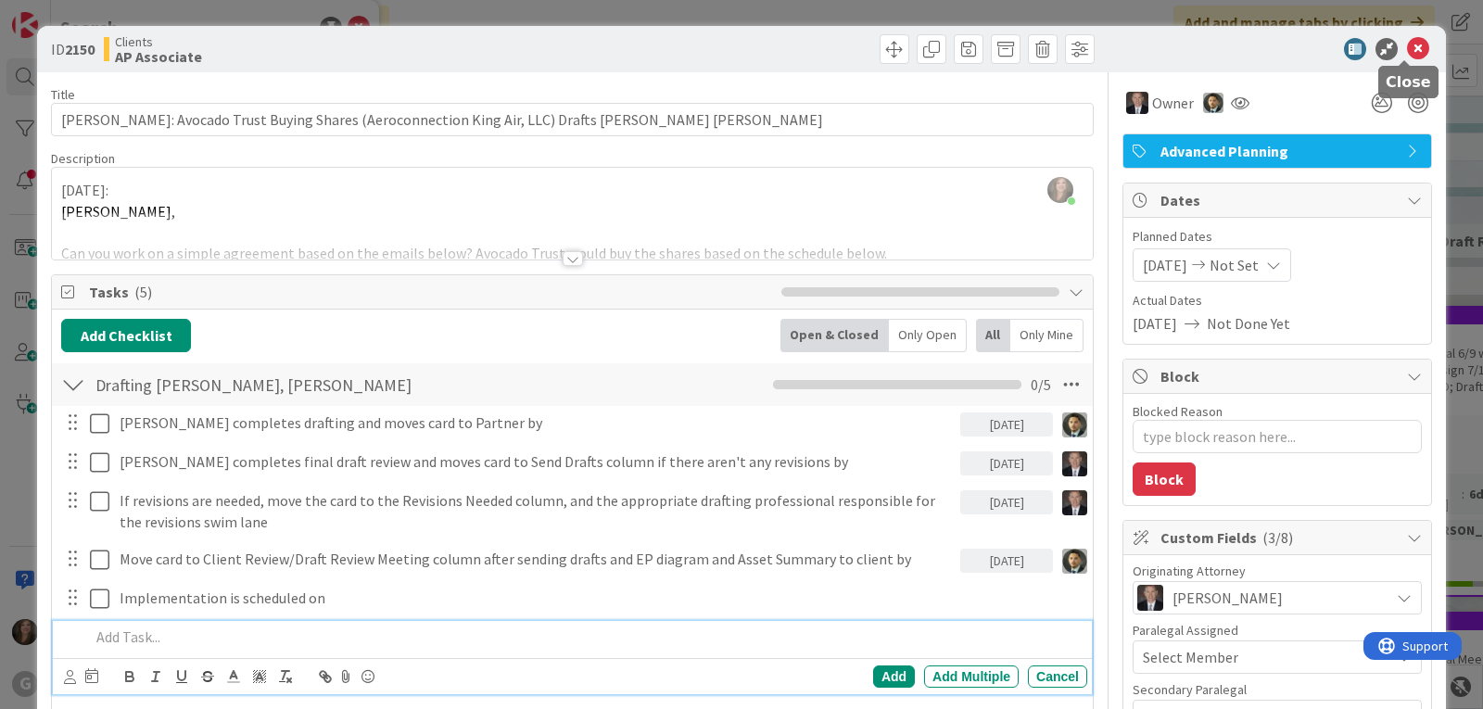
click at [1407, 47] on icon at bounding box center [1418, 49] width 22 height 22
